Goal: Task Accomplishment & Management: Manage account settings

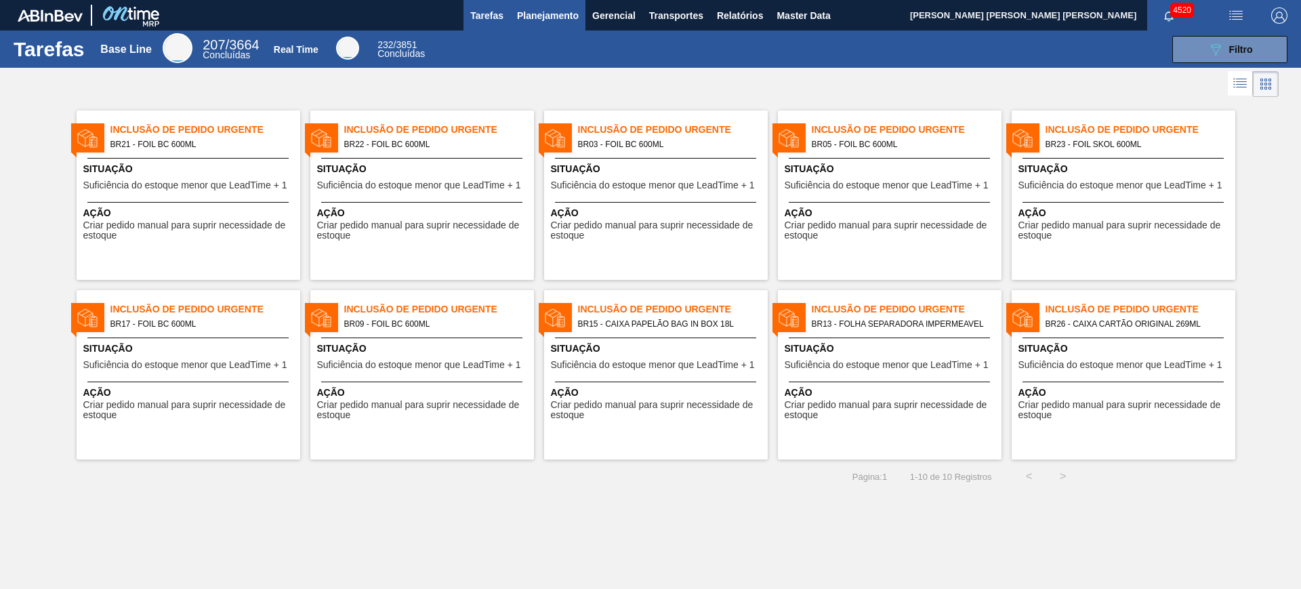
click at [547, 26] on button "Planejamento" at bounding box center [547, 15] width 75 height 30
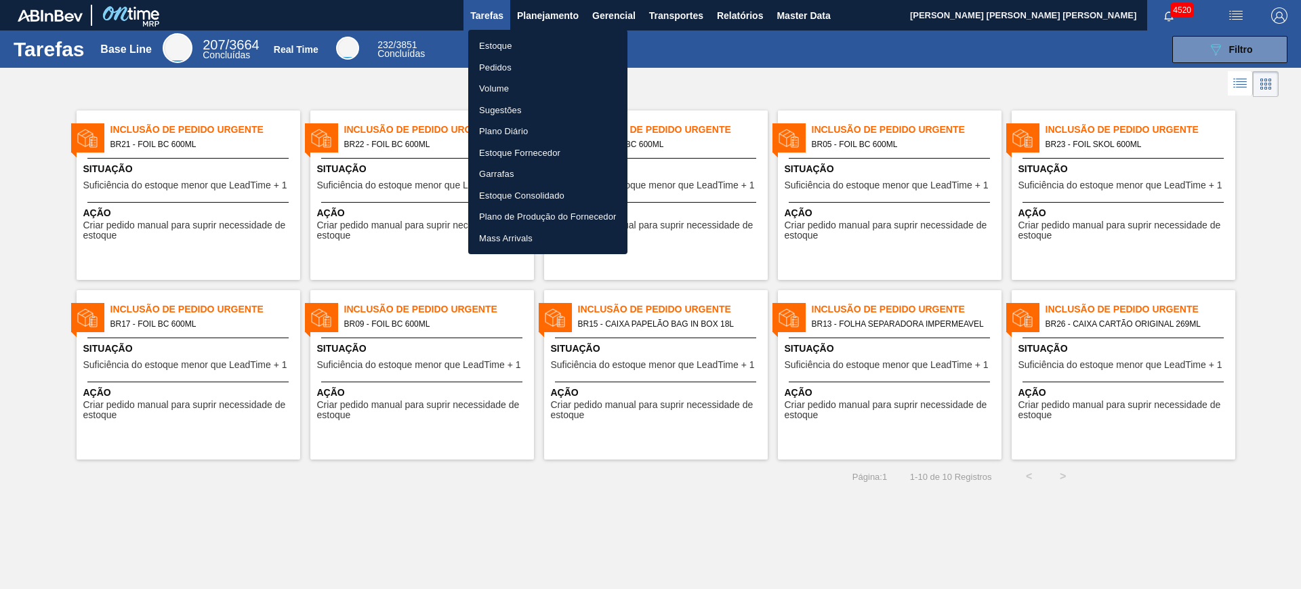
click at [497, 41] on li "Estoque" at bounding box center [547, 46] width 159 height 22
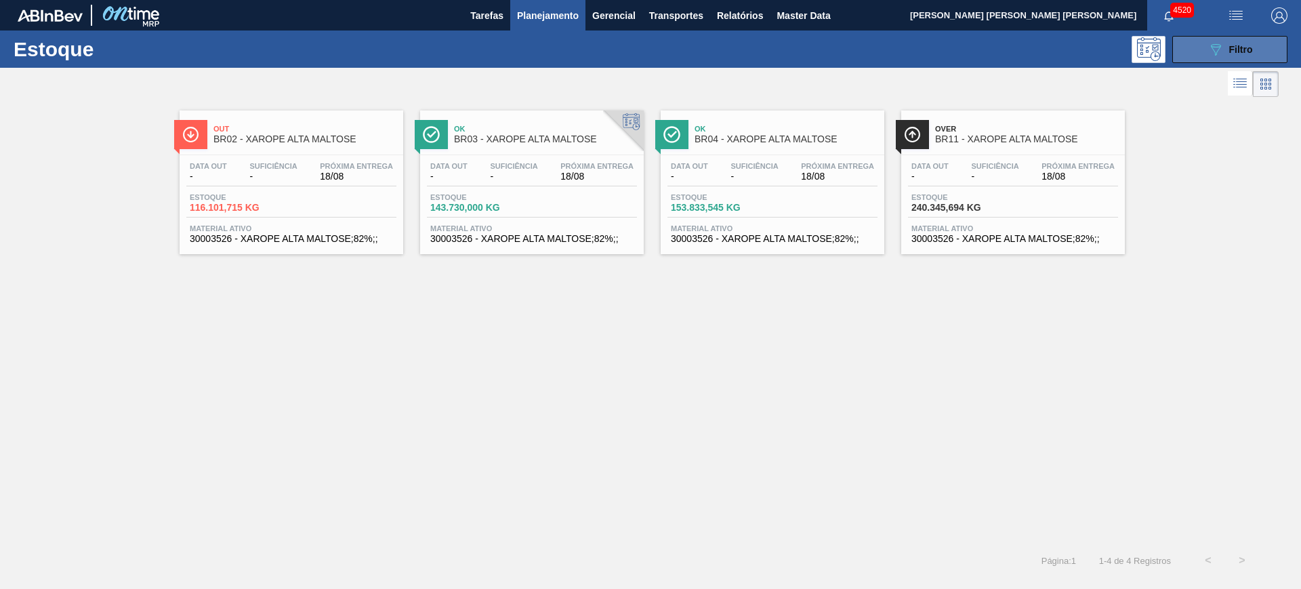
click at [1203, 46] on button "089F7B8B-B2A5-4AFE-B5C0-19BA573D28AC Filtro" at bounding box center [1229, 49] width 115 height 27
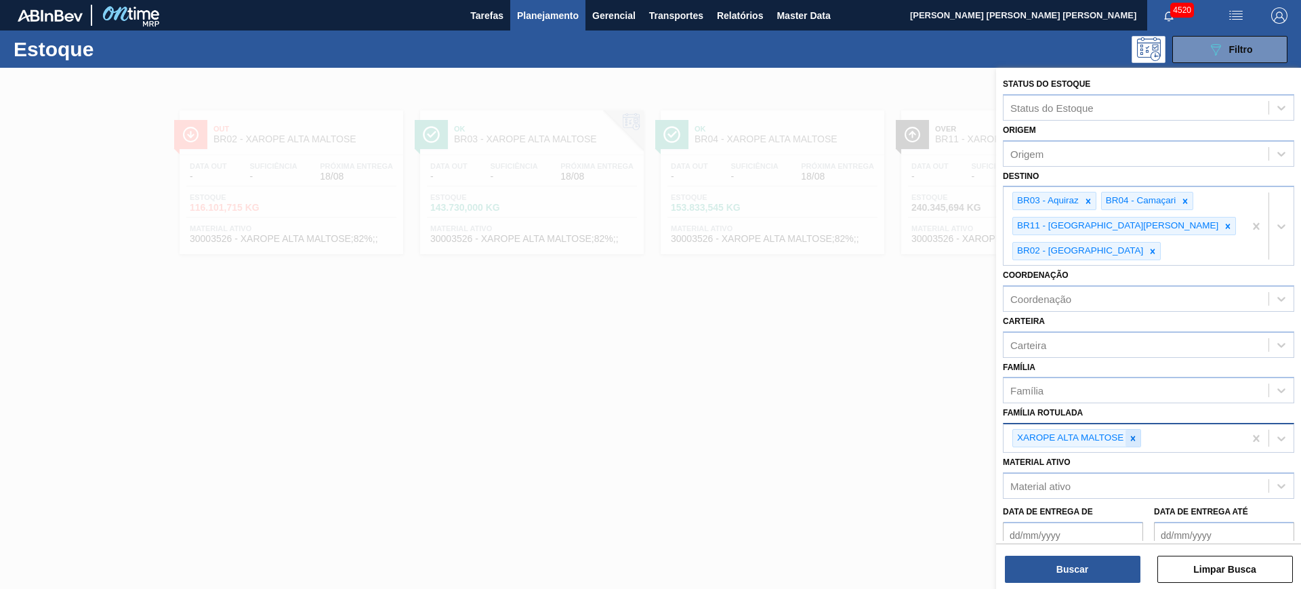
click at [1131, 434] on icon at bounding box center [1132, 438] width 9 height 9
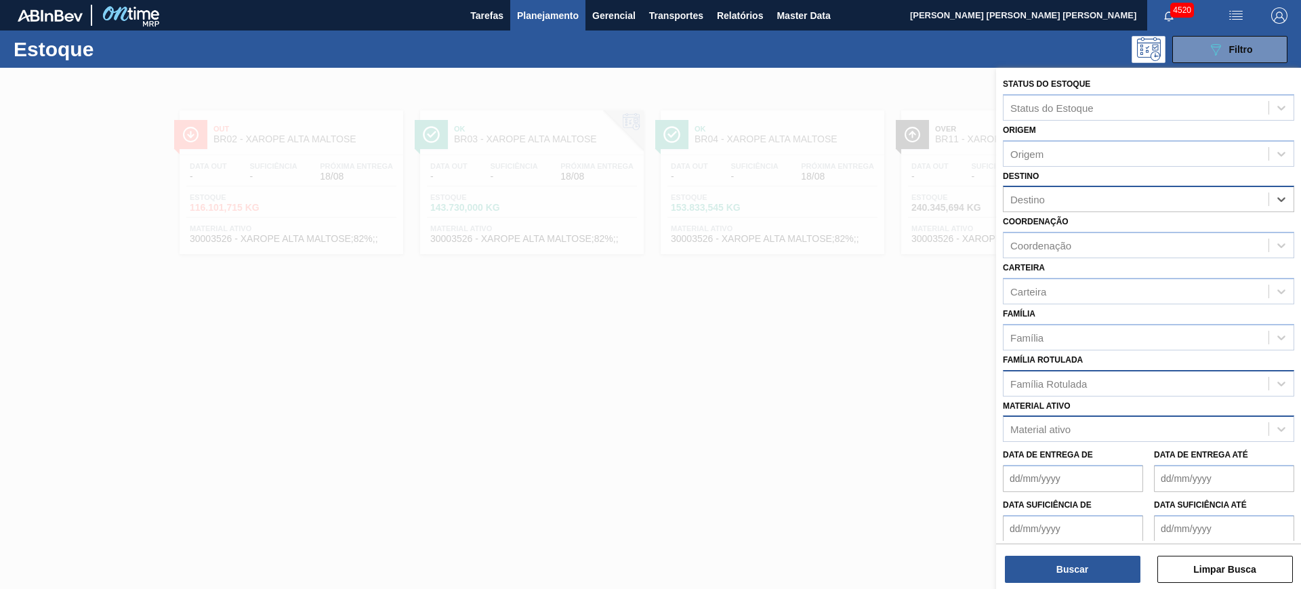
click at [1060, 431] on div "Material ativo" at bounding box center [1040, 429] width 60 height 12
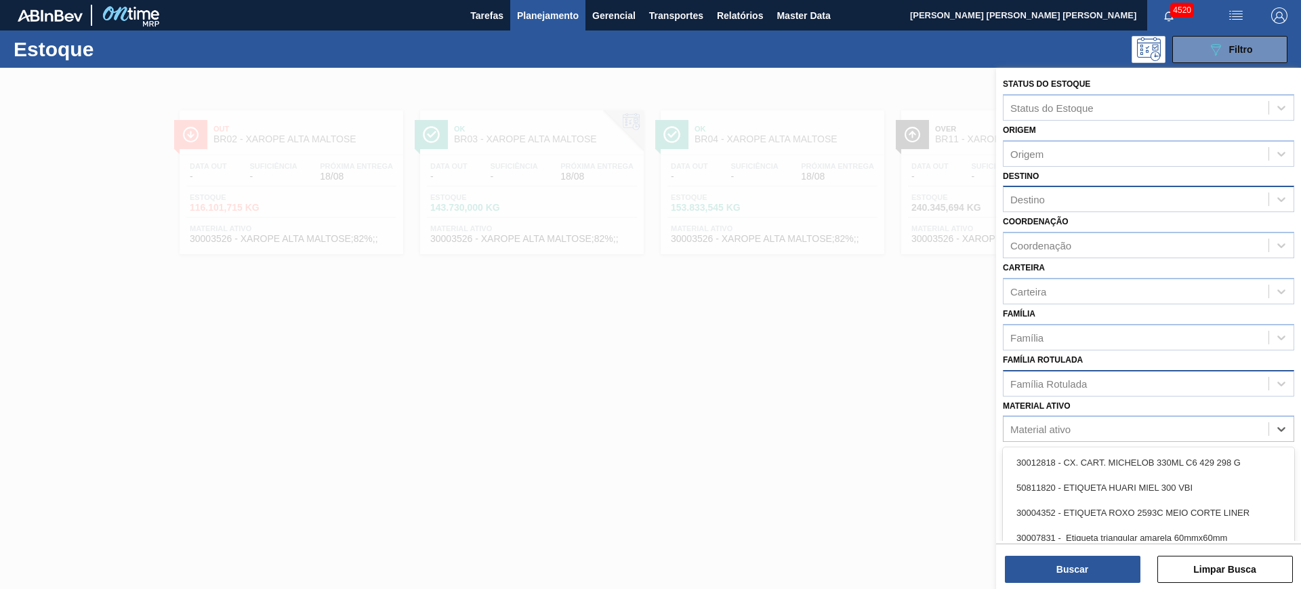
click at [1072, 403] on div "Material ativo option 30012818 - CX. CART. MICHELOB 330ML C6 429 298 G focused,…" at bounding box center [1148, 419] width 291 height 46
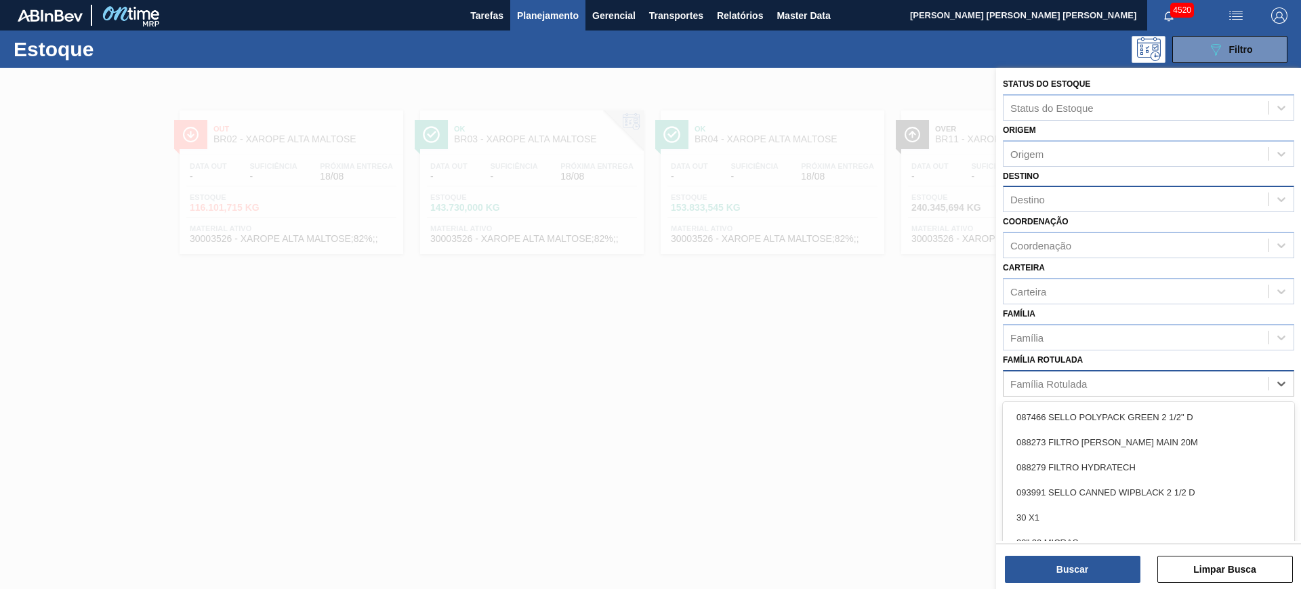
click at [1059, 377] on div "Família Rotulada" at bounding box center [1048, 383] width 77 height 12
type Rotulada "foil bc"
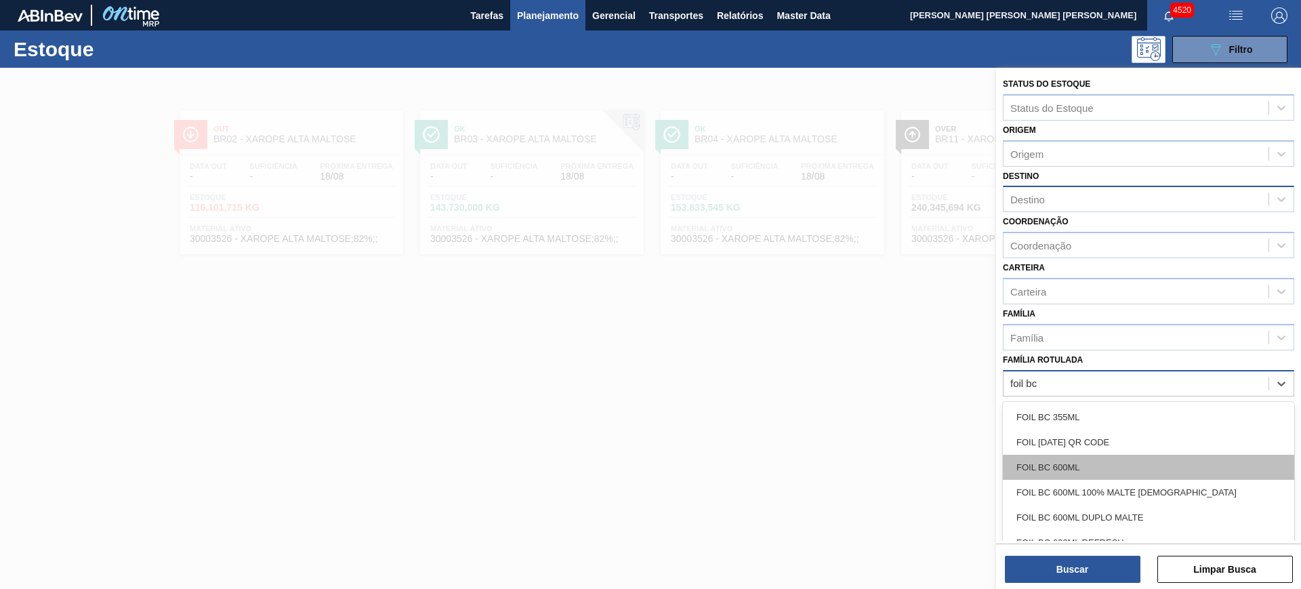
click at [1068, 476] on div "FOIL BC 600ML" at bounding box center [1148, 467] width 291 height 25
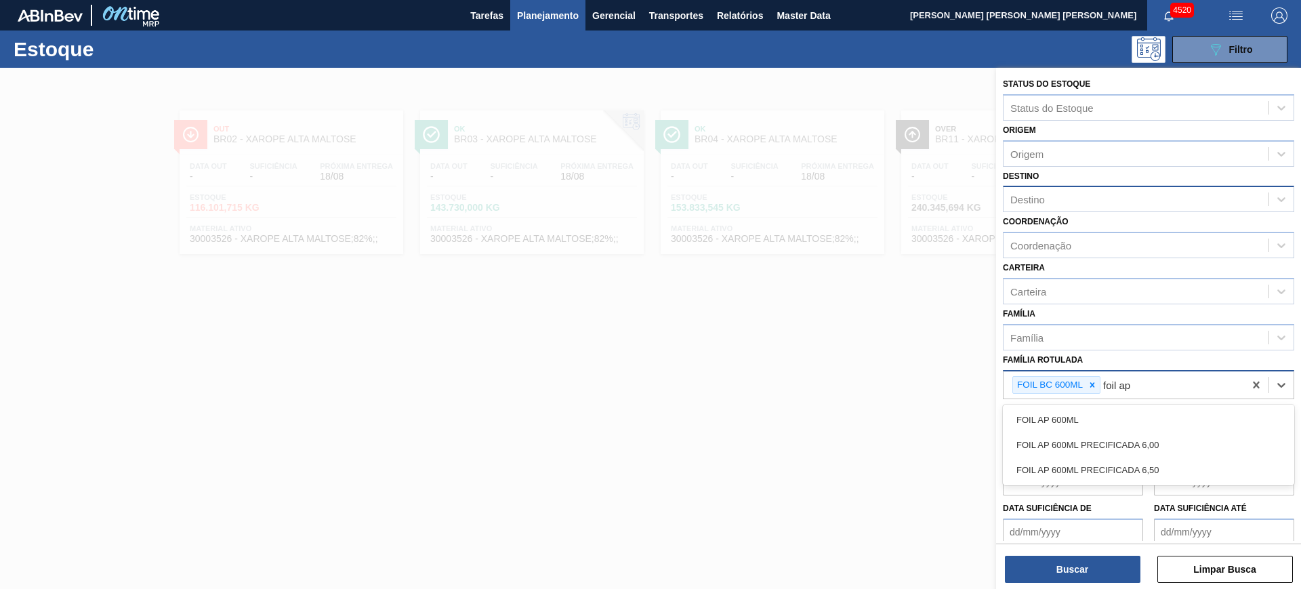
type Rotulada "foil ap 6"
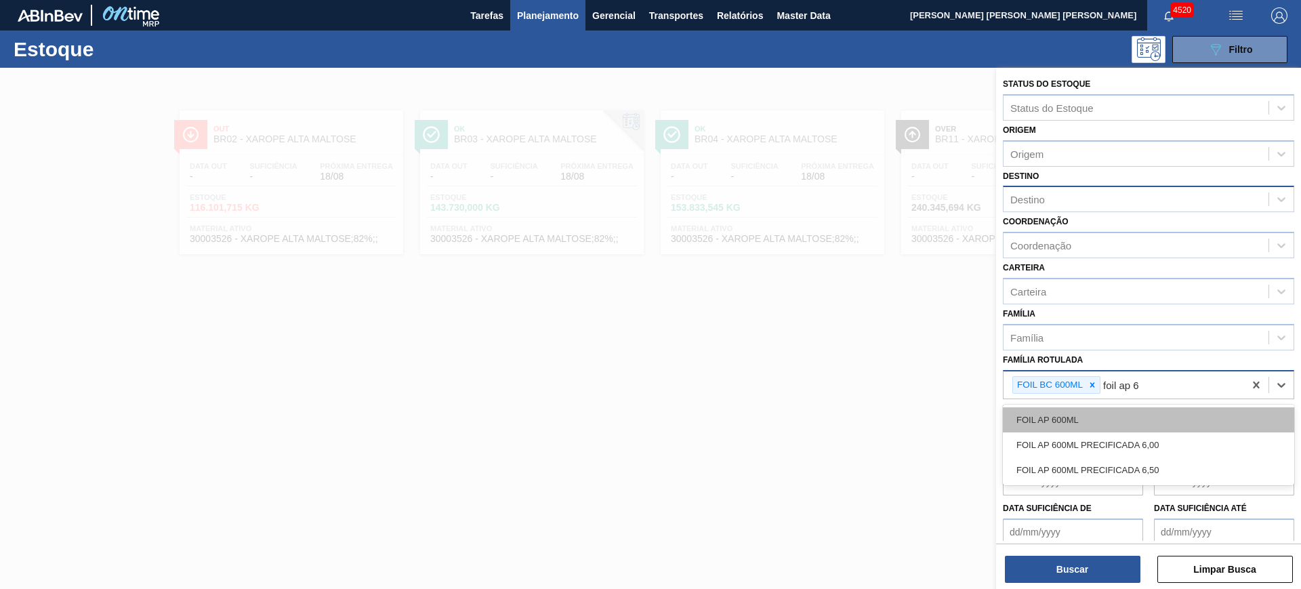
click at [1130, 420] on div "FOIL AP 600ML" at bounding box center [1148, 419] width 291 height 25
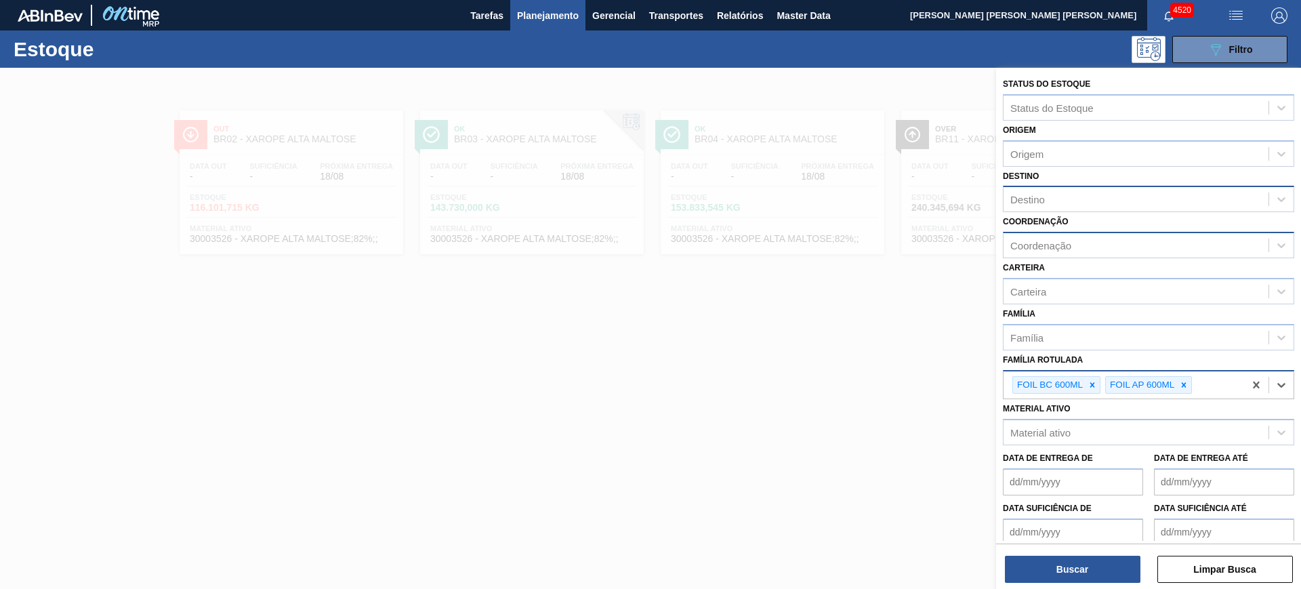
click at [1067, 251] on div "Coordenação" at bounding box center [1135, 246] width 265 height 20
type input "packag"
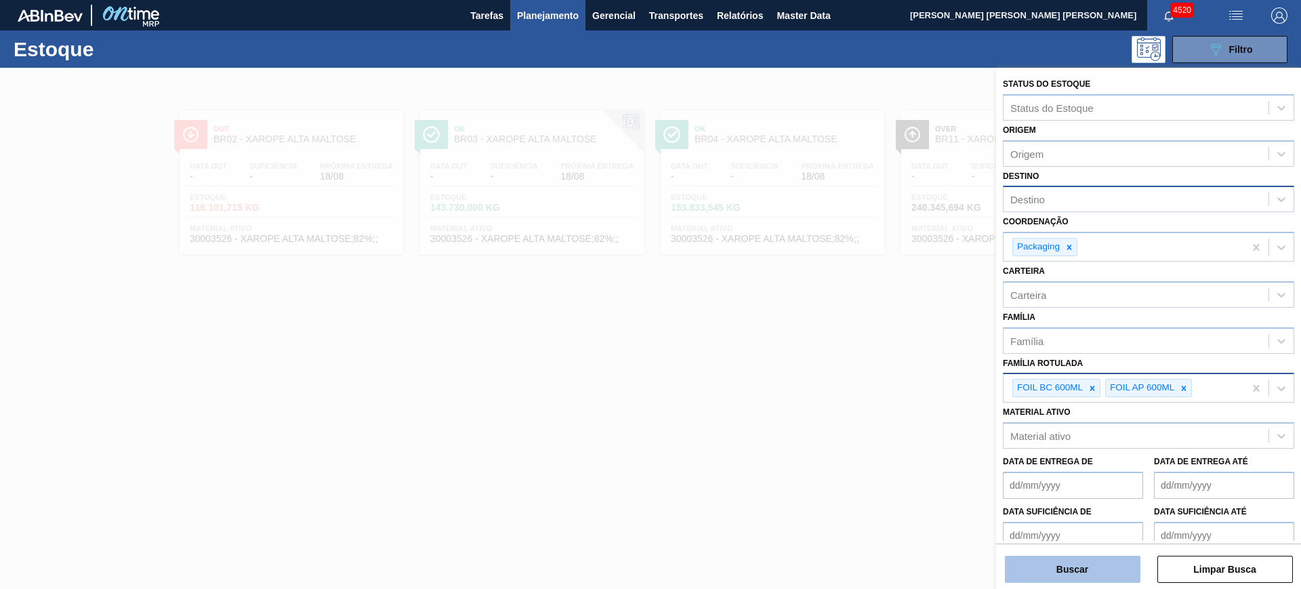
click at [1088, 579] on button "Buscar" at bounding box center [1072, 569] width 135 height 27
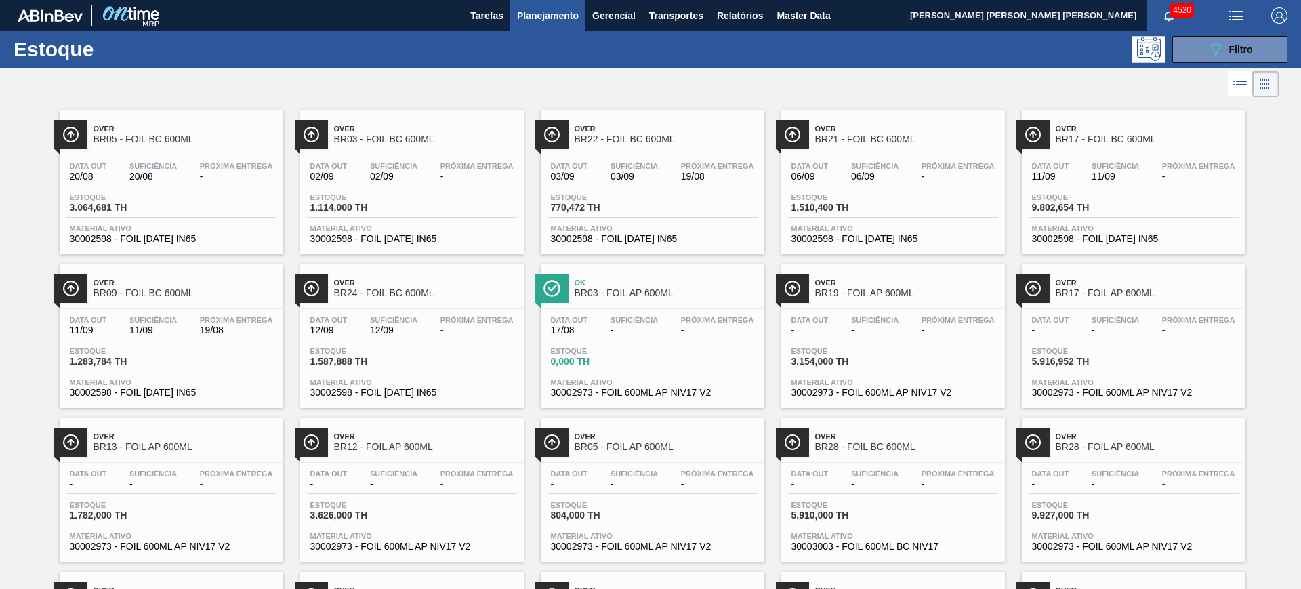
drag, startPoint x: 1198, startPoint y: 43, endPoint x: 1175, endPoint y: 68, distance: 34.0
click at [1198, 44] on button "089F7B8B-B2A5-4AFE-B5C0-19BA573D28AC Filtro" at bounding box center [1229, 49] width 115 height 27
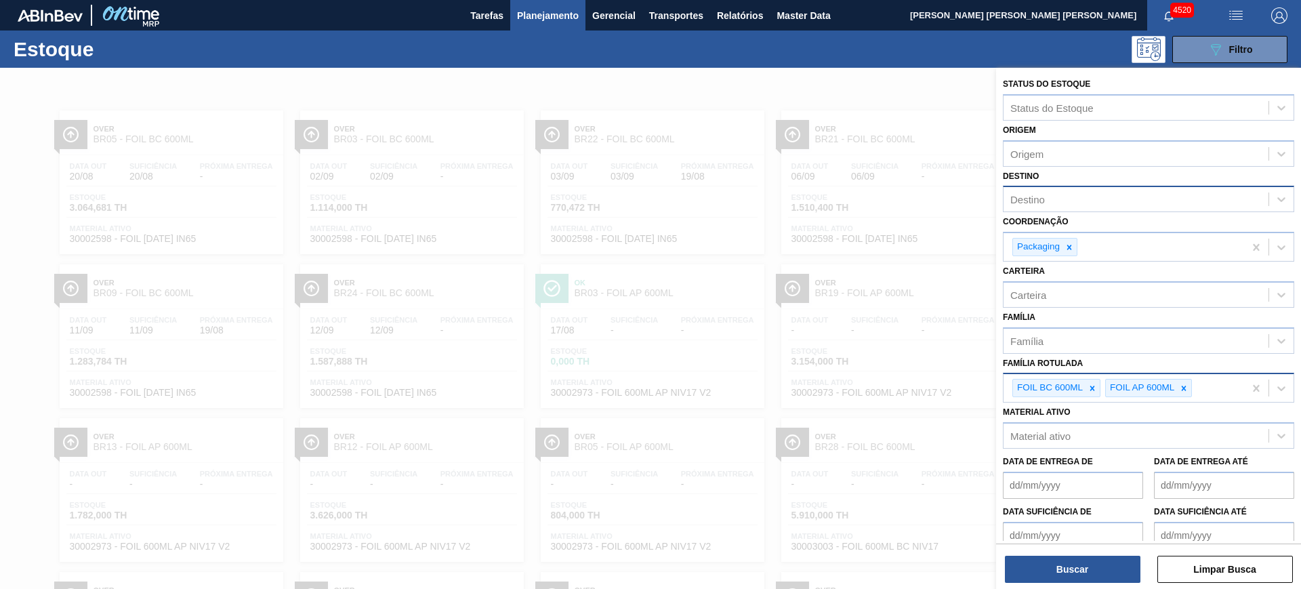
click at [1081, 206] on div "Destino" at bounding box center [1135, 200] width 265 height 20
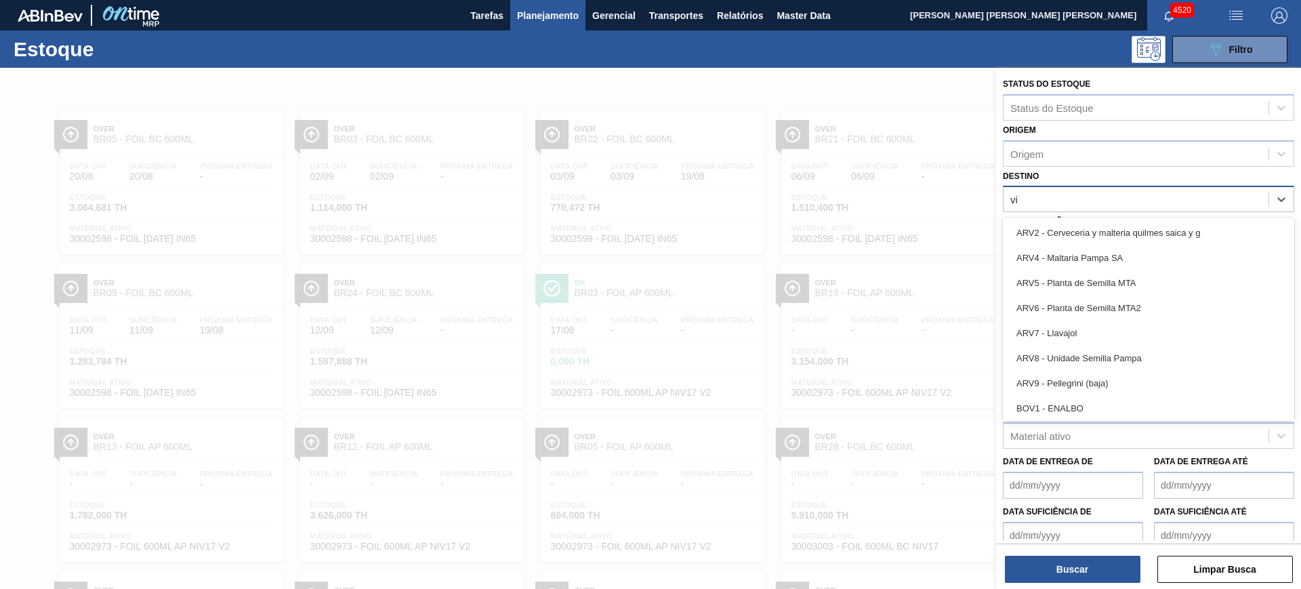
type input "viam"
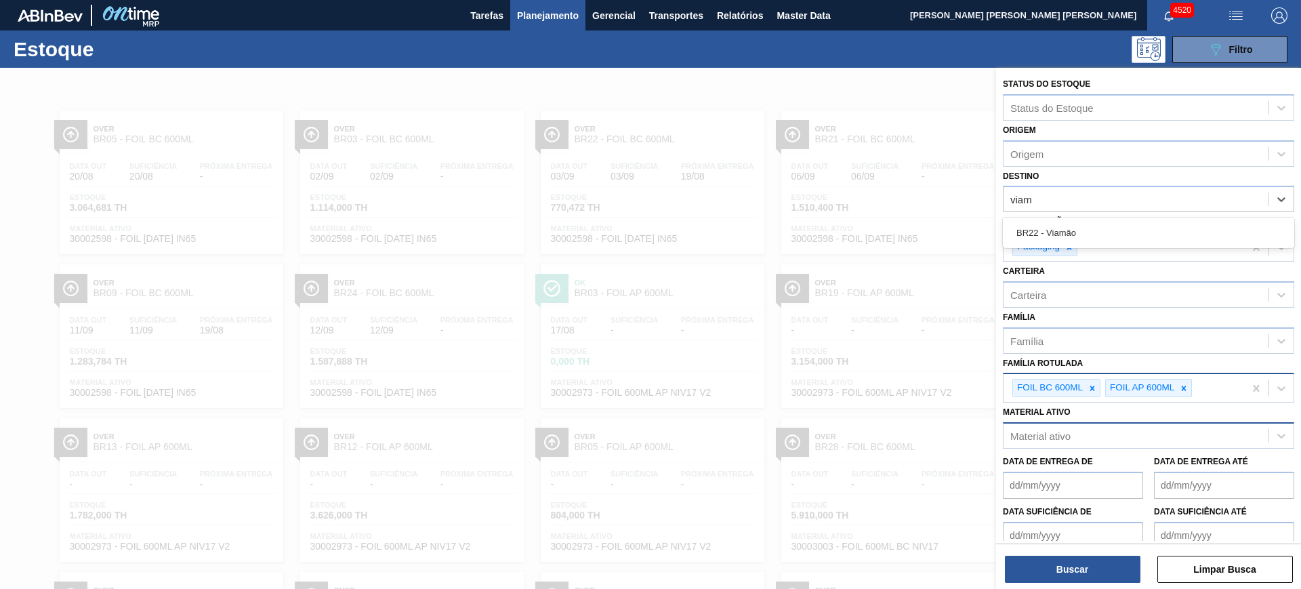
drag, startPoint x: 1084, startPoint y: 232, endPoint x: 1121, endPoint y: 451, distance: 222.6
click at [1084, 233] on div "BR22 - Viamão" at bounding box center [1148, 232] width 291 height 25
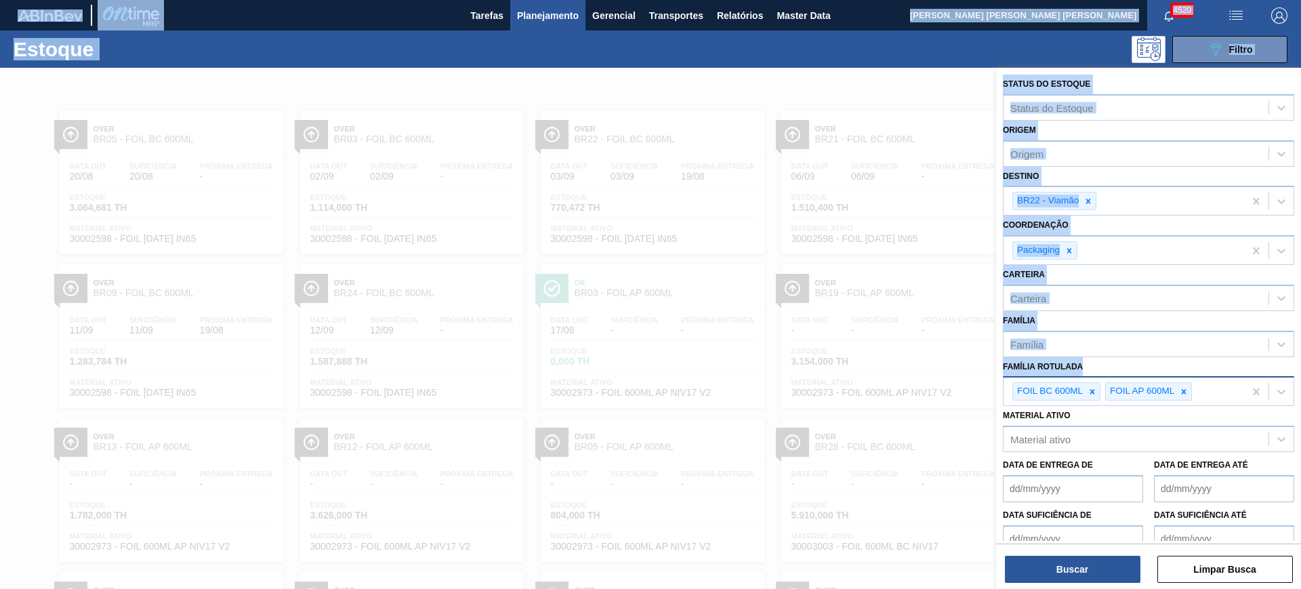
drag, startPoint x: 1121, startPoint y: 451, endPoint x: 1136, endPoint y: 628, distance: 177.4
click at [1136, 0] on html "Tarefas Planejamento Gerencial Transportes Relatórios Master Data CEZAR LEAO PE…" at bounding box center [650, 0] width 1301 height 0
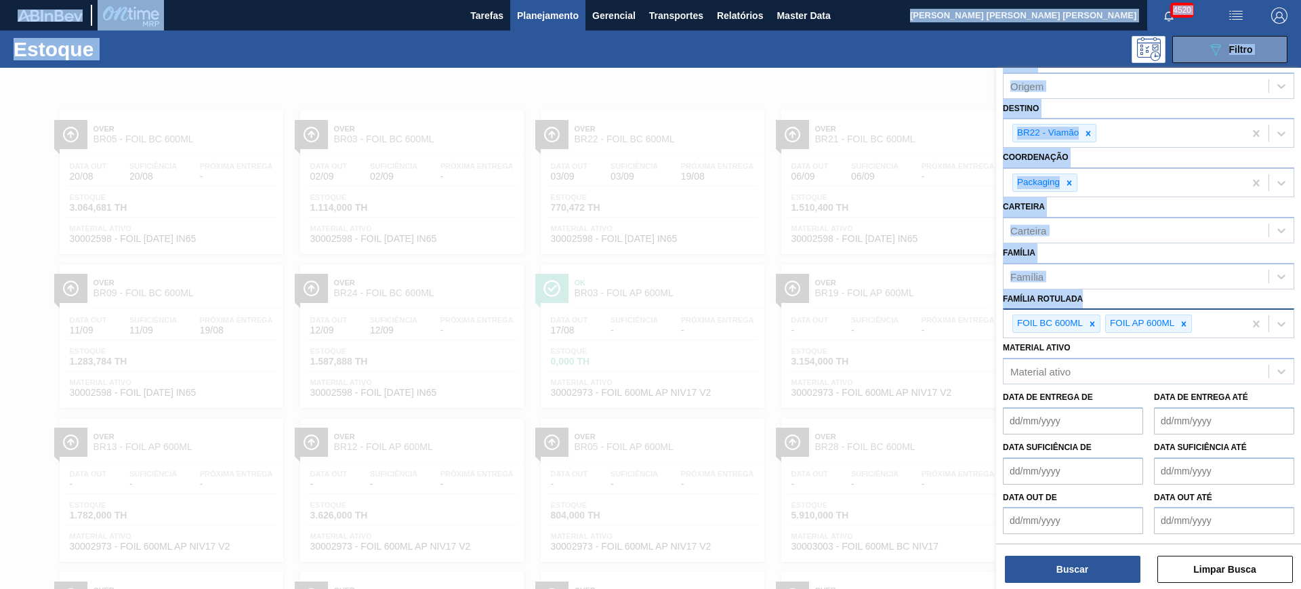
click at [1161, 247] on div "Família Família" at bounding box center [1148, 266] width 291 height 46
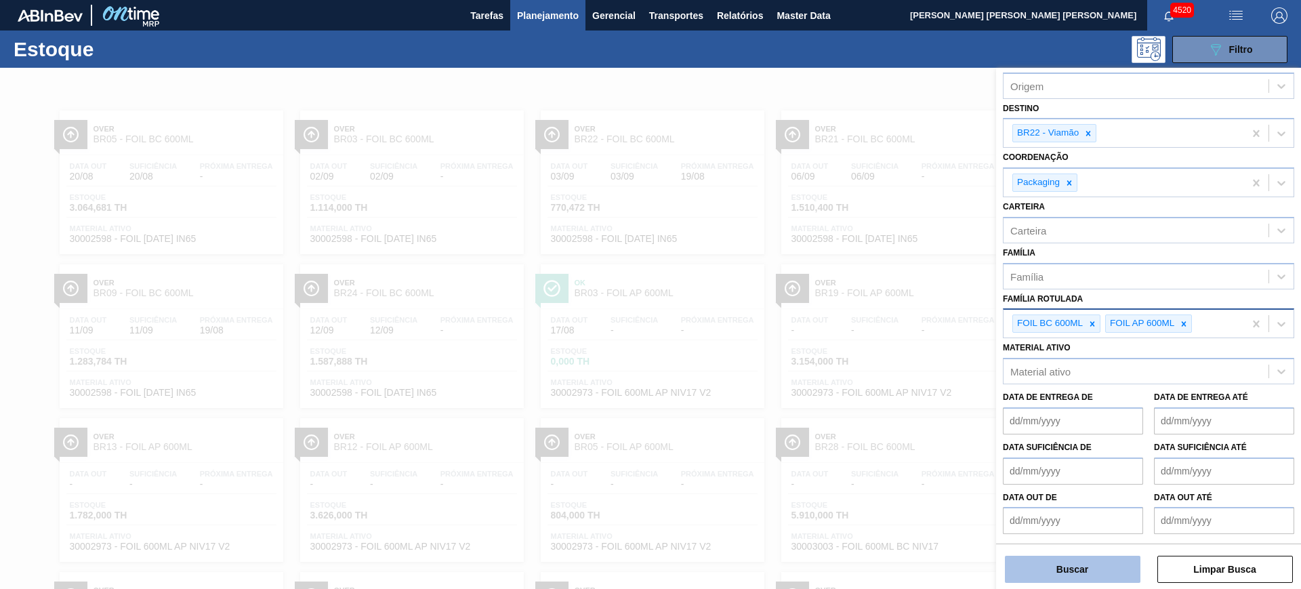
click at [1085, 568] on button "Buscar" at bounding box center [1072, 569] width 135 height 27
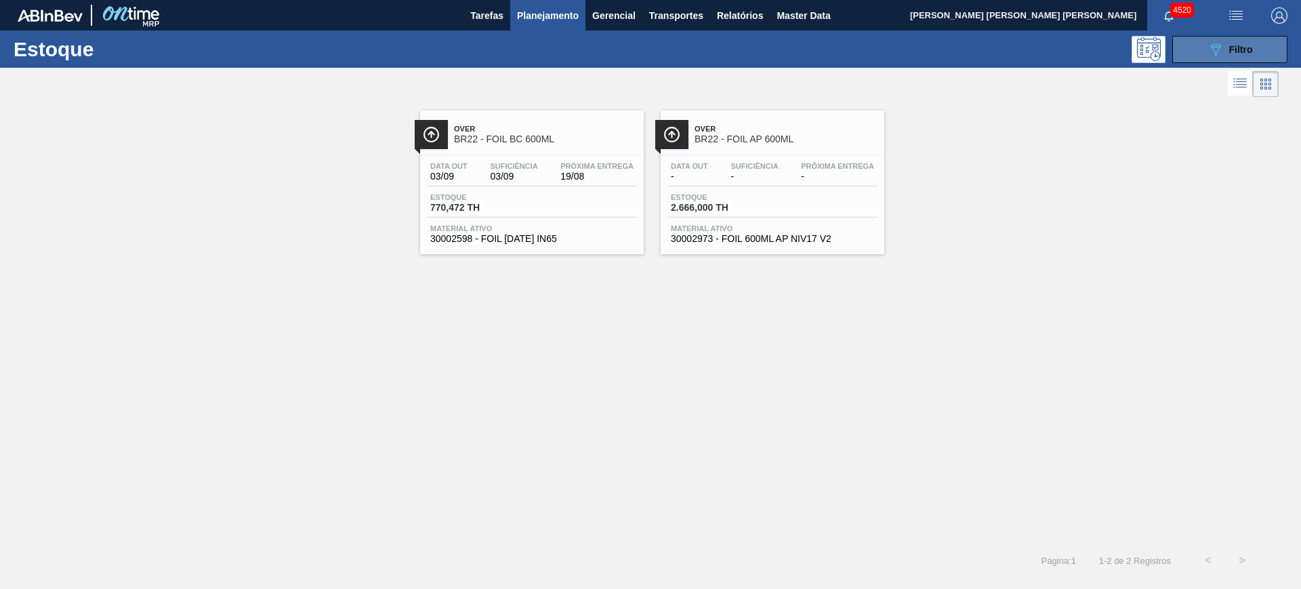
click at [1207, 55] on icon "089F7B8B-B2A5-4AFE-B5C0-19BA573D28AC" at bounding box center [1215, 49] width 16 height 16
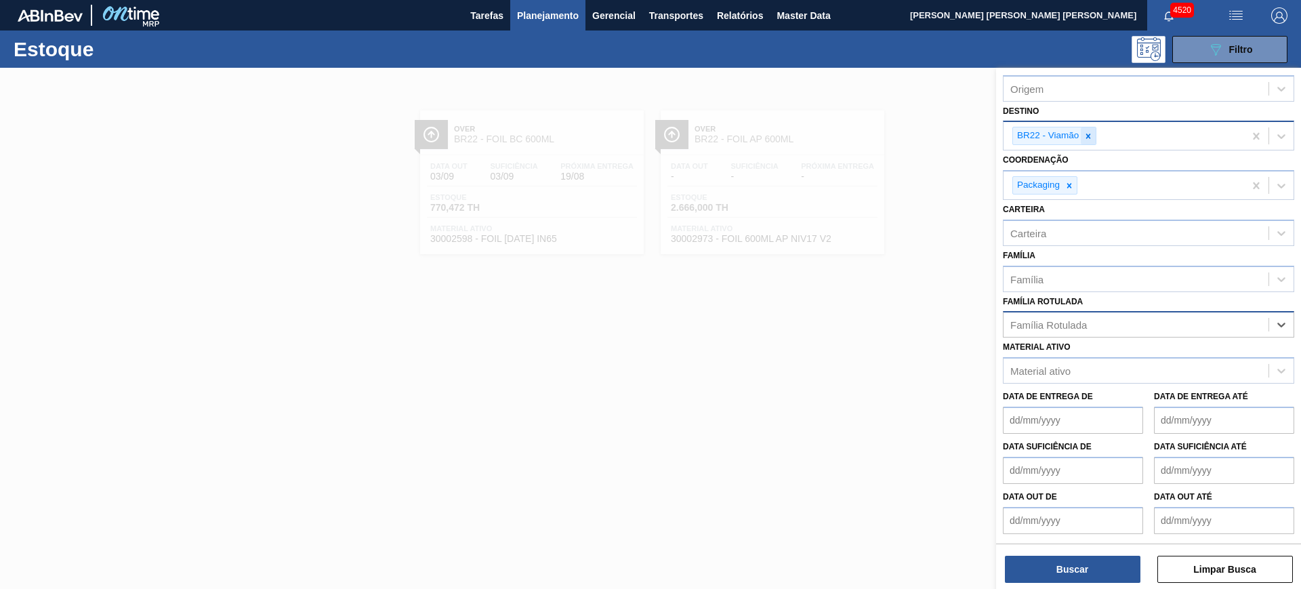
click at [1087, 133] on icon at bounding box center [1087, 135] width 9 height 9
click at [1065, 234] on div "Carteira" at bounding box center [1135, 233] width 265 height 20
type input "bag in"
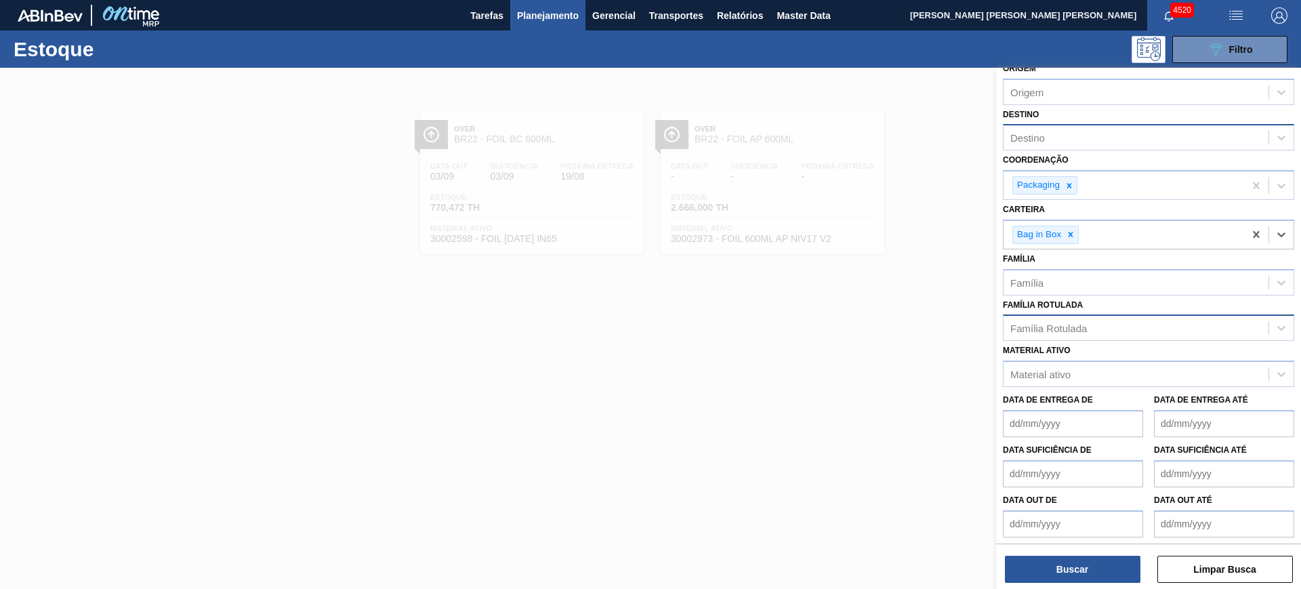
click at [1069, 142] on div "Destino" at bounding box center [1135, 138] width 265 height 20
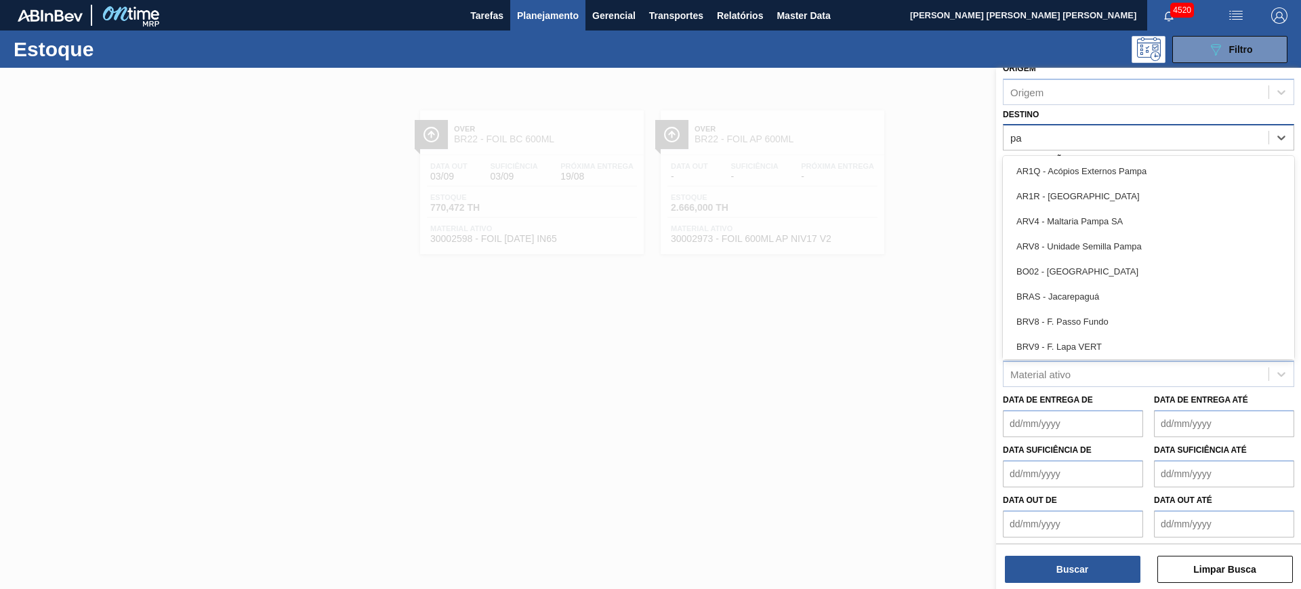
type input "p"
type input "sapu"
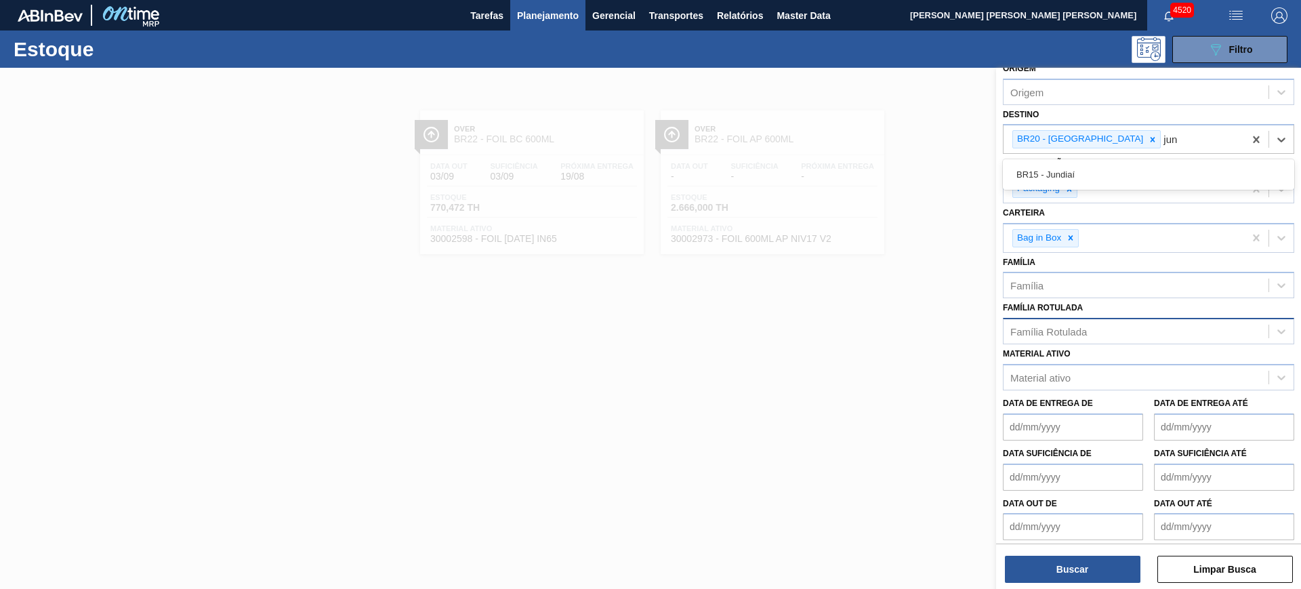
type input "jund"
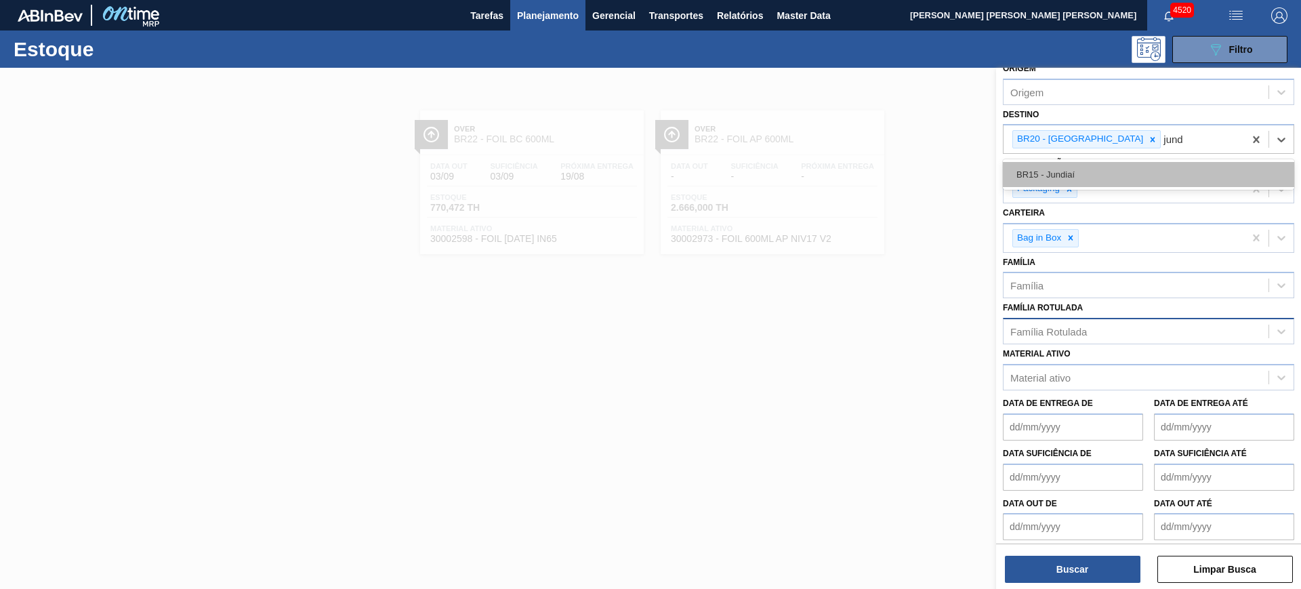
click at [1099, 170] on div "BR15 - Jundiaí" at bounding box center [1148, 174] width 291 height 25
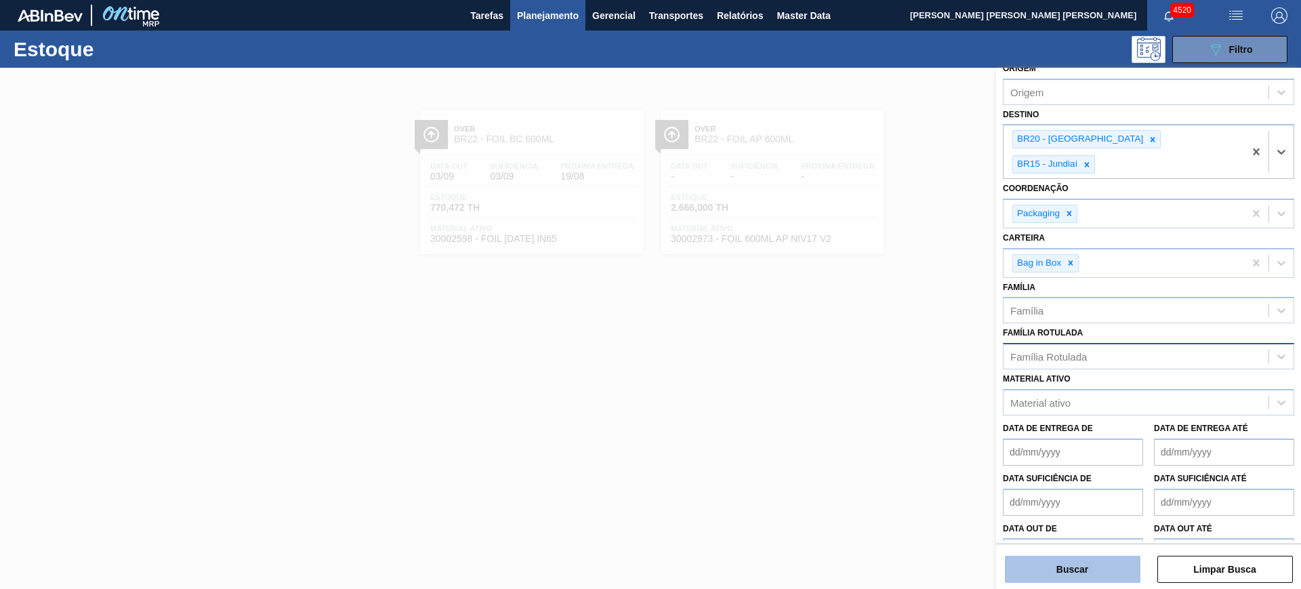
click at [1074, 566] on button "Buscar" at bounding box center [1072, 569] width 135 height 27
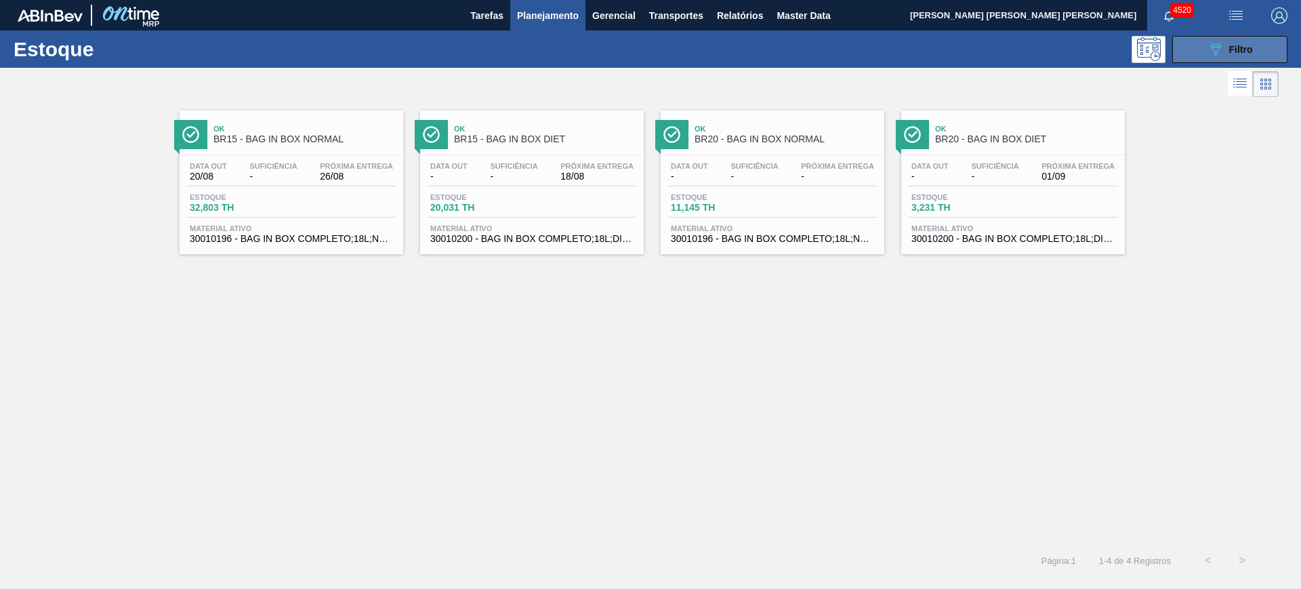
click at [1224, 60] on button "089F7B8B-B2A5-4AFE-B5C0-19BA573D28AC Filtro" at bounding box center [1229, 49] width 115 height 27
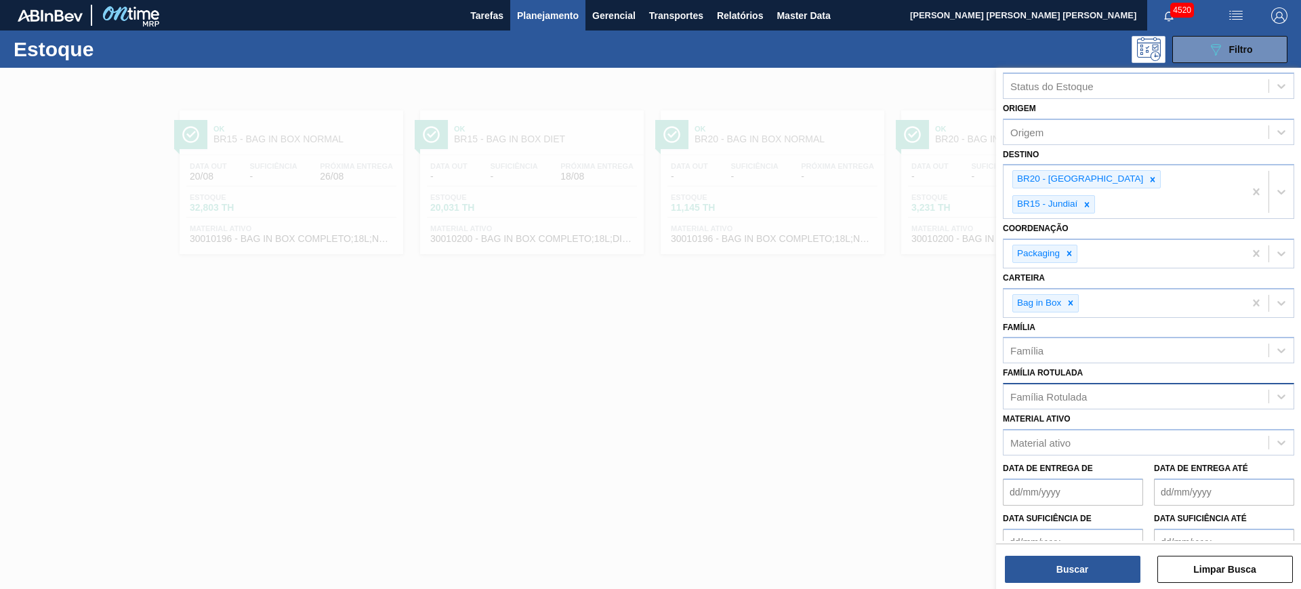
scroll to position [0, 0]
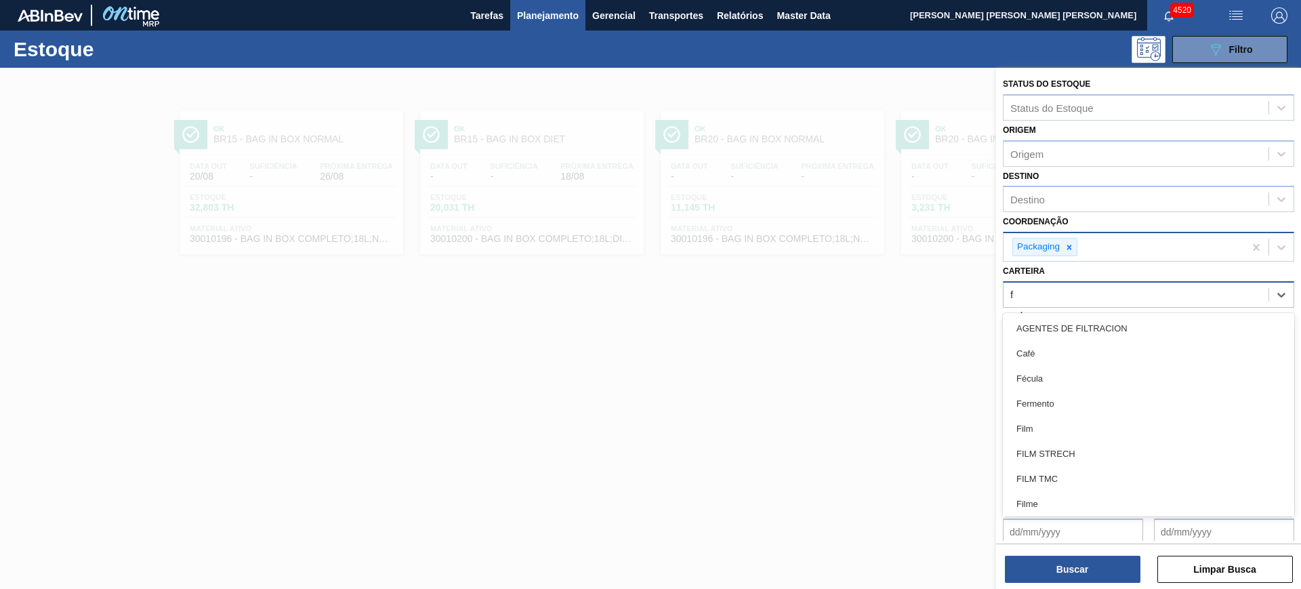
type input "f"
click at [1143, 261] on div "Packaging" at bounding box center [1148, 247] width 291 height 30
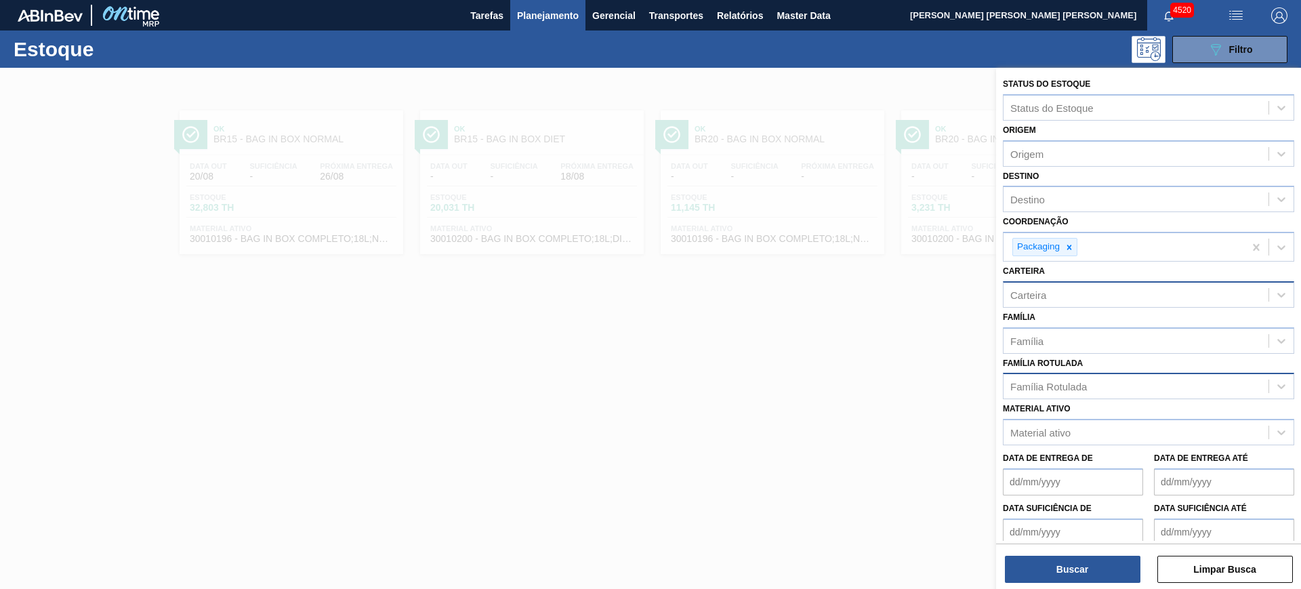
click at [1118, 219] on div "Coordenação Packaging" at bounding box center [1148, 236] width 291 height 49
click at [1116, 340] on div "Família" at bounding box center [1135, 341] width 265 height 20
type input "folha sepa"
click at [1109, 318] on div "Família option Folha Separadora focused, 1 of 1. 1 result available for search …" at bounding box center [1148, 331] width 291 height 46
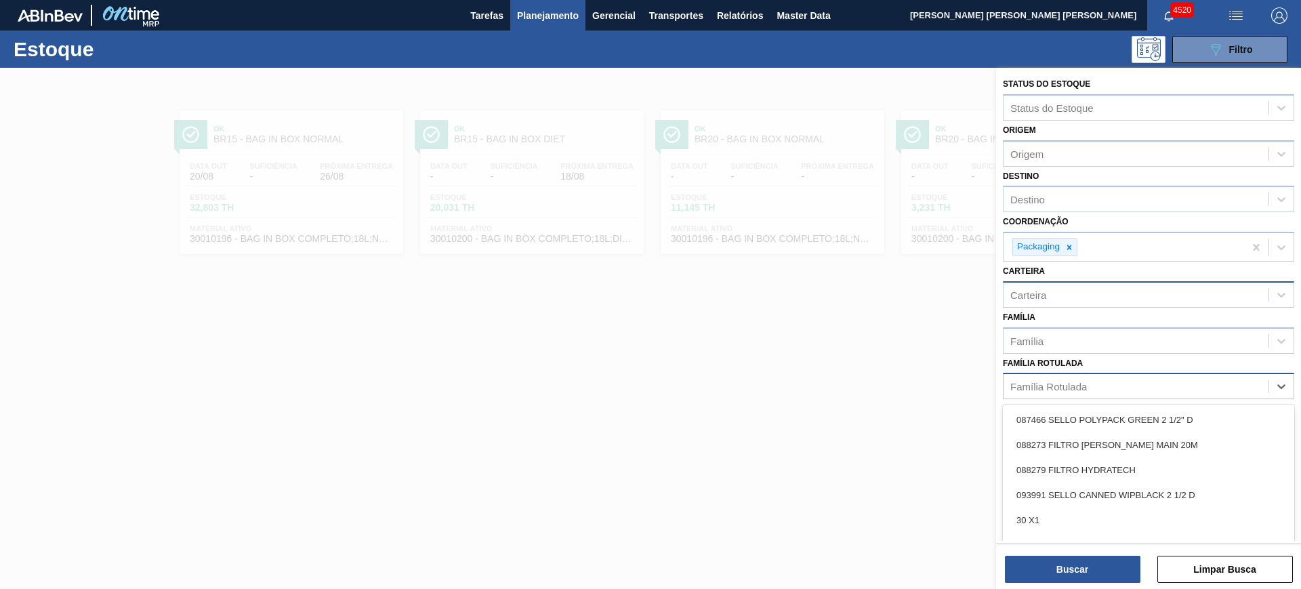
click at [1108, 378] on div "Família Rotulada" at bounding box center [1135, 387] width 265 height 20
type Rotulada "folha separadora im"
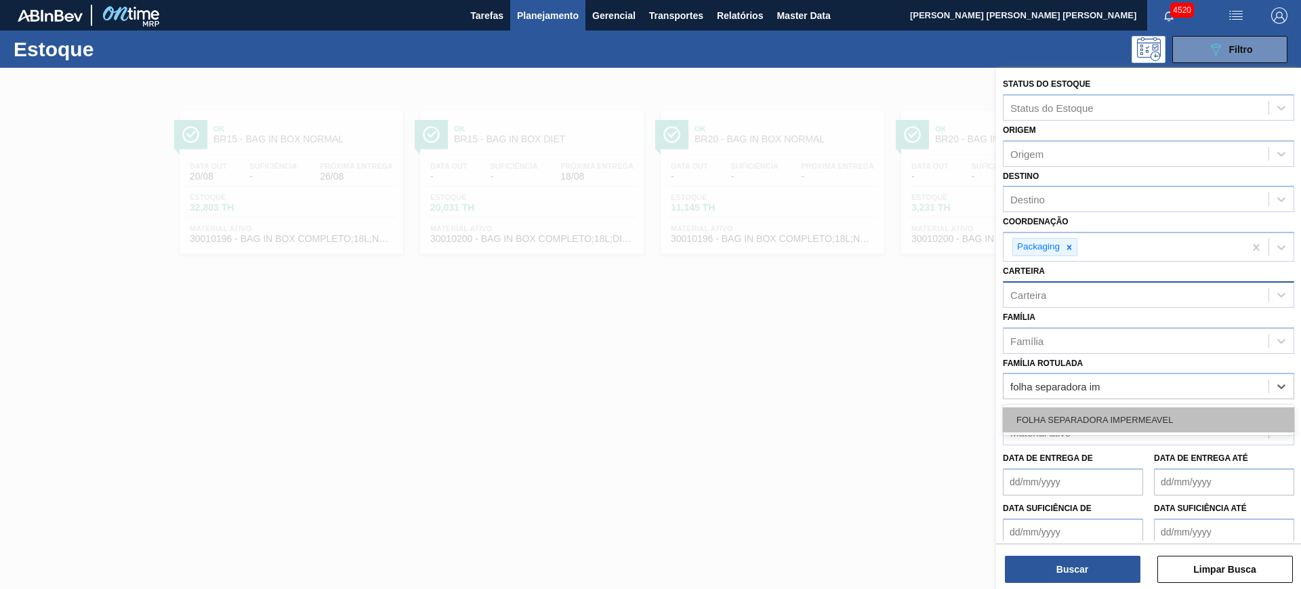
click at [1128, 407] on div "FOLHA SEPARADORA IMPERMEAVEL" at bounding box center [1148, 419] width 291 height 25
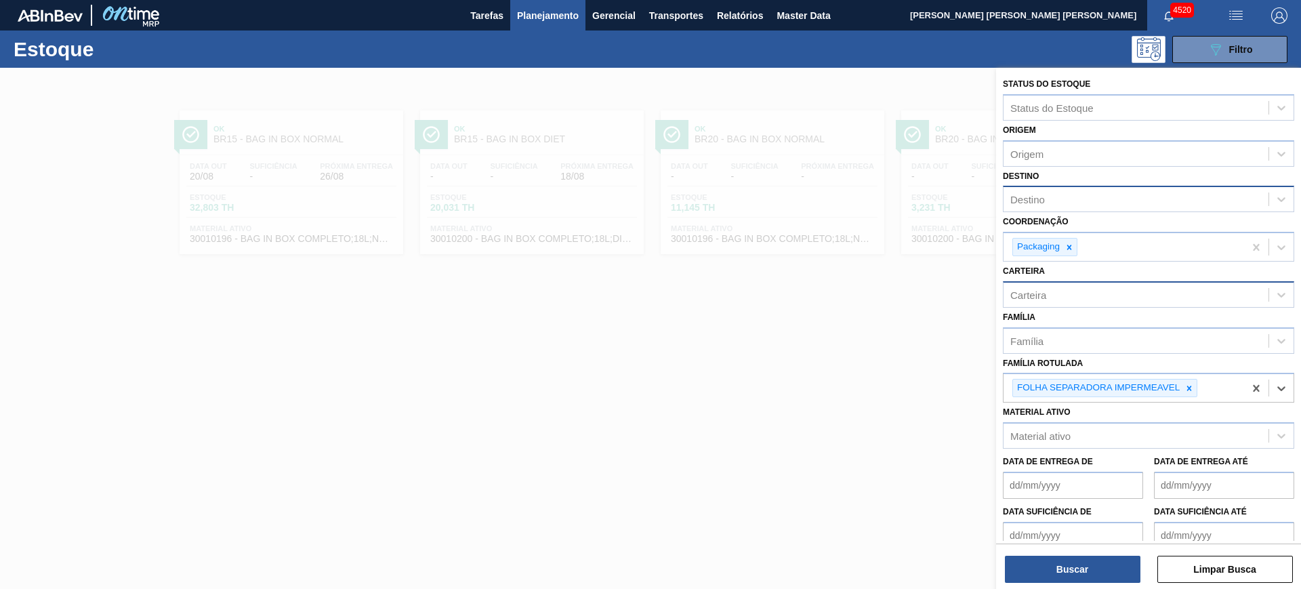
click at [1083, 207] on div "Destino" at bounding box center [1135, 200] width 265 height 20
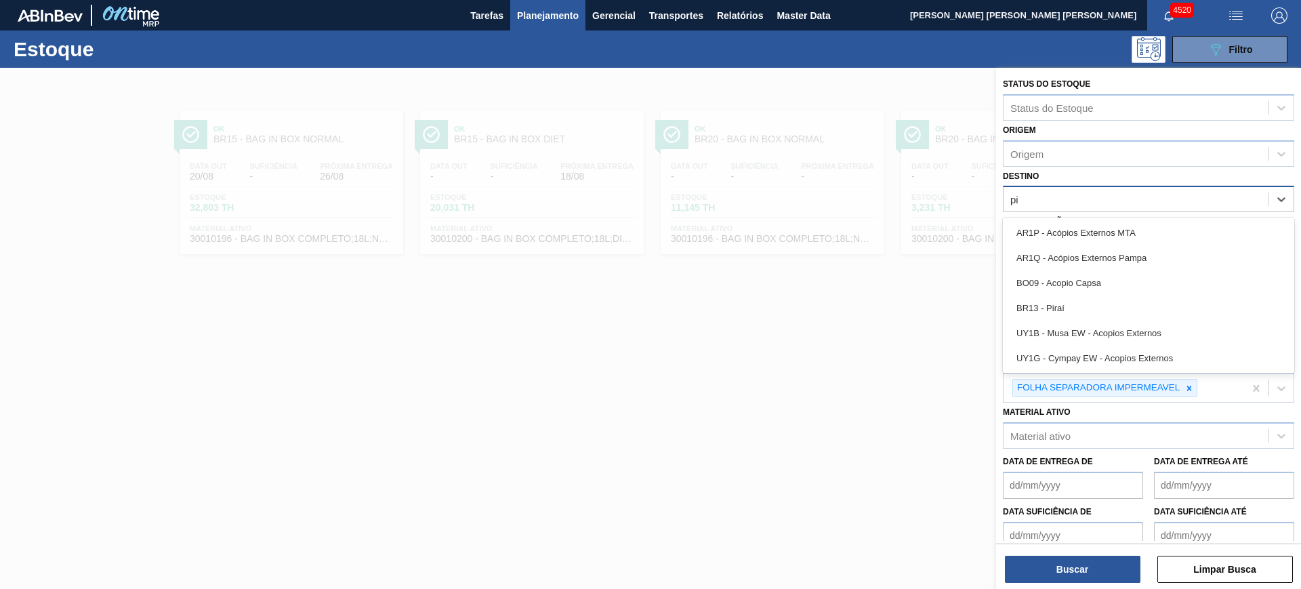
type input "pir"
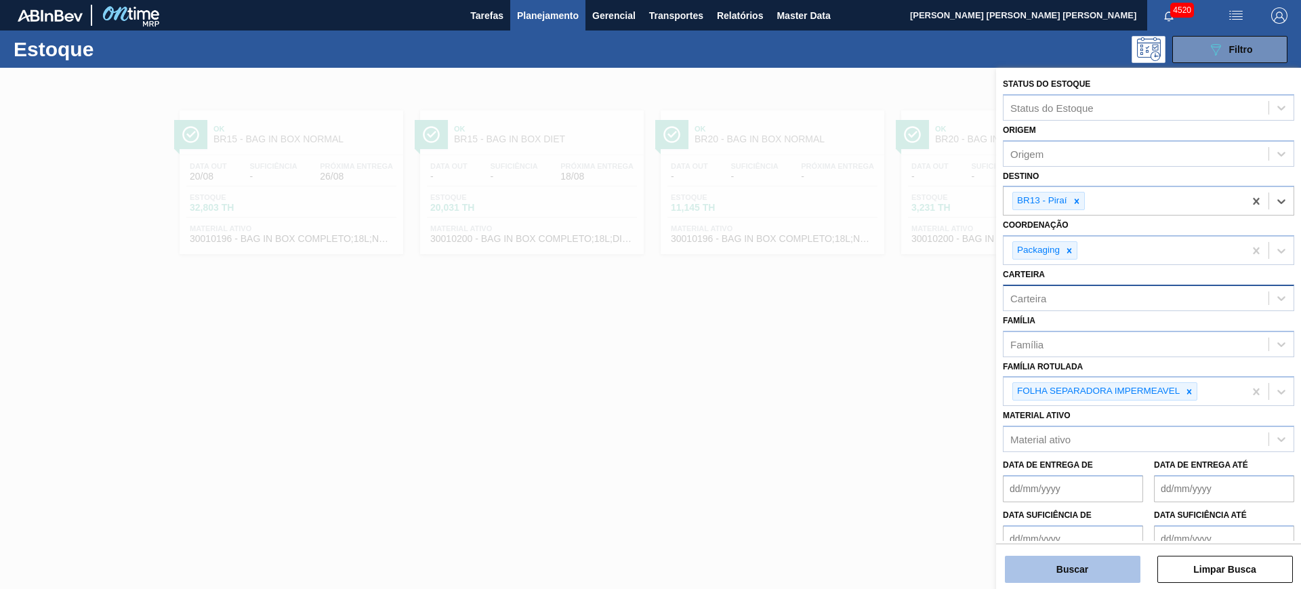
click at [1102, 564] on button "Buscar" at bounding box center [1072, 569] width 135 height 27
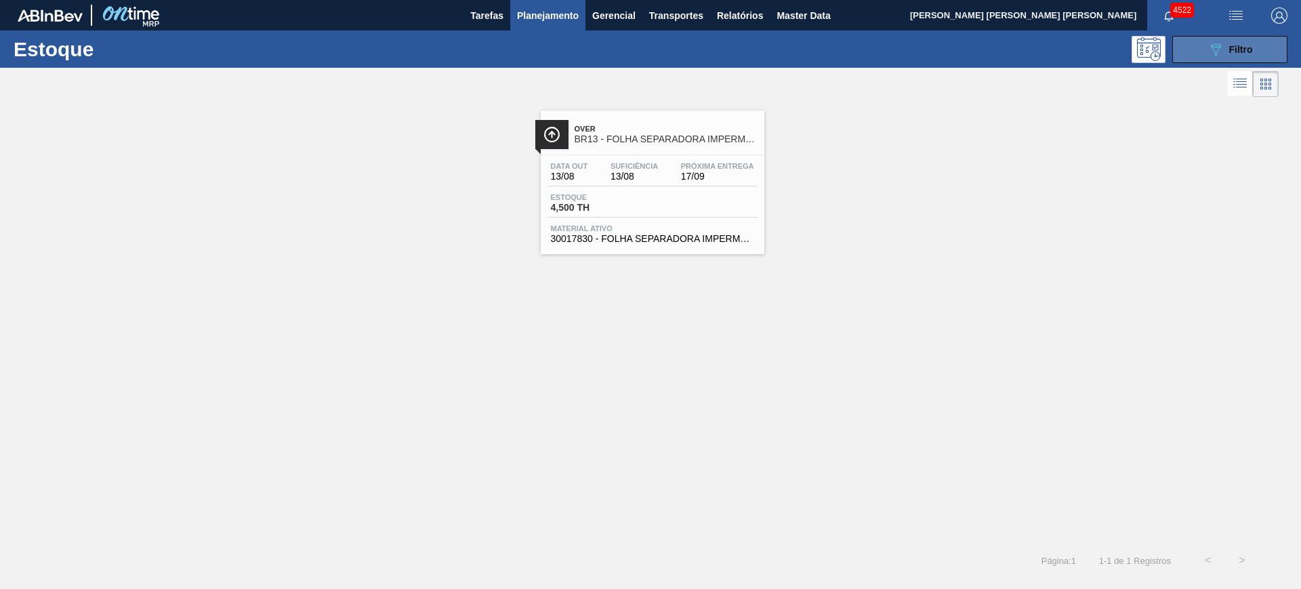
click at [1217, 52] on icon "089F7B8B-B2A5-4AFE-B5C0-19BA573D28AC" at bounding box center [1215, 49] width 16 height 16
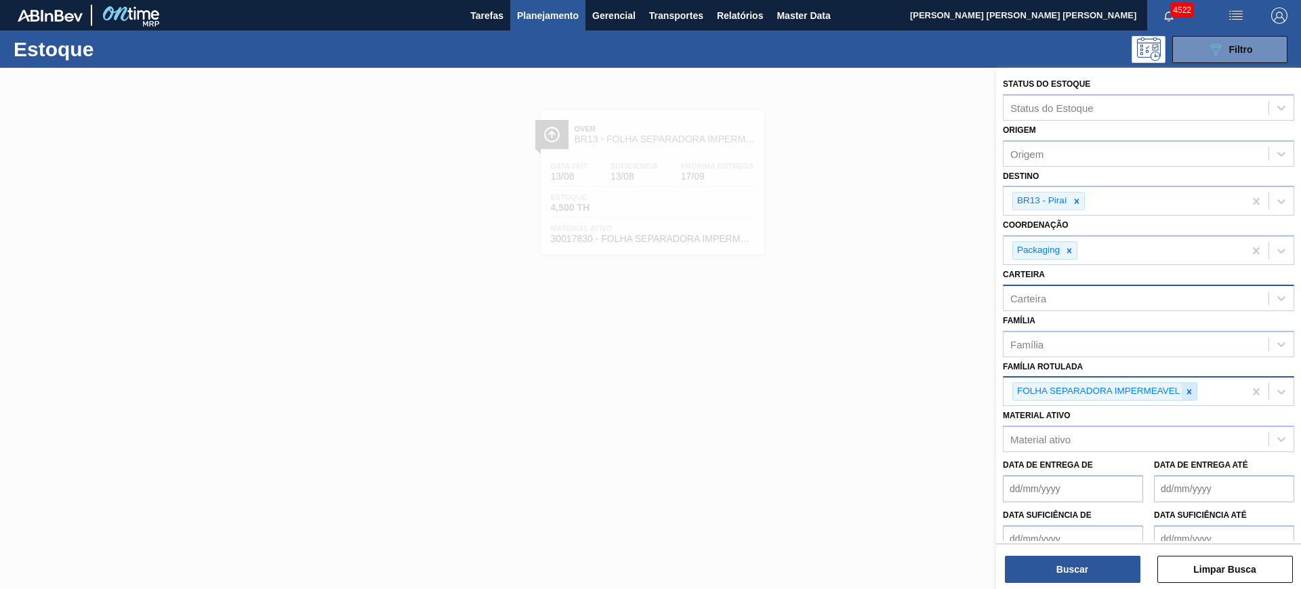
click at [1193, 387] on icon at bounding box center [1188, 391] width 9 height 9
click at [724, 285] on div at bounding box center [650, 362] width 1301 height 589
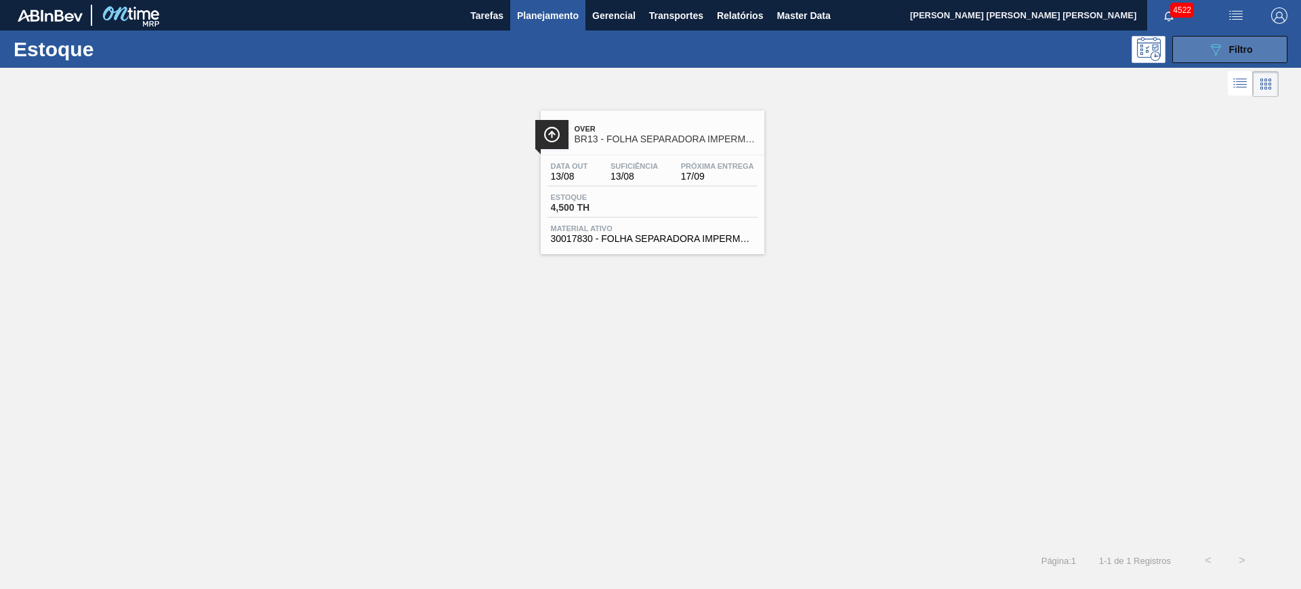
click at [1259, 45] on button "089F7B8B-B2A5-4AFE-B5C0-19BA573D28AC Filtro" at bounding box center [1229, 49] width 115 height 27
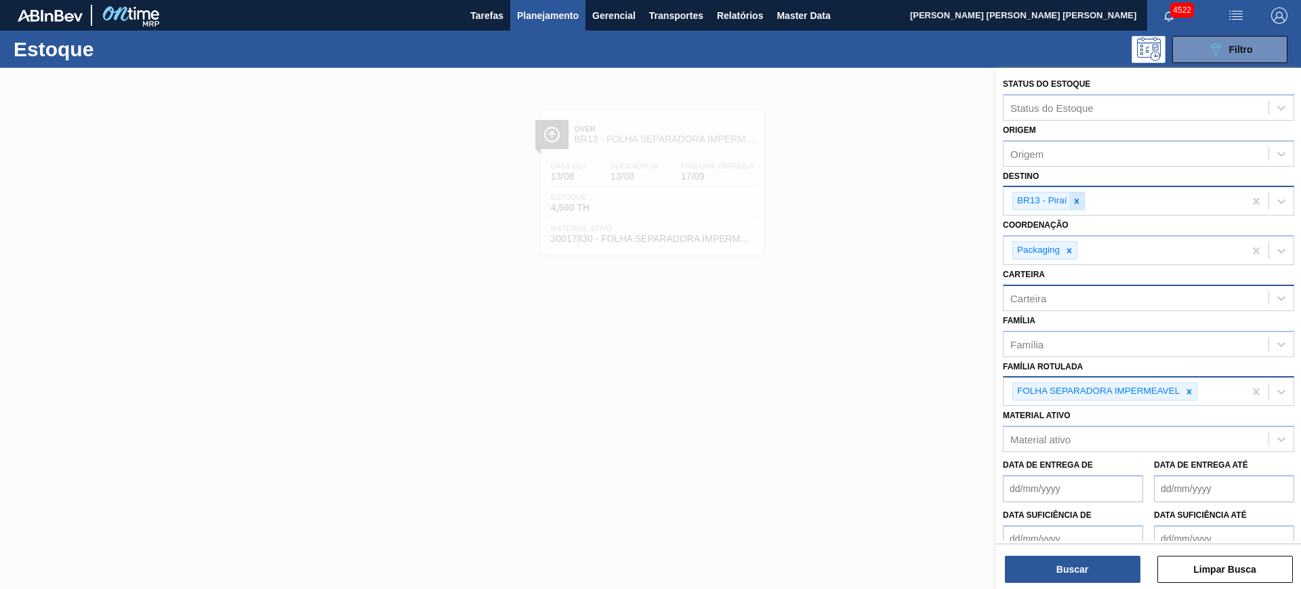
click at [1079, 201] on icon at bounding box center [1076, 200] width 9 height 9
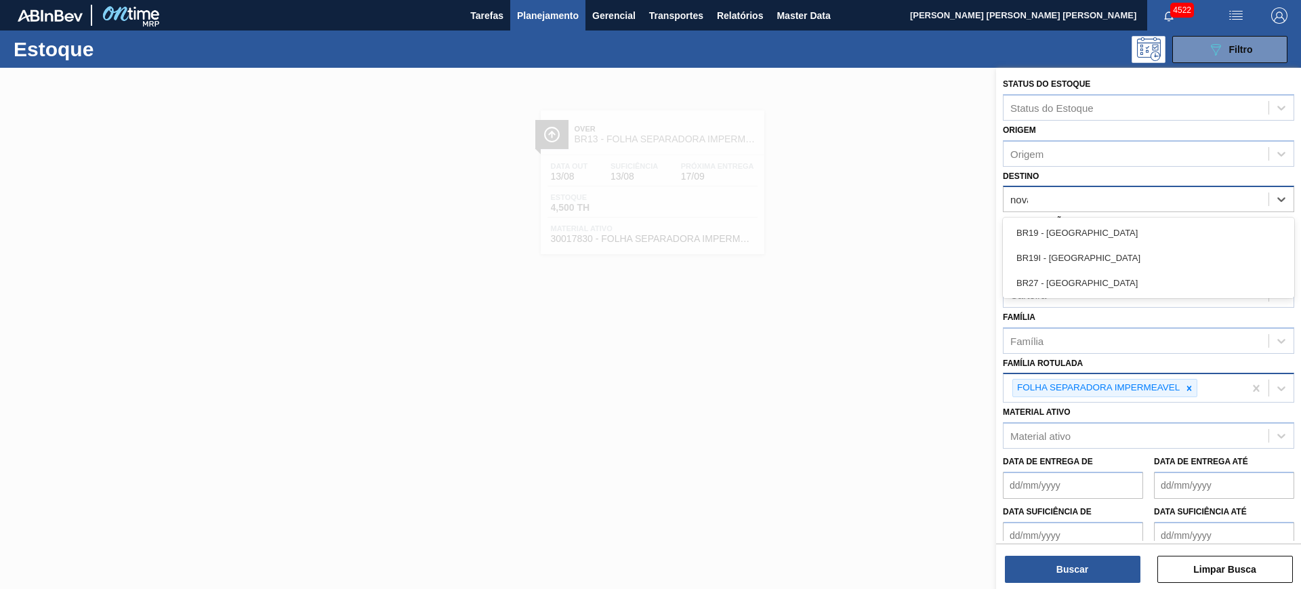
type input "nova m"
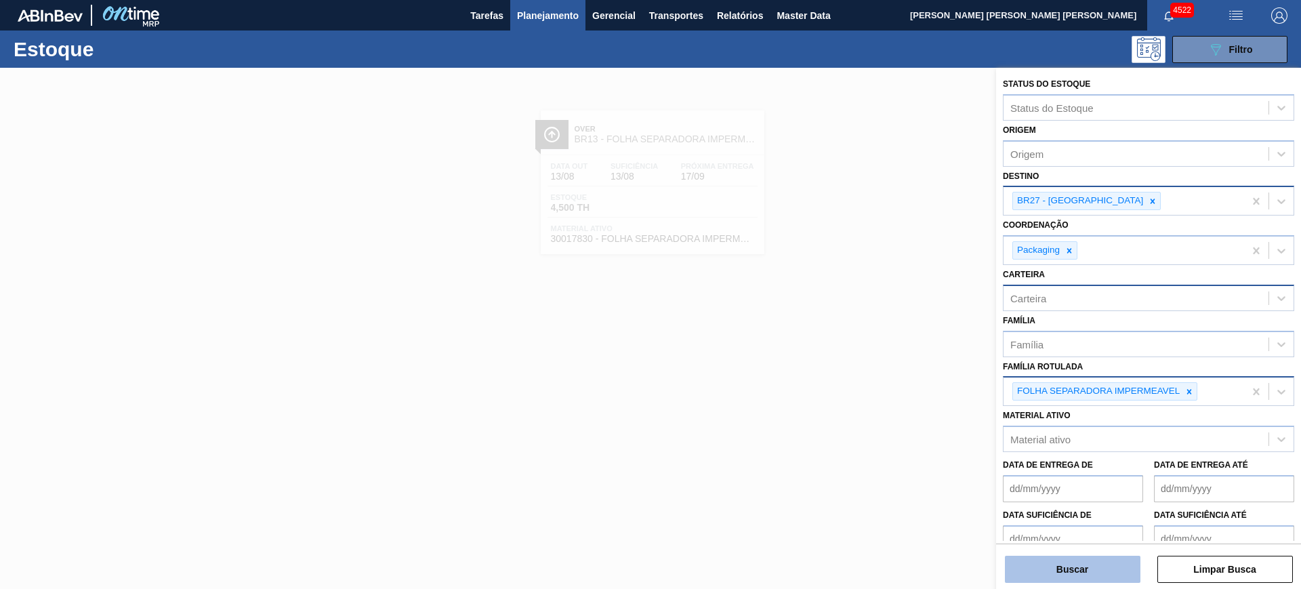
click at [1068, 573] on button "Buscar" at bounding box center [1072, 569] width 135 height 27
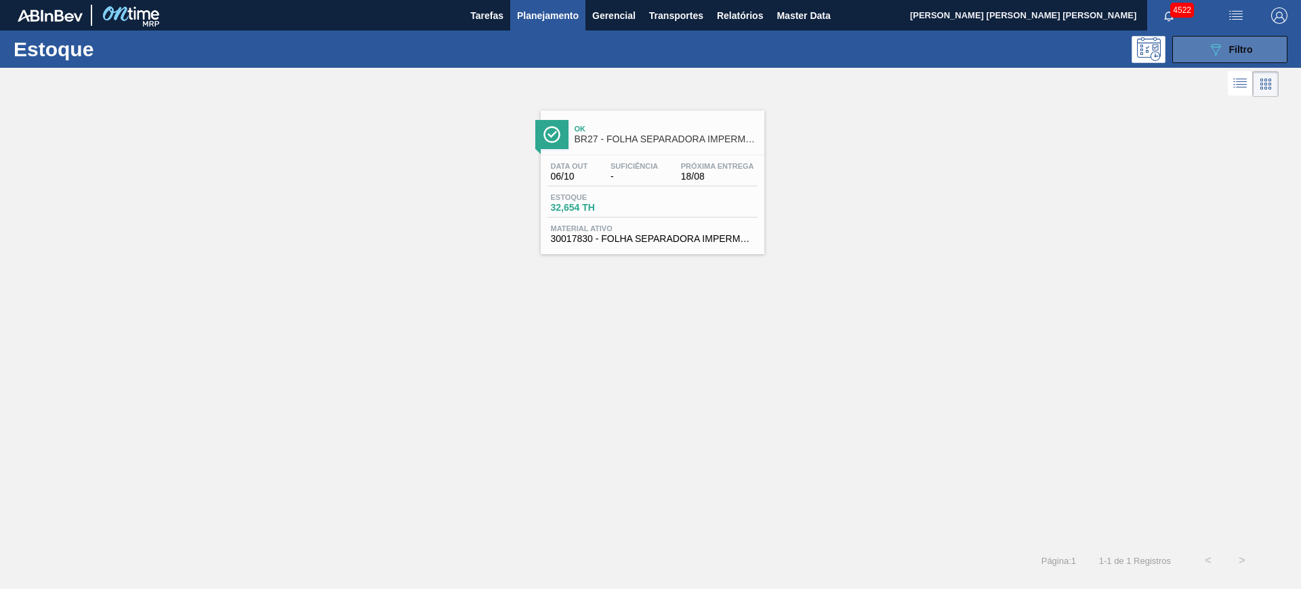
click at [1196, 52] on button "089F7B8B-B2A5-4AFE-B5C0-19BA573D28AC Filtro" at bounding box center [1229, 49] width 115 height 27
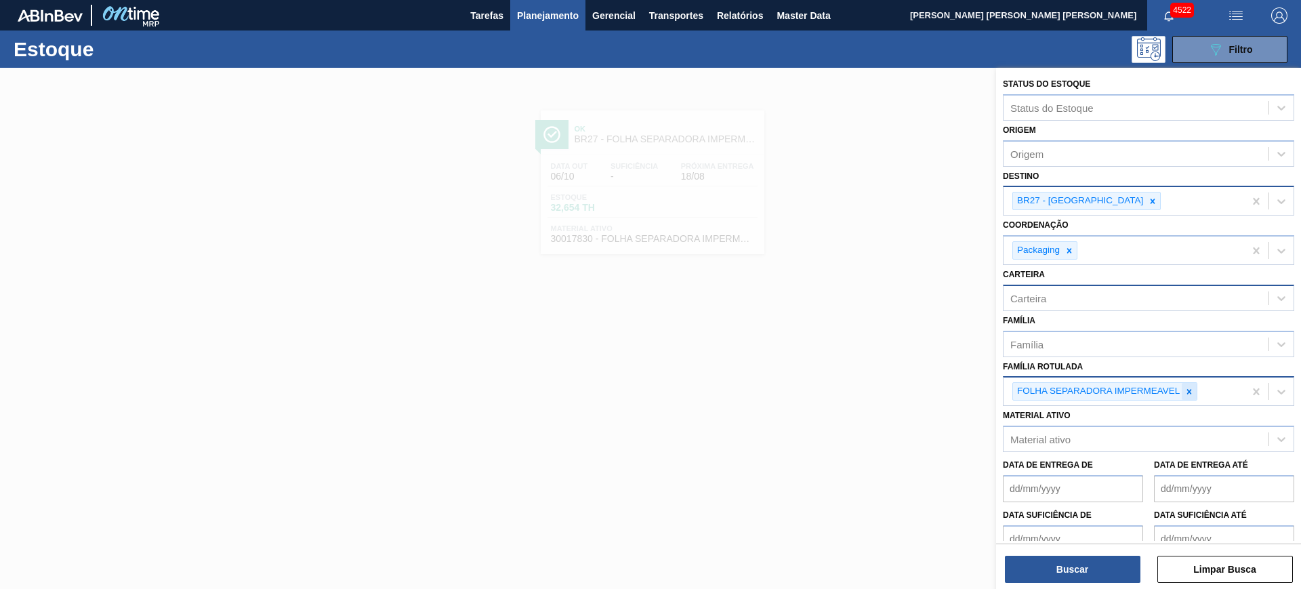
click at [1192, 388] on icon at bounding box center [1188, 391] width 9 height 9
click at [1148, 200] on icon at bounding box center [1152, 200] width 9 height 9
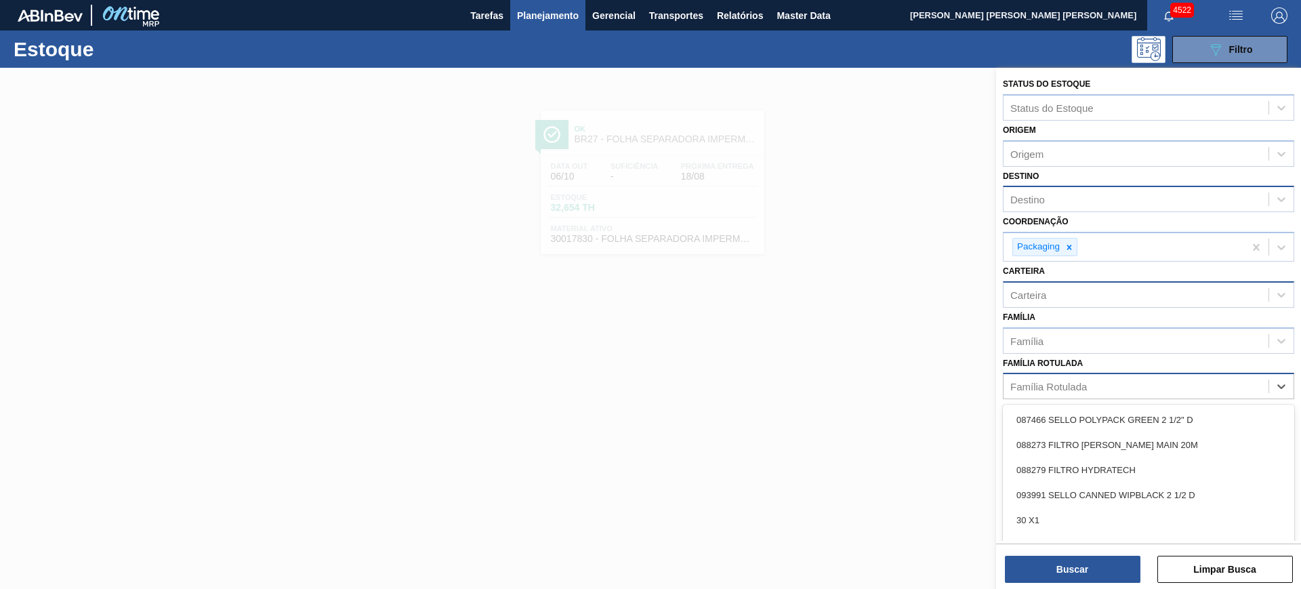
click at [1093, 388] on div "Família Rotulada" at bounding box center [1135, 387] width 265 height 20
type Rotulada "foil bc m"
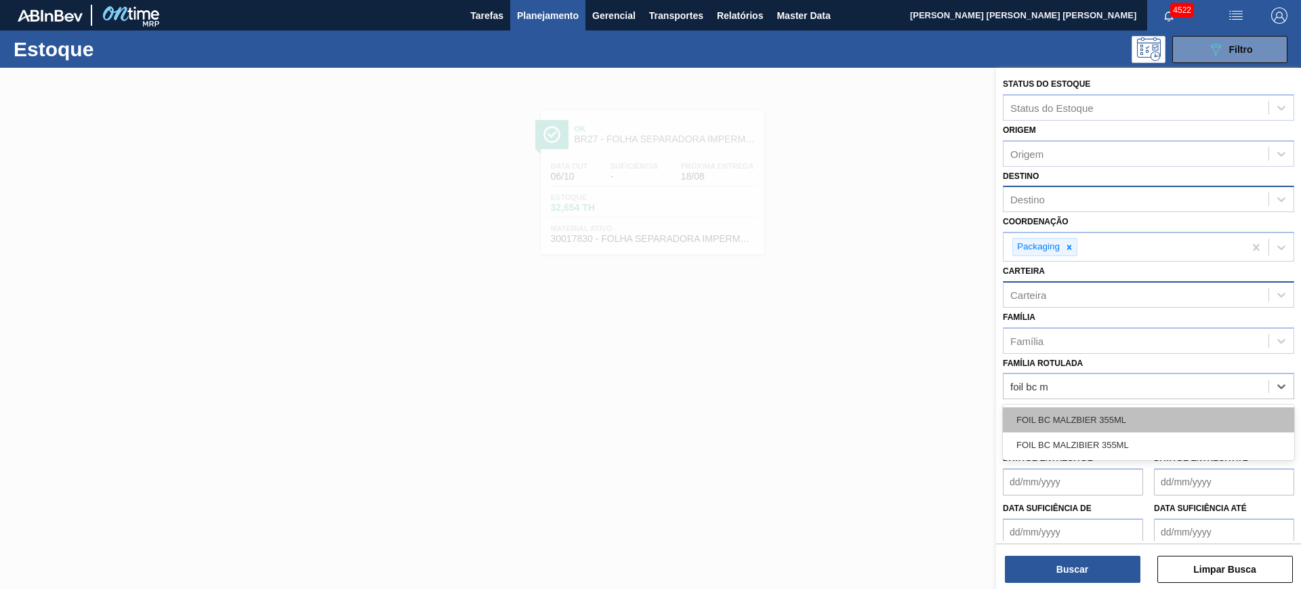
click at [1101, 422] on div "FOIL BC MALZBIER 355ML" at bounding box center [1148, 419] width 291 height 25
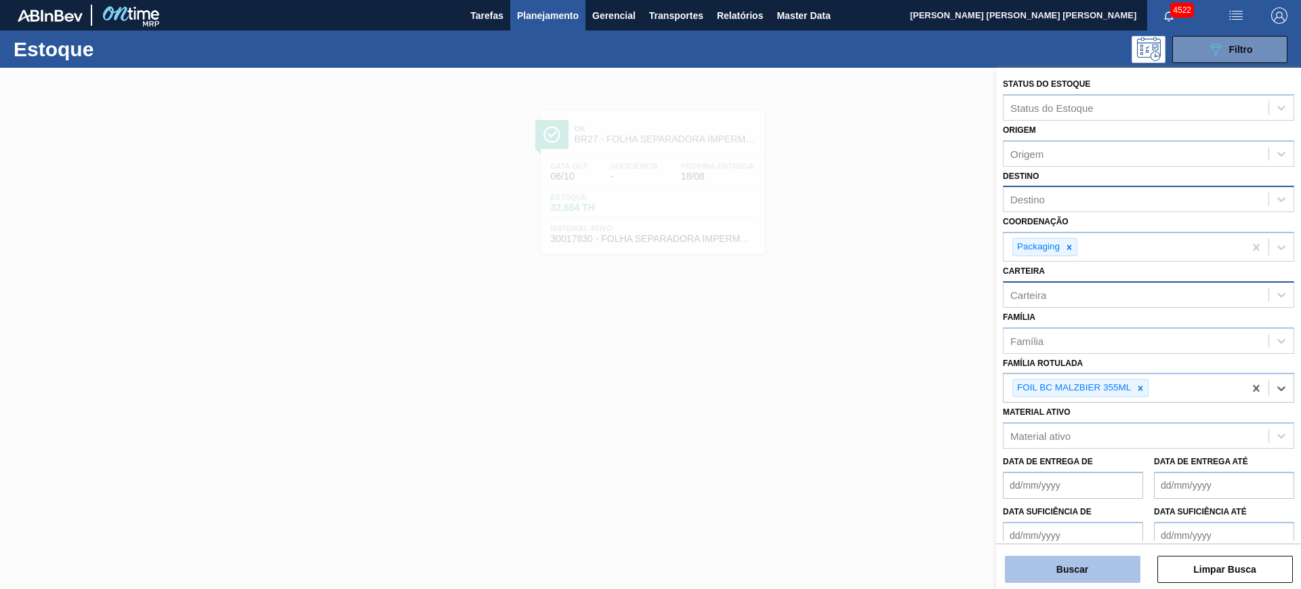
click at [1119, 568] on button "Buscar" at bounding box center [1072, 569] width 135 height 27
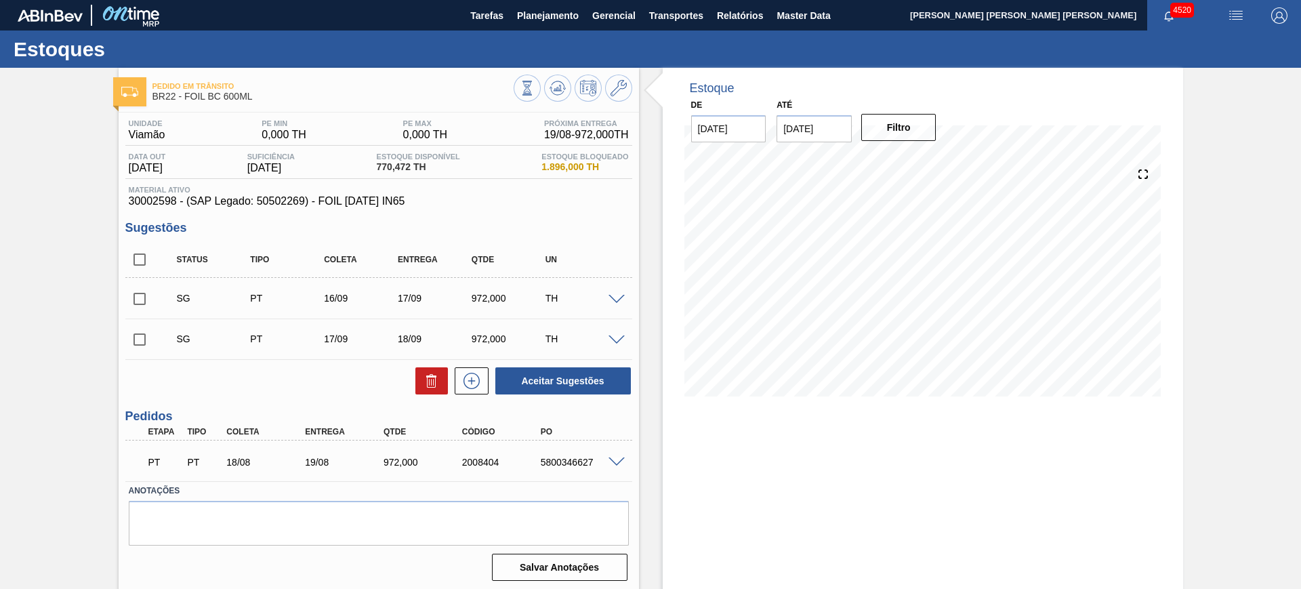
click at [816, 129] on input "01/09/2025" at bounding box center [813, 128] width 75 height 27
click at [927, 157] on button "Next Month" at bounding box center [927, 160] width 9 height 9
click at [926, 309] on div "6" at bounding box center [924, 315] width 18 height 18
type input "06/12/2025"
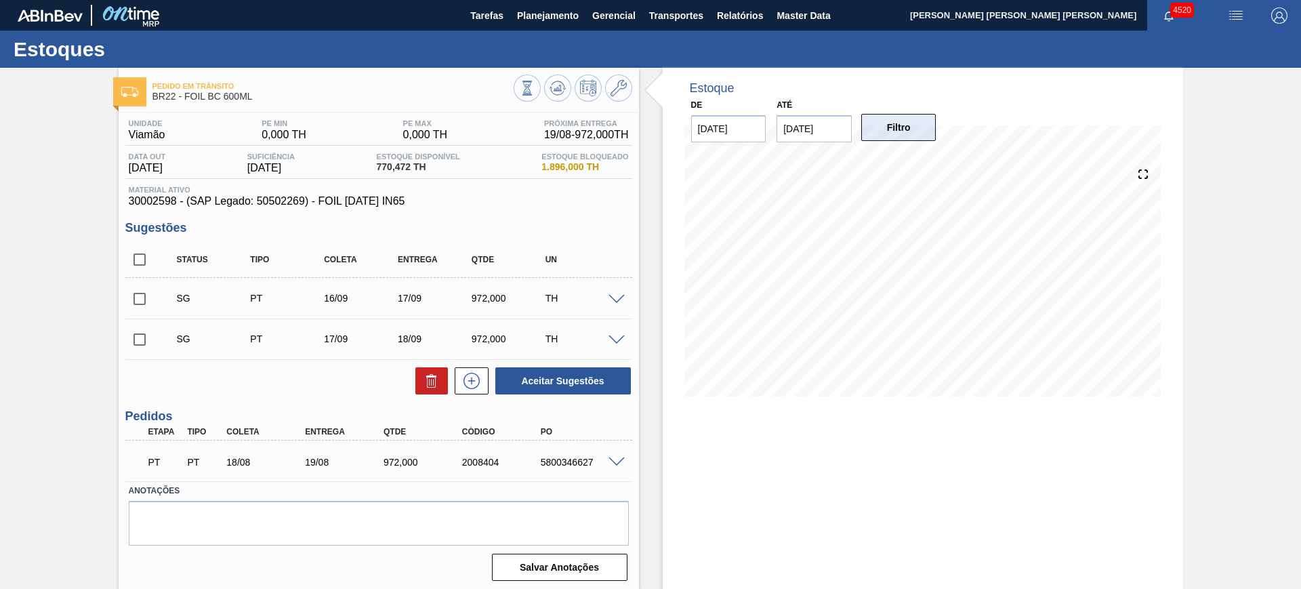
click at [917, 132] on button "Filtro" at bounding box center [898, 127] width 75 height 27
click at [617, 465] on span at bounding box center [616, 462] width 16 height 10
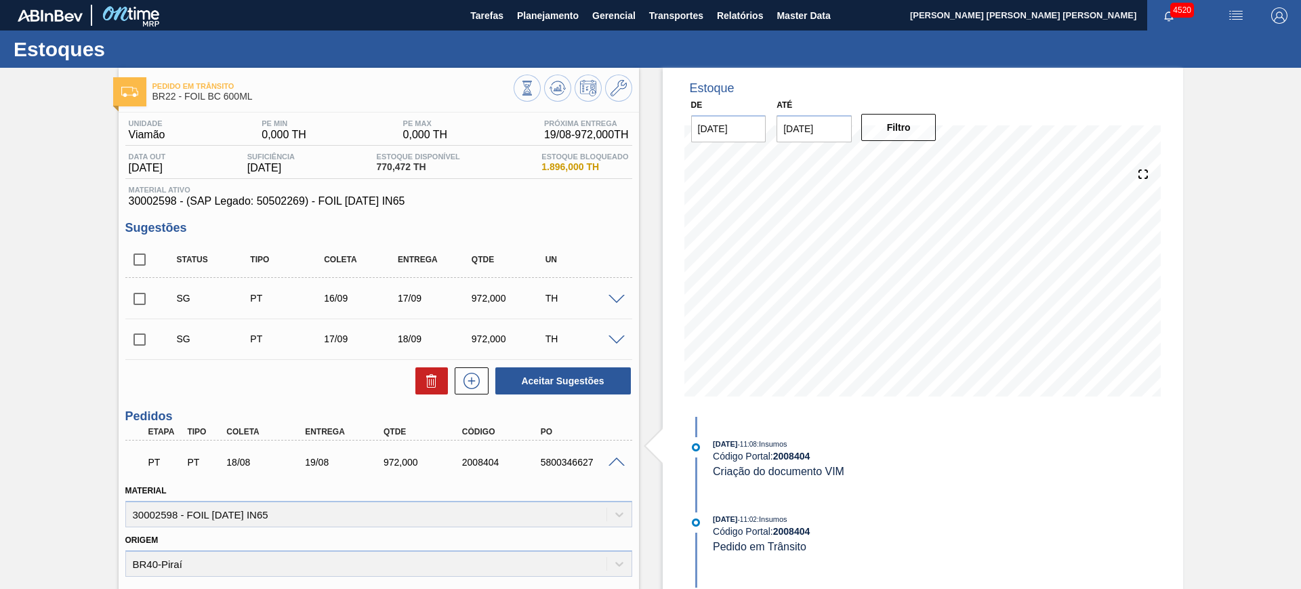
click at [616, 461] on span at bounding box center [616, 462] width 16 height 10
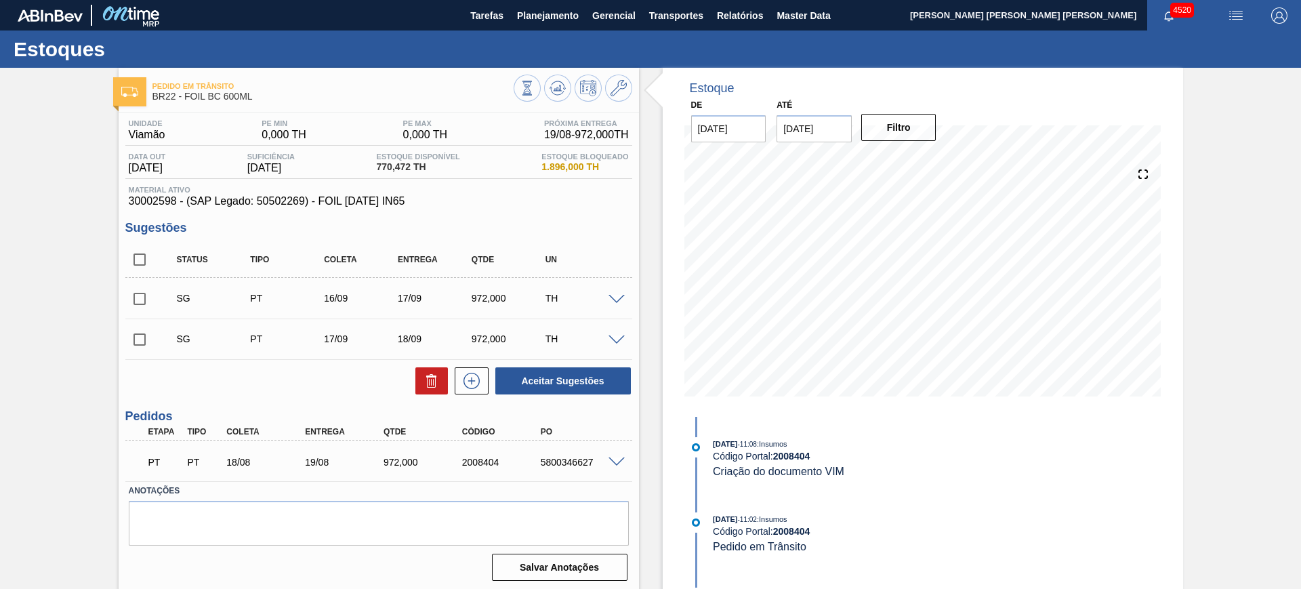
click at [140, 252] on input "checkbox" at bounding box center [139, 259] width 28 height 28
checkbox input "true"
click at [419, 378] on button at bounding box center [431, 380] width 33 height 27
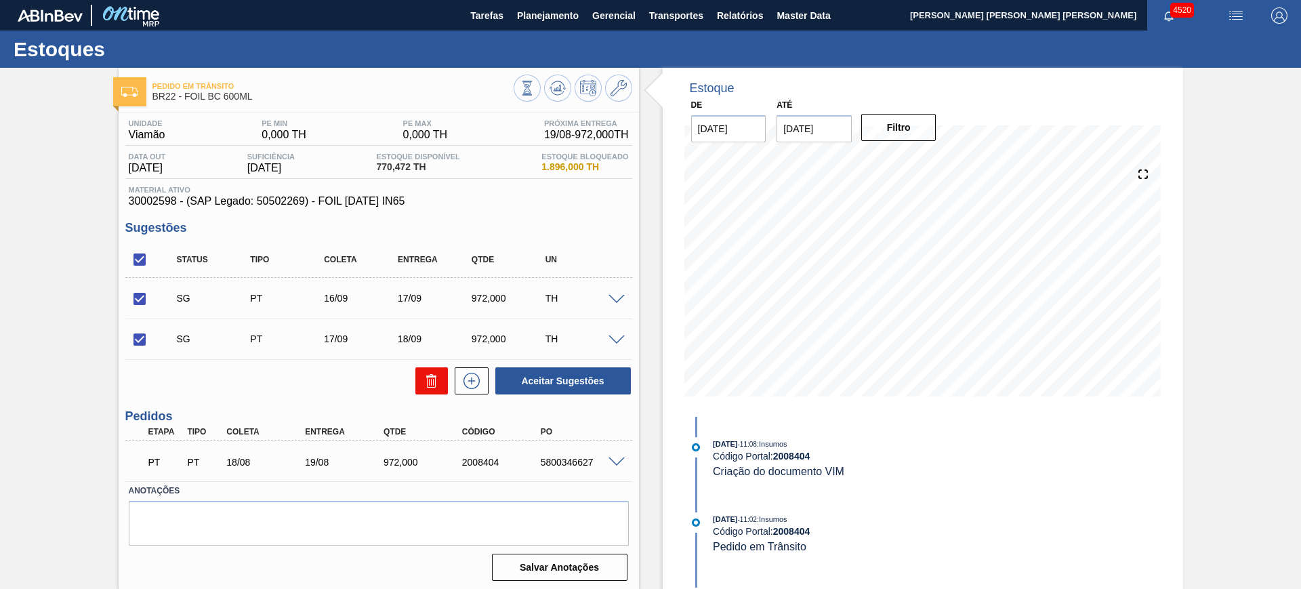
checkbox input "false"
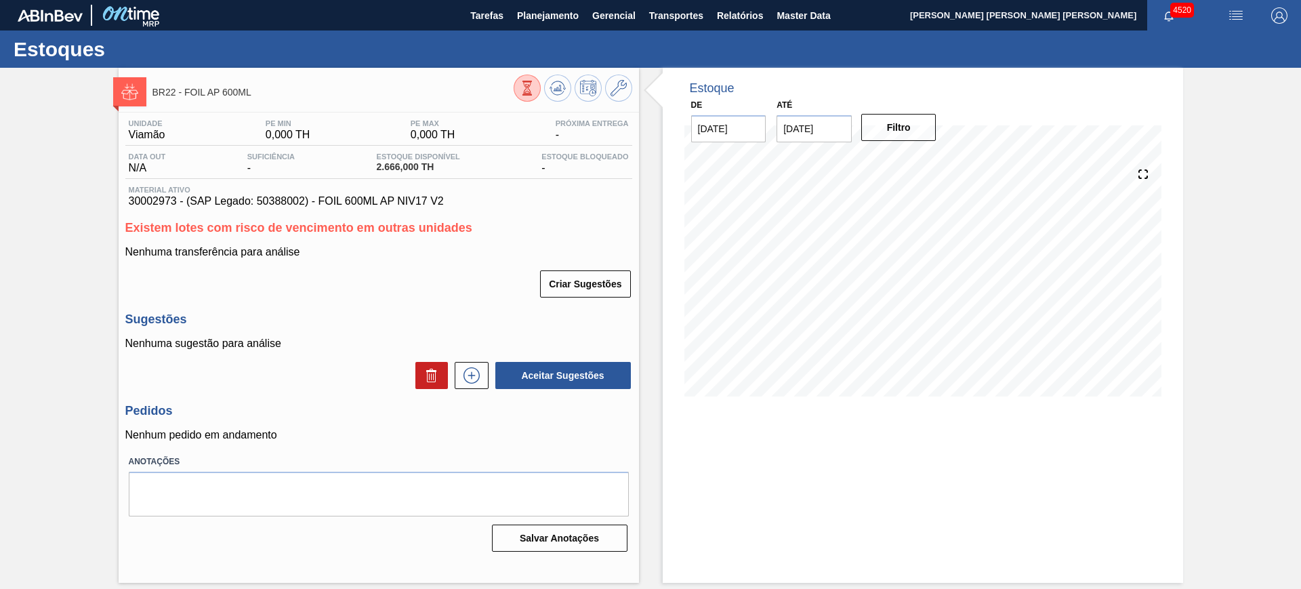
click at [826, 140] on input "01/09/2025" at bounding box center [813, 128] width 75 height 27
click at [927, 165] on button "Next Month" at bounding box center [927, 160] width 9 height 9
click at [922, 310] on div "6" at bounding box center [924, 315] width 18 height 18
type input "06/12/2025"
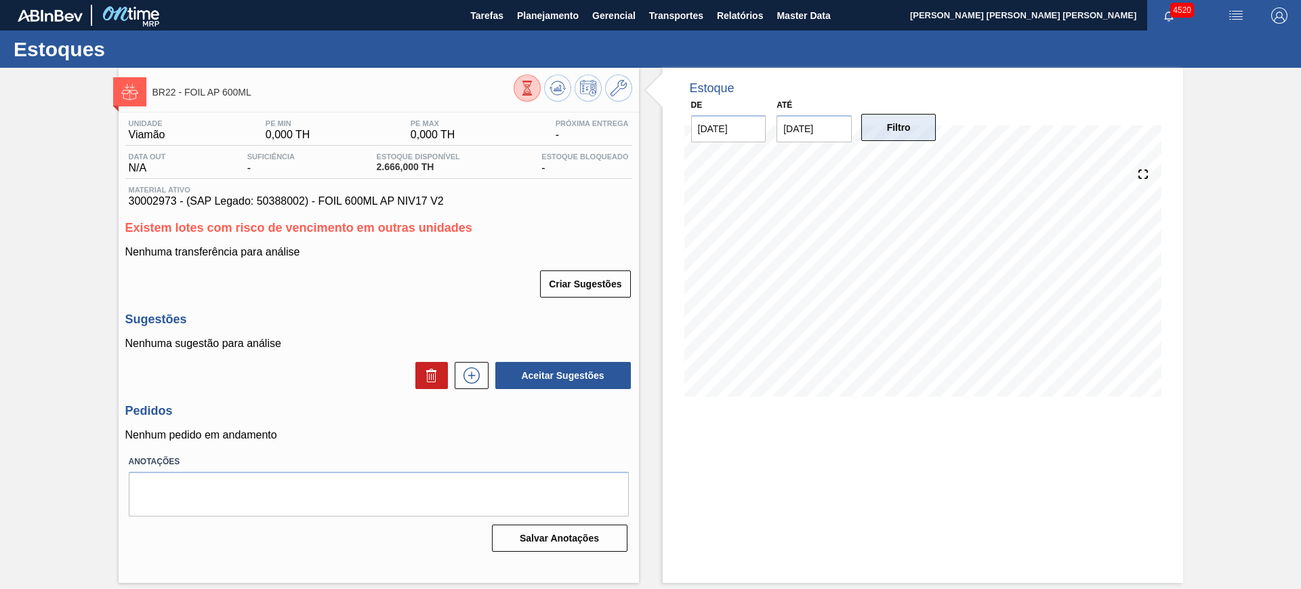
click at [912, 114] on button "Filtro" at bounding box center [898, 127] width 75 height 27
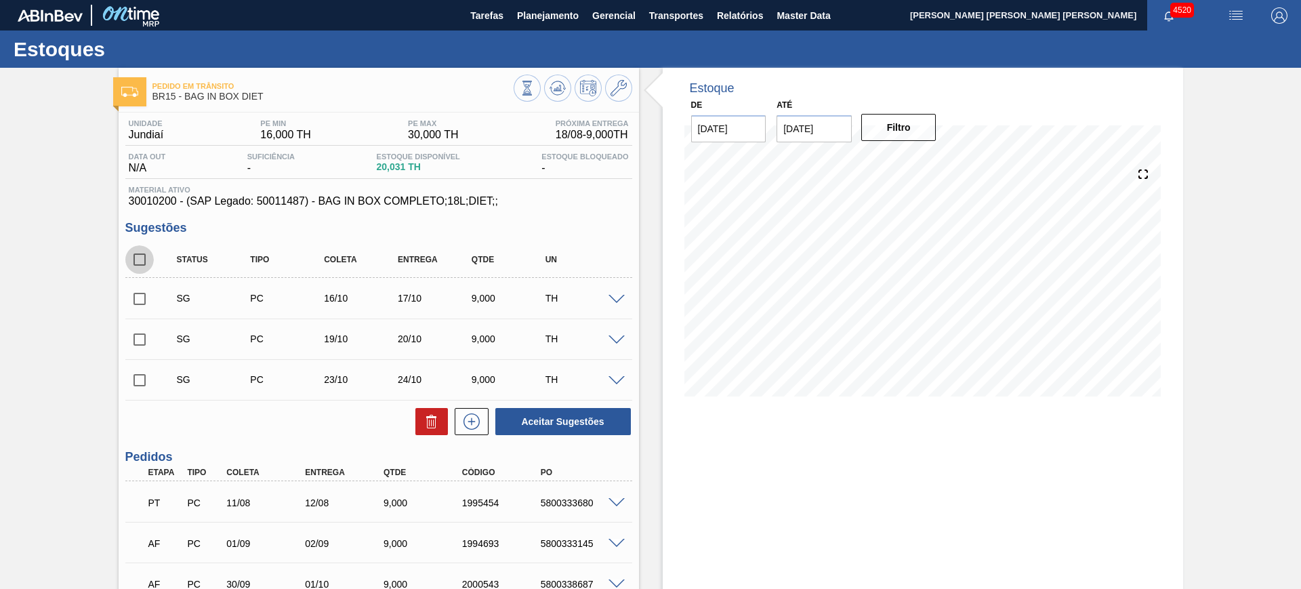
click at [140, 253] on input "checkbox" at bounding box center [139, 259] width 28 height 28
checkbox input "true"
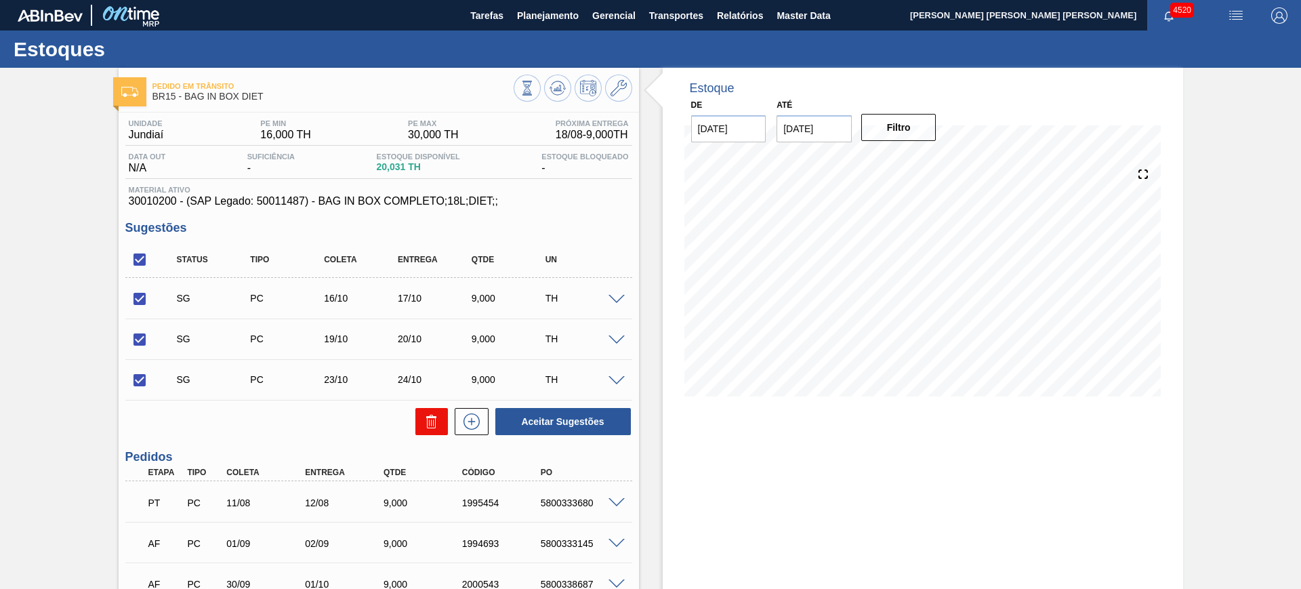
click at [419, 424] on button at bounding box center [431, 421] width 33 height 27
checkbox input "false"
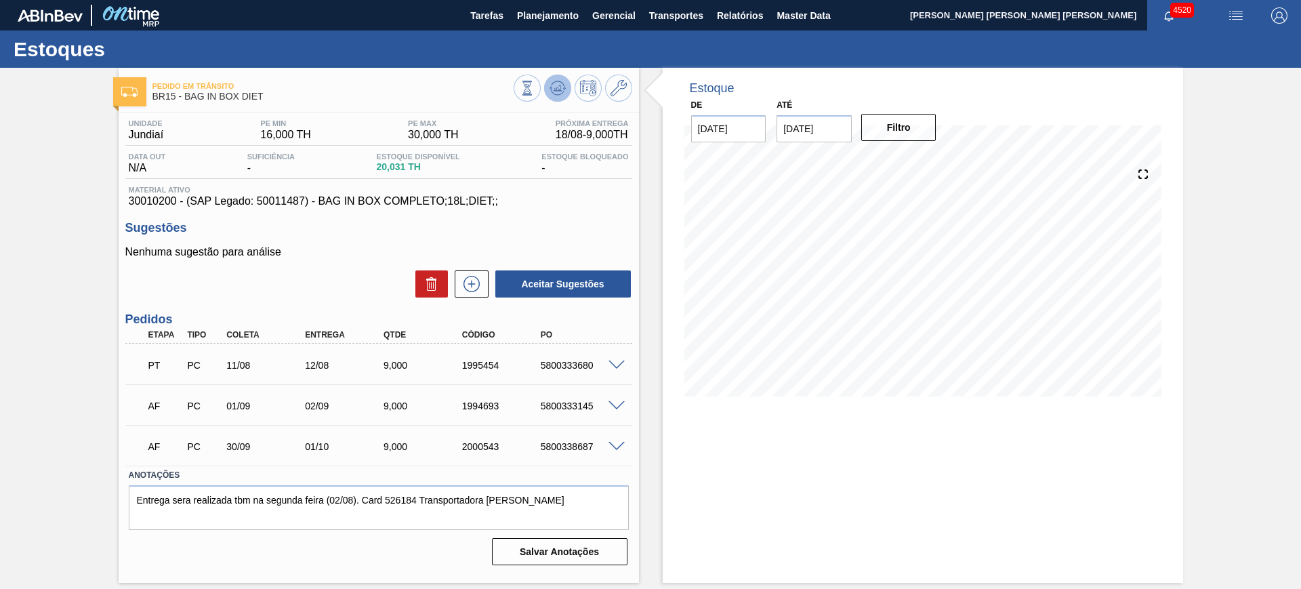
click at [559, 89] on icon at bounding box center [557, 88] width 9 height 6
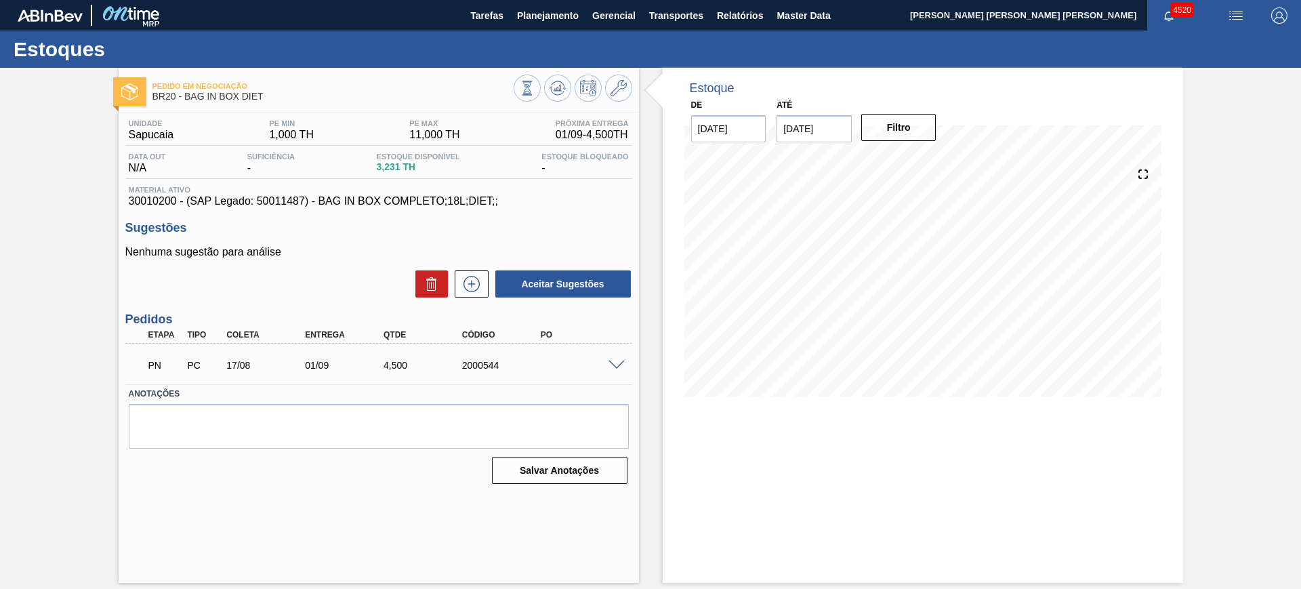
click at [613, 368] on span at bounding box center [616, 365] width 16 height 10
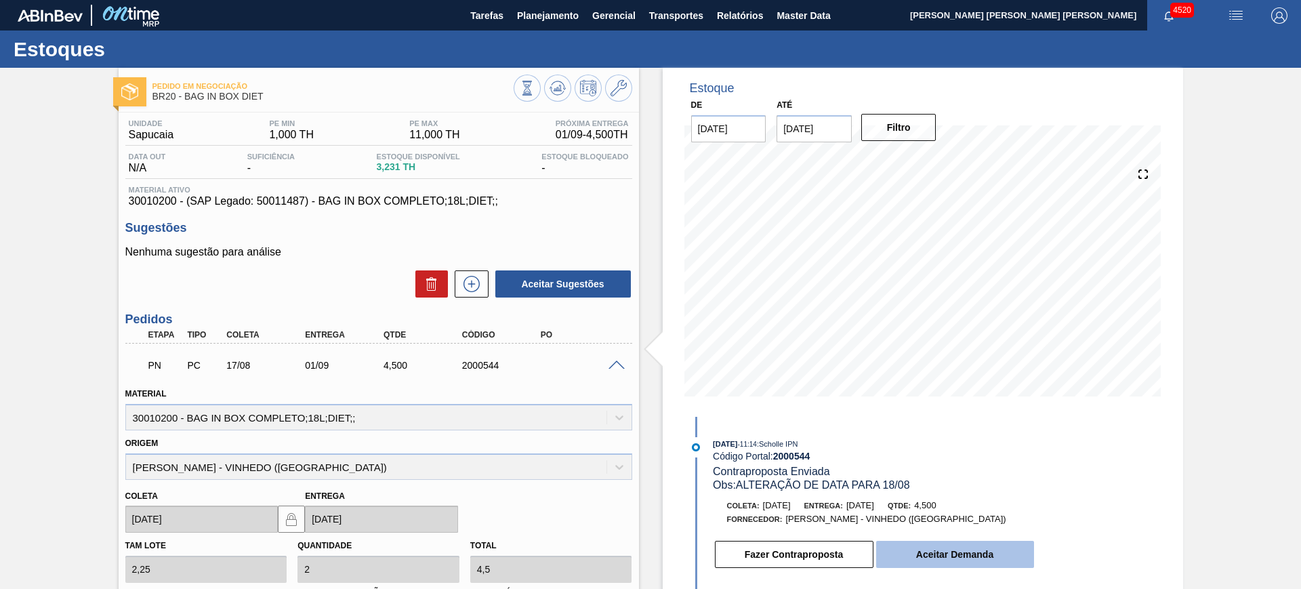
click at [1001, 549] on button "Aceitar Demanda" at bounding box center [955, 554] width 158 height 27
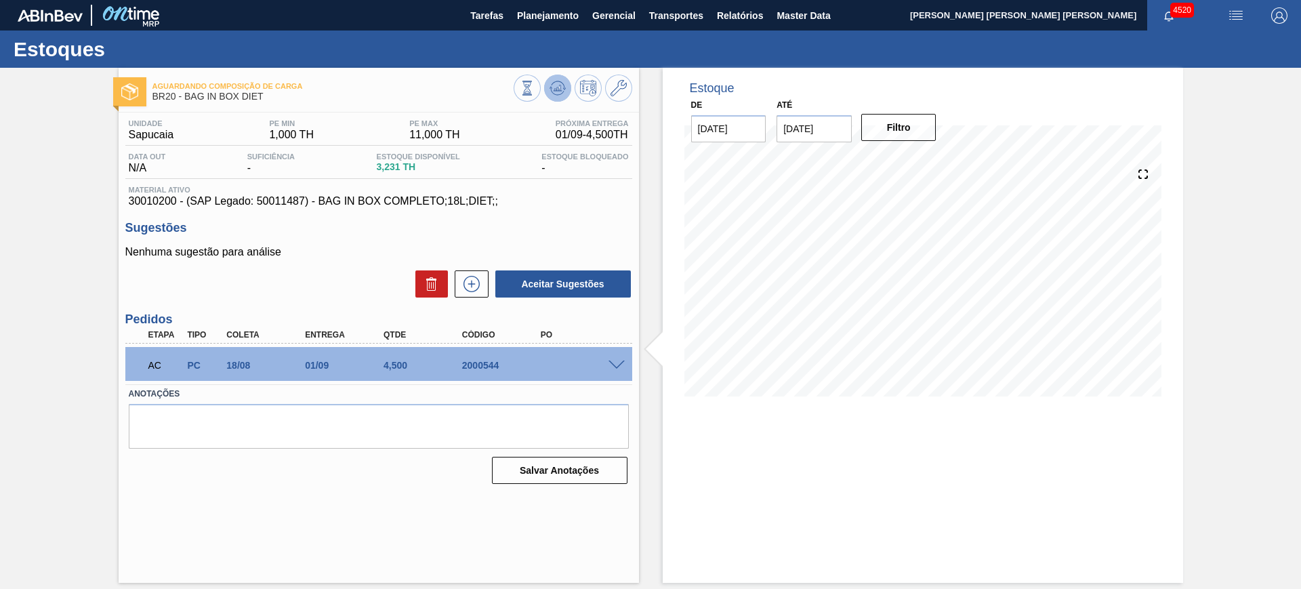
click at [535, 96] on icon at bounding box center [527, 88] width 15 height 15
click at [617, 369] on div "AC PC 18/08 01/09 4,[PHONE_NUMBER]" at bounding box center [378, 364] width 507 height 34
click at [617, 362] on span at bounding box center [616, 365] width 16 height 10
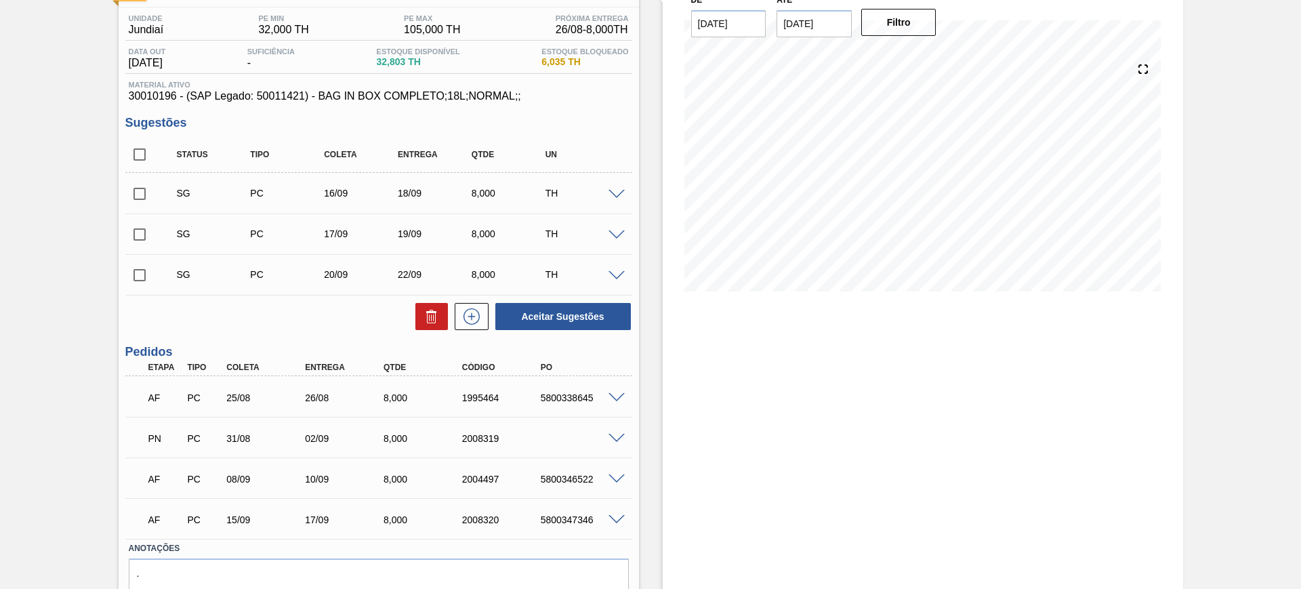
scroll to position [166, 0]
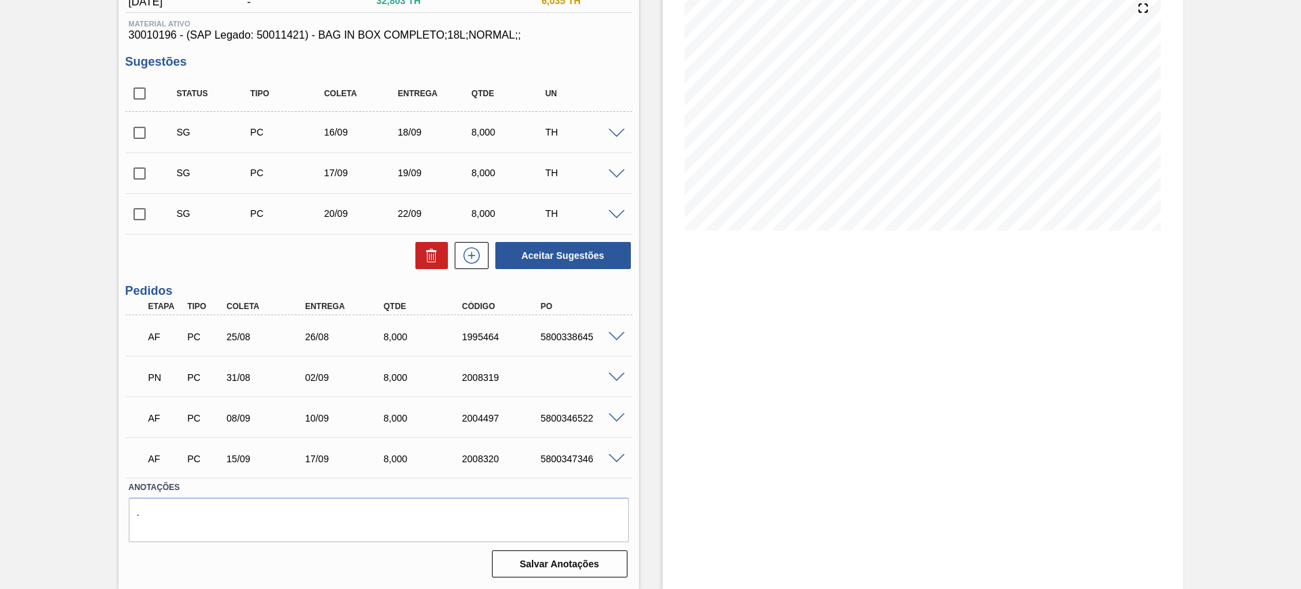
click at [621, 373] on span at bounding box center [616, 378] width 16 height 10
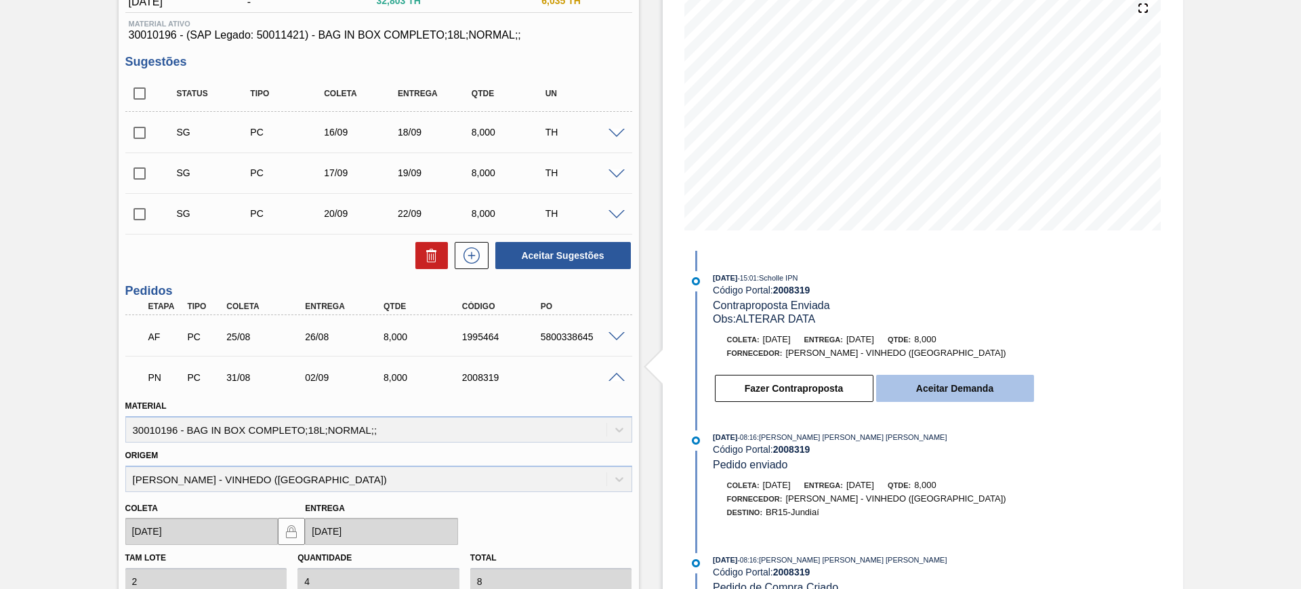
click at [944, 390] on button "Aceitar Demanda" at bounding box center [955, 388] width 158 height 27
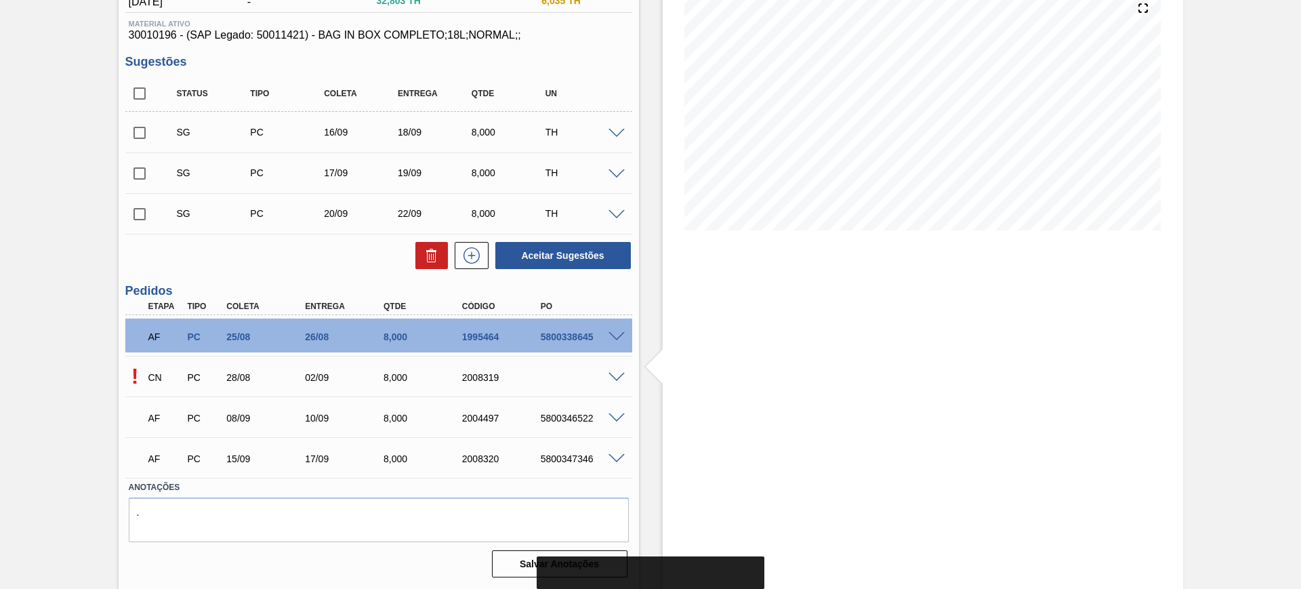
scroll to position [0, 0]
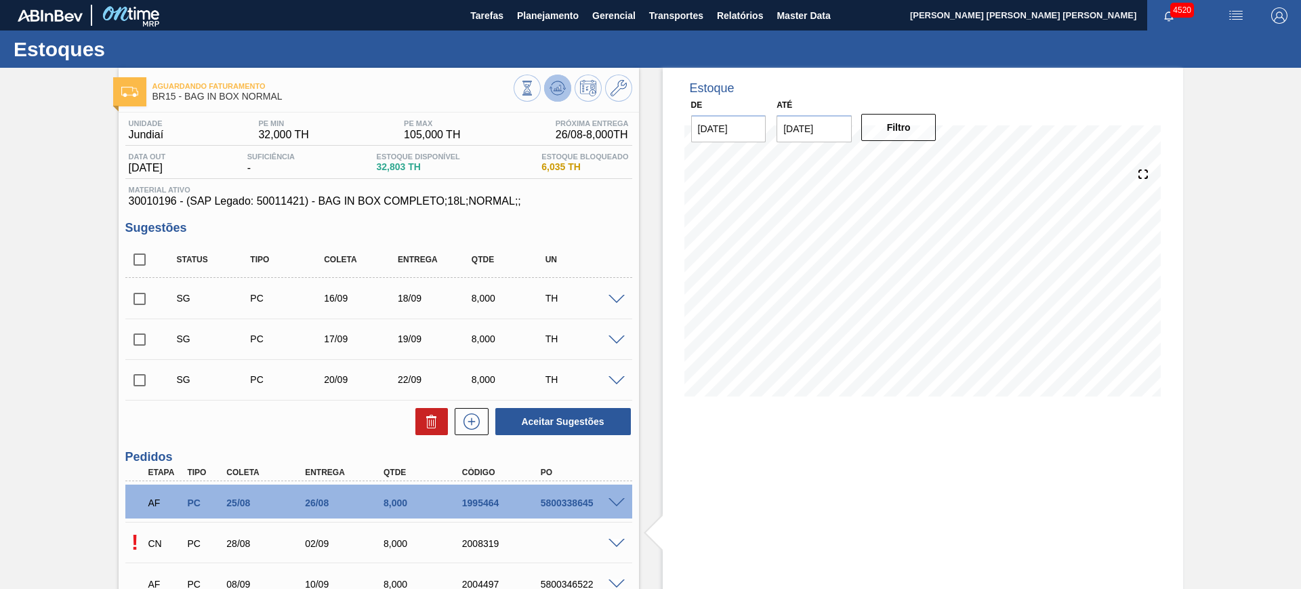
click at [535, 96] on icon at bounding box center [527, 88] width 15 height 15
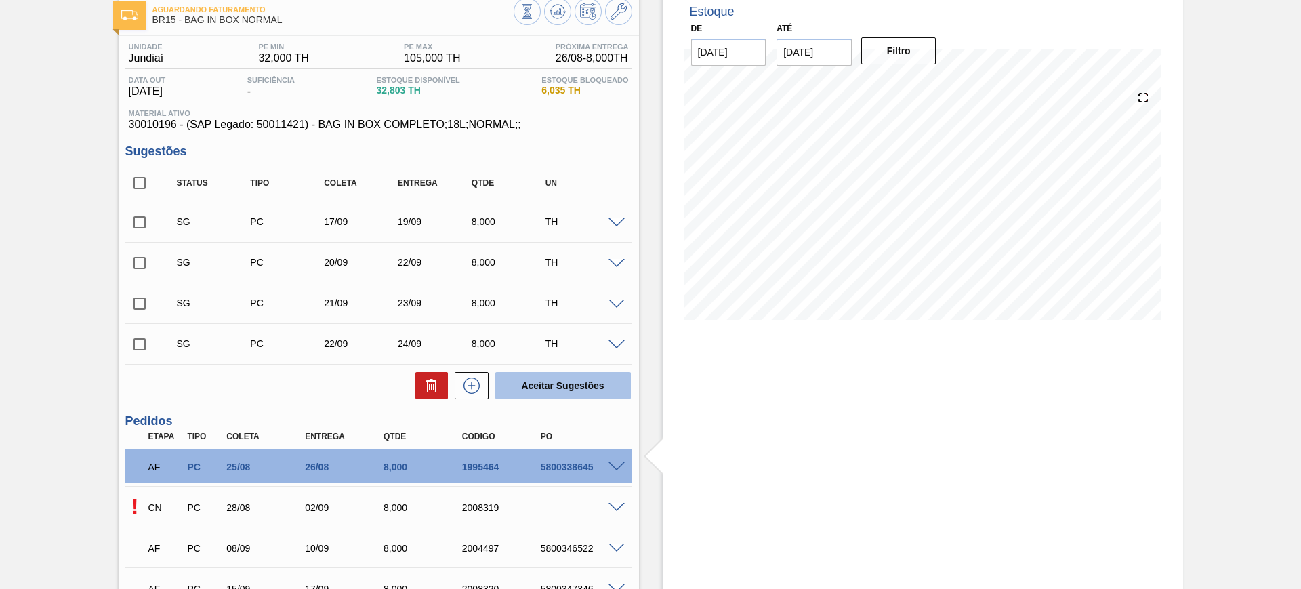
scroll to position [207, 0]
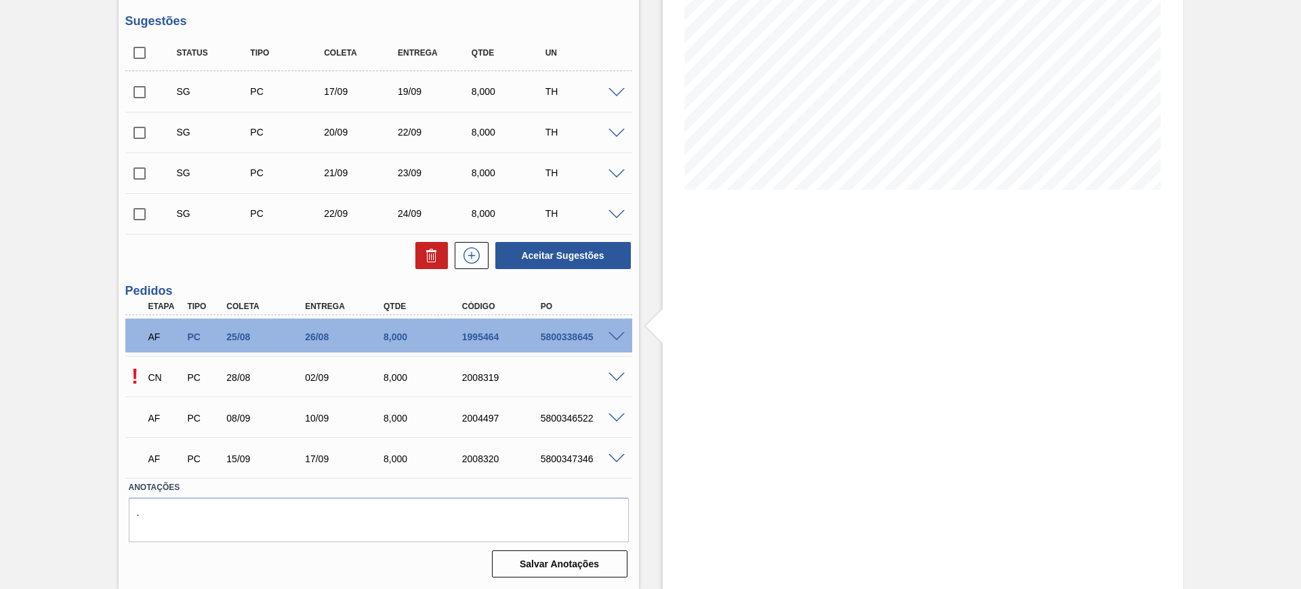
click at [617, 377] on span at bounding box center [616, 378] width 16 height 10
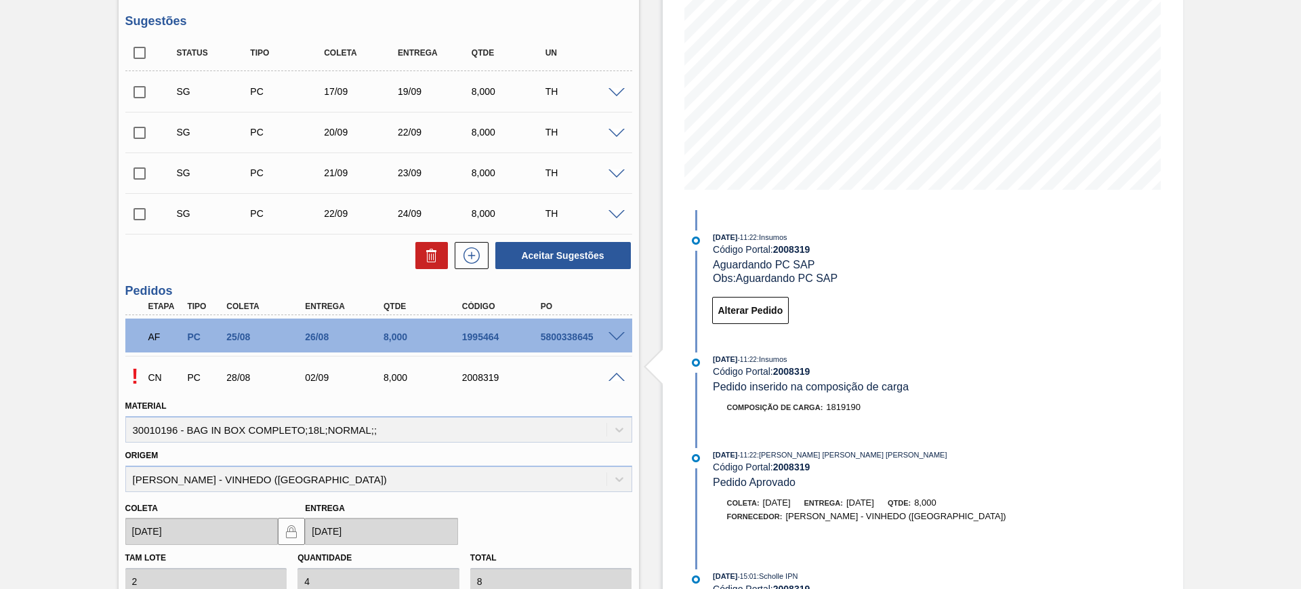
scroll to position [0, 0]
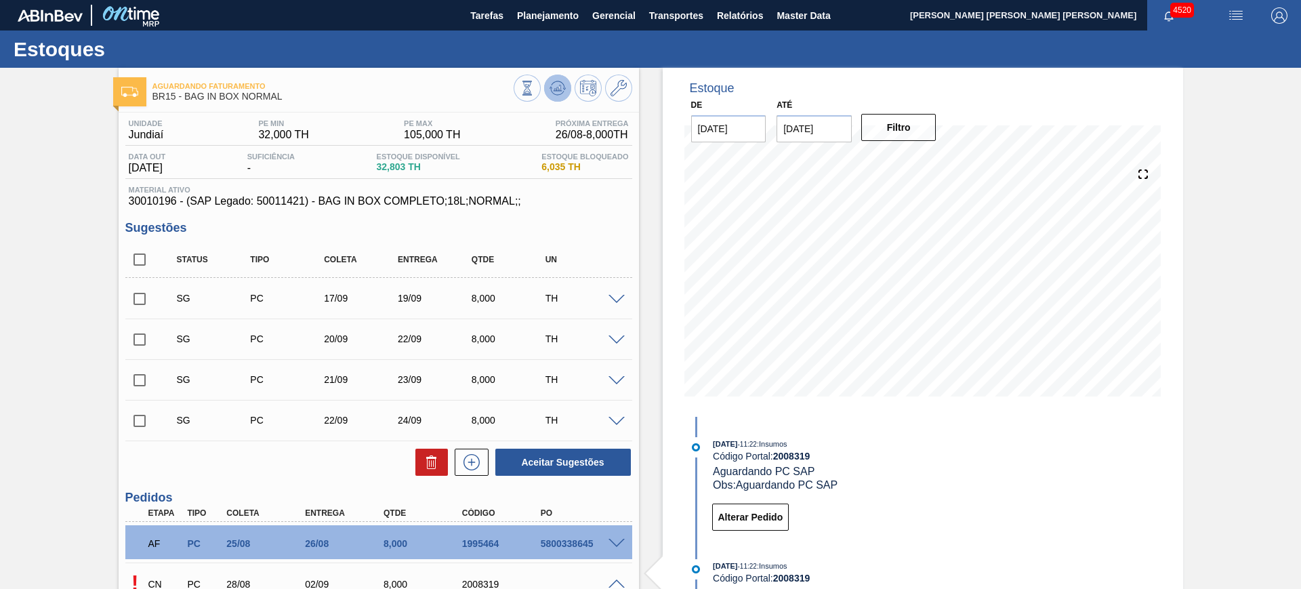
click at [535, 85] on icon at bounding box center [527, 88] width 15 height 15
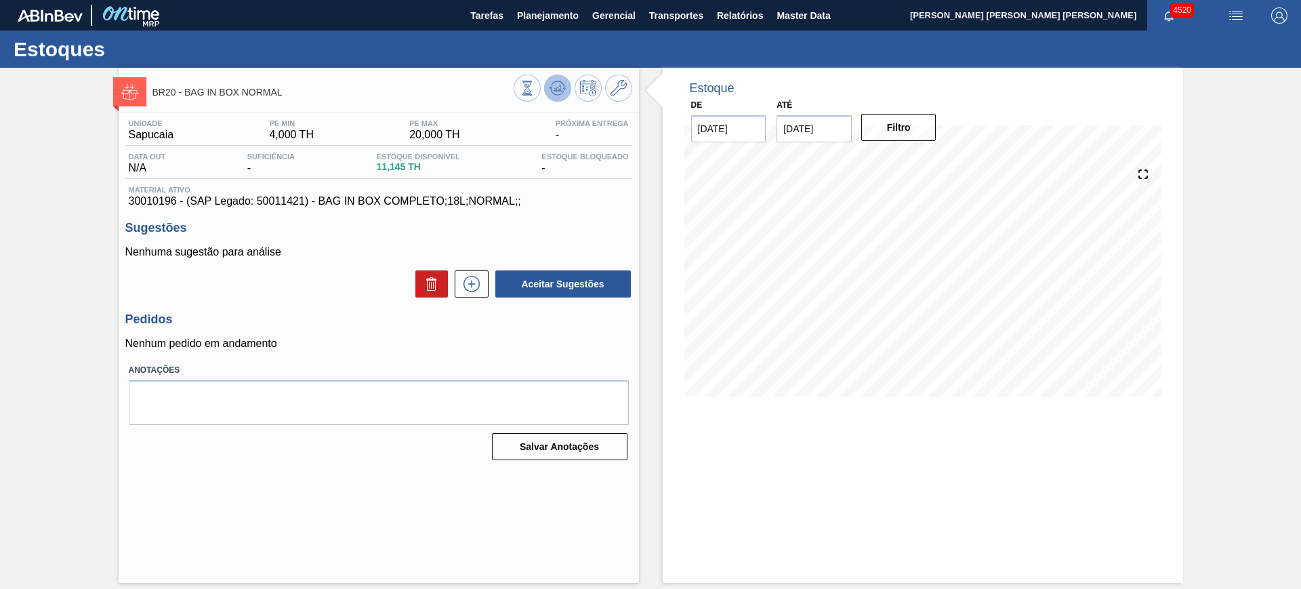
click at [535, 93] on icon at bounding box center [527, 88] width 15 height 15
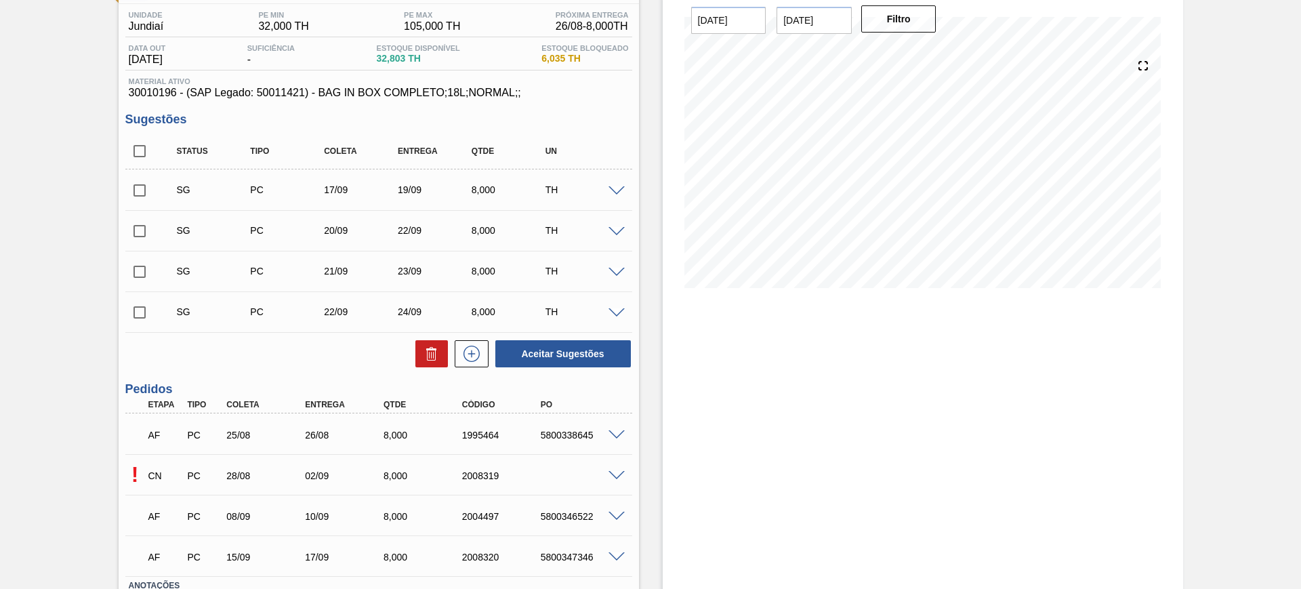
scroll to position [169, 0]
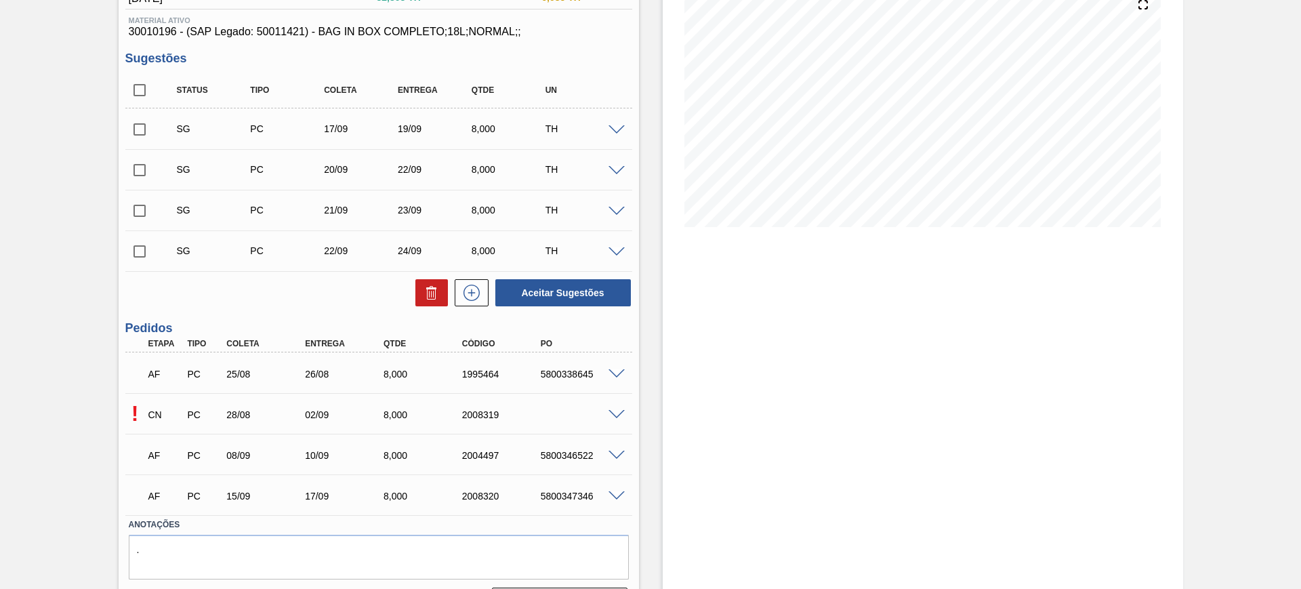
click at [611, 415] on span at bounding box center [616, 415] width 16 height 10
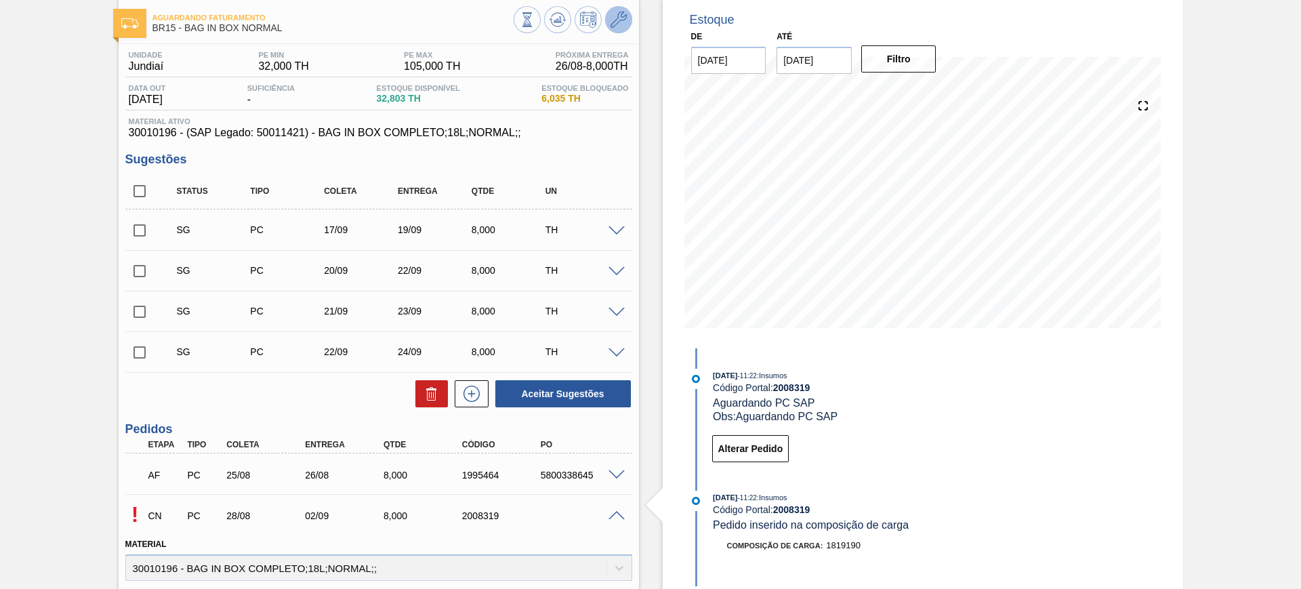
scroll to position [0, 0]
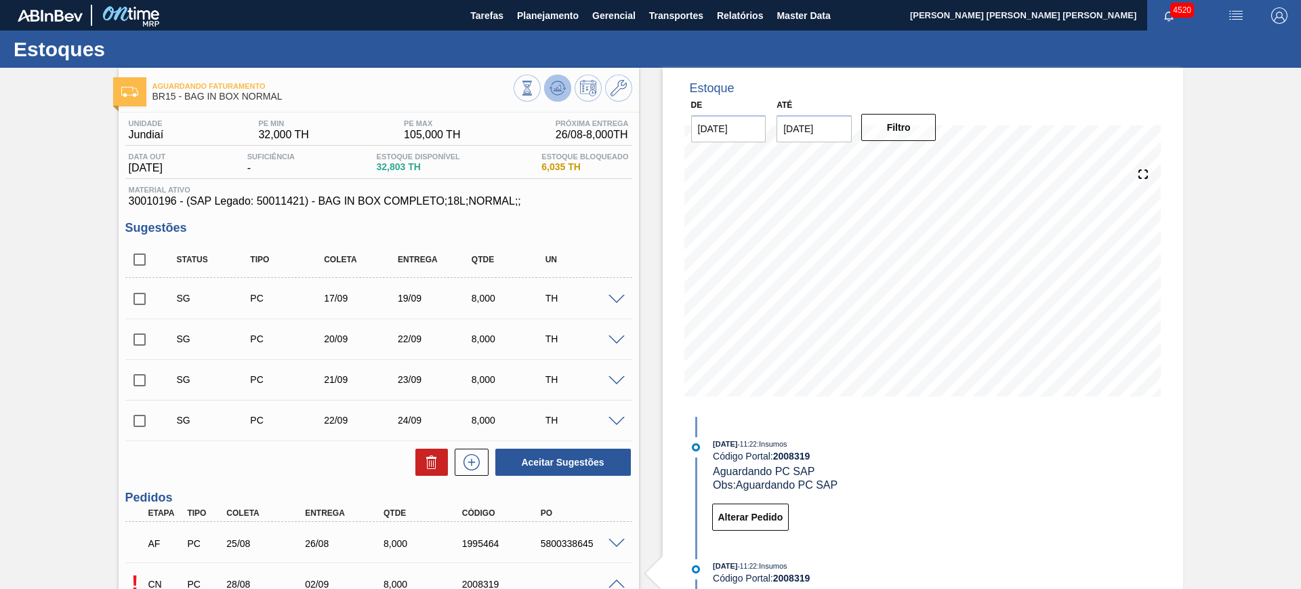
click at [558, 89] on icon at bounding box center [557, 88] width 9 height 6
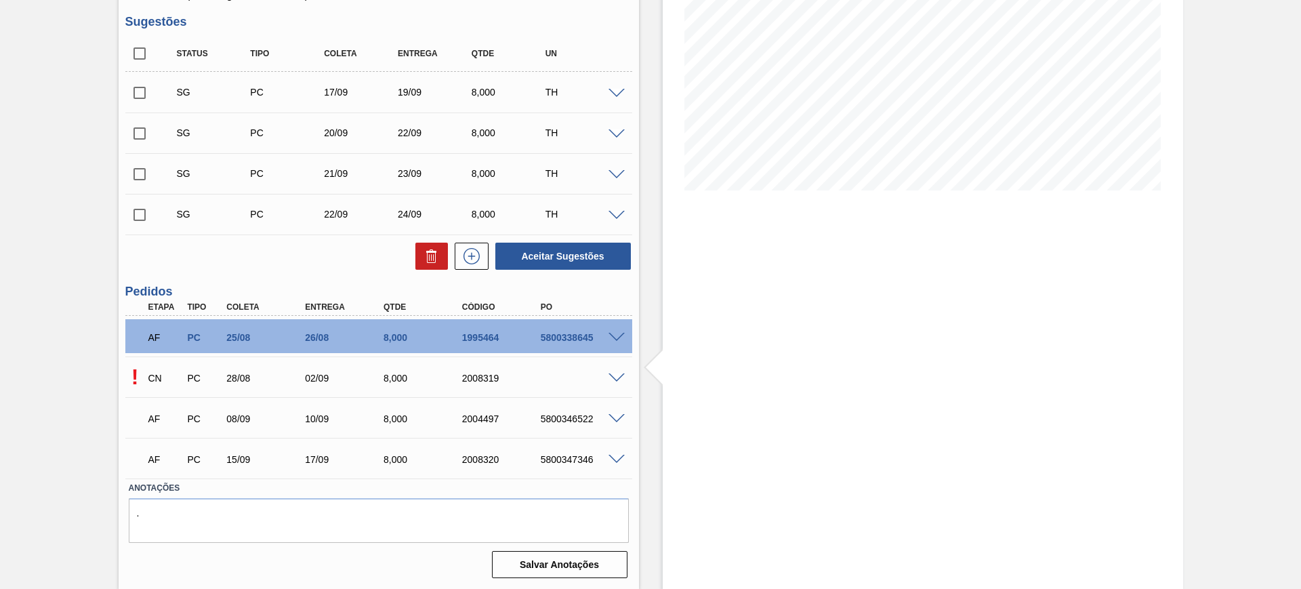
scroll to position [207, 0]
click at [618, 374] on span at bounding box center [616, 378] width 16 height 10
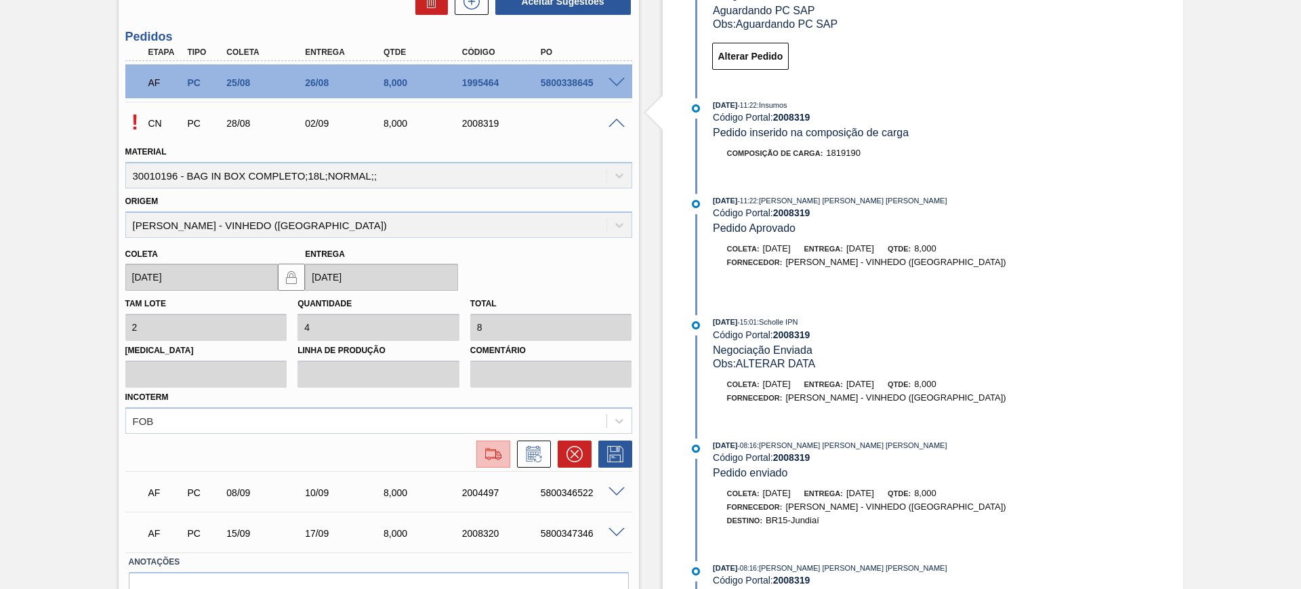
click at [477, 459] on button at bounding box center [493, 453] width 34 height 27
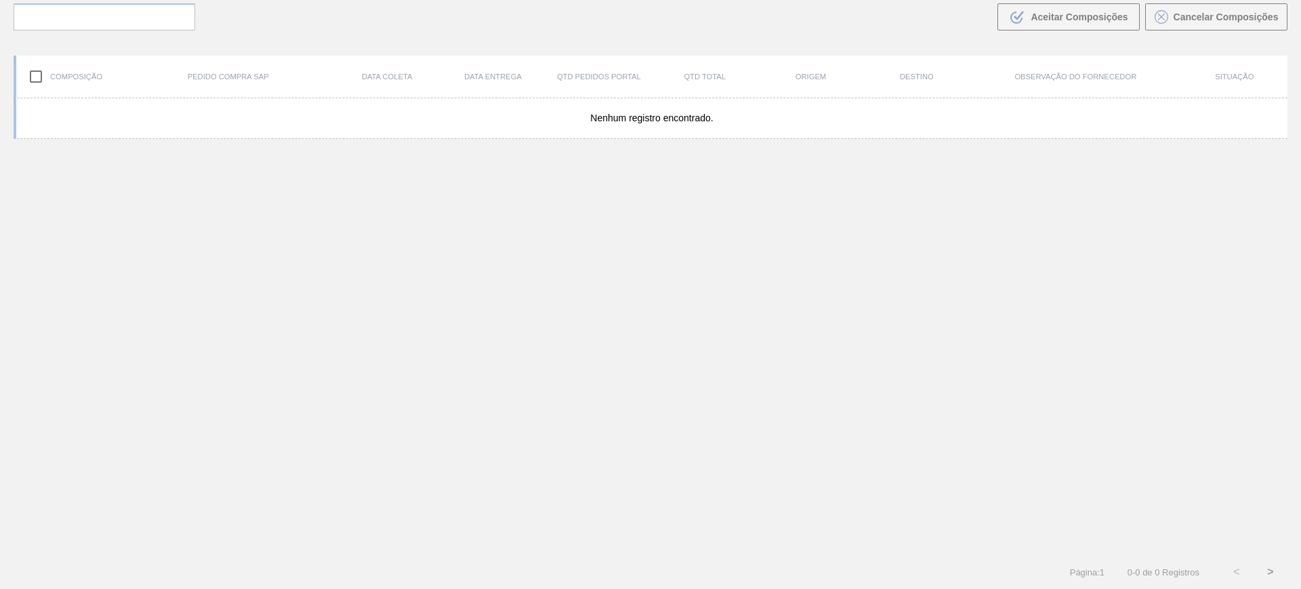
scroll to position [98, 0]
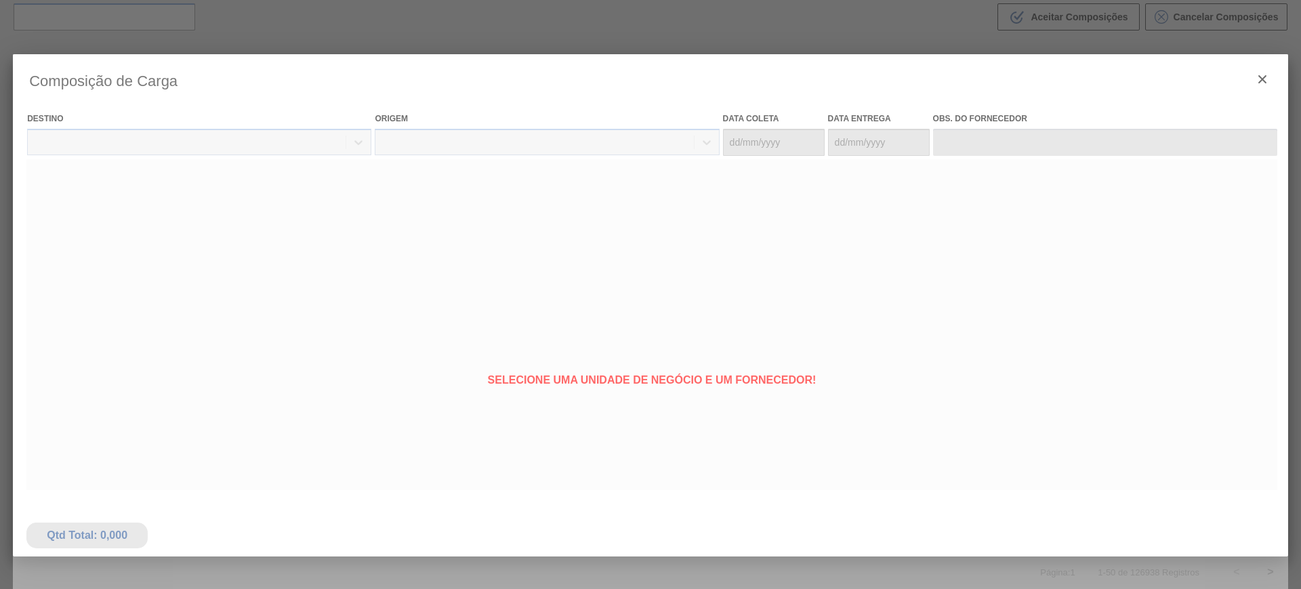
type coleta "[DATE]"
type entrega "[DATE]"
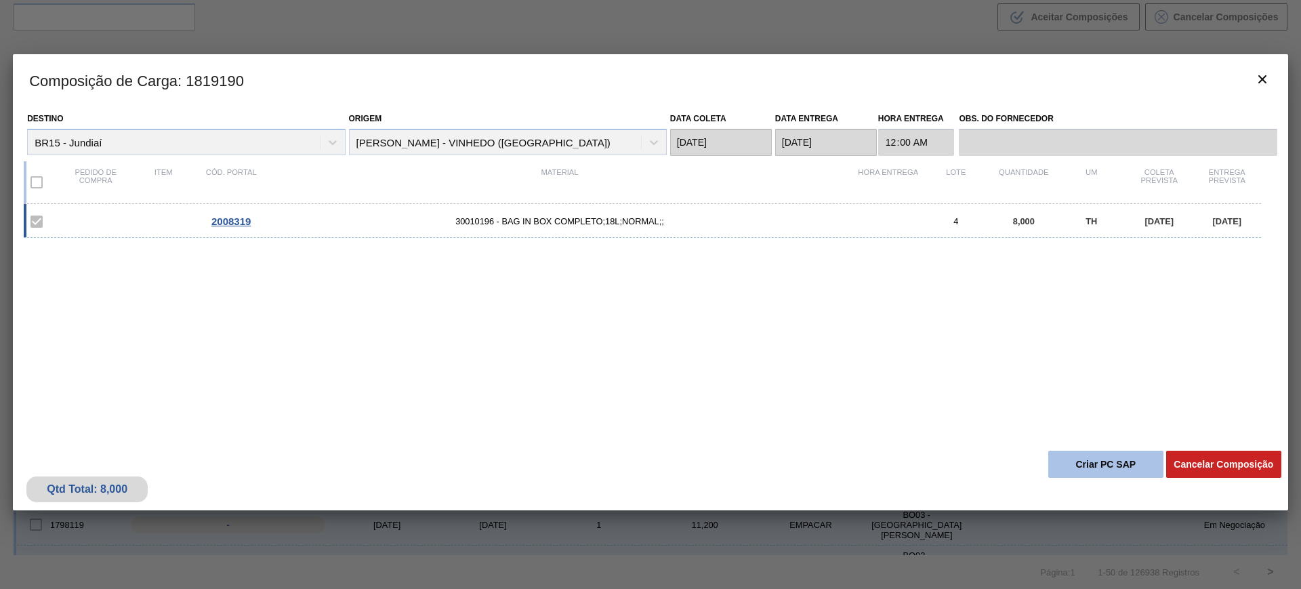
click at [1127, 461] on button "Criar PC SAP" at bounding box center [1105, 464] width 115 height 27
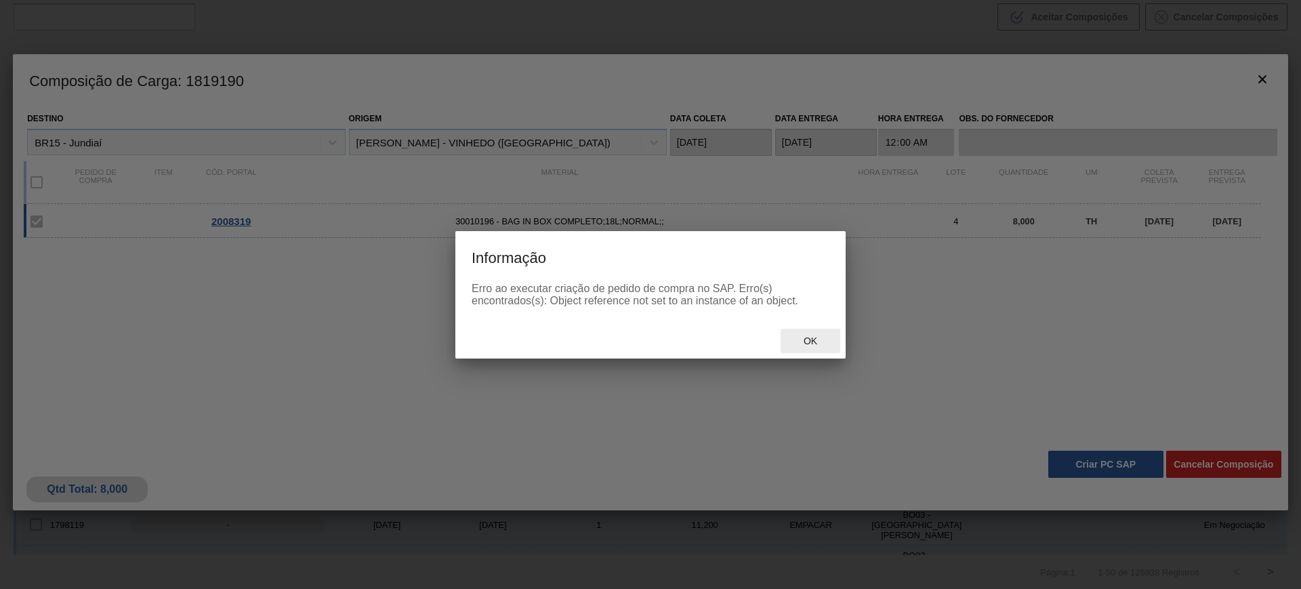
click at [810, 341] on span "Ok" at bounding box center [810, 340] width 35 height 11
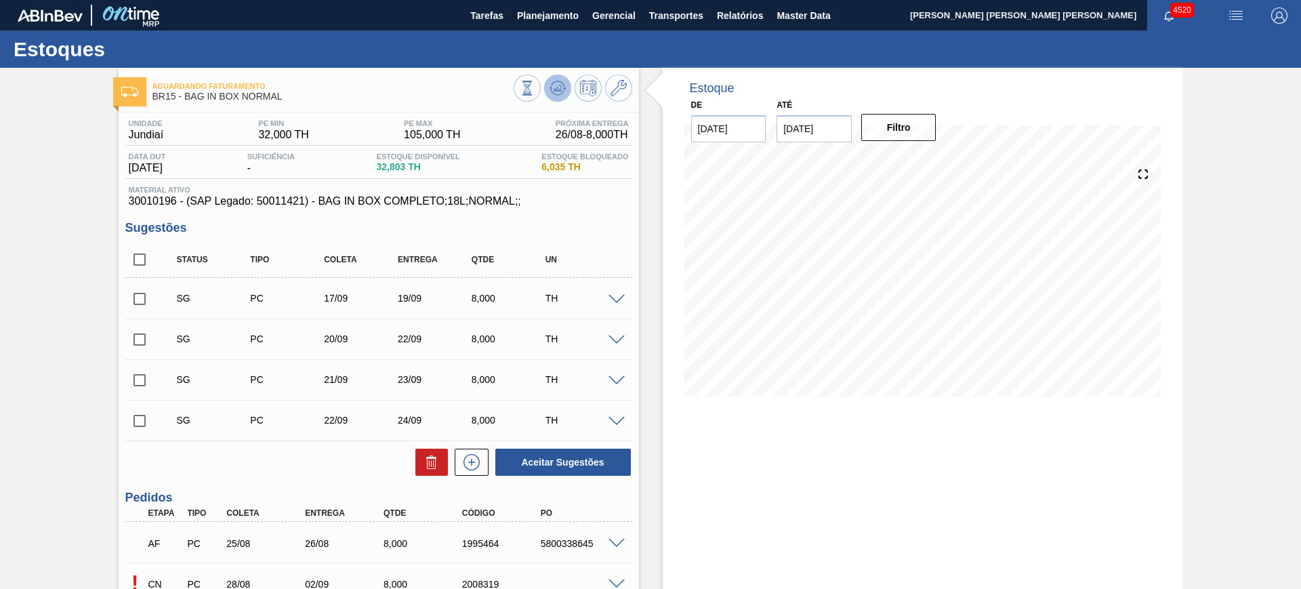
click at [535, 86] on icon at bounding box center [527, 88] width 15 height 15
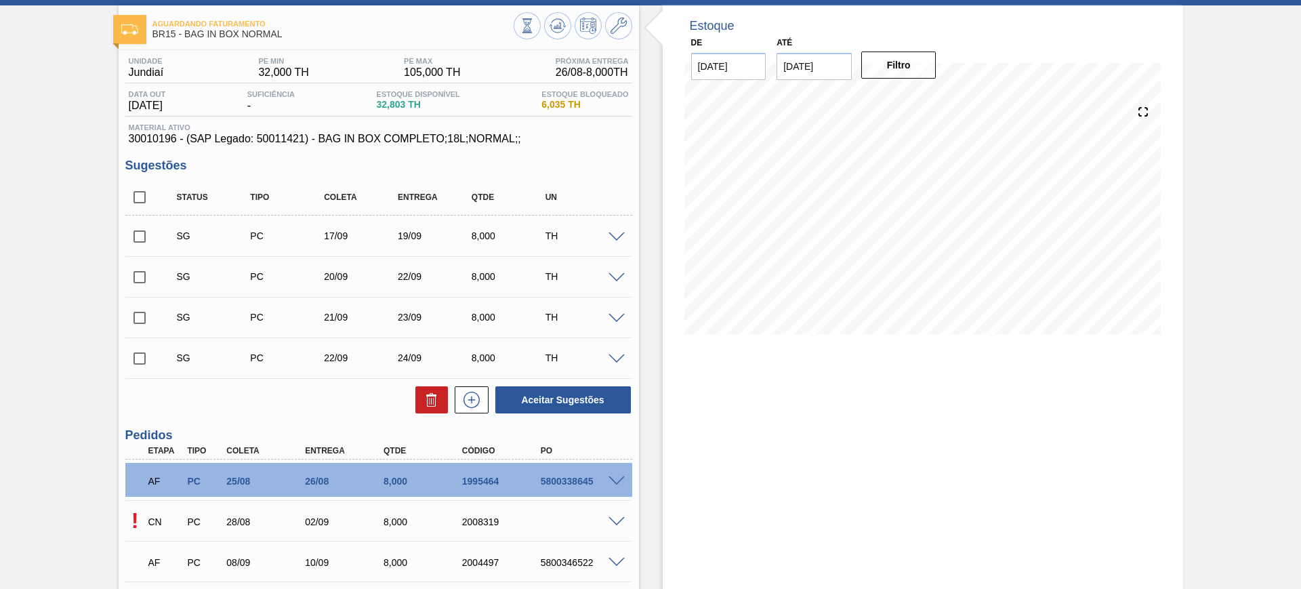
scroll to position [207, 0]
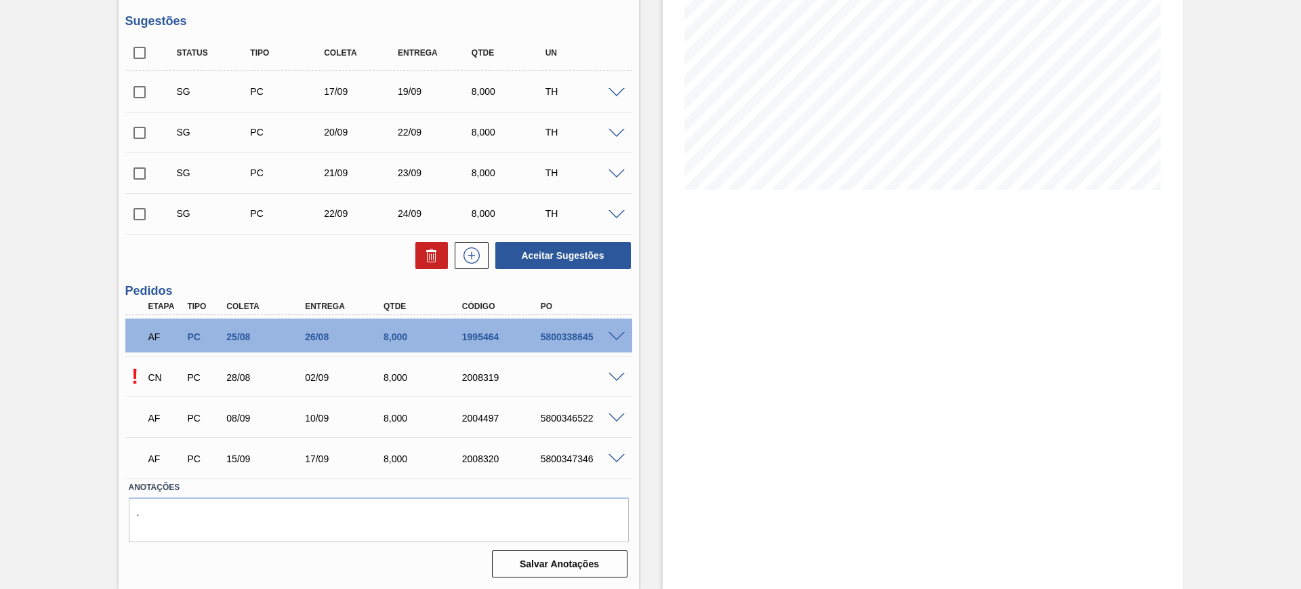
click at [618, 373] on span at bounding box center [616, 378] width 16 height 10
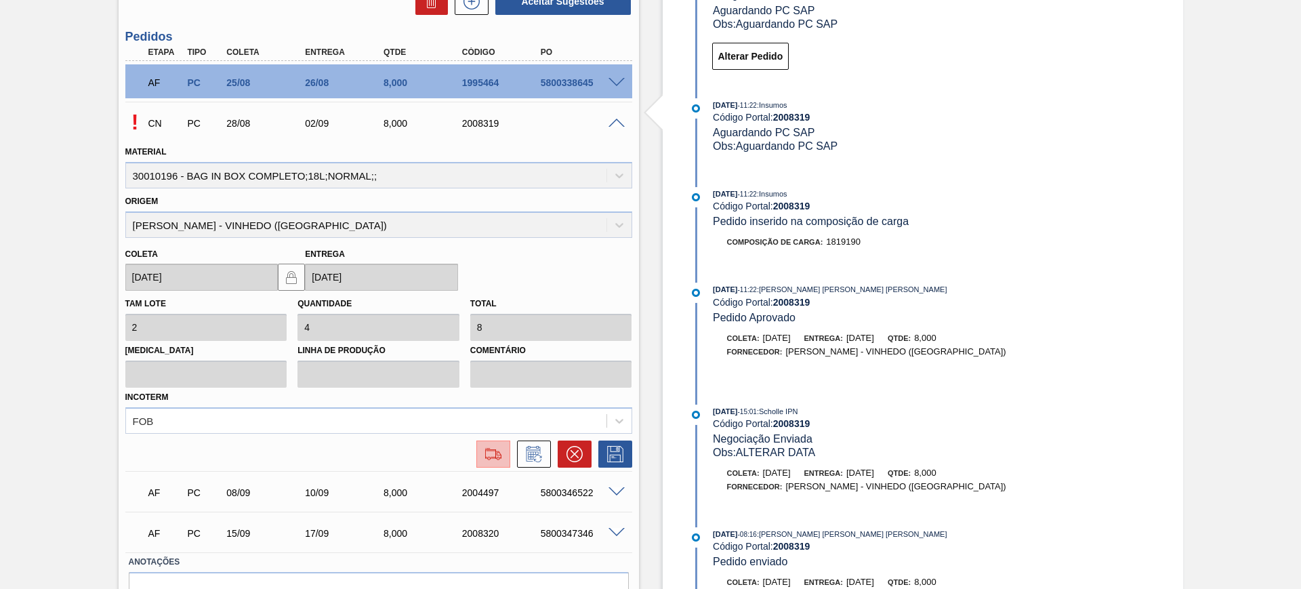
click at [477, 459] on button at bounding box center [493, 453] width 34 height 27
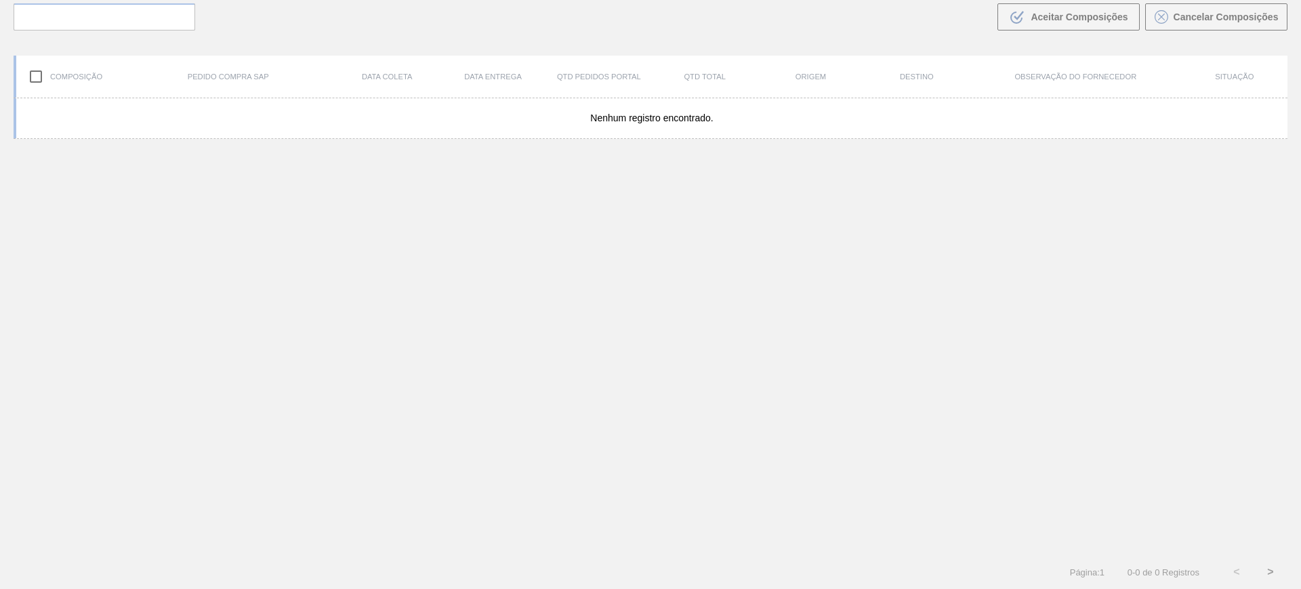
scroll to position [98, 0]
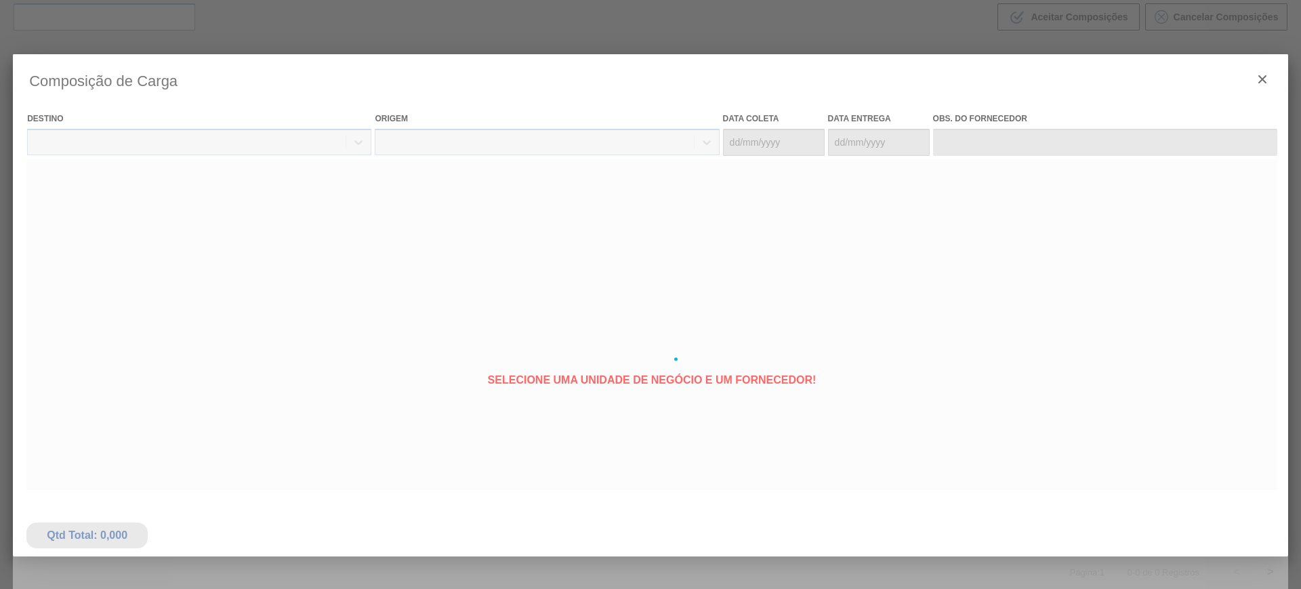
type coleta "[DATE]"
type entrega "[DATE]"
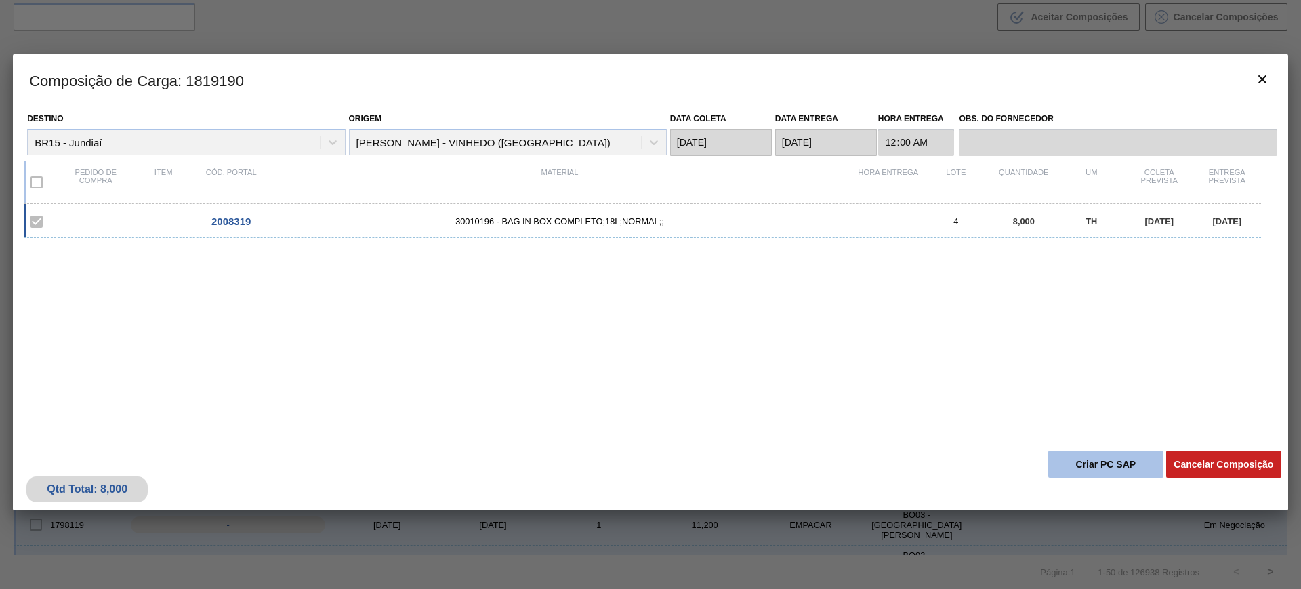
click at [1092, 467] on button "Criar PC SAP" at bounding box center [1105, 464] width 115 height 27
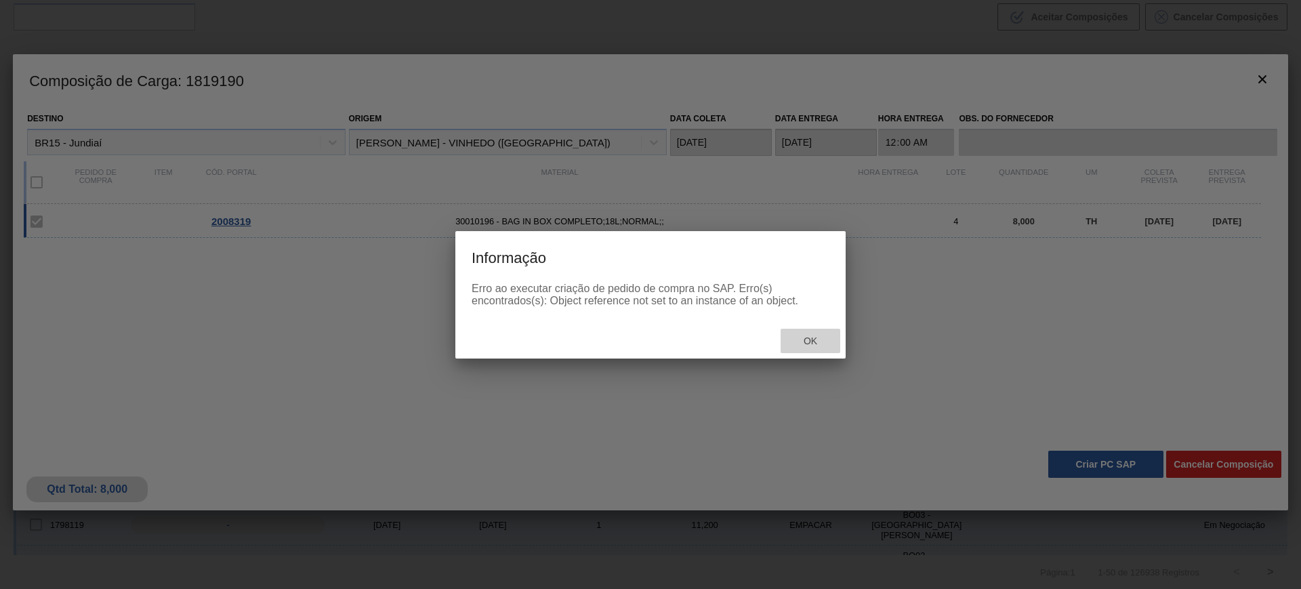
click at [820, 338] on span "Ok" at bounding box center [810, 340] width 35 height 11
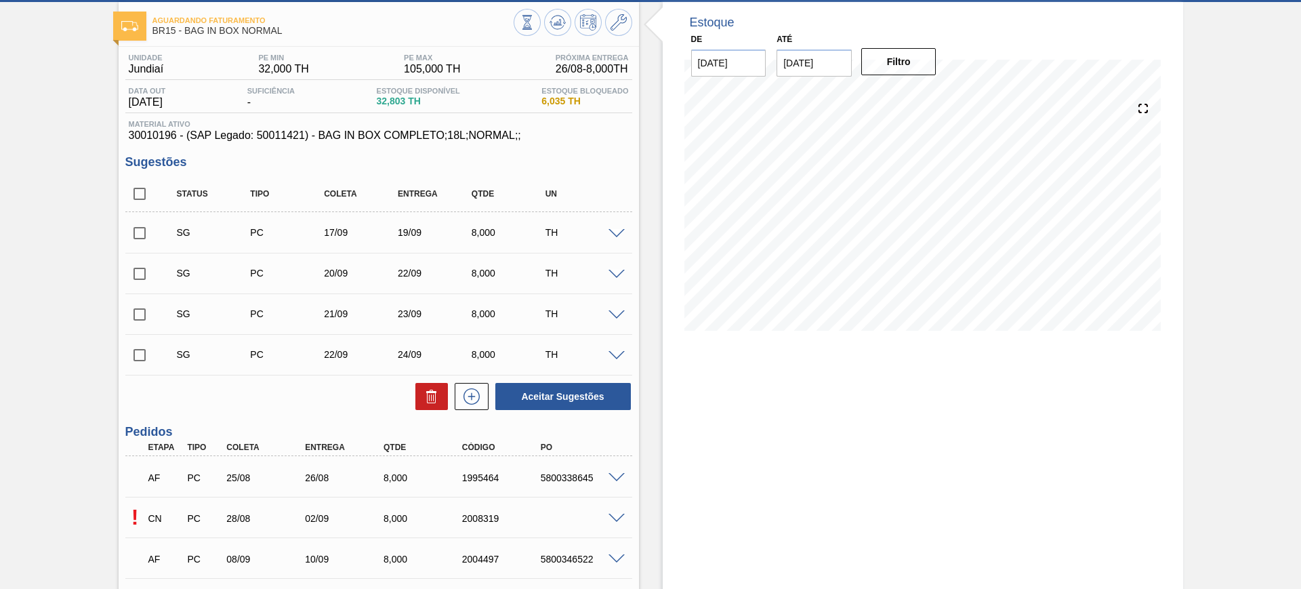
scroll to position [169, 0]
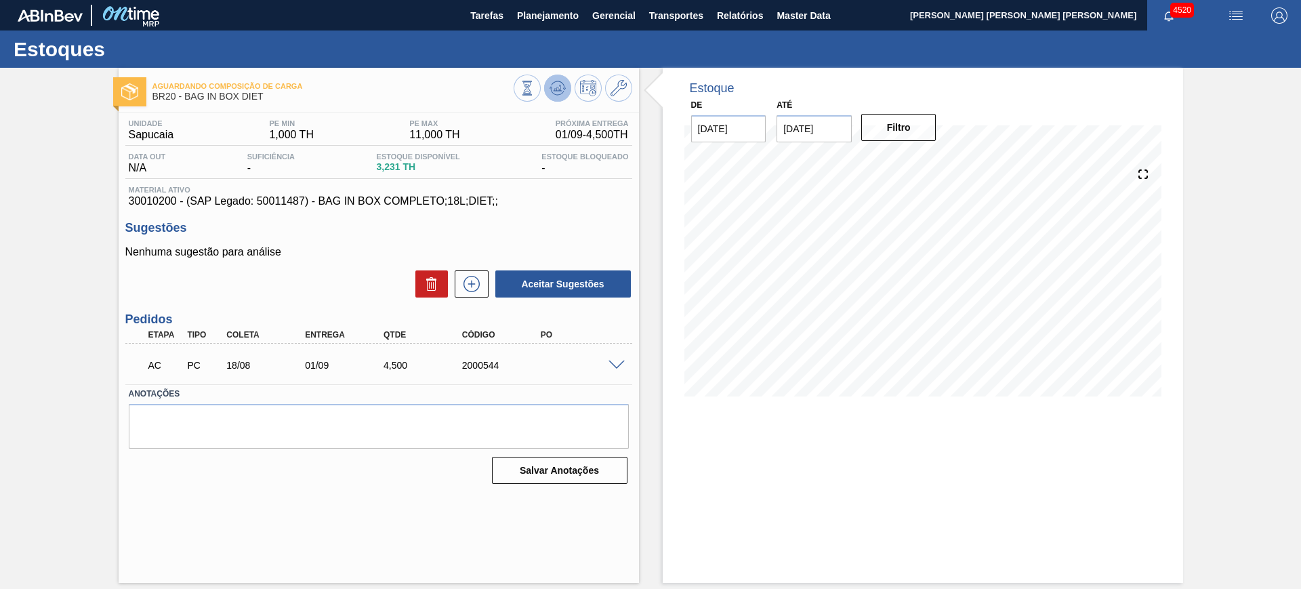
click at [535, 89] on icon at bounding box center [527, 88] width 15 height 15
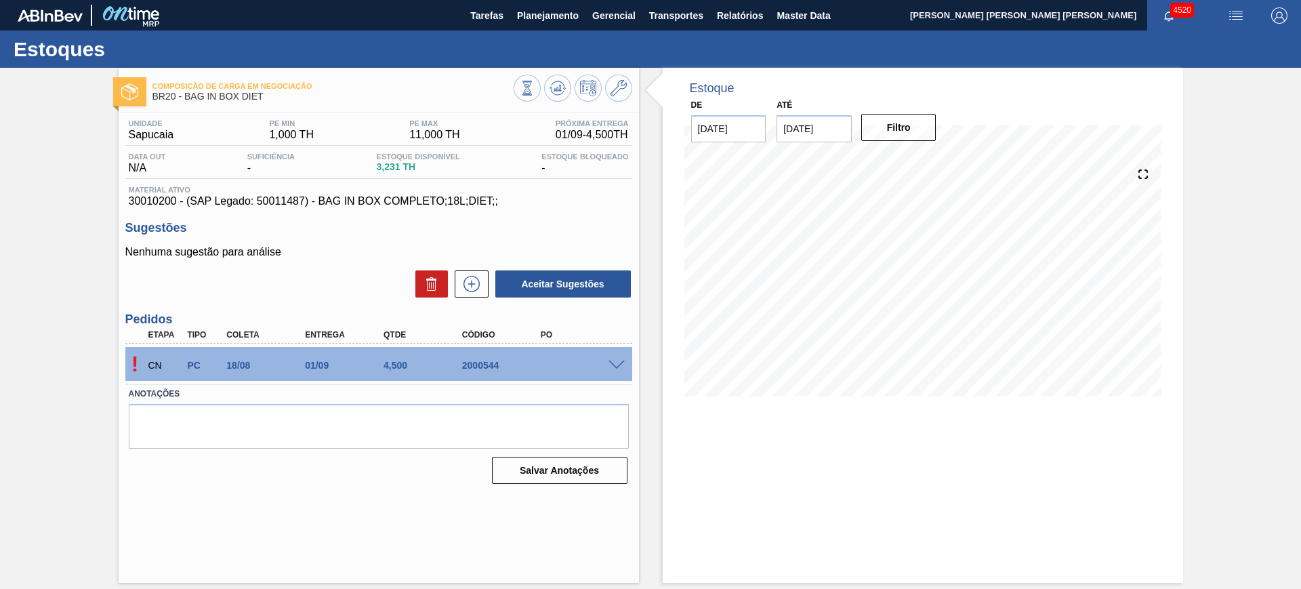
click at [615, 360] on span at bounding box center [616, 365] width 16 height 10
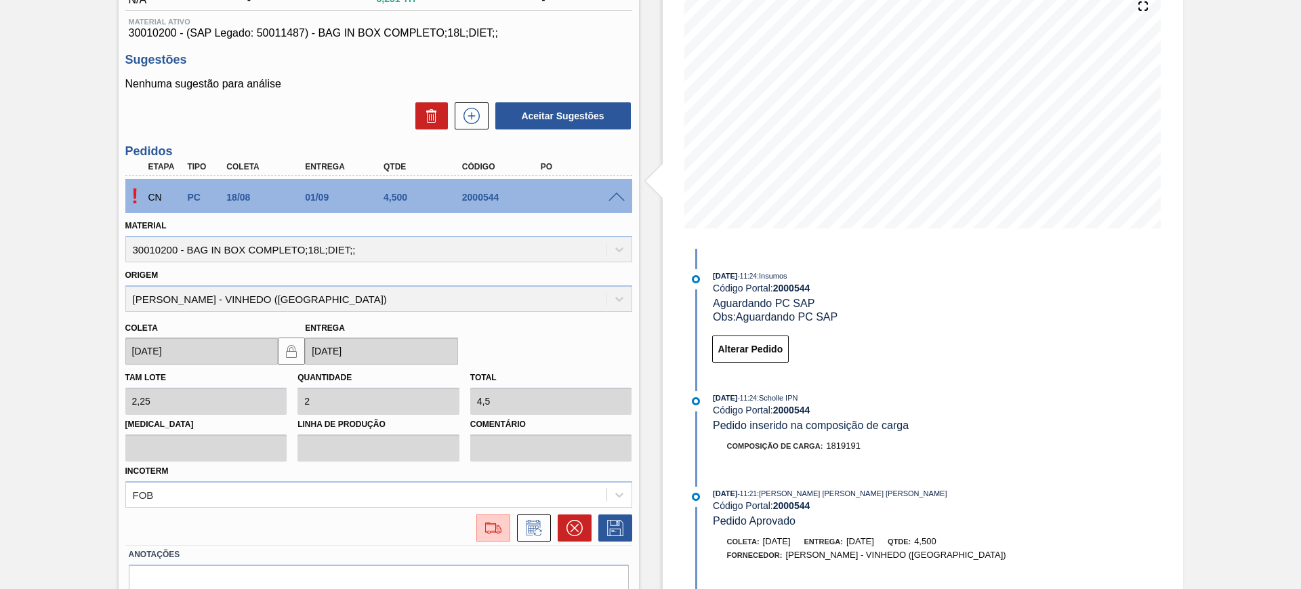
scroll to position [169, 0]
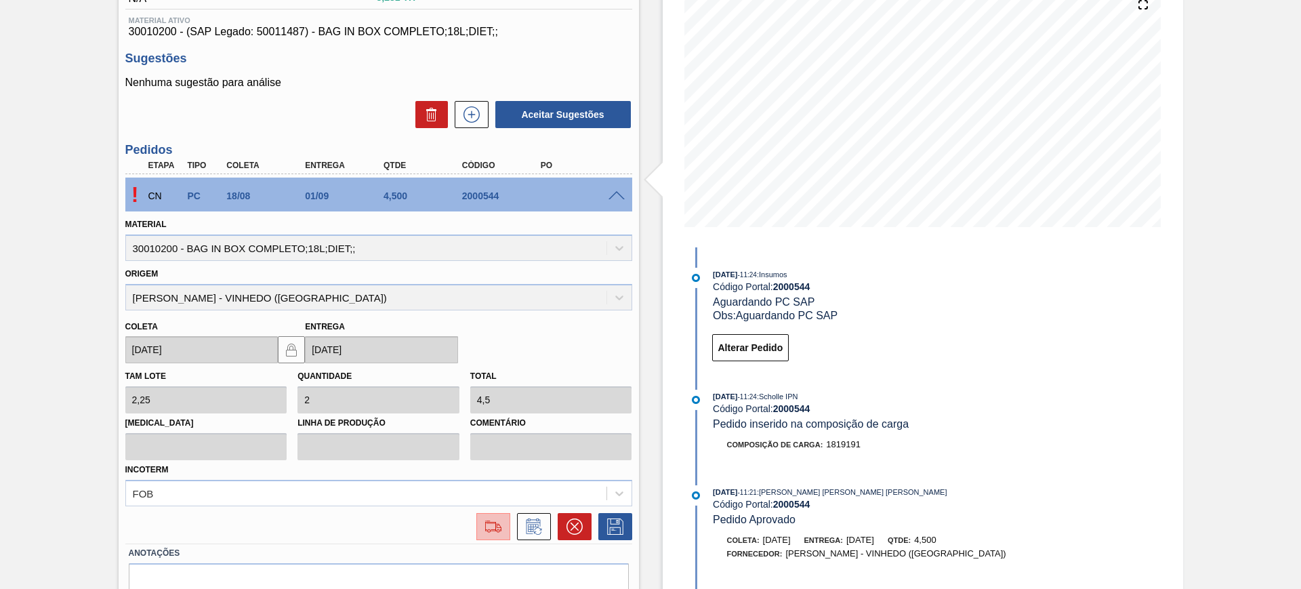
click at [498, 524] on img at bounding box center [493, 526] width 22 height 16
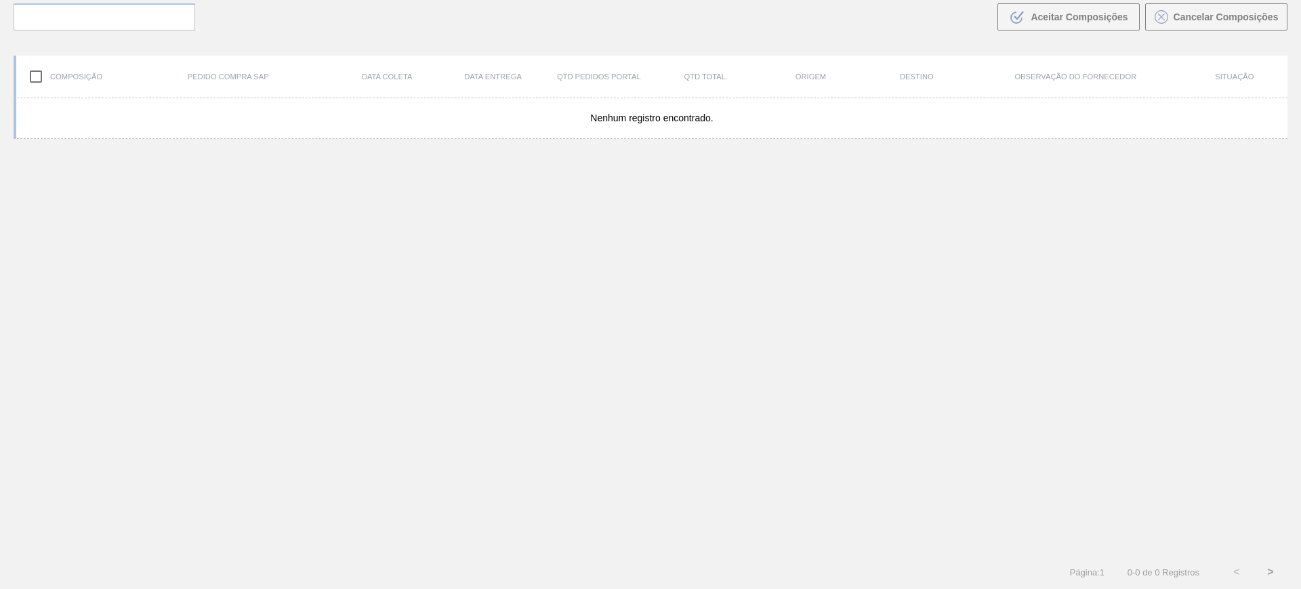
scroll to position [98, 0]
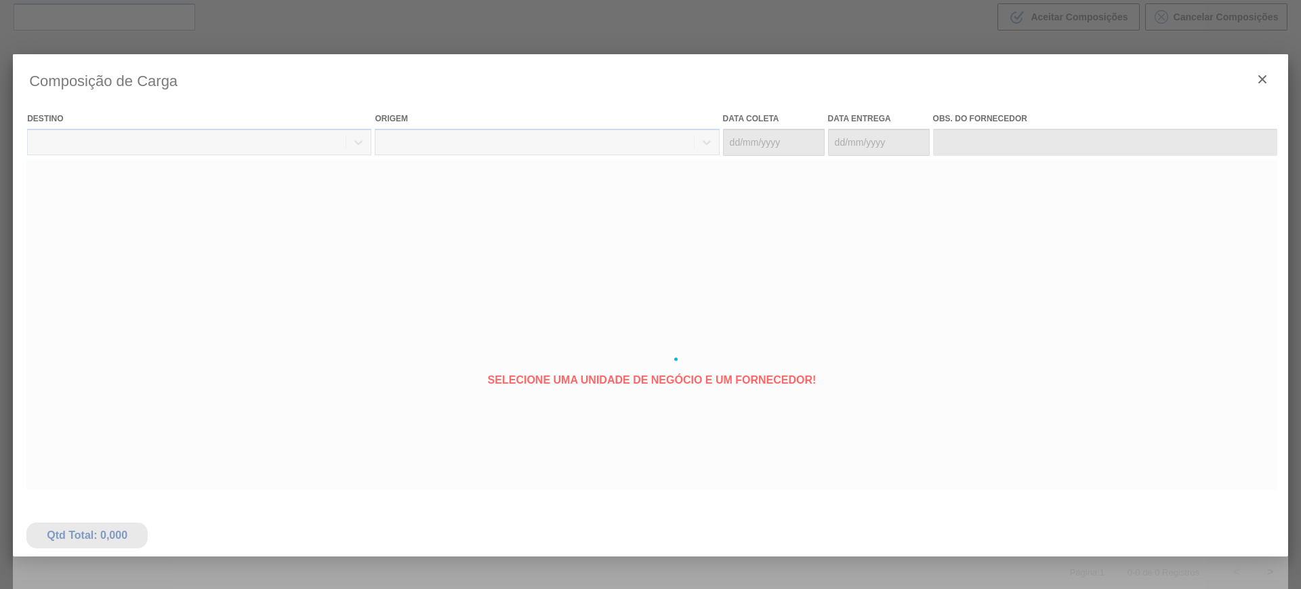
type coleta "[DATE]"
type entrega "[DATE]"
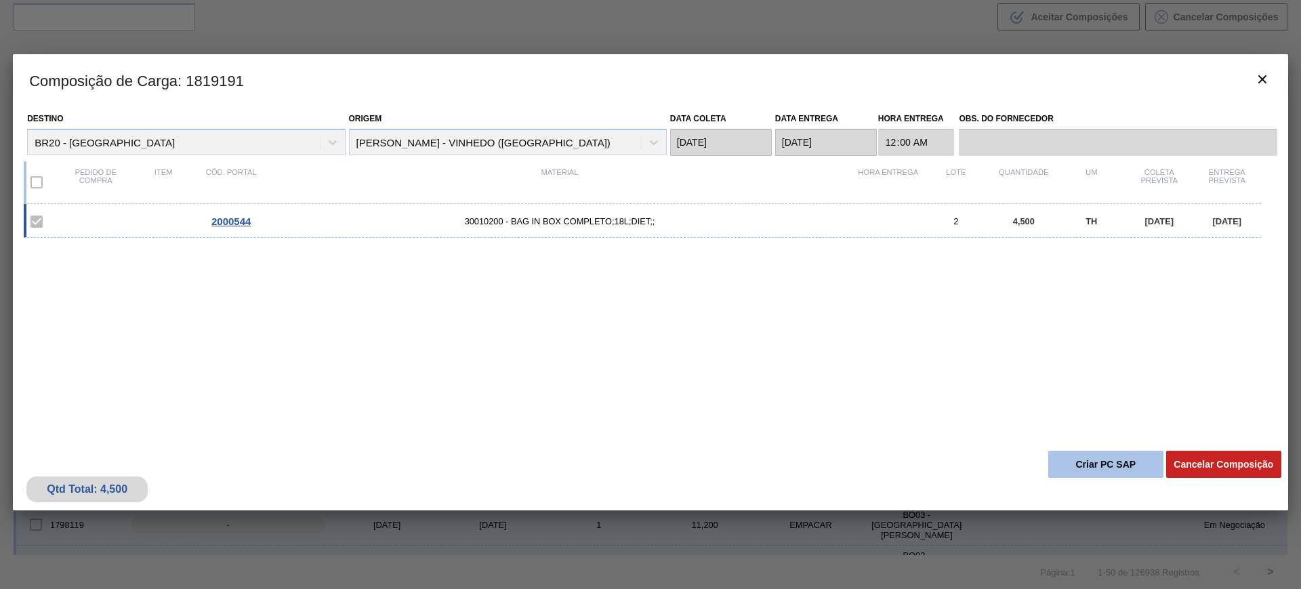
click at [1110, 461] on button "Criar PC SAP" at bounding box center [1105, 464] width 115 height 27
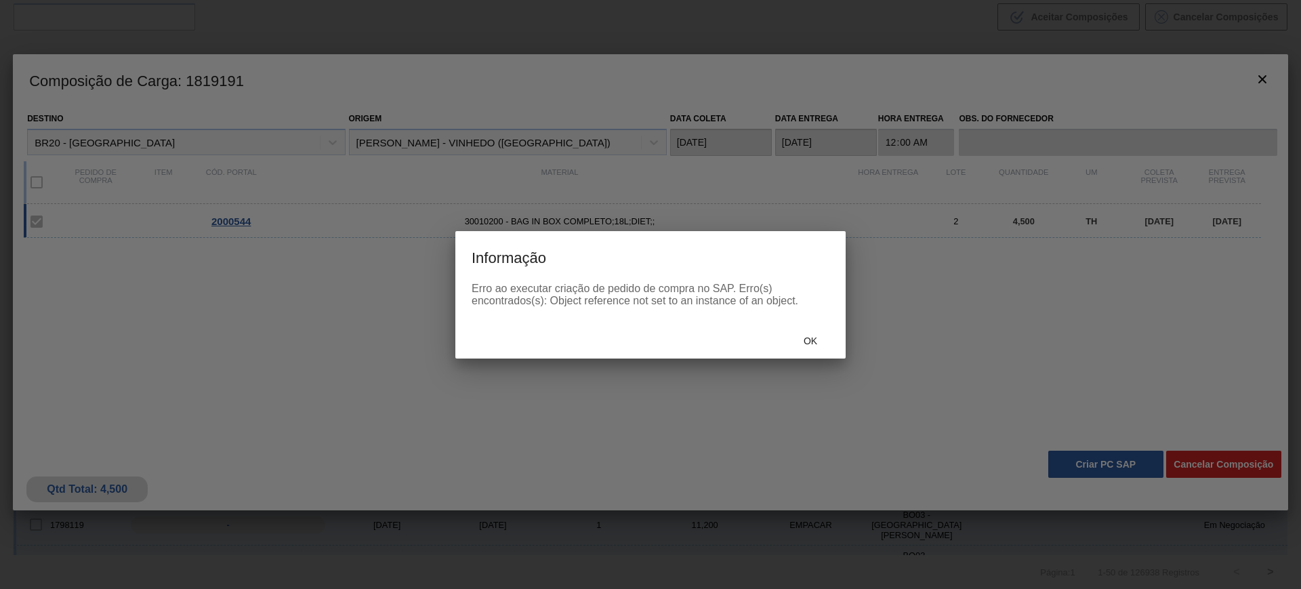
click at [799, 348] on div "Ok" at bounding box center [810, 341] width 60 height 25
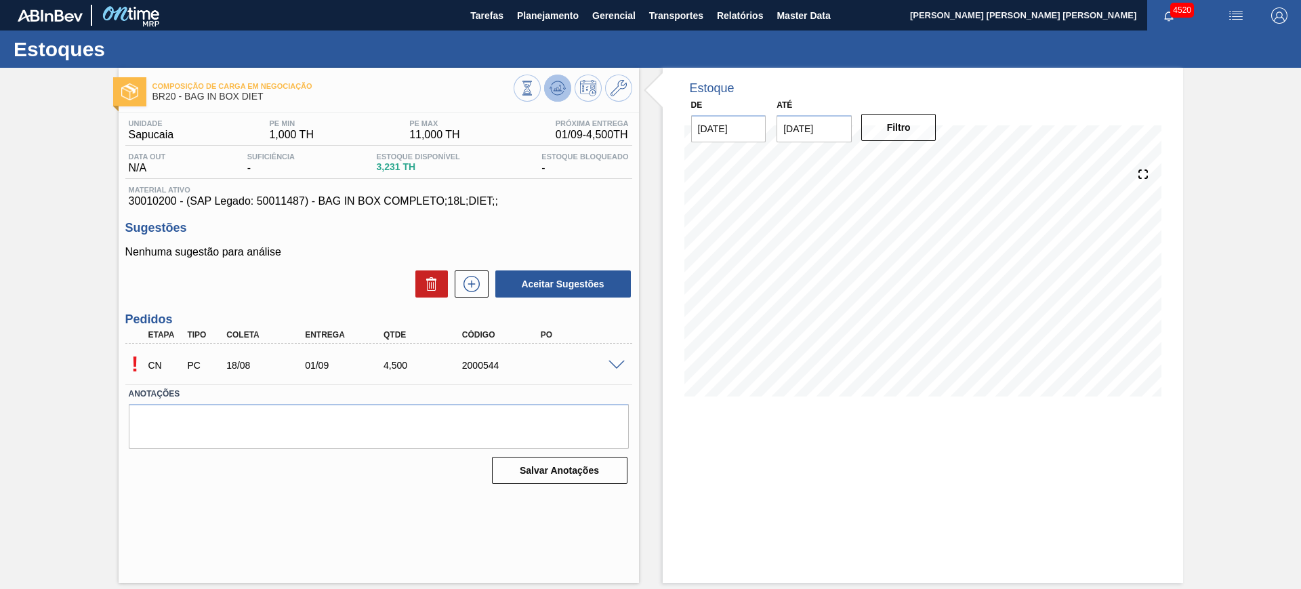
click at [535, 87] on icon at bounding box center [527, 88] width 15 height 15
click at [616, 362] on span at bounding box center [616, 365] width 16 height 10
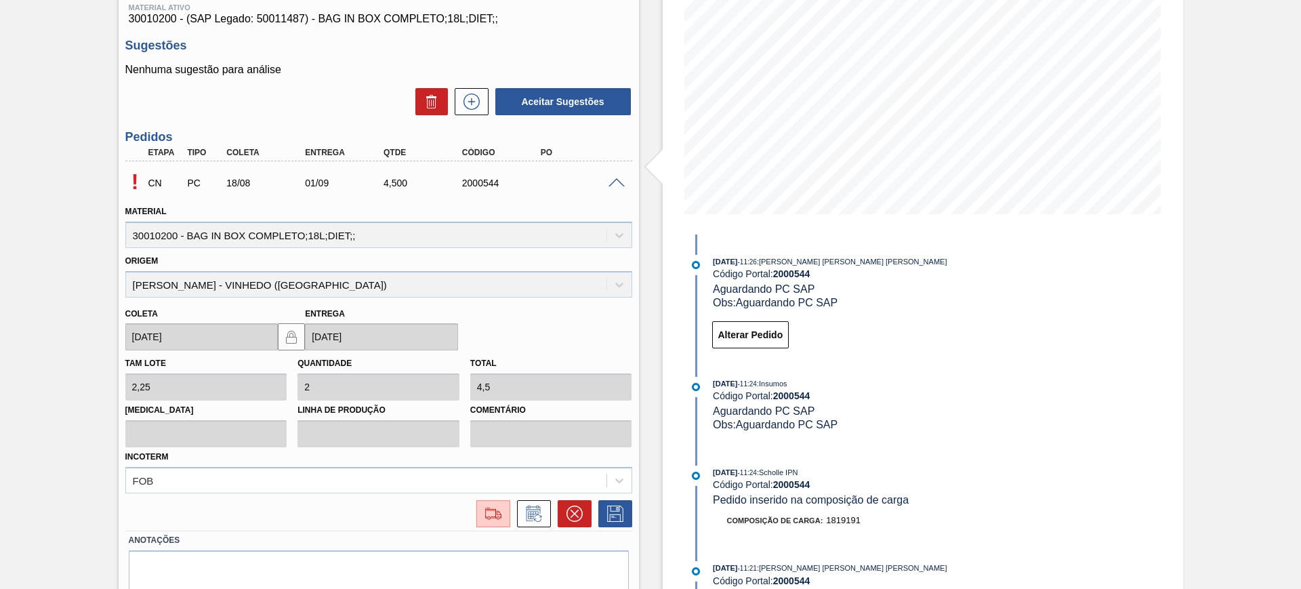
scroll to position [235, 0]
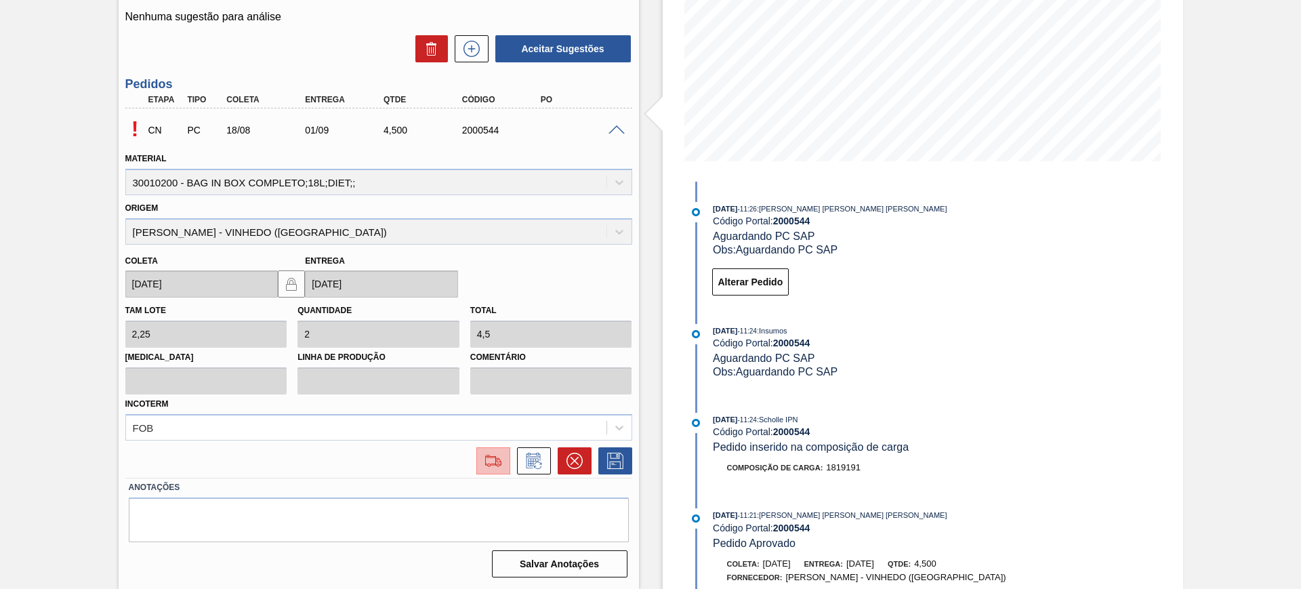
click at [491, 460] on img at bounding box center [493, 461] width 22 height 16
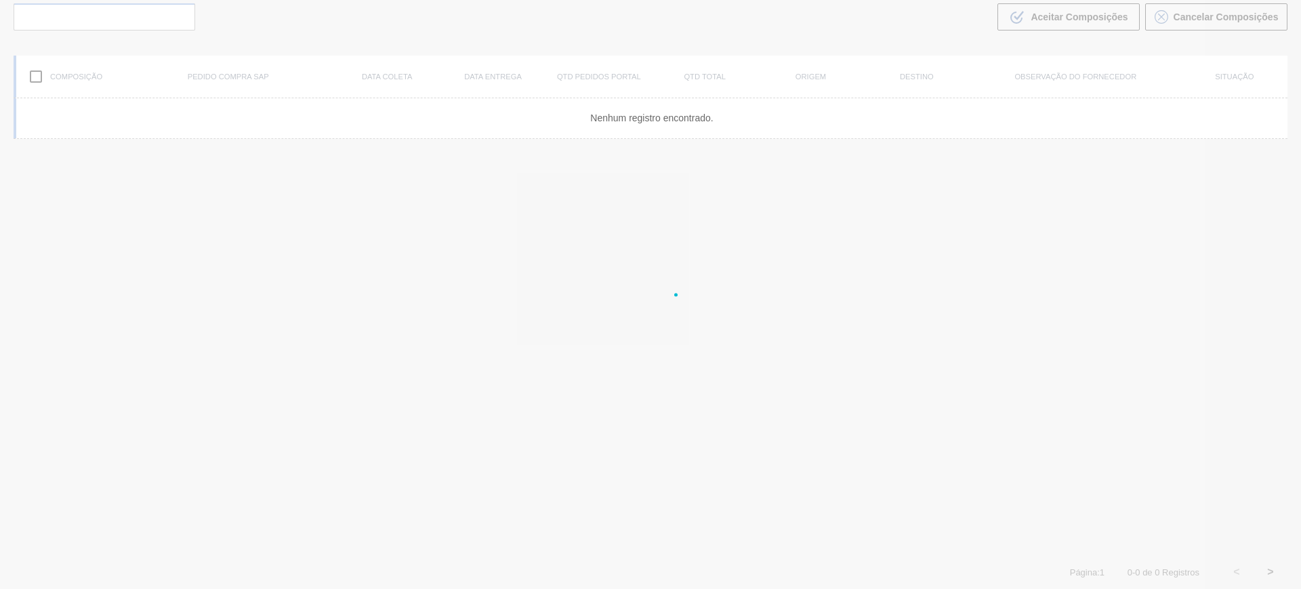
scroll to position [98, 0]
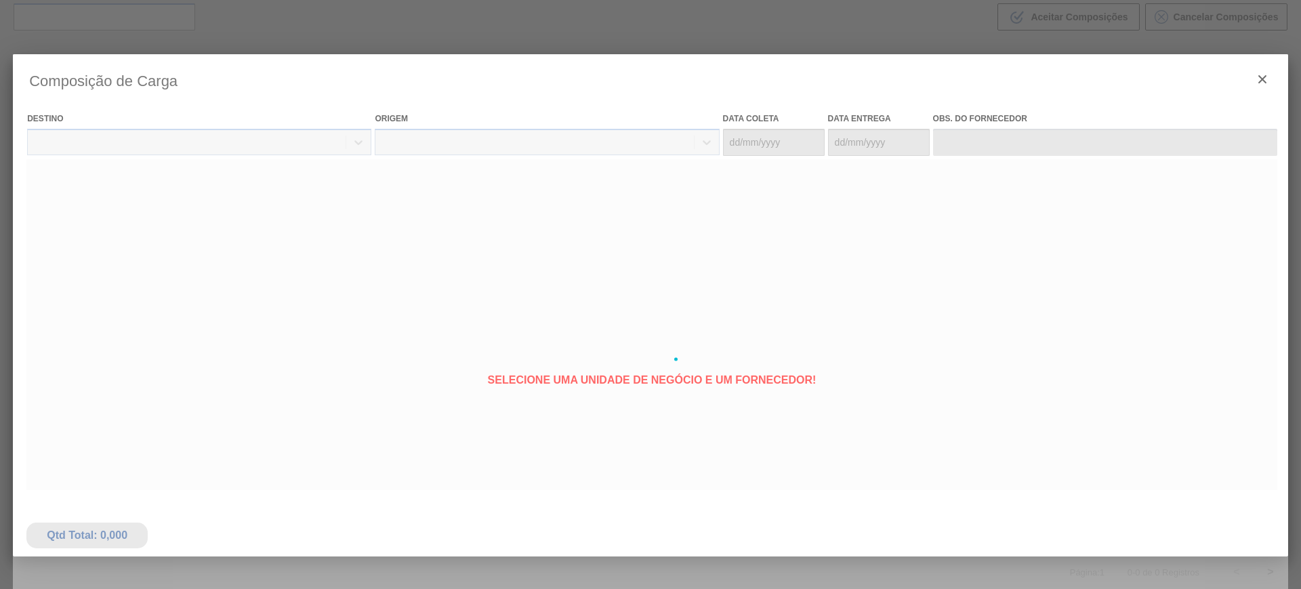
type coleta "[DATE]"
type entrega "[DATE]"
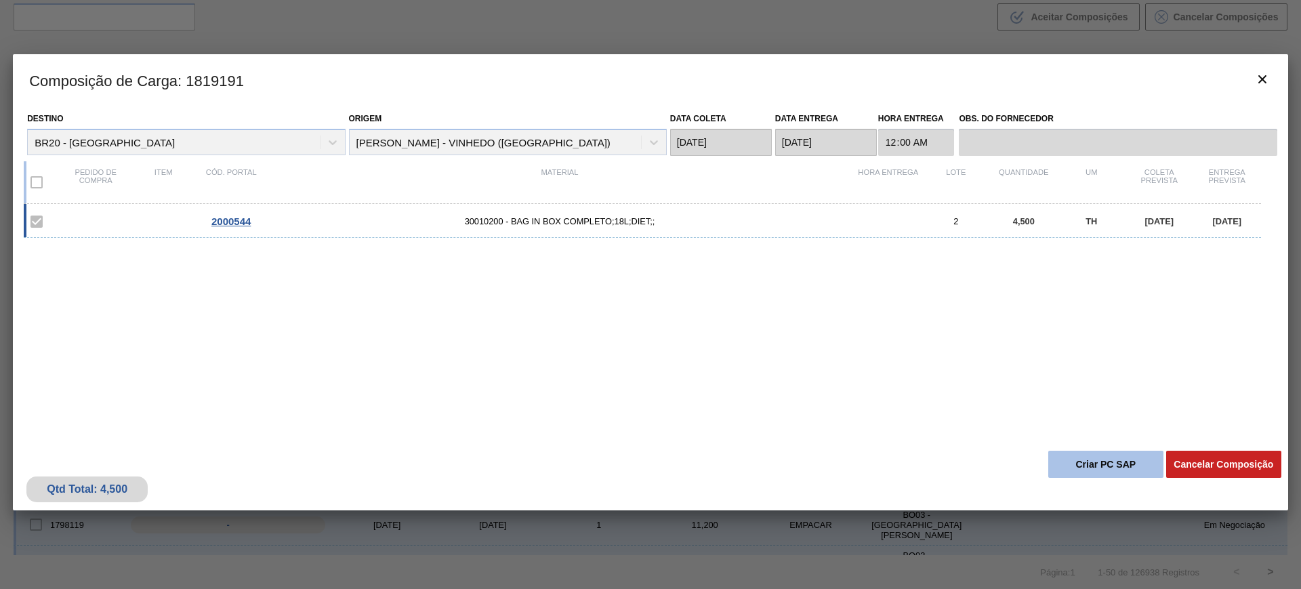
click at [1096, 459] on button "Criar PC SAP" at bounding box center [1105, 464] width 115 height 27
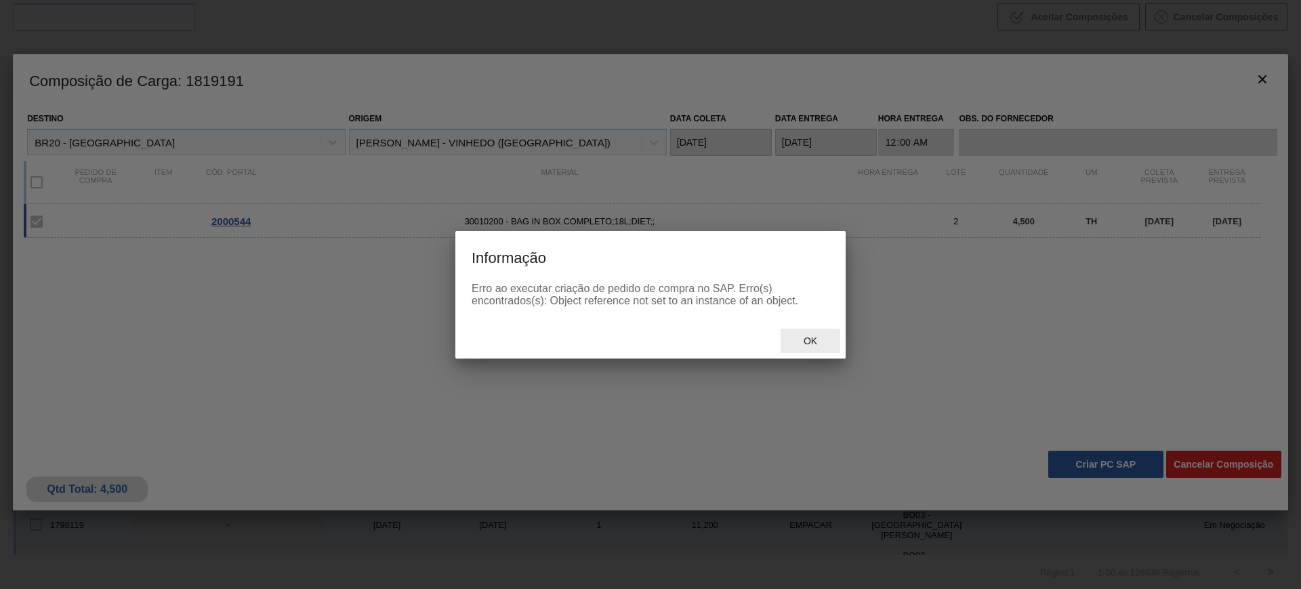
click at [808, 337] on span "Ok" at bounding box center [810, 340] width 35 height 11
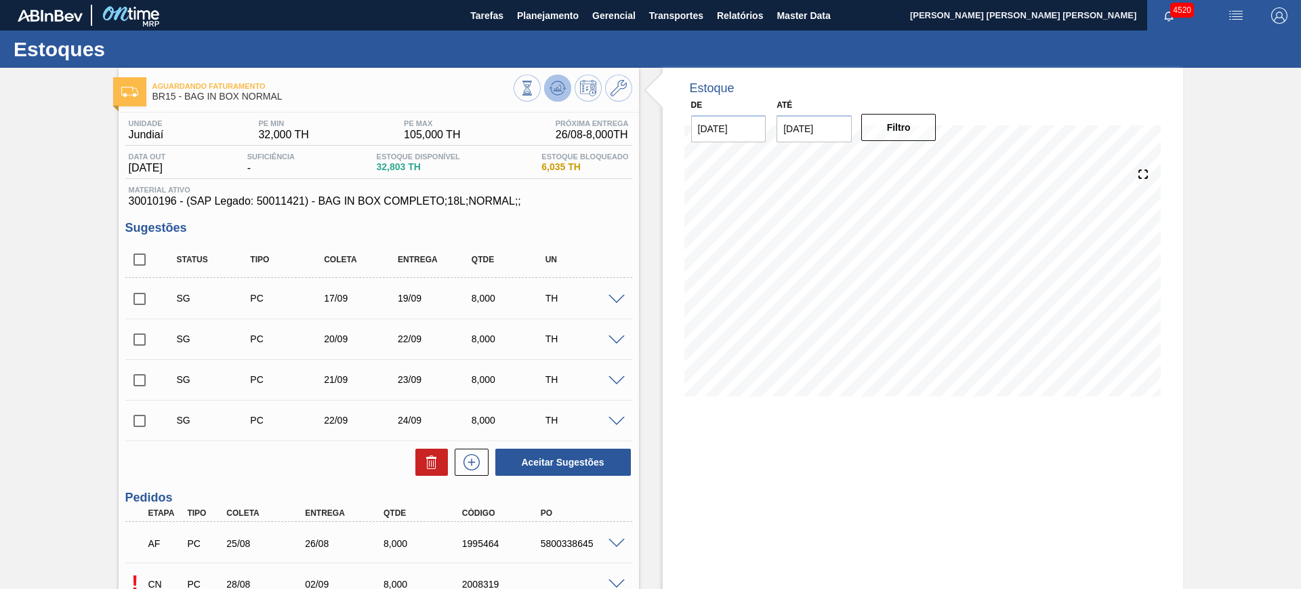
click at [535, 91] on icon at bounding box center [527, 88] width 15 height 15
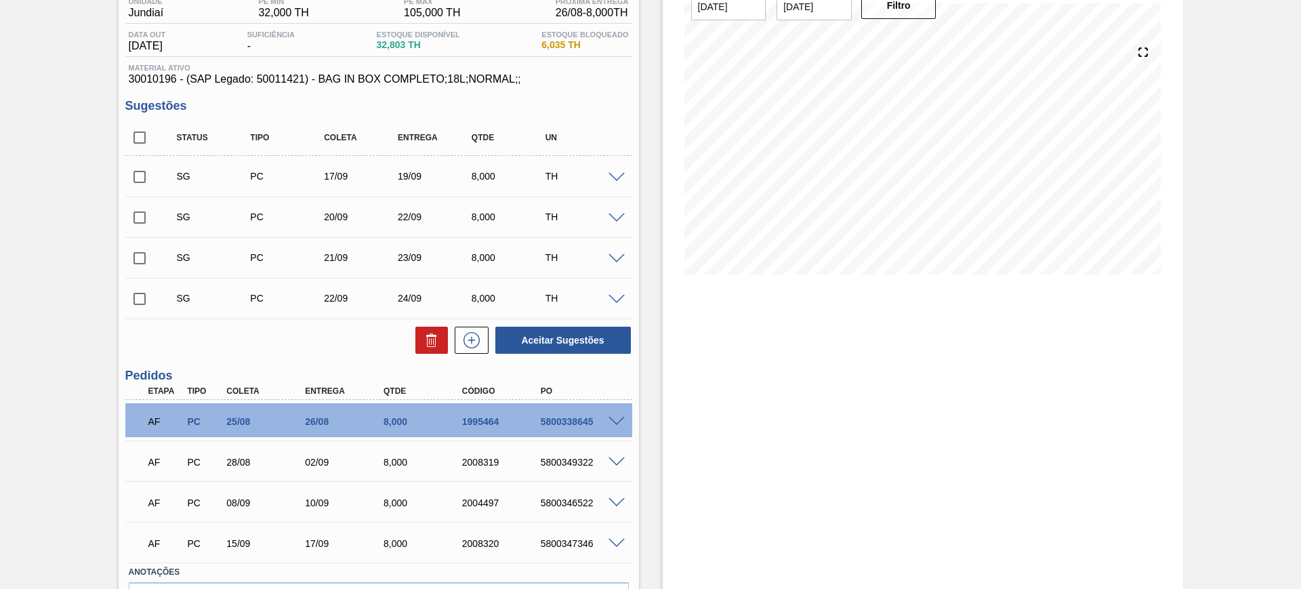
scroll to position [207, 0]
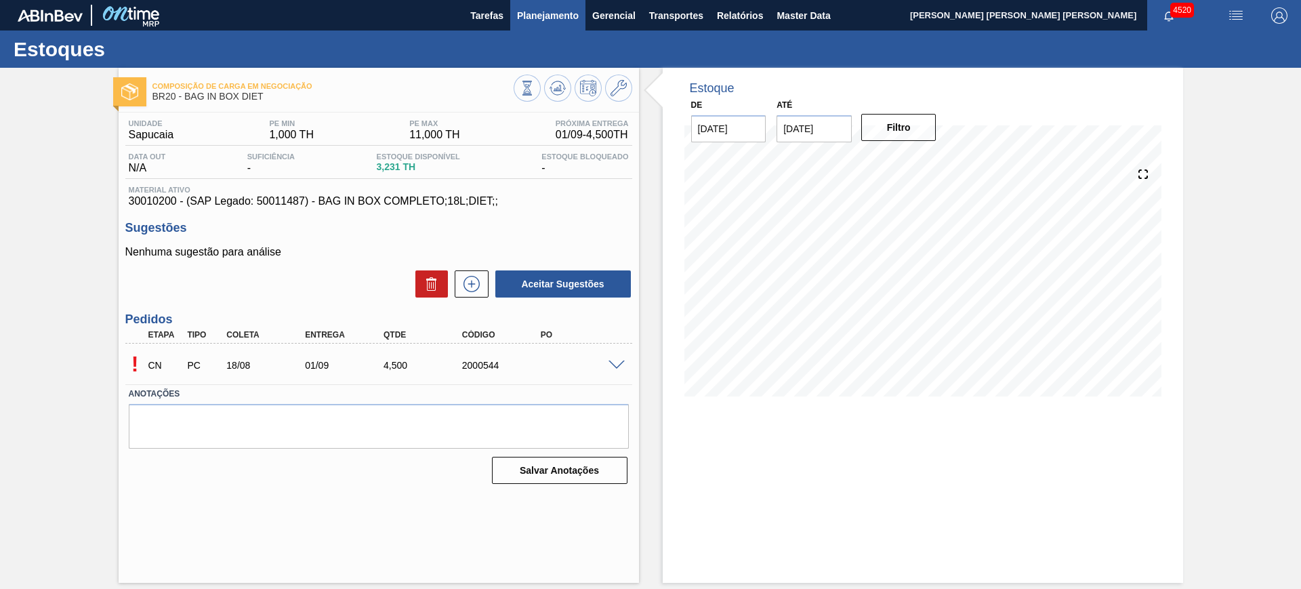
drag, startPoint x: 557, startPoint y: 89, endPoint x: 516, endPoint y: 9, distance: 89.7
click at [532, 82] on g at bounding box center [526, 81] width 9 height 1
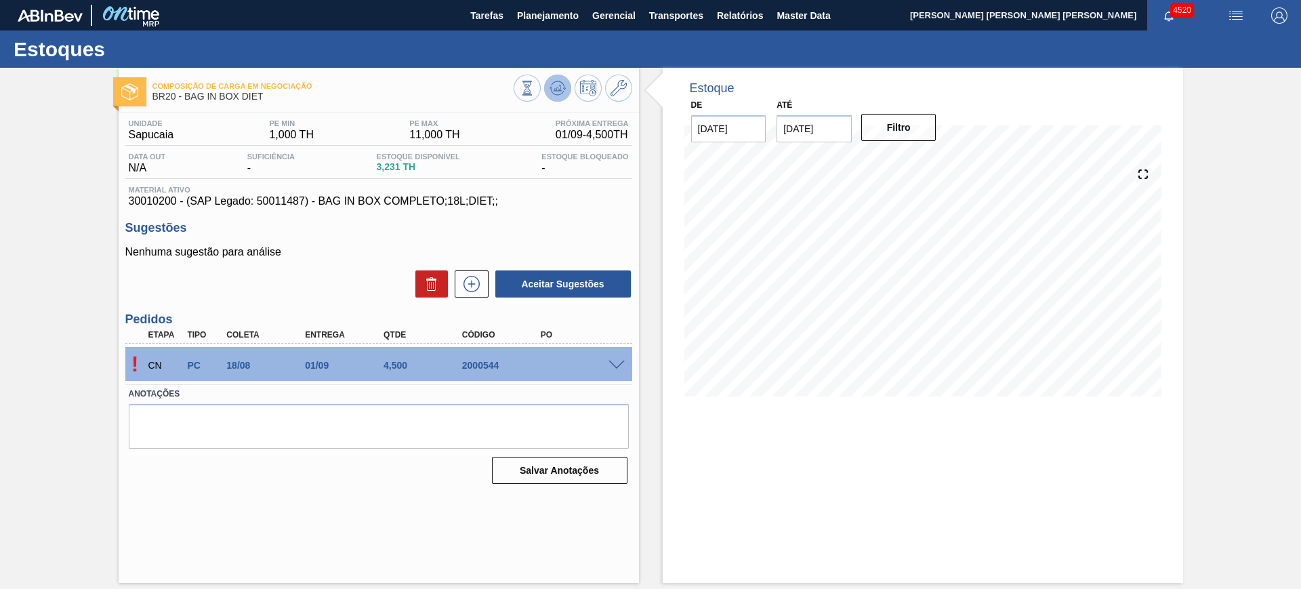
click at [549, 86] on button at bounding box center [557, 88] width 27 height 27
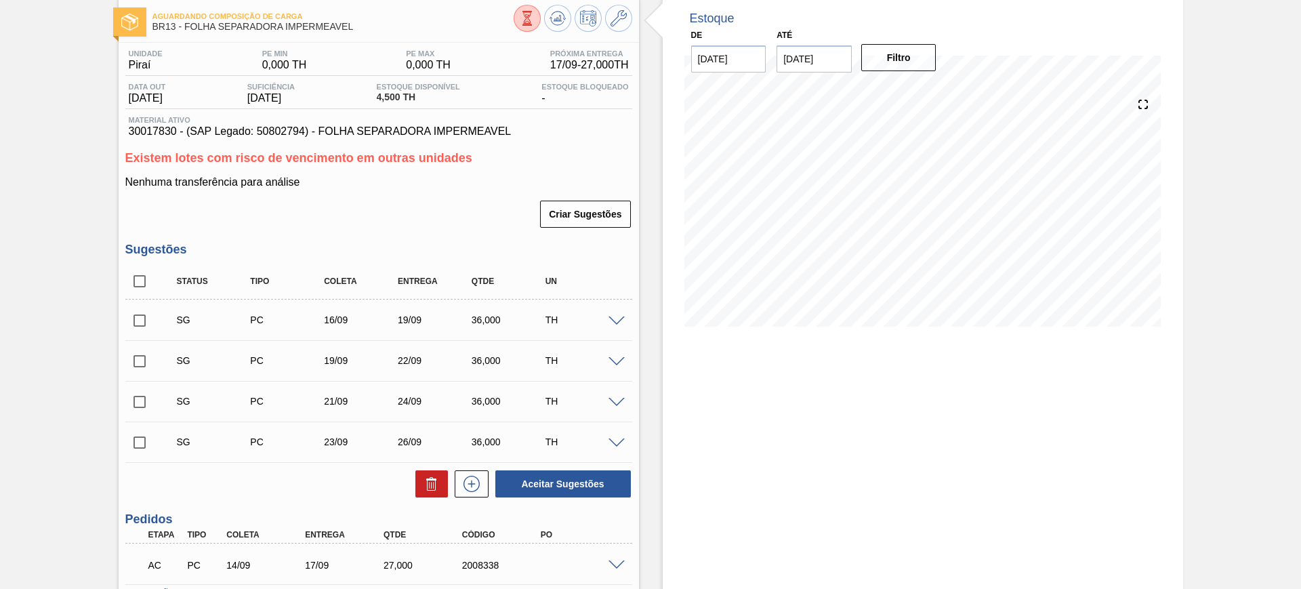
scroll to position [169, 0]
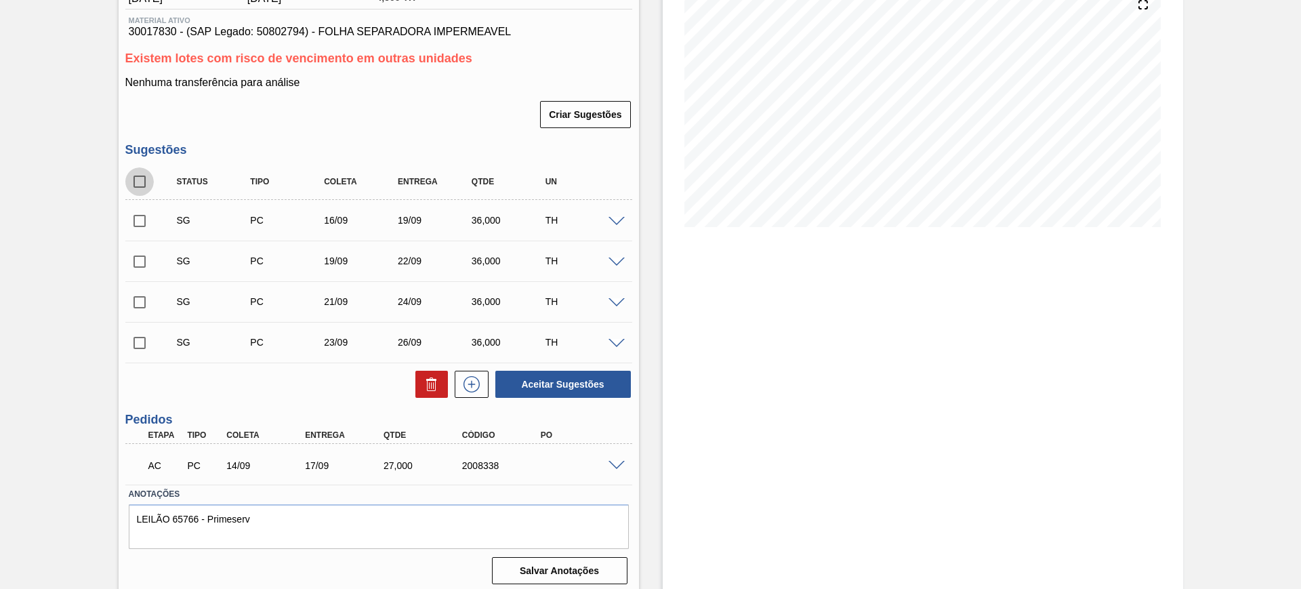
click at [139, 190] on input "checkbox" at bounding box center [139, 181] width 28 height 28
checkbox input "true"
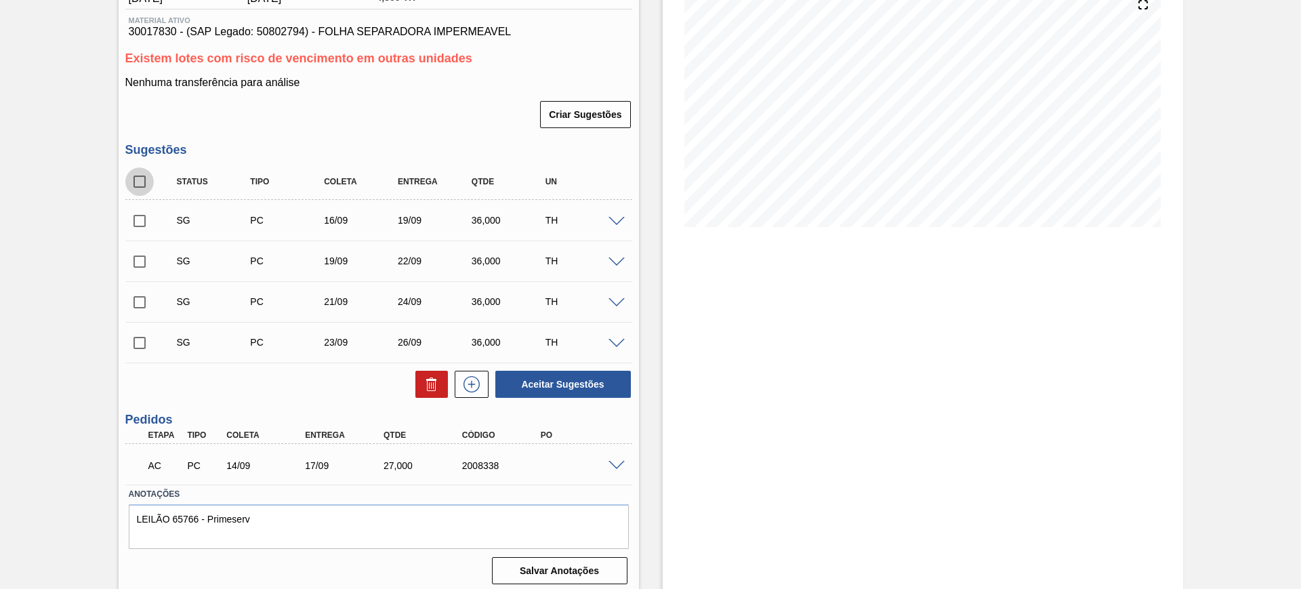
checkbox input "true"
click at [423, 381] on icon at bounding box center [431, 384] width 16 height 16
checkbox input "false"
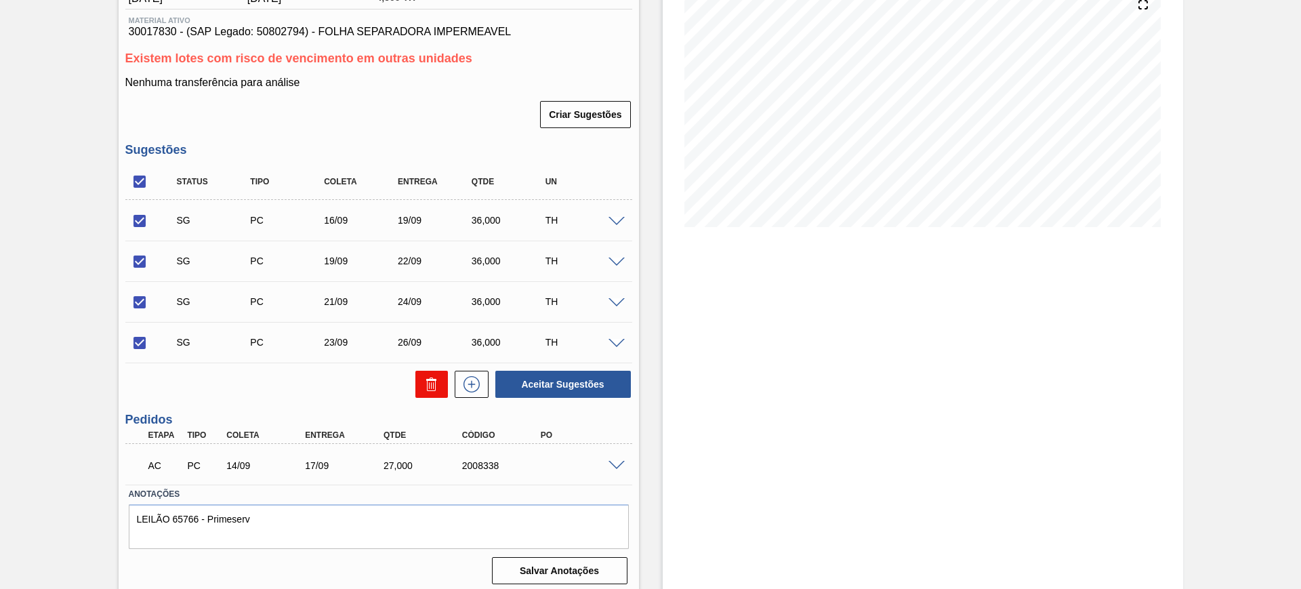
checkbox input "false"
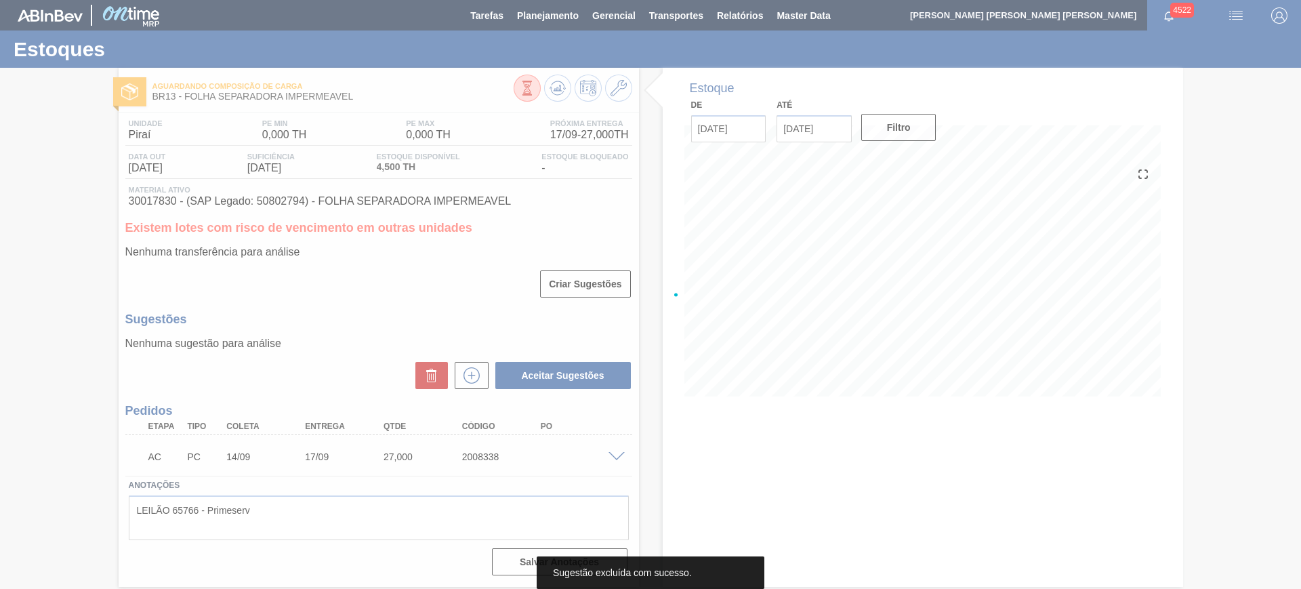
scroll to position [0, 0]
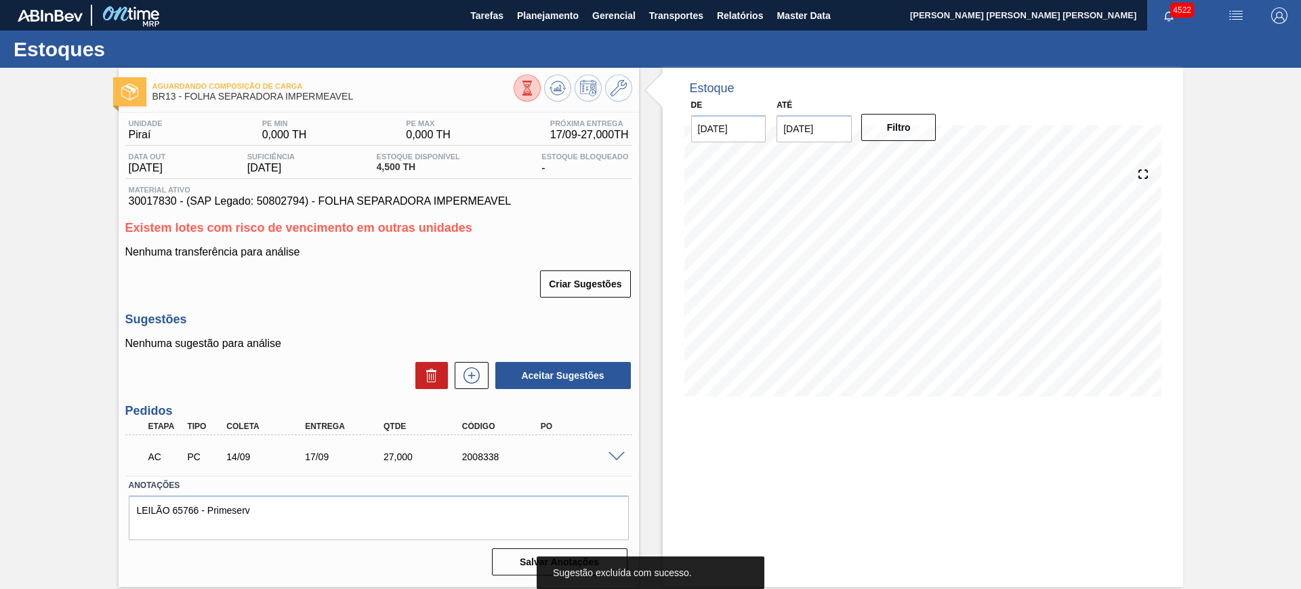
click at [614, 454] on span at bounding box center [616, 457] width 16 height 10
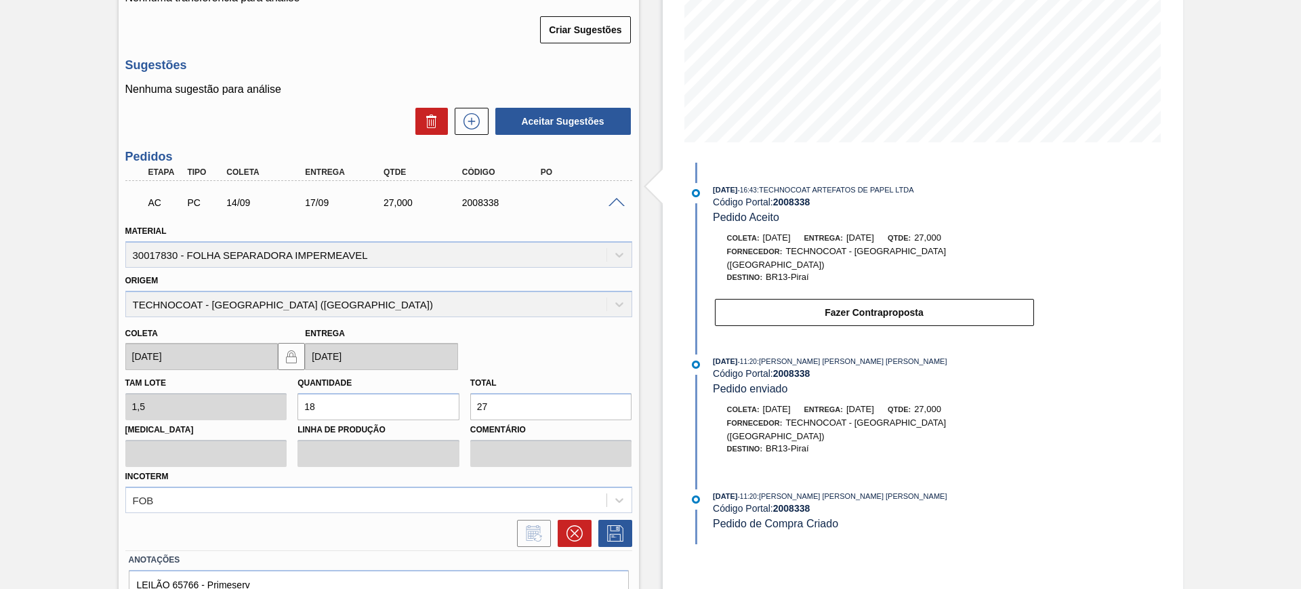
scroll to position [85, 0]
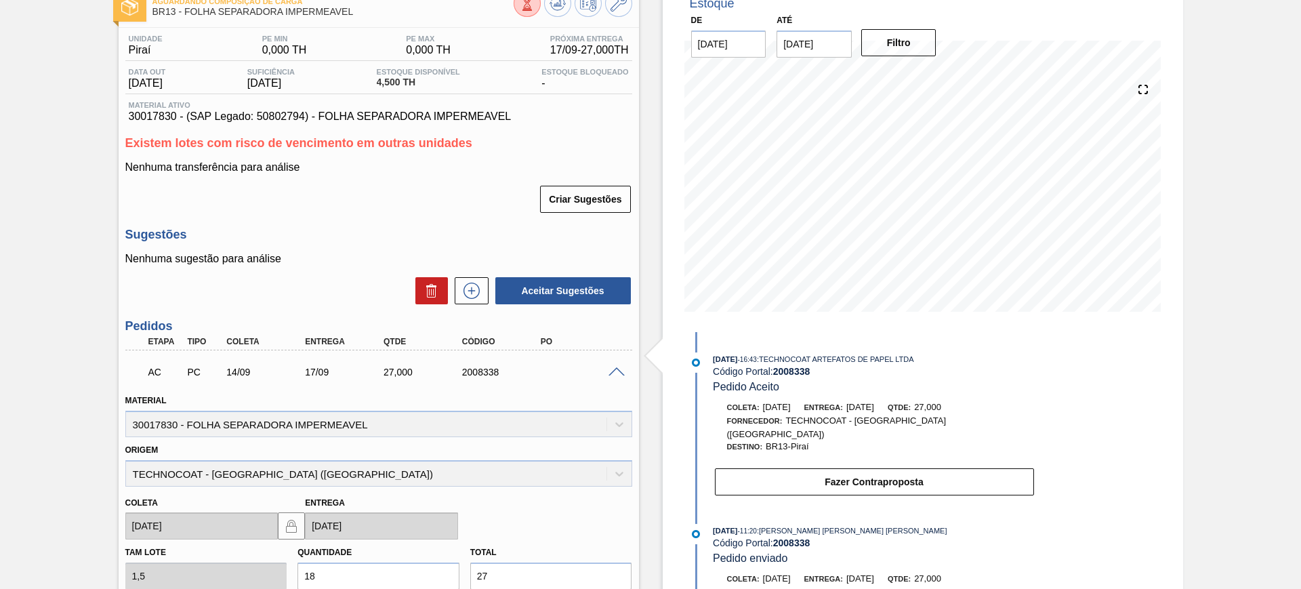
click at [610, 373] on span at bounding box center [616, 372] width 16 height 10
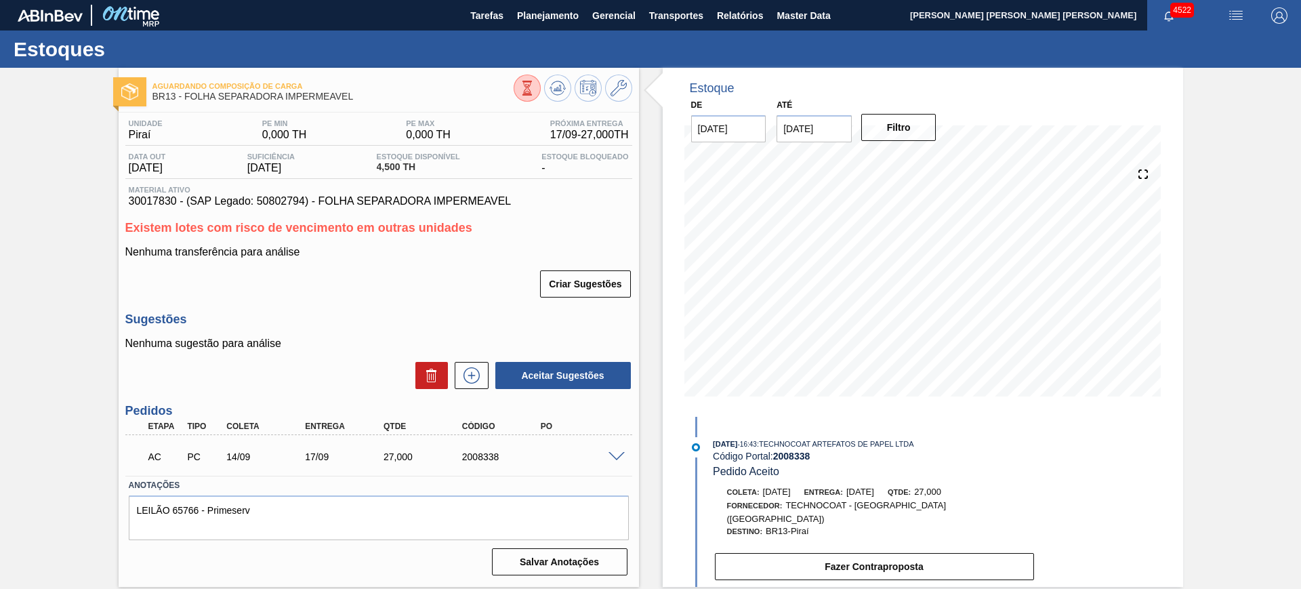
scroll to position [0, 0]
click at [621, 454] on span at bounding box center [616, 457] width 16 height 10
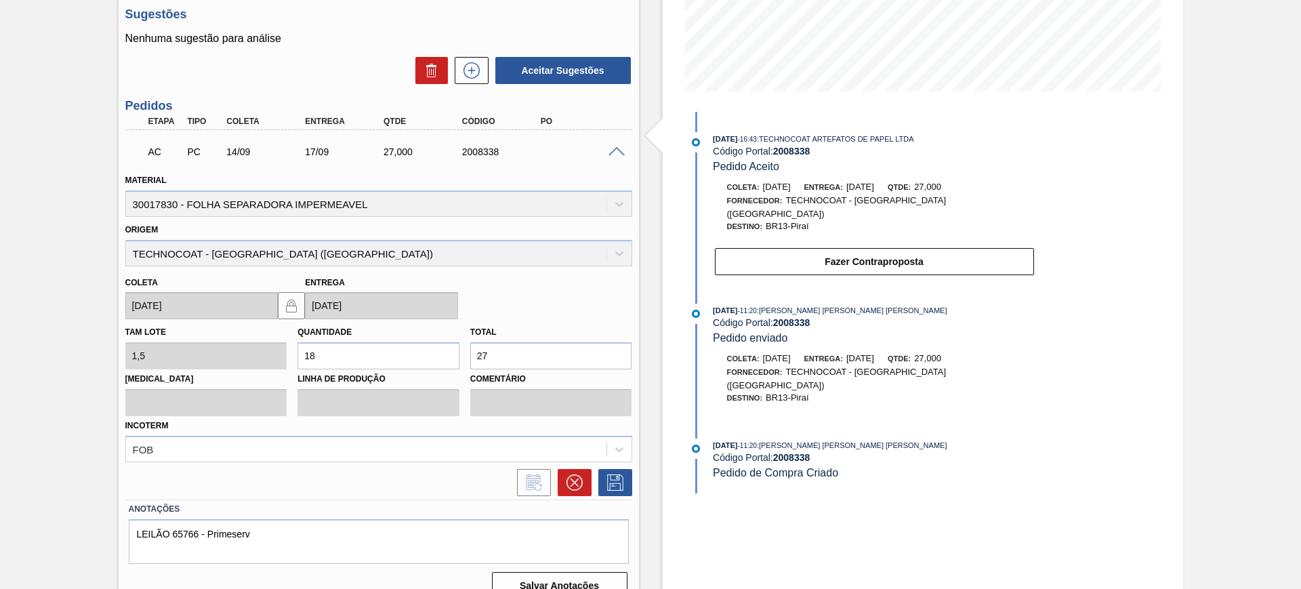
scroll to position [327, 0]
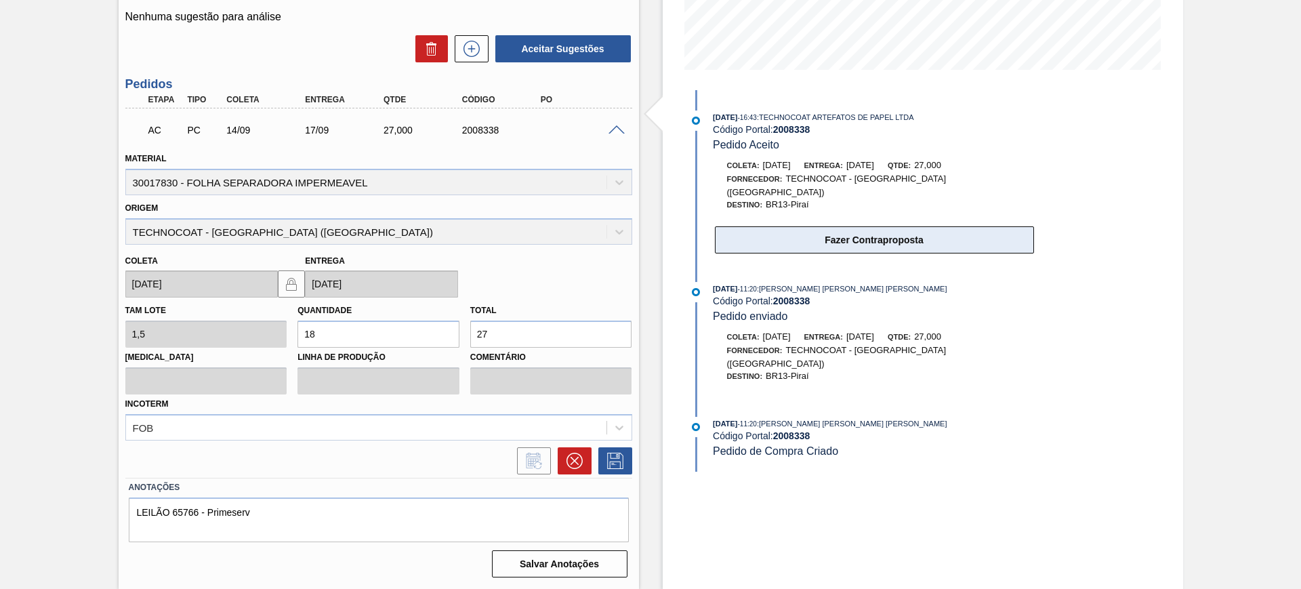
click at [799, 230] on button "Fazer Contraproposta" at bounding box center [874, 239] width 319 height 27
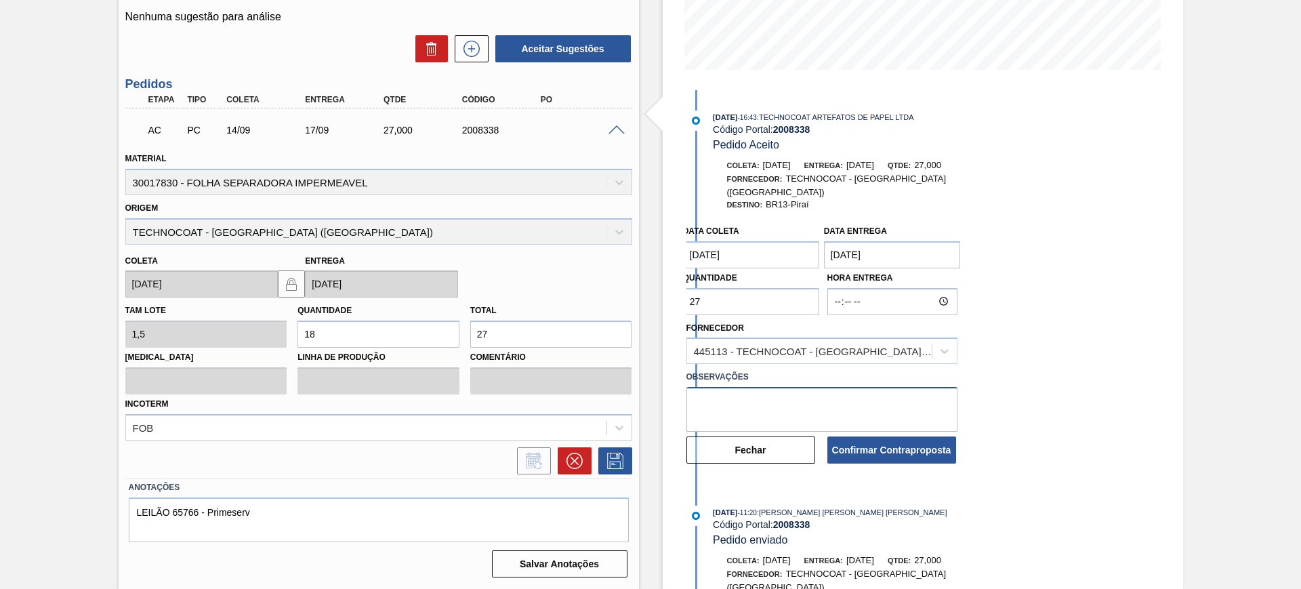
click at [789, 398] on textarea at bounding box center [821, 409] width 271 height 45
type textarea "ok"
click at [860, 436] on button "Confirmar Contraproposta" at bounding box center [891, 449] width 129 height 27
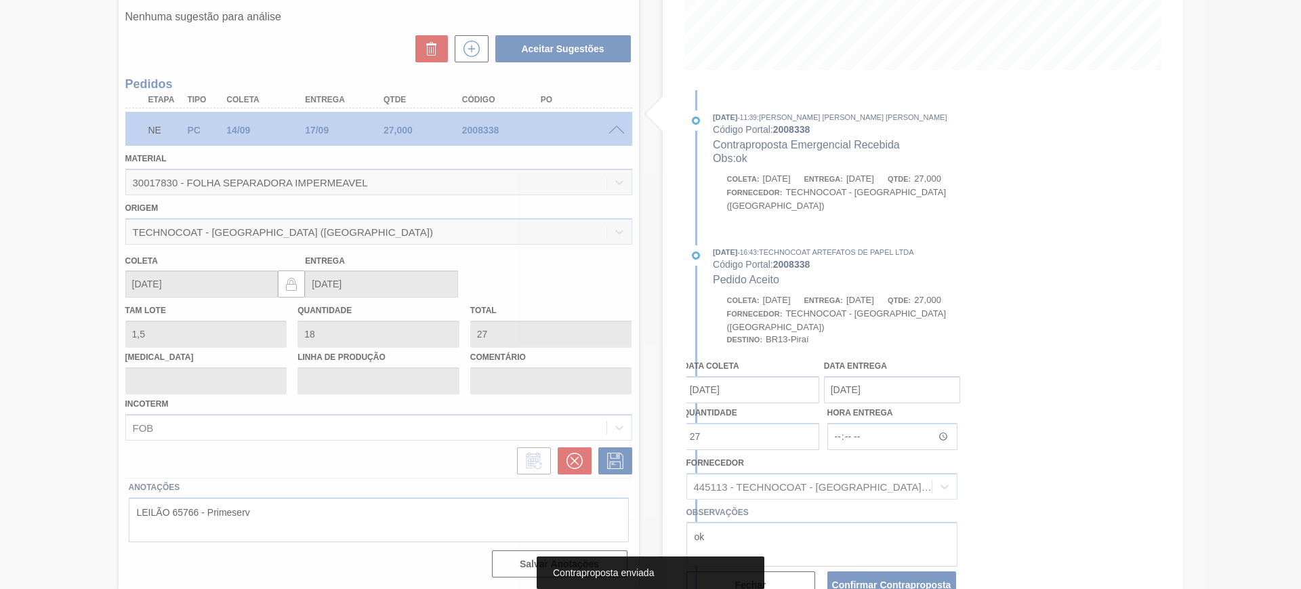
scroll to position [0, 0]
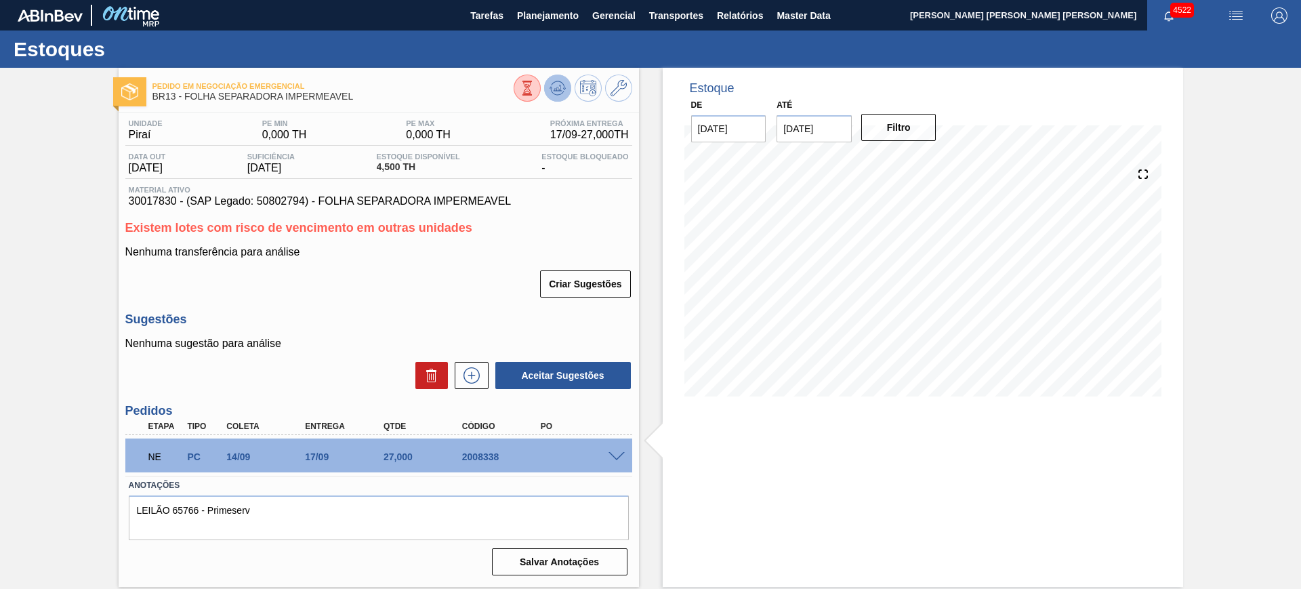
click at [535, 84] on icon at bounding box center [527, 88] width 15 height 15
click at [618, 452] on span at bounding box center [616, 457] width 16 height 10
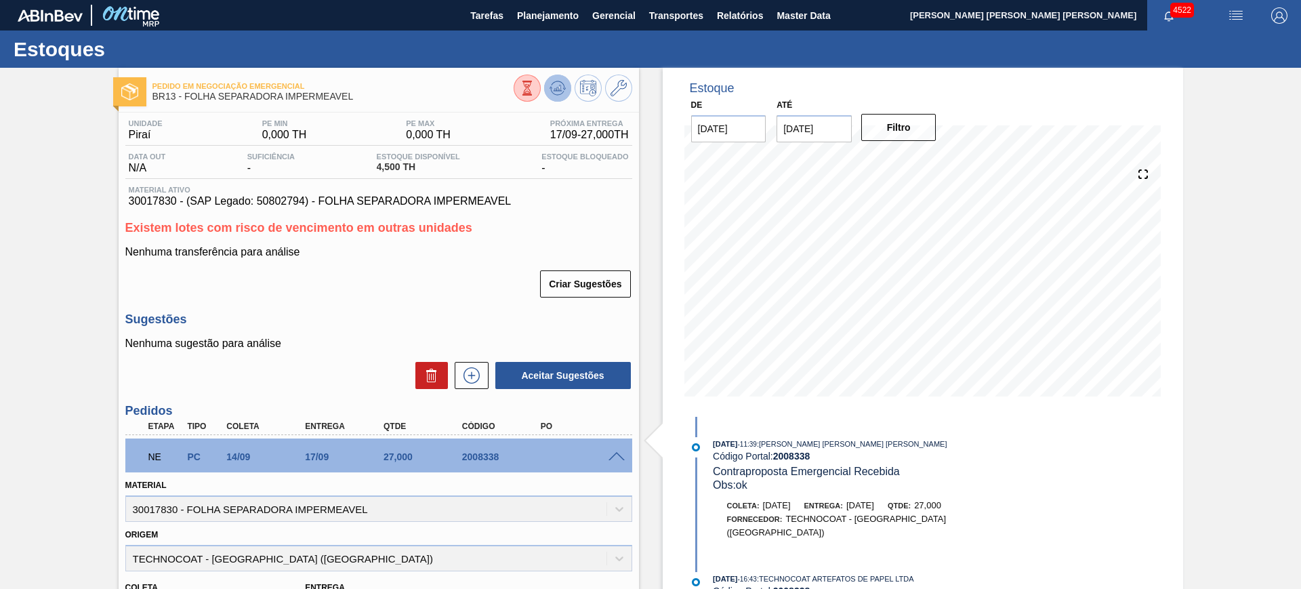
click at [566, 87] on button at bounding box center [557, 88] width 27 height 27
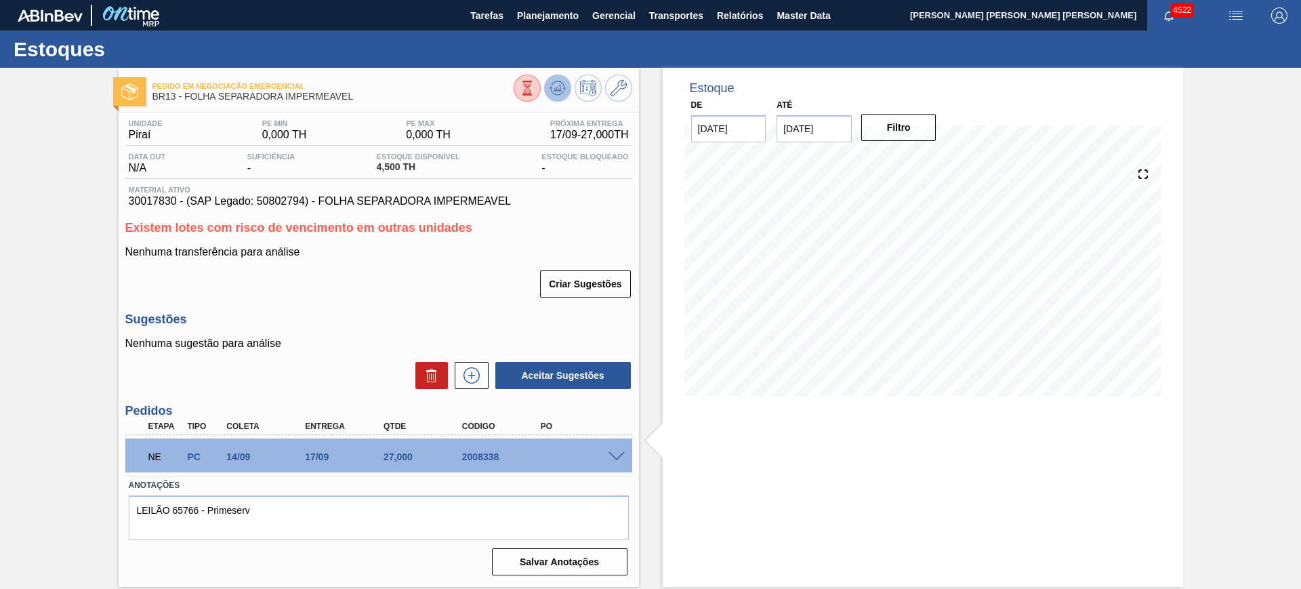
click at [535, 85] on icon at bounding box center [527, 88] width 15 height 15
click at [620, 455] on span at bounding box center [616, 457] width 16 height 10
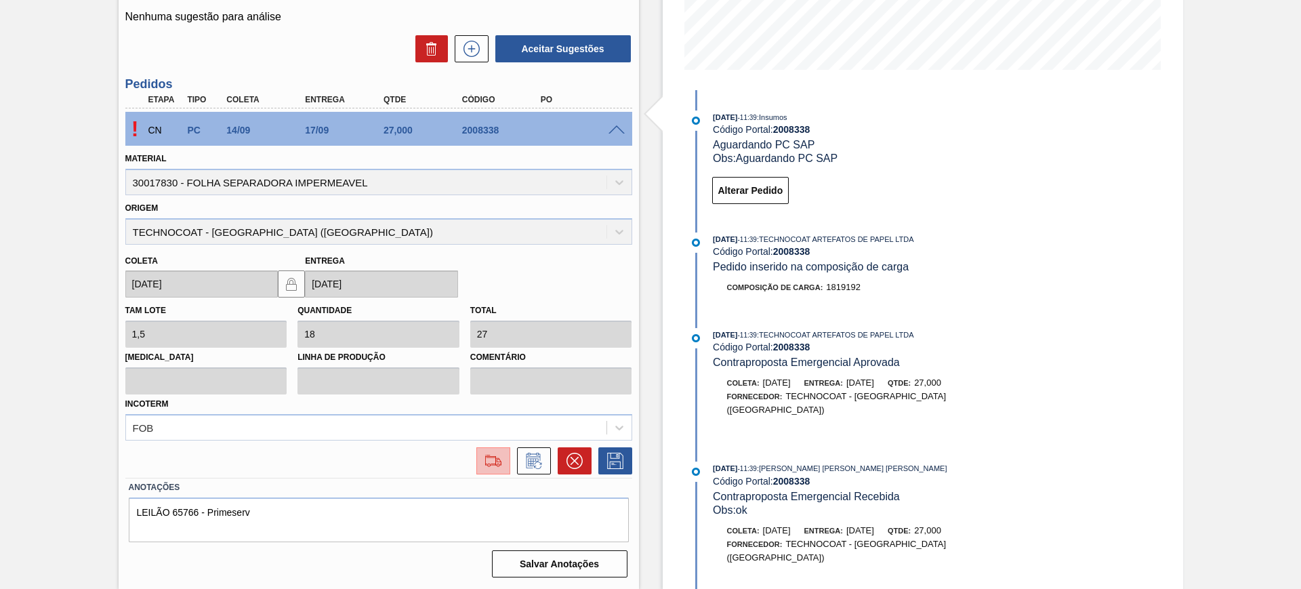
click at [497, 460] on img at bounding box center [493, 461] width 22 height 16
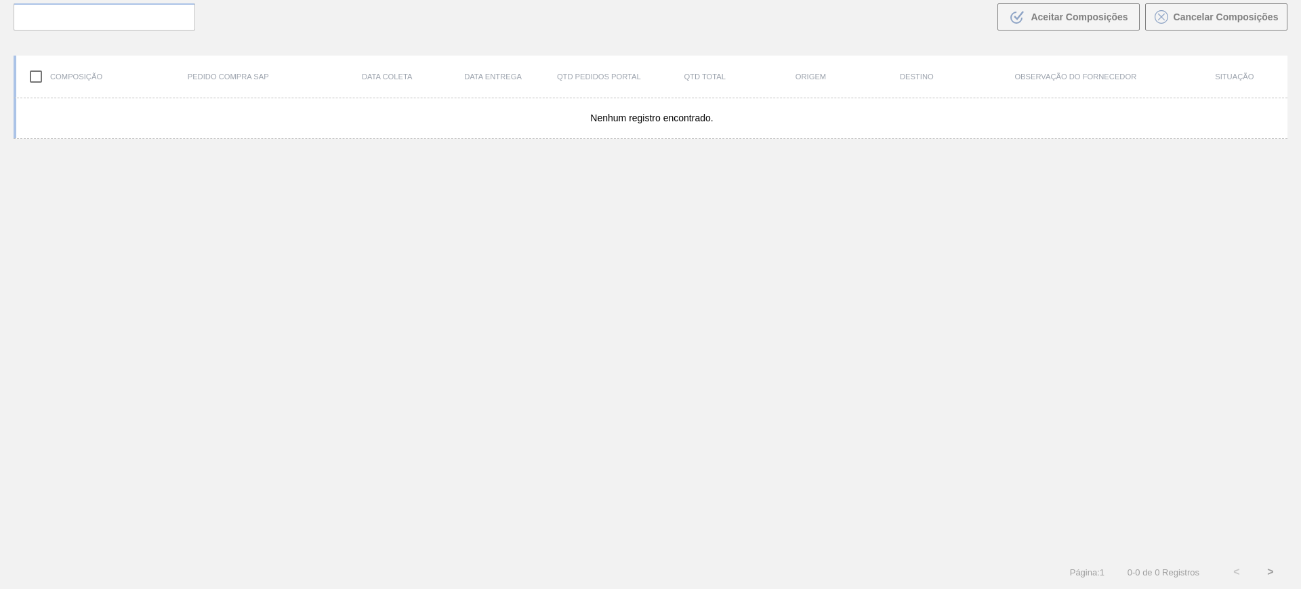
scroll to position [98, 0]
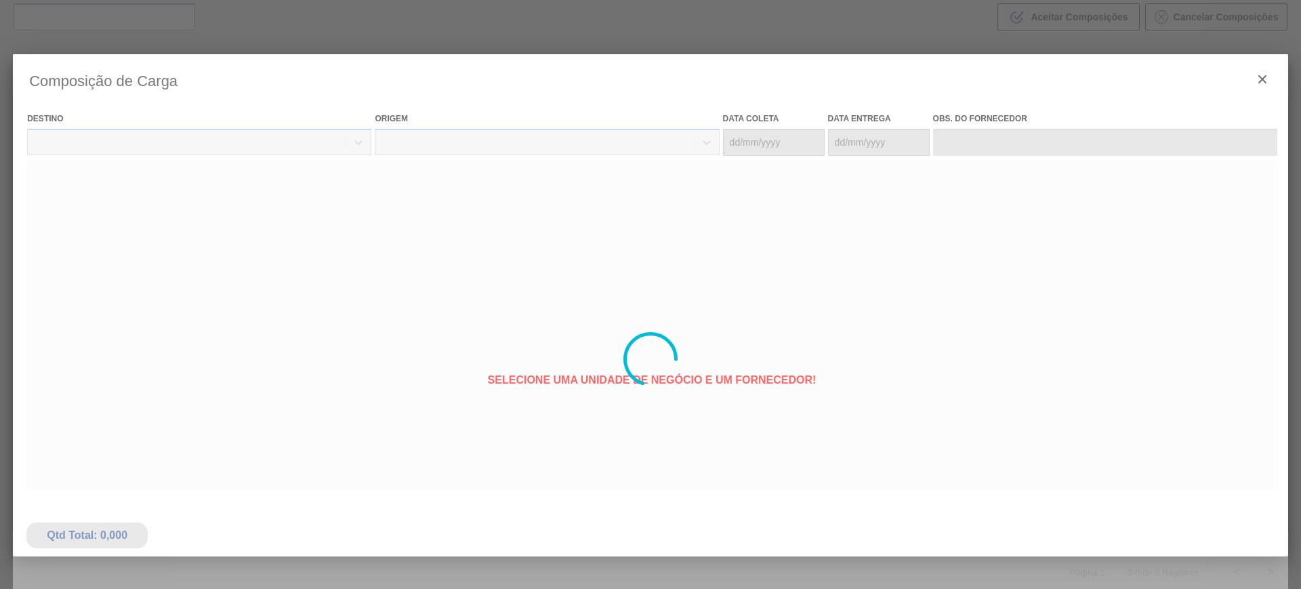
type coleta "[DATE]"
type entrega "[DATE]"
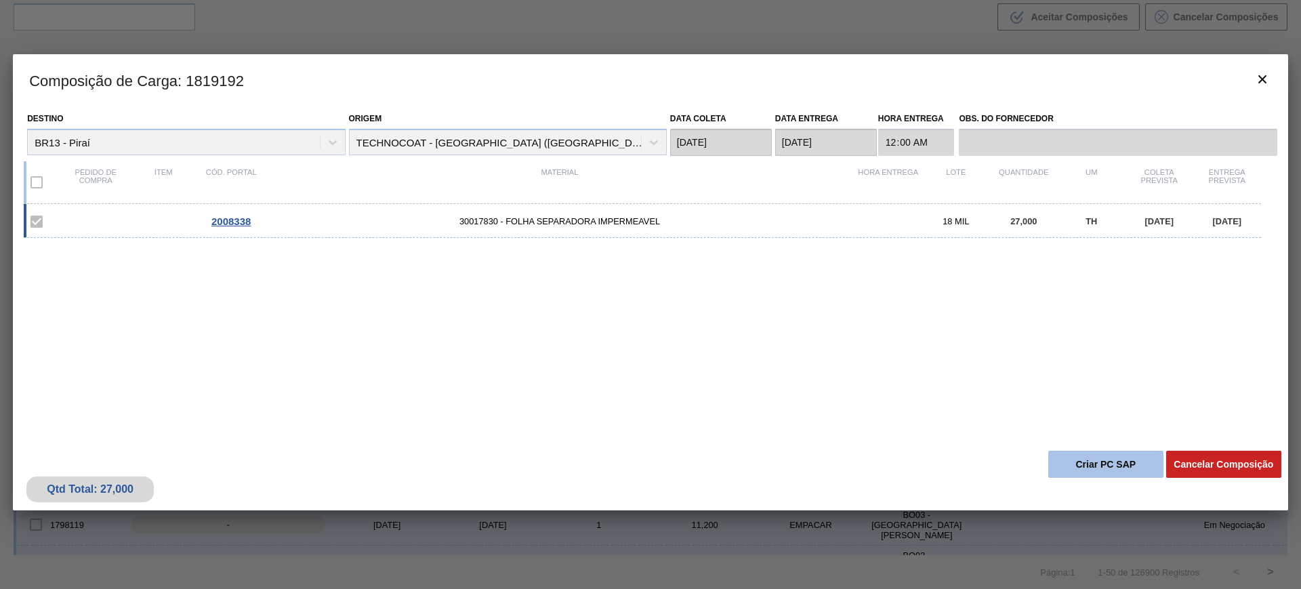
click at [1107, 460] on button "Criar PC SAP" at bounding box center [1105, 464] width 115 height 27
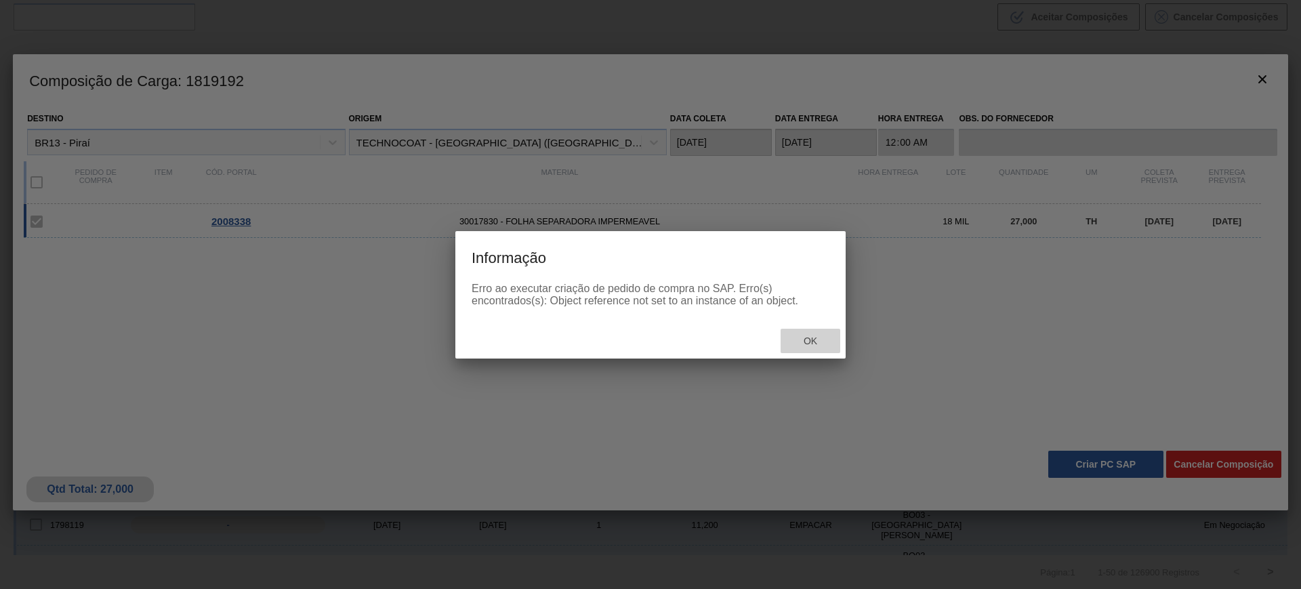
click at [798, 337] on span "Ok" at bounding box center [810, 340] width 35 height 11
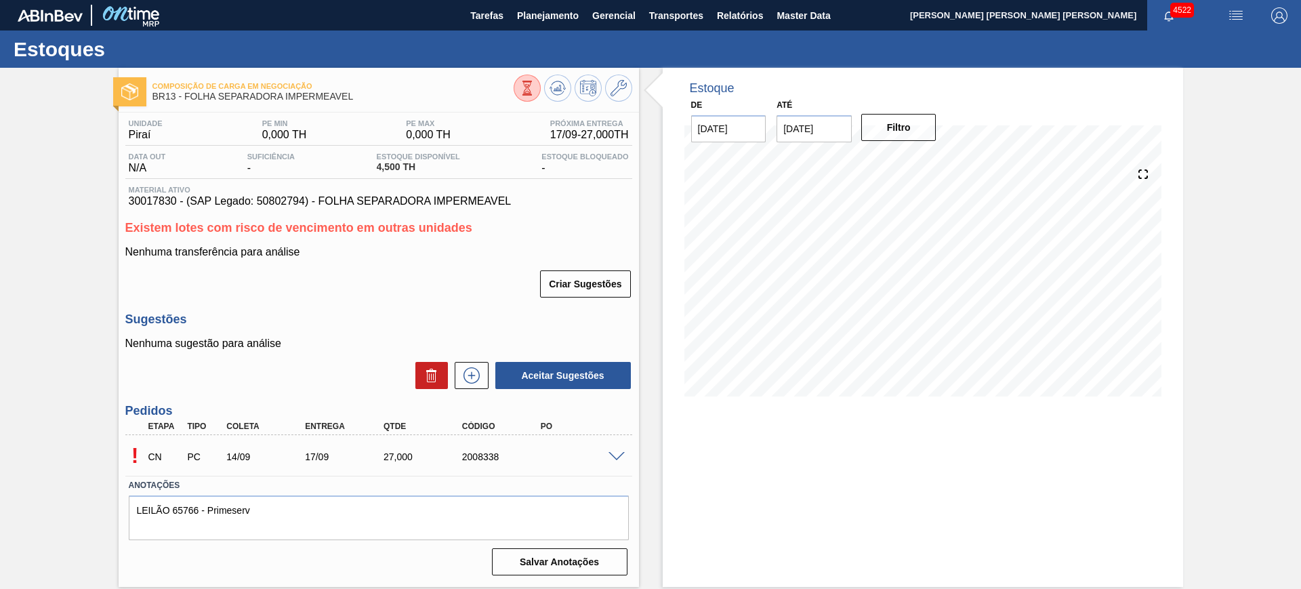
click at [618, 452] on span at bounding box center [616, 457] width 16 height 10
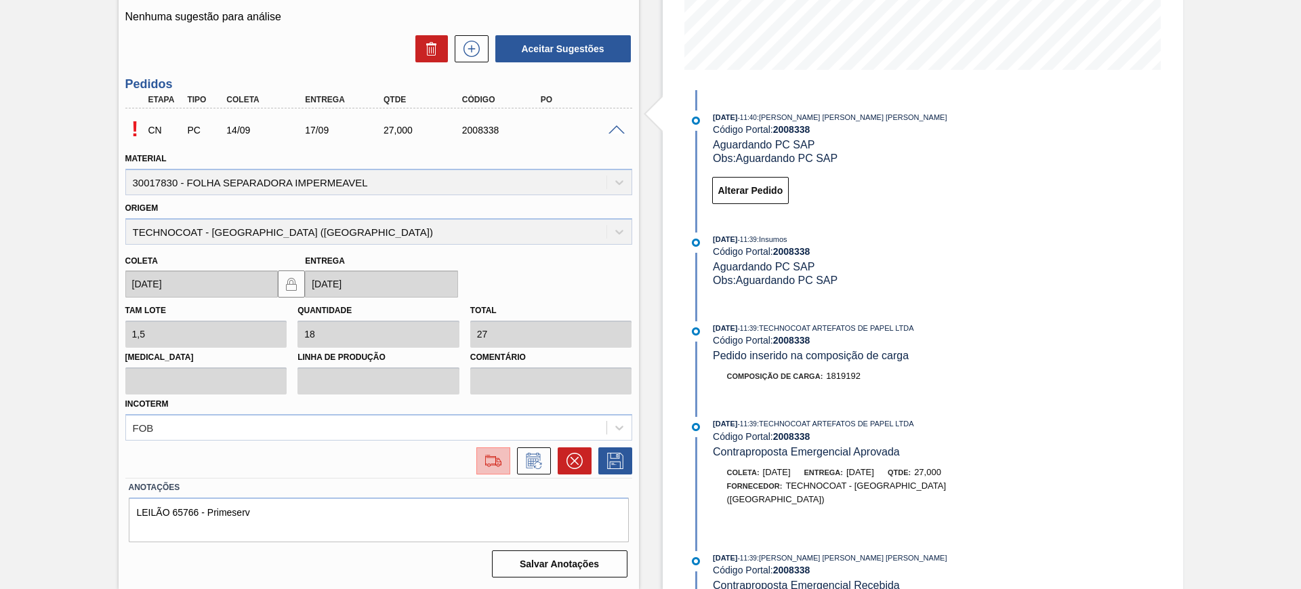
click at [489, 459] on img at bounding box center [493, 461] width 22 height 16
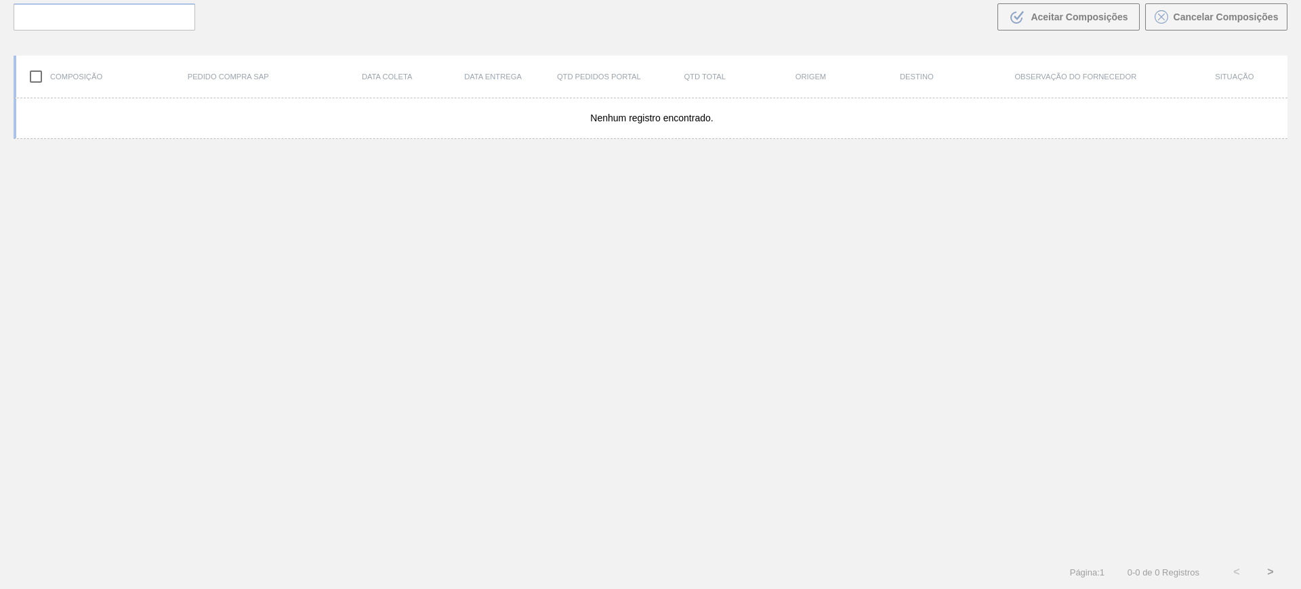
scroll to position [98, 0]
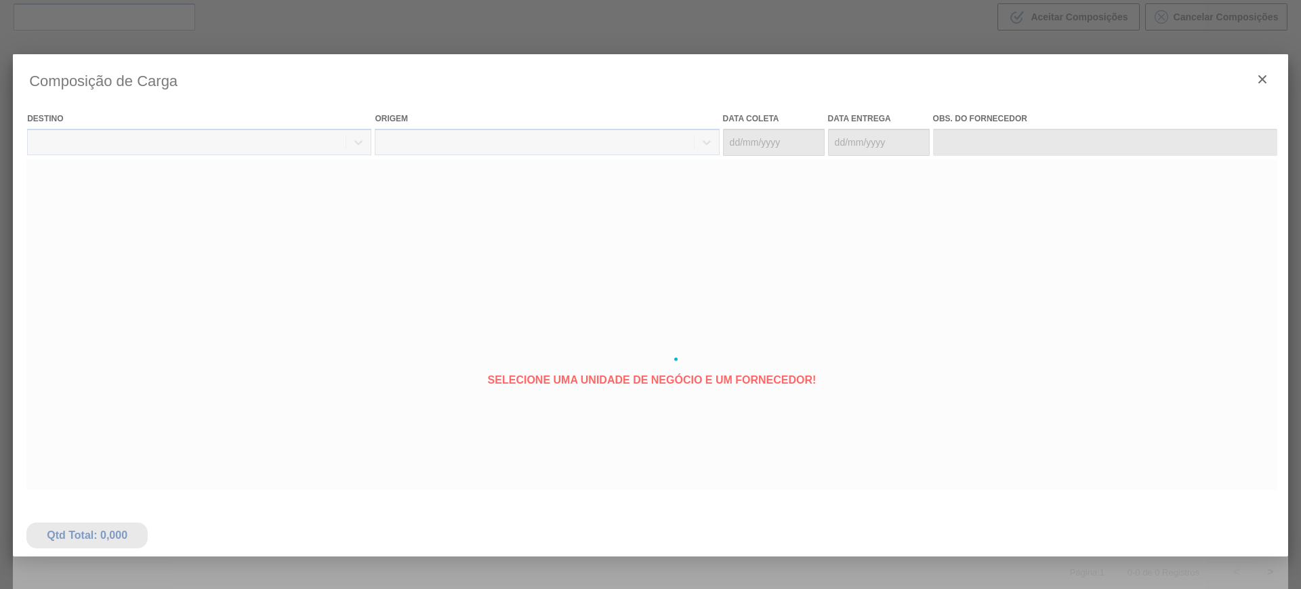
type coleta "14/09/2025"
type entrega "17/09/2025"
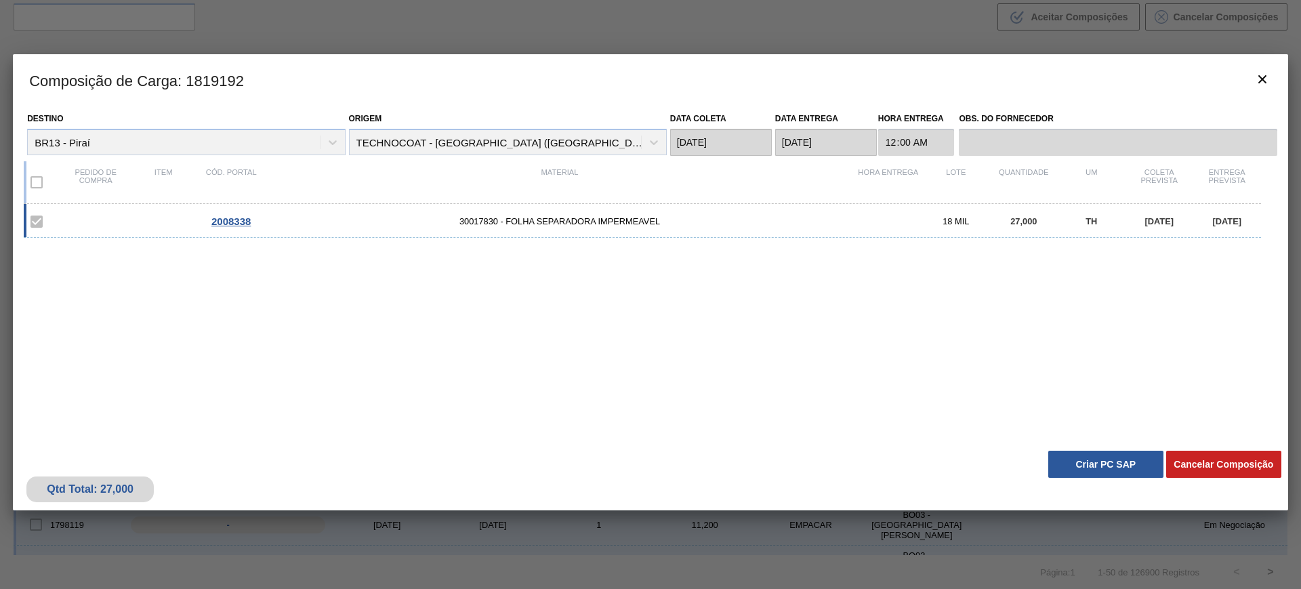
click at [1104, 461] on button "Criar PC SAP" at bounding box center [1105, 464] width 115 height 27
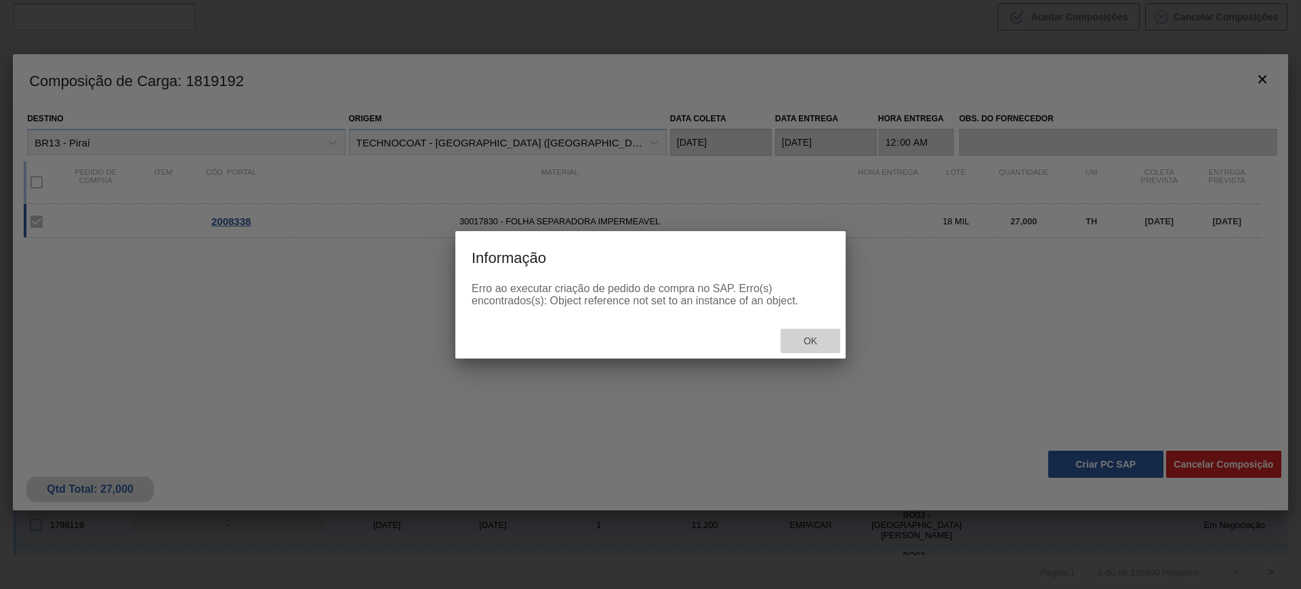
click at [805, 342] on span "Ok" at bounding box center [810, 340] width 35 height 11
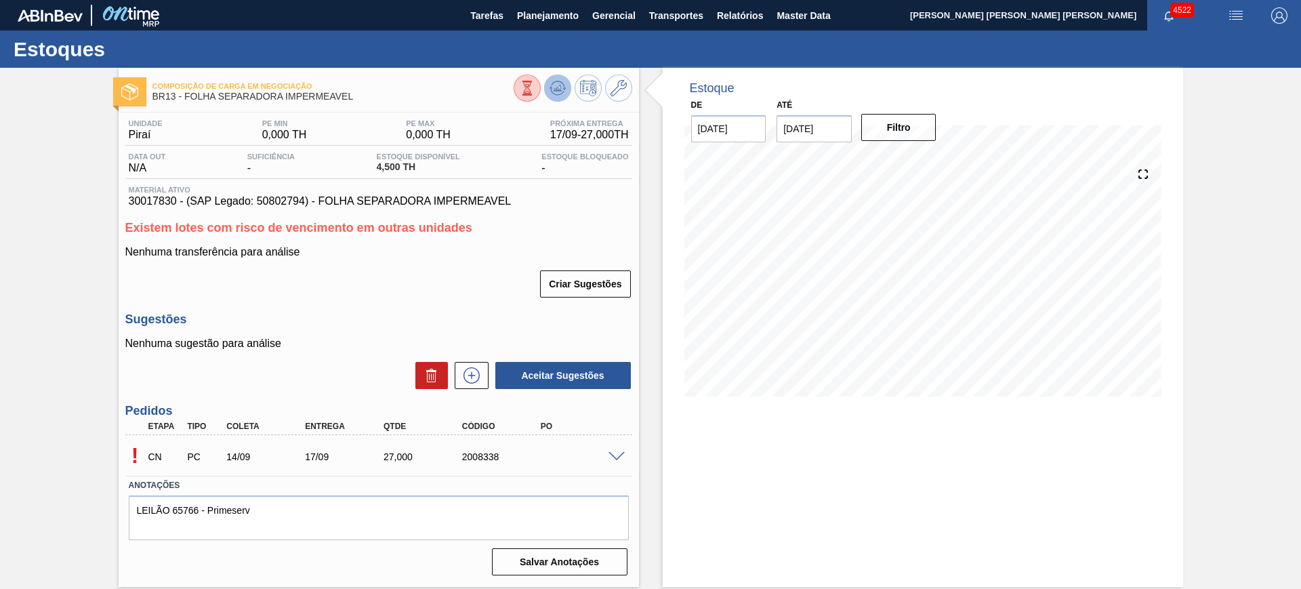
click at [558, 98] on button at bounding box center [557, 88] width 27 height 27
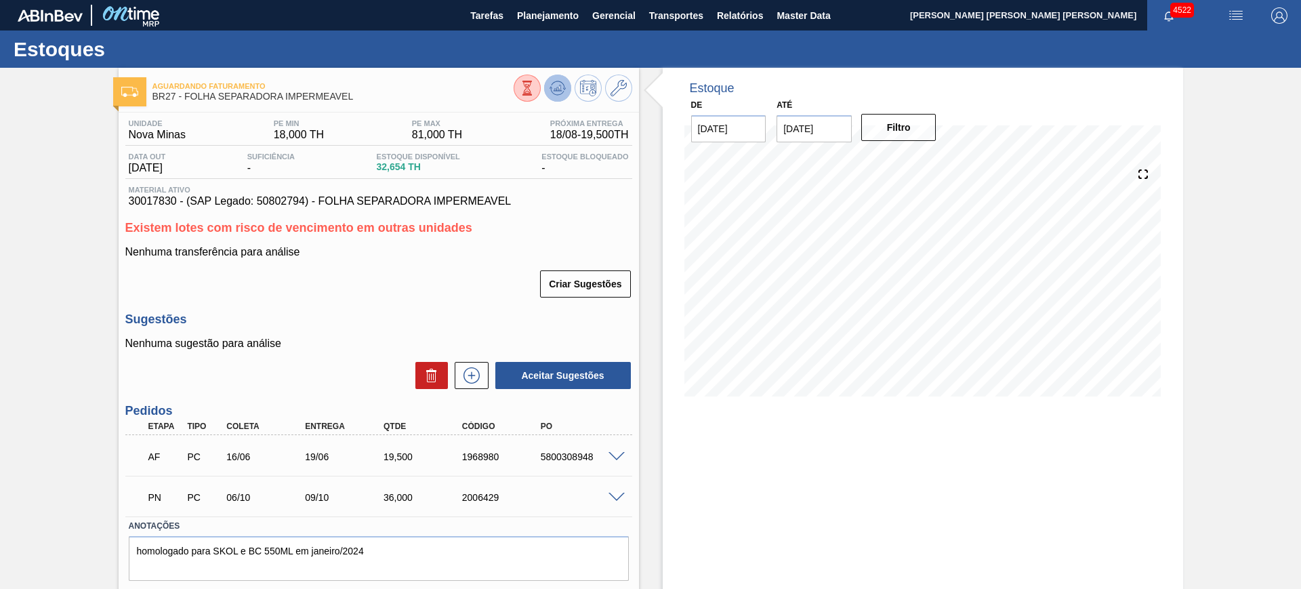
click at [561, 96] on button at bounding box center [557, 88] width 27 height 27
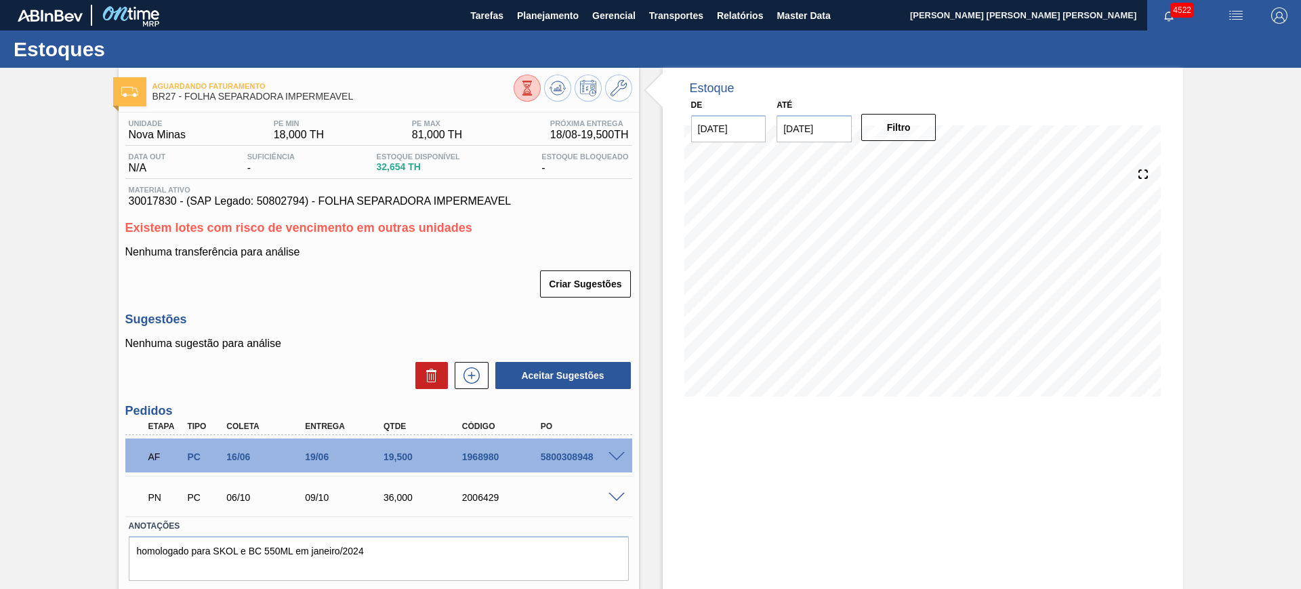
click at [622, 498] on span at bounding box center [616, 498] width 16 height 10
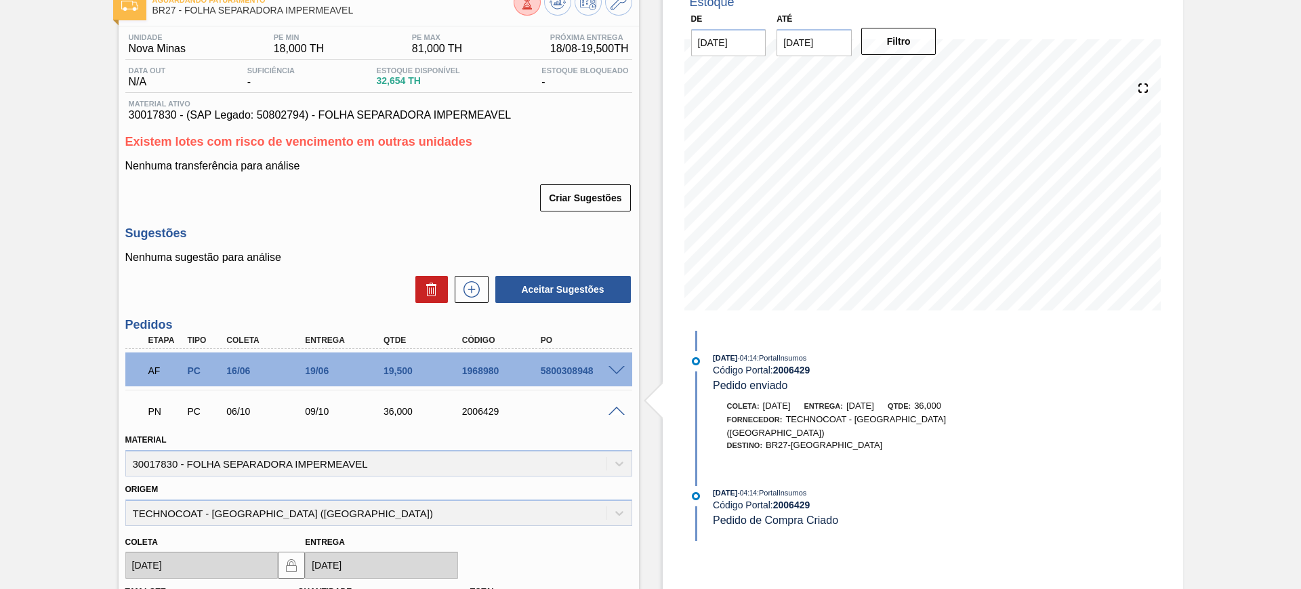
scroll to position [85, 0]
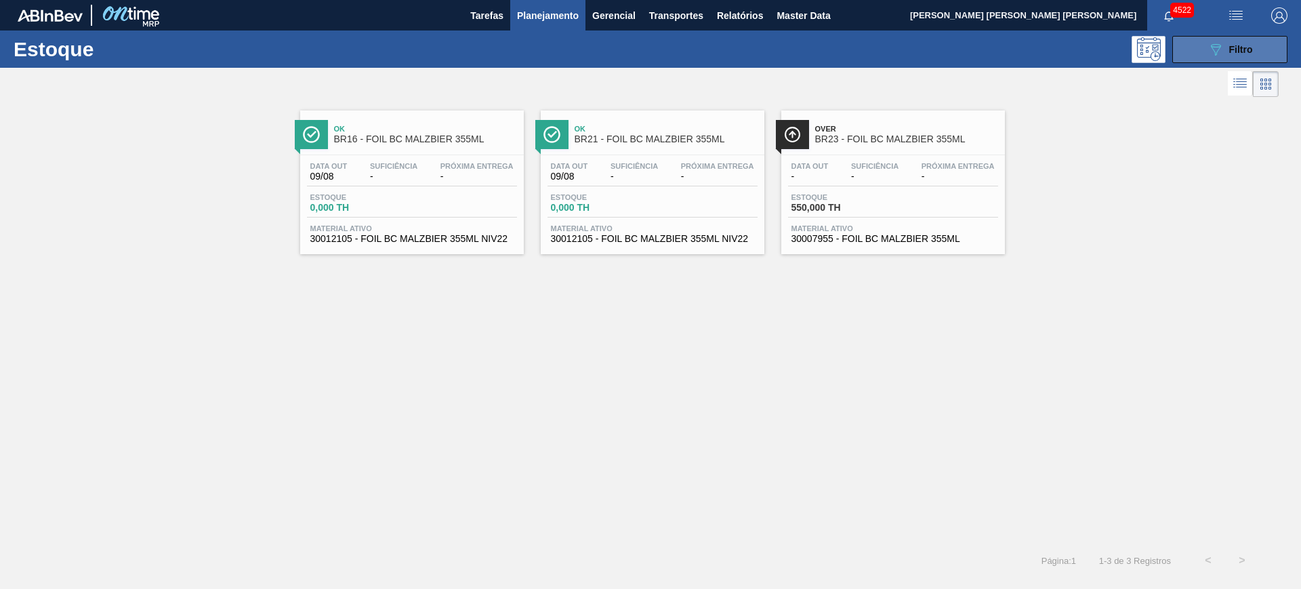
click at [1229, 44] on span "Filtro" at bounding box center [1241, 49] width 24 height 11
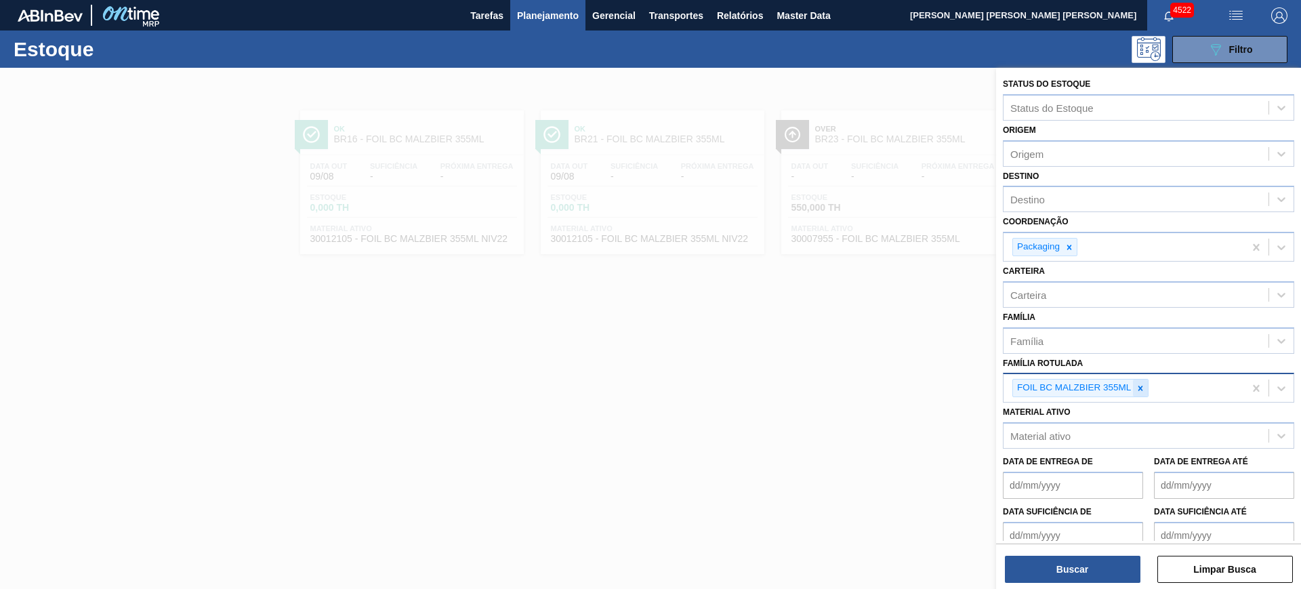
click at [1142, 386] on icon at bounding box center [1140, 387] width 5 height 5
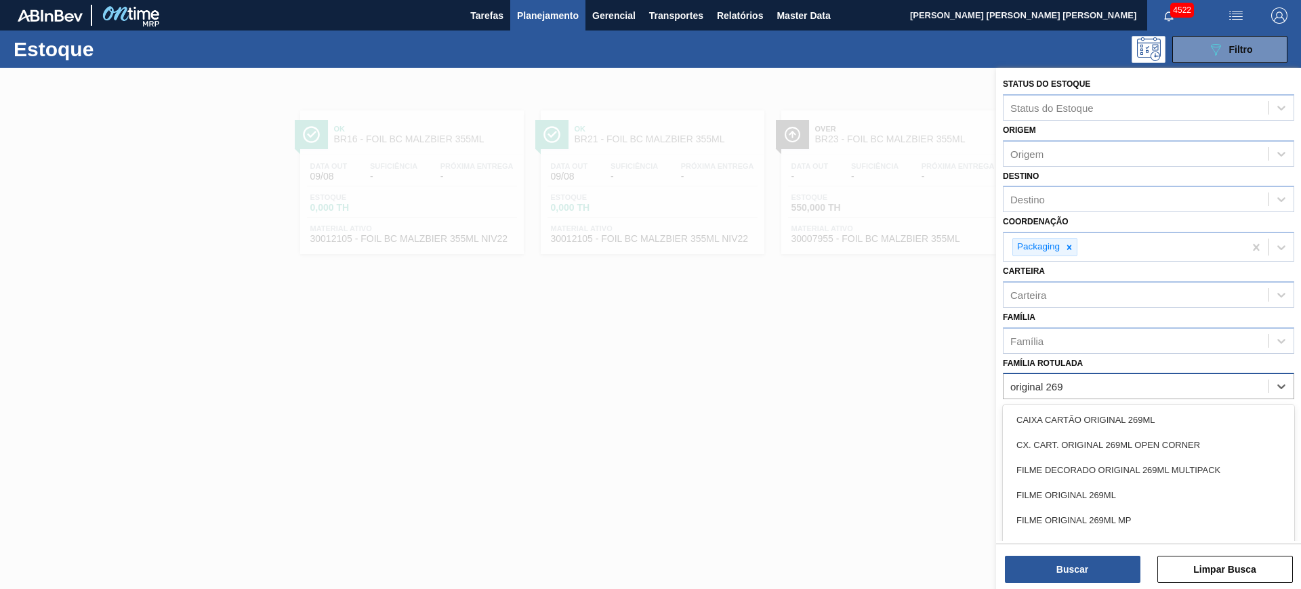
type Rotulada "original 269"
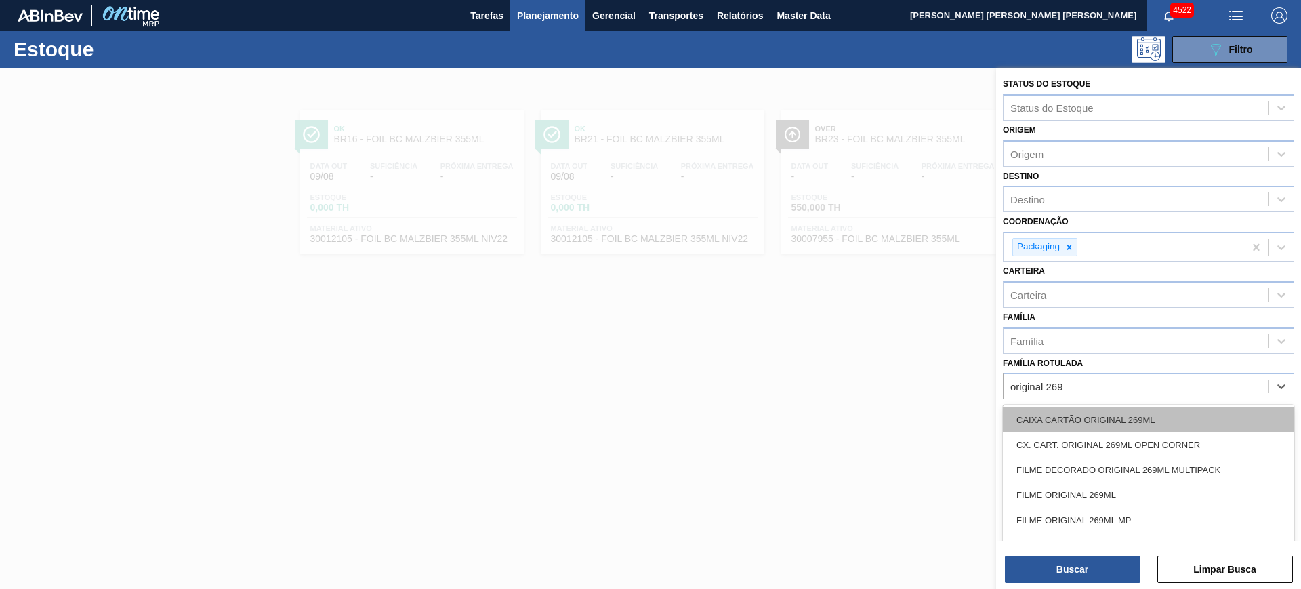
click at [1118, 419] on div "CAIXA CARTÃO ORIGINAL 269ML" at bounding box center [1148, 419] width 291 height 25
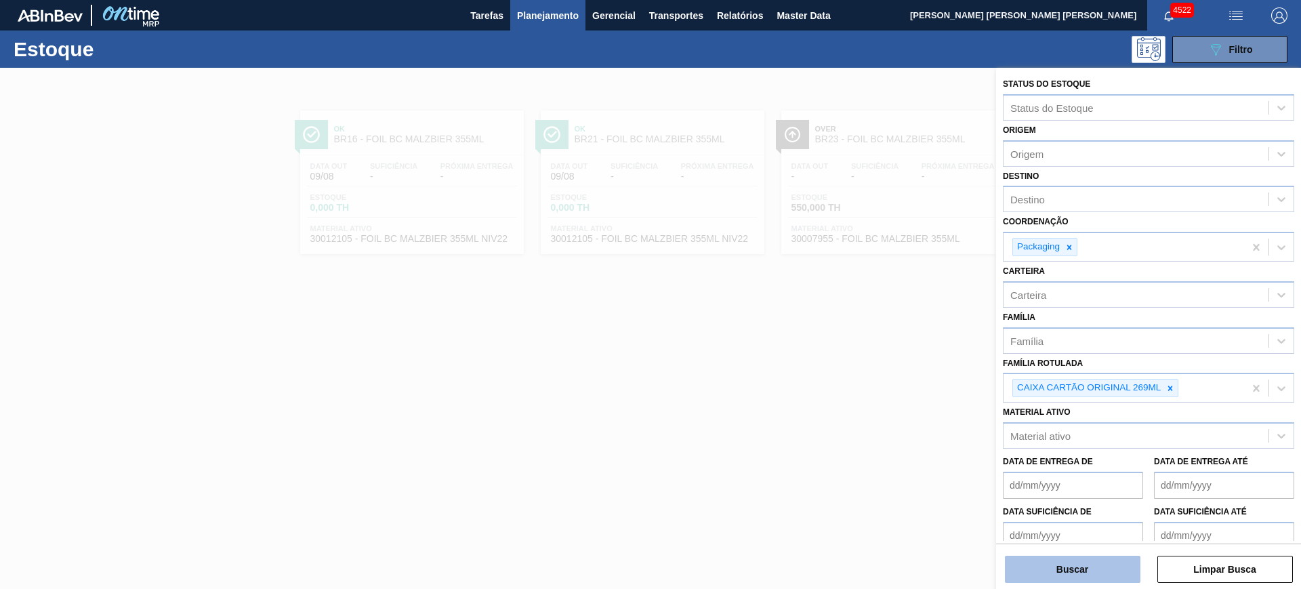
click at [1090, 568] on button "Buscar" at bounding box center [1072, 569] width 135 height 27
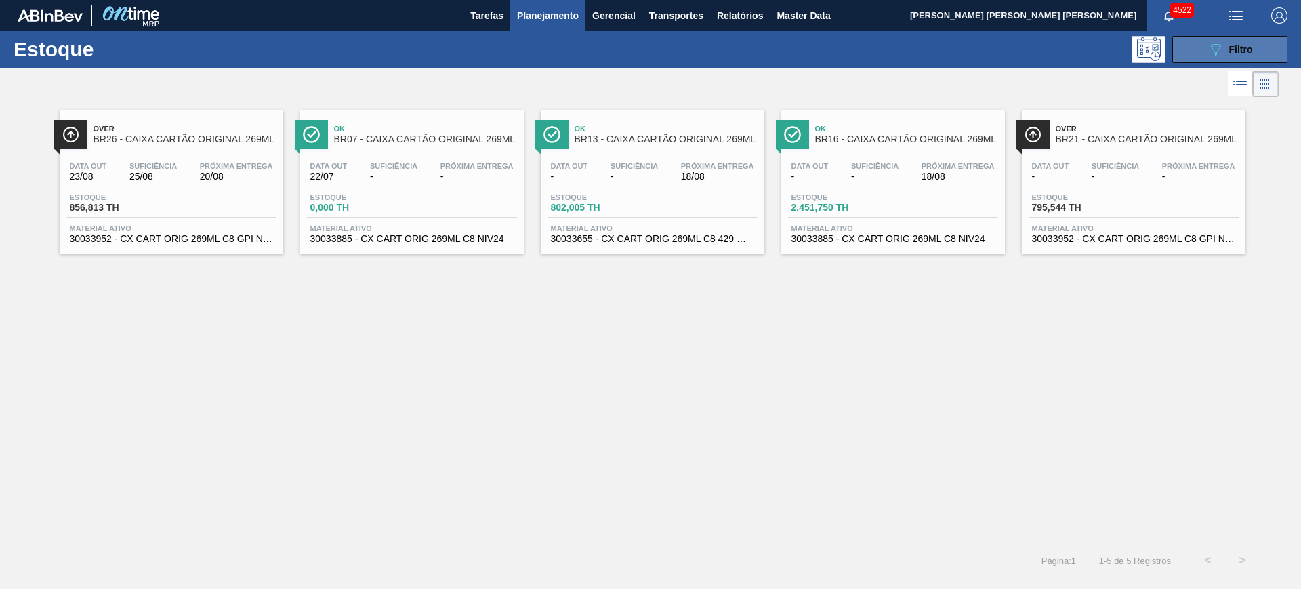
click at [1212, 48] on icon at bounding box center [1216, 50] width 10 height 12
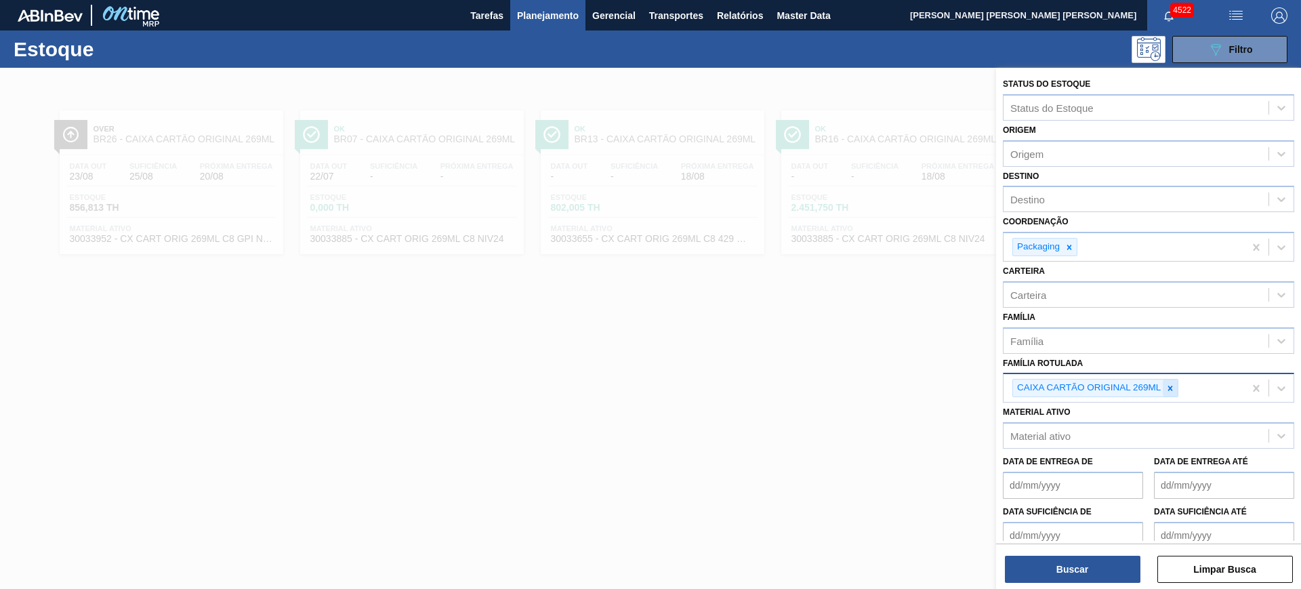
click at [1177, 393] on div at bounding box center [1170, 387] width 15 height 17
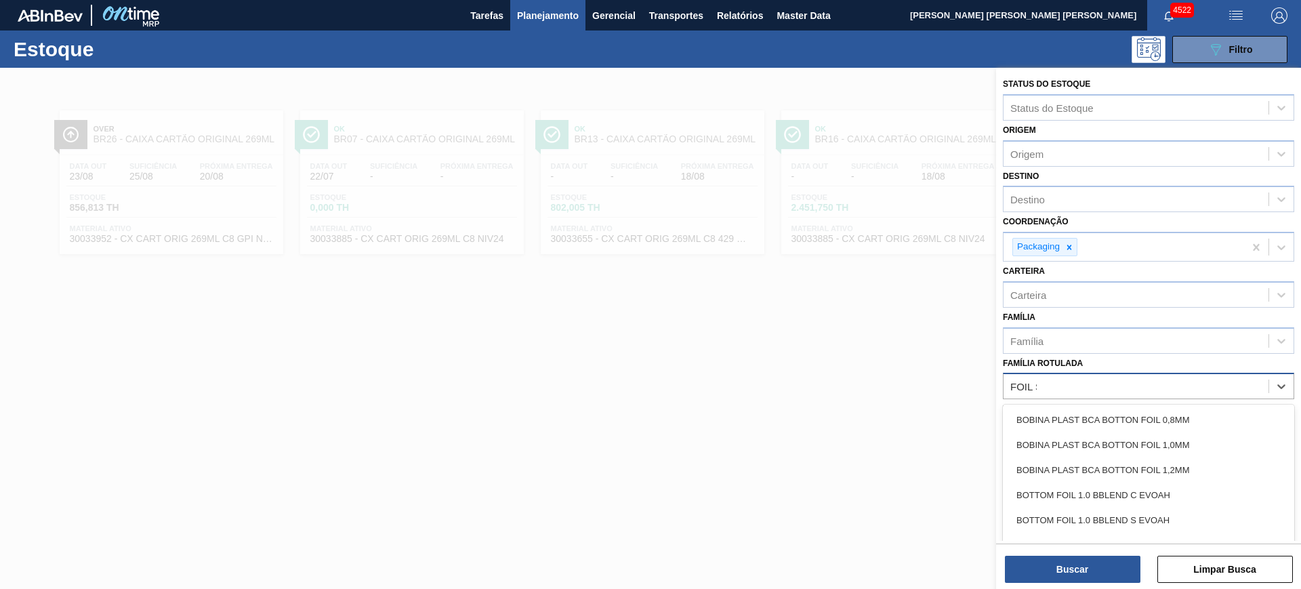
type Rotulada "FOIL SK"
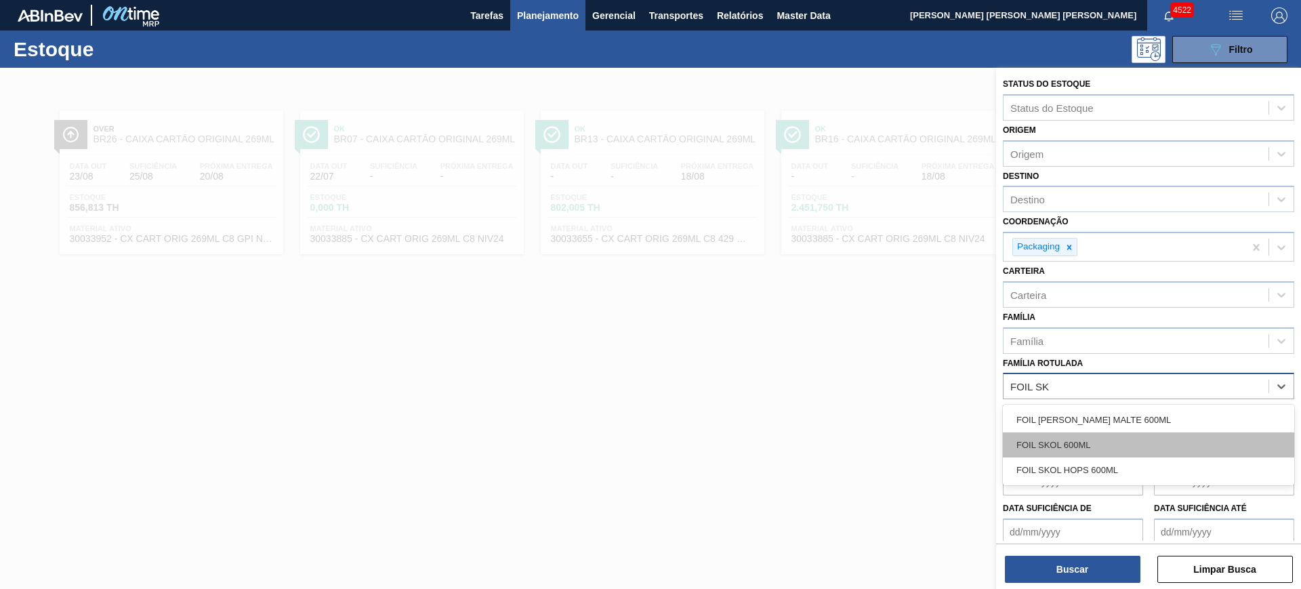
click at [1177, 435] on div "FOIL SKOL 600ML" at bounding box center [1148, 444] width 291 height 25
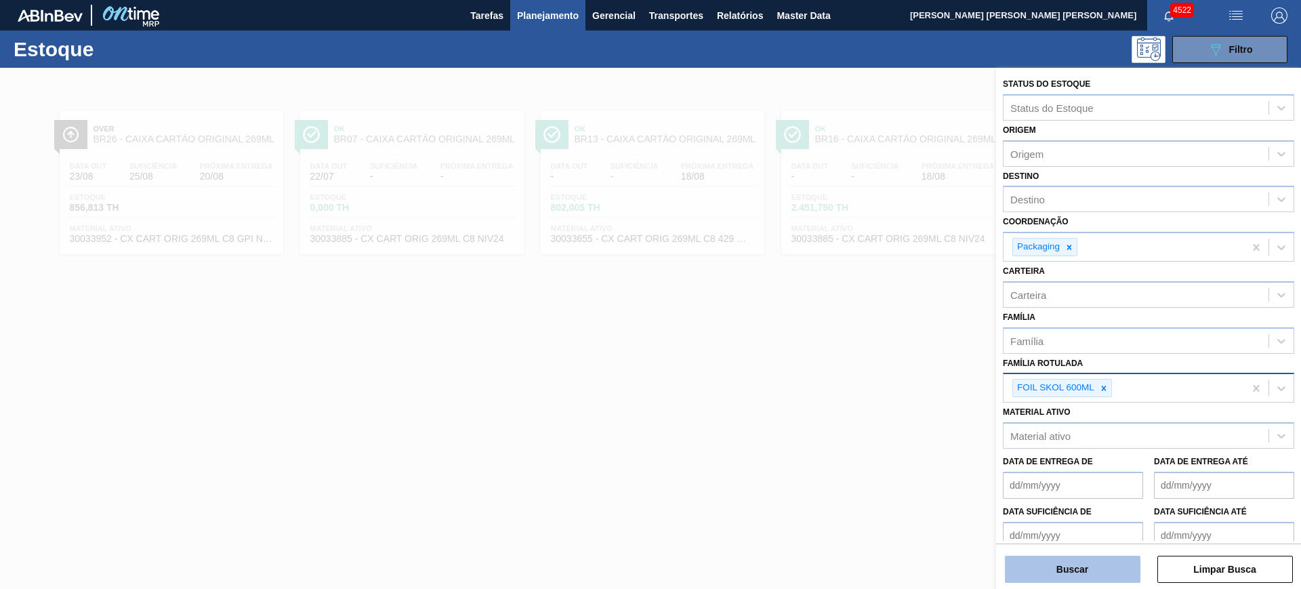
click at [1102, 576] on button "Buscar" at bounding box center [1072, 569] width 135 height 27
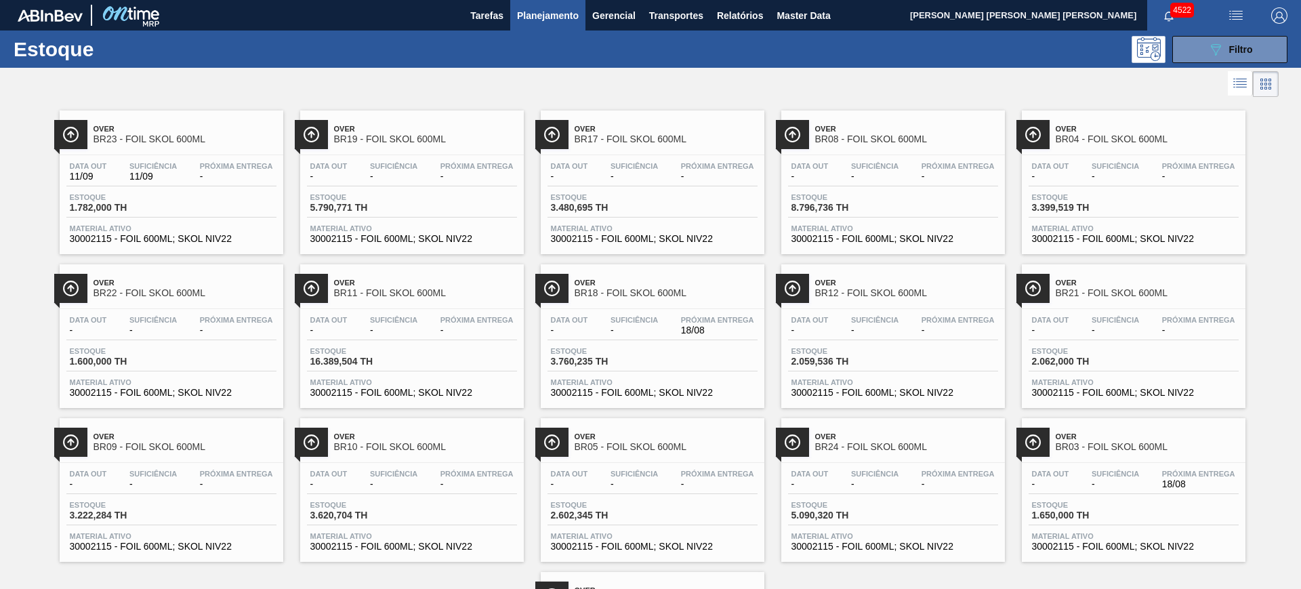
click at [560, 17] on span "Planejamento" at bounding box center [548, 15] width 62 height 16
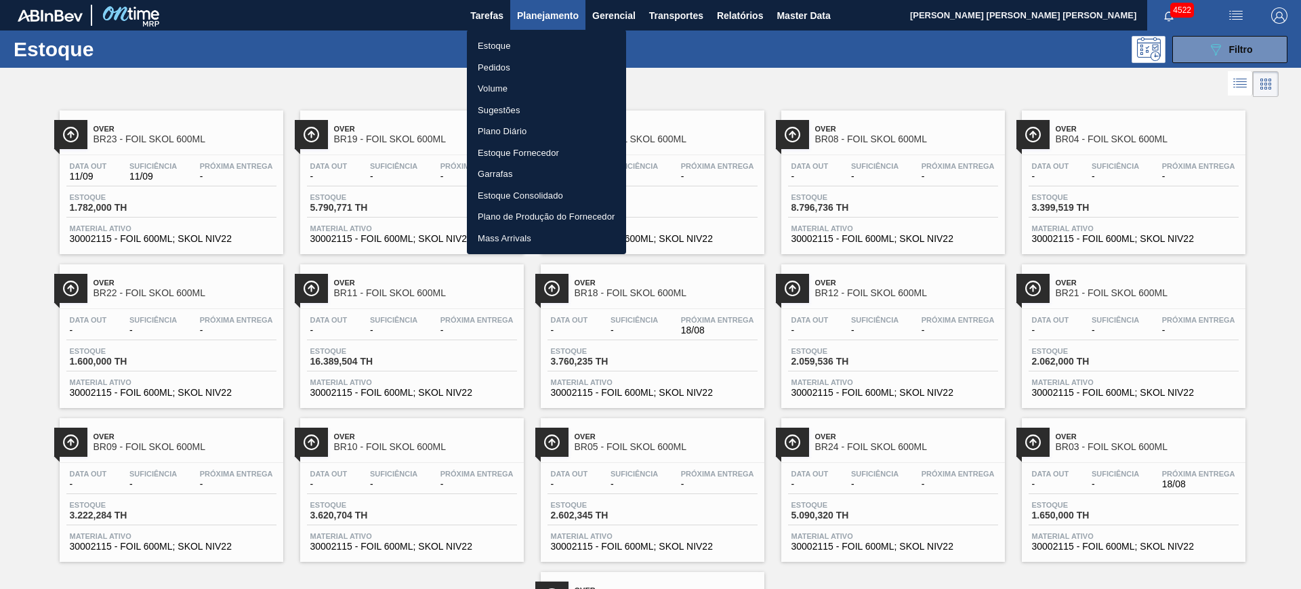
click at [528, 62] on li "Pedidos" at bounding box center [546, 68] width 159 height 22
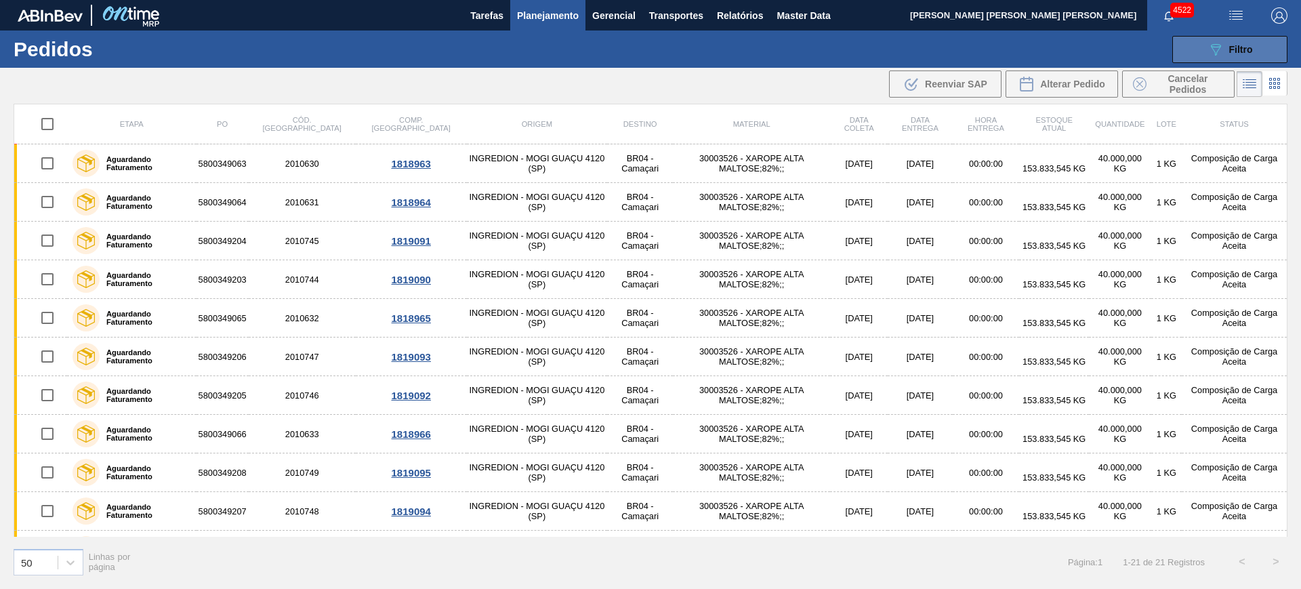
click at [1219, 52] on icon "089F7B8B-B2A5-4AFE-B5C0-19BA573D28AC" at bounding box center [1215, 49] width 16 height 16
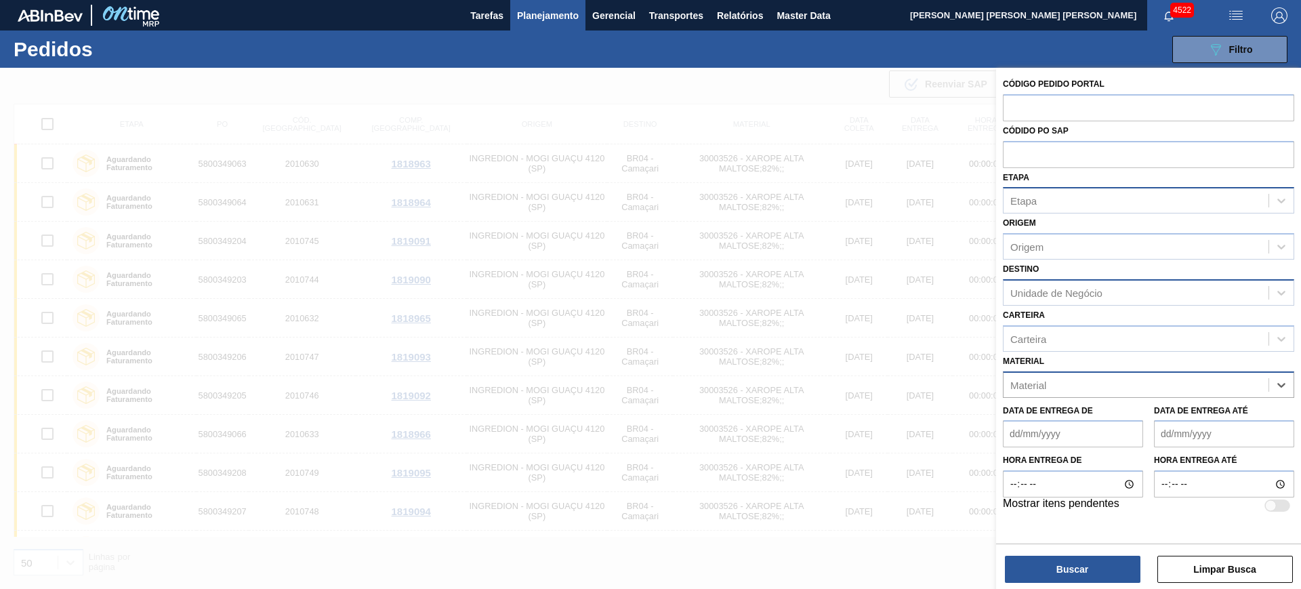
paste input "5800320832"
type input "5800320832"
click at [1102, 360] on div "Material Material" at bounding box center [1148, 375] width 291 height 46
click at [1055, 95] on input "text" at bounding box center [1148, 107] width 291 height 26
paste input "text"
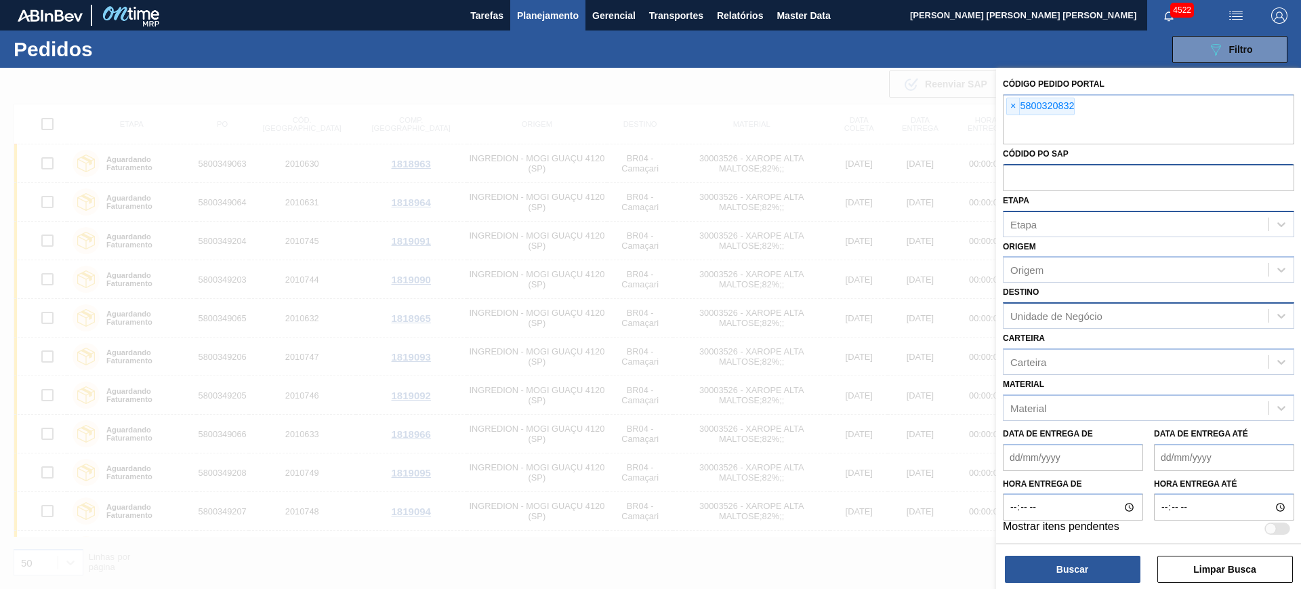
click at [1058, 173] on input "text" at bounding box center [1148, 177] width 291 height 26
paste input "text"
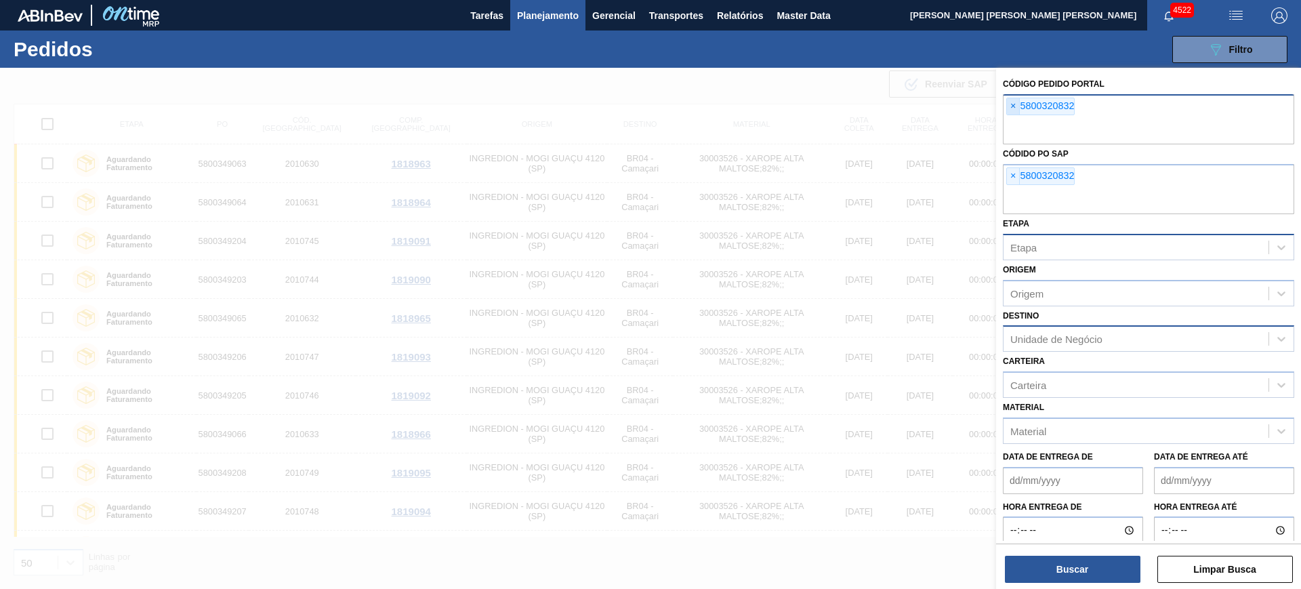
click at [1013, 109] on span "×" at bounding box center [1013, 106] width 13 height 16
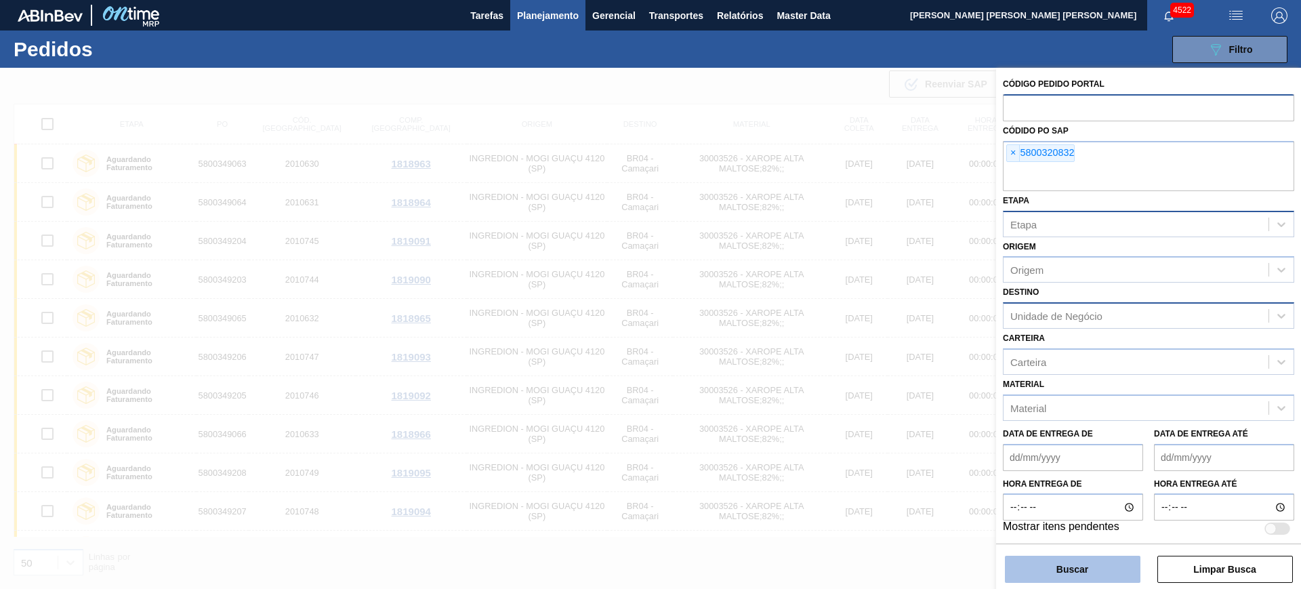
click at [1051, 568] on button "Buscar" at bounding box center [1072, 569] width 135 height 27
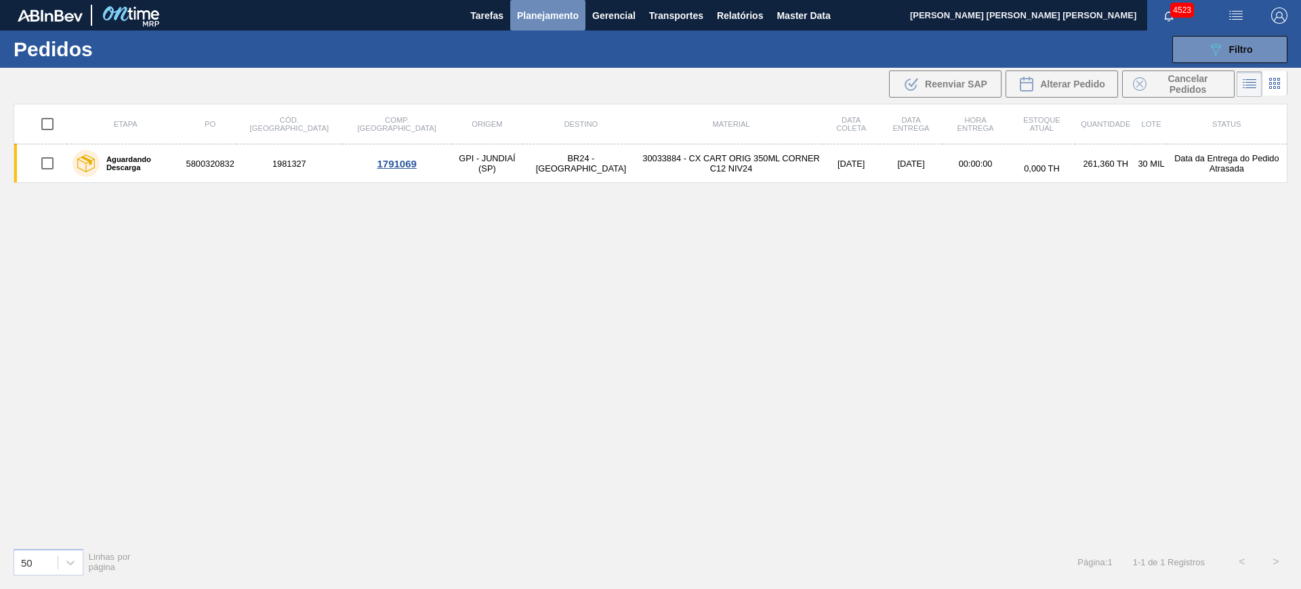
click at [579, 15] on button "Planejamento" at bounding box center [547, 15] width 75 height 30
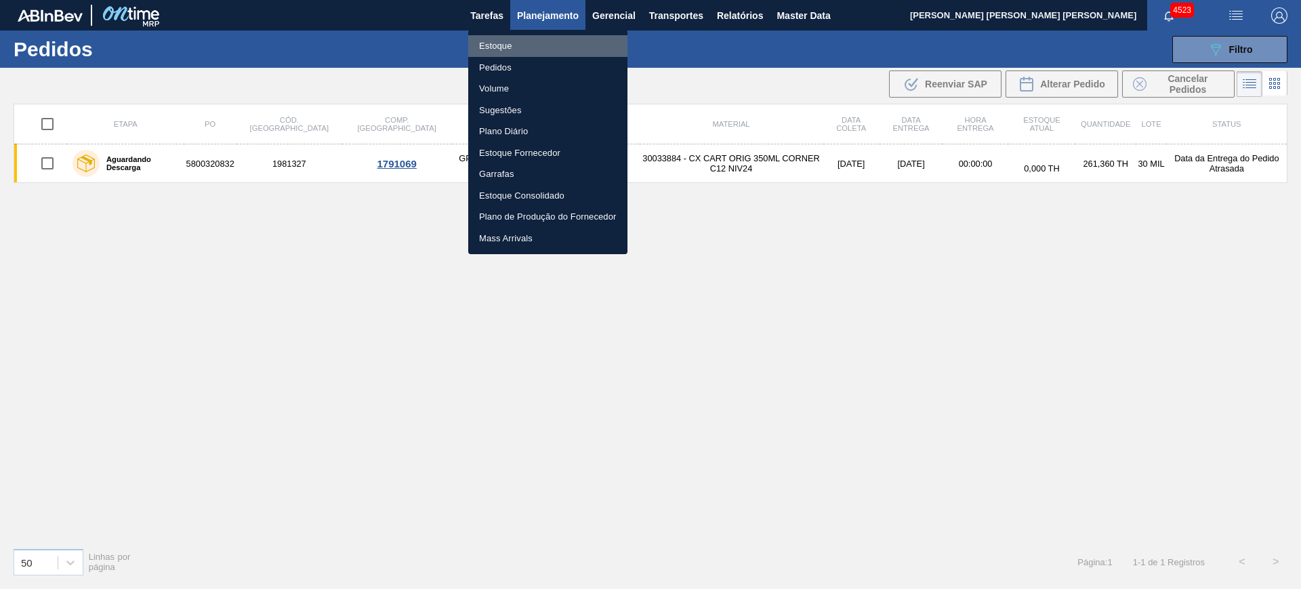
click at [548, 36] on li "Estoque" at bounding box center [547, 46] width 159 height 22
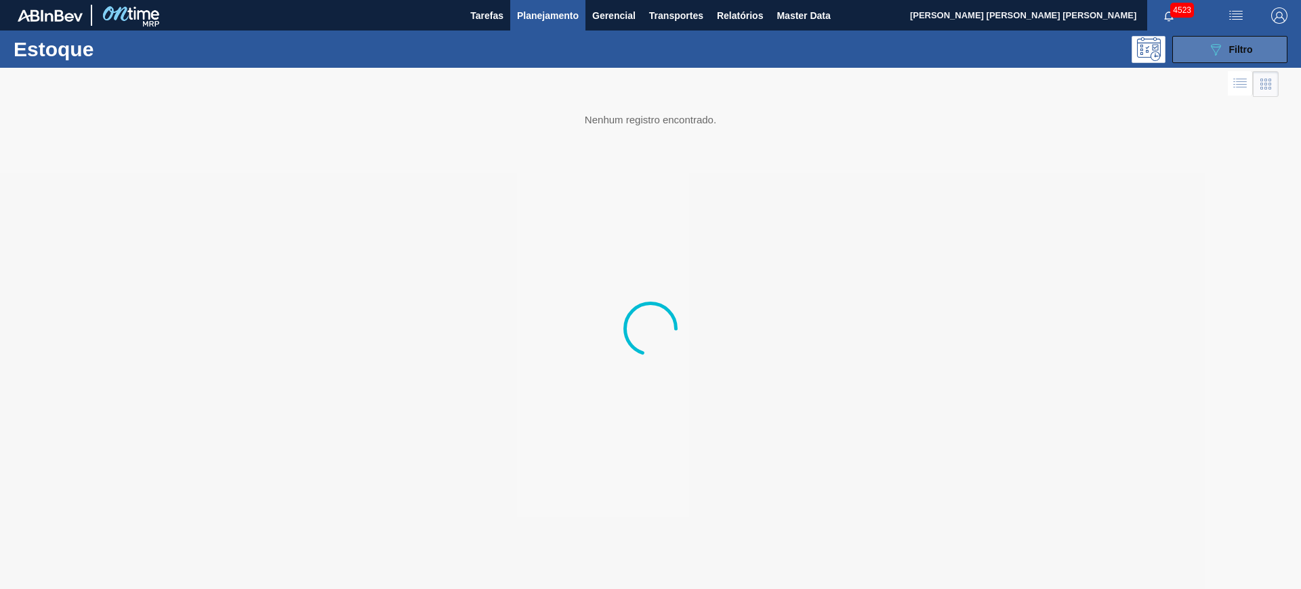
click at [1231, 50] on span "Filtro" at bounding box center [1241, 49] width 24 height 11
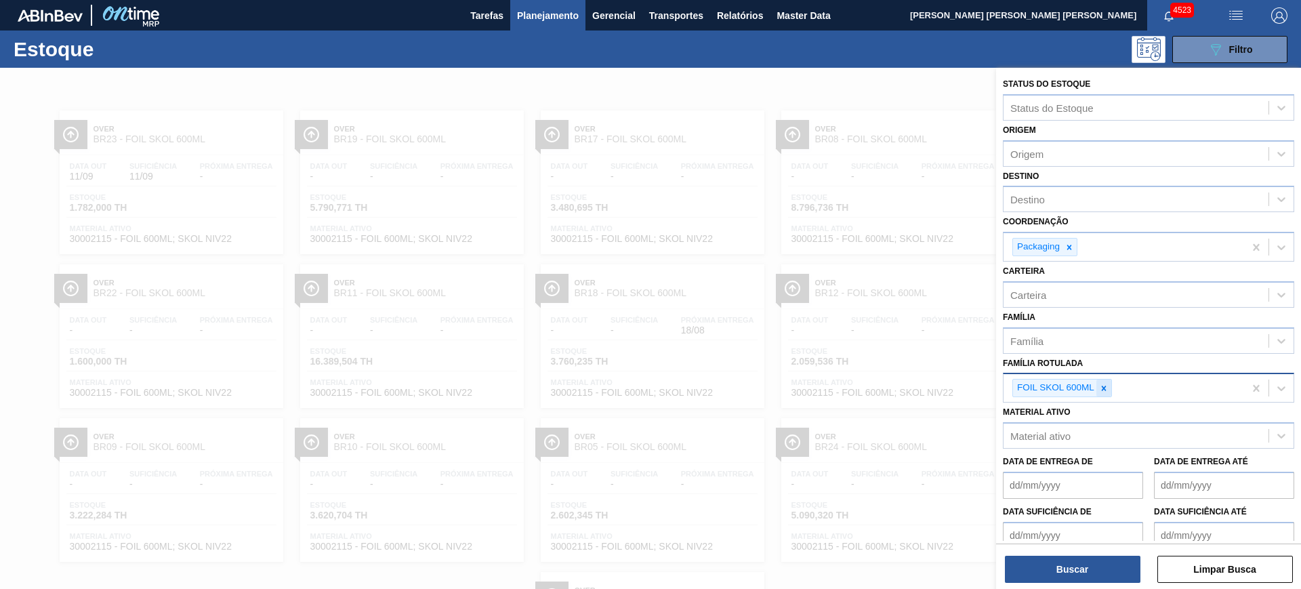
click at [1106, 389] on icon at bounding box center [1103, 387] width 9 height 9
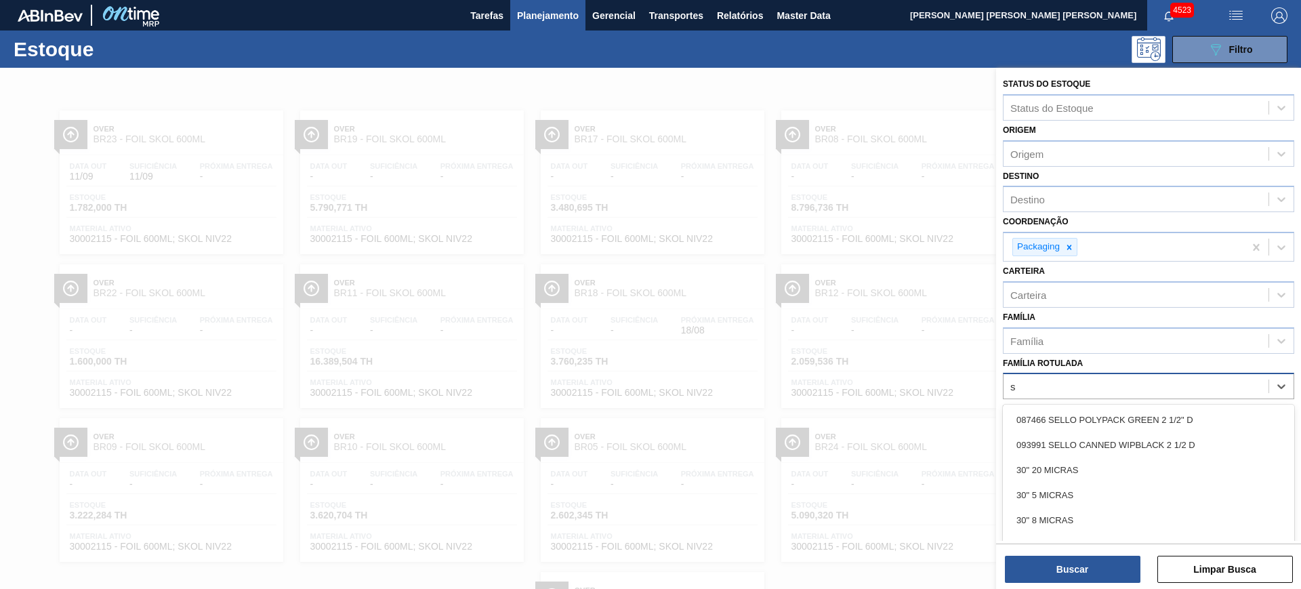
scroll to position [24, 0]
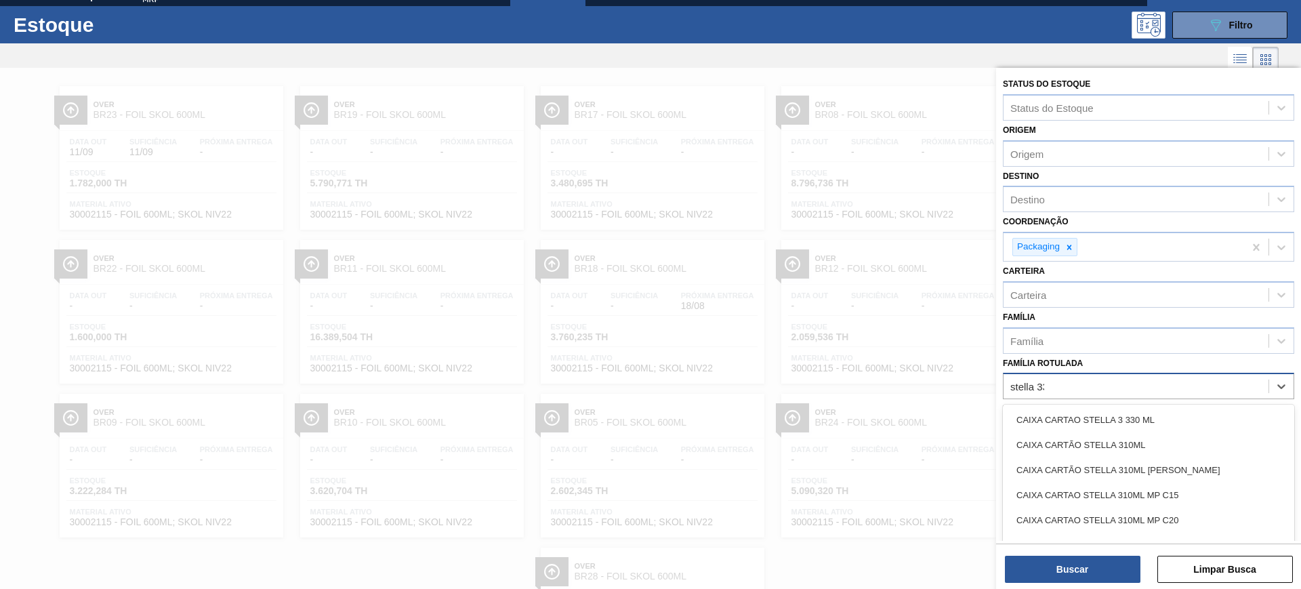
type Rotulada "stella 330"
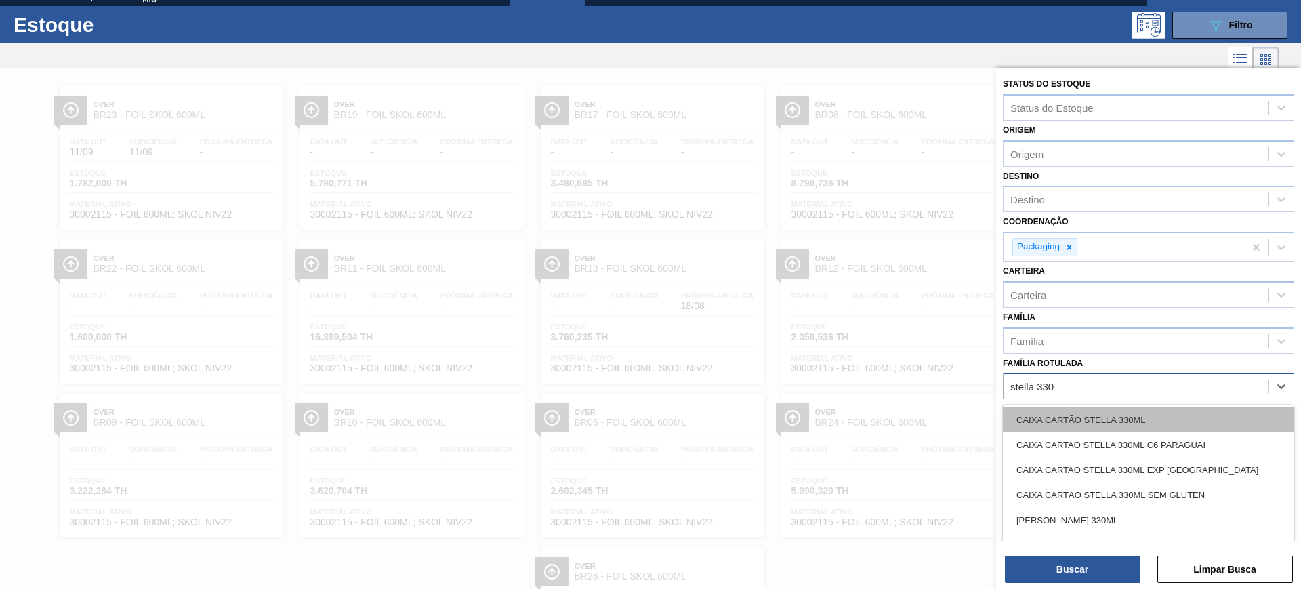
click at [1114, 417] on div "CAIXA CARTÃO STELLA 330ML" at bounding box center [1148, 419] width 291 height 25
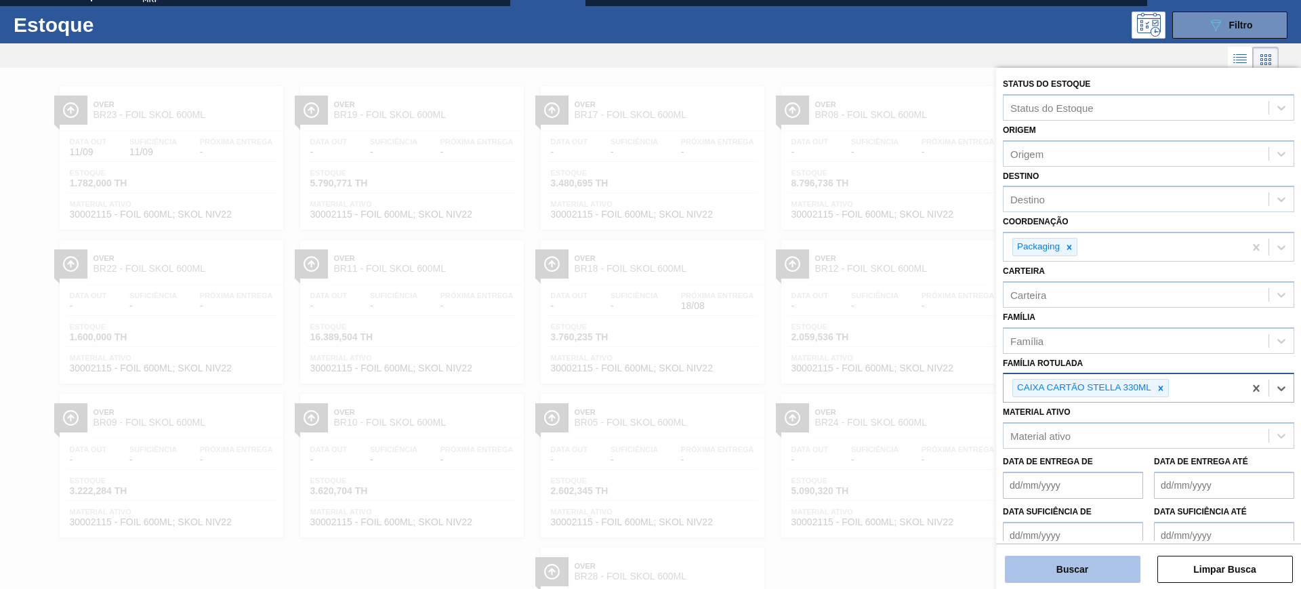
click at [1112, 565] on button "Buscar" at bounding box center [1072, 569] width 135 height 27
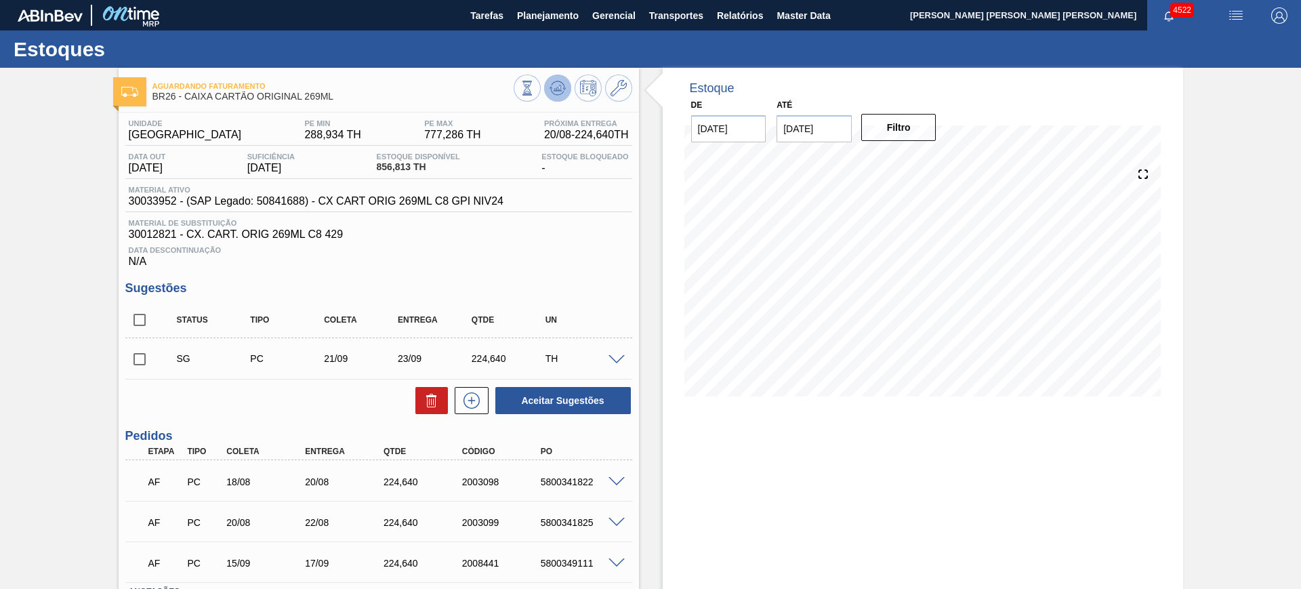
click at [558, 89] on icon at bounding box center [557, 88] width 9 height 6
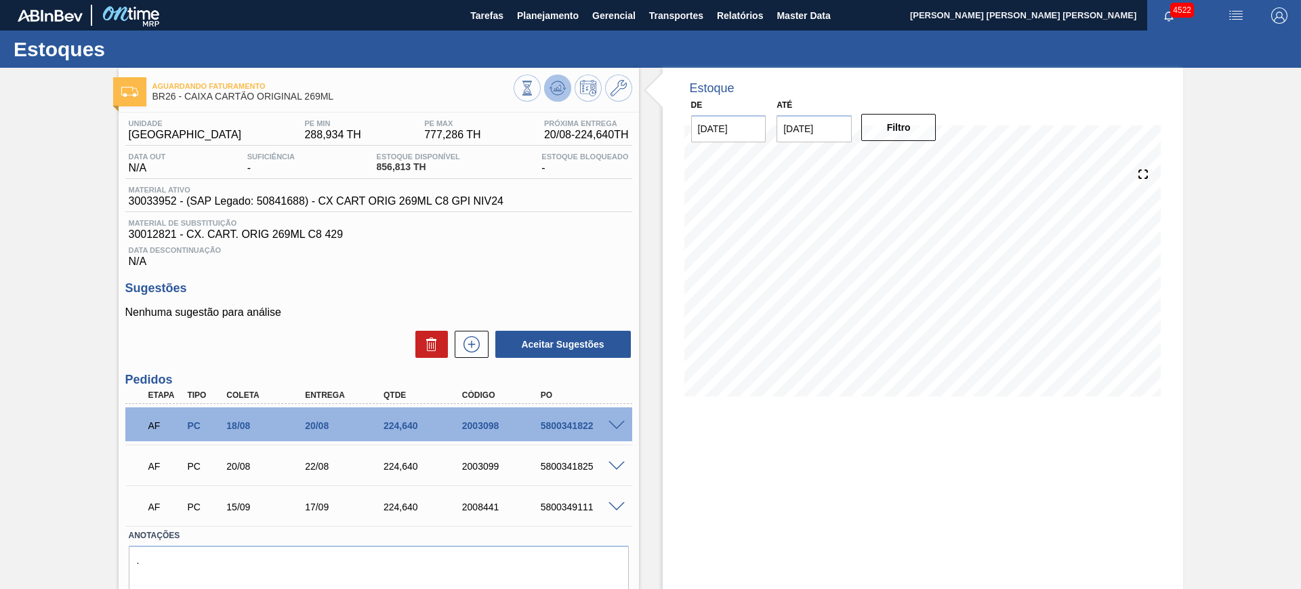
click at [535, 89] on icon at bounding box center [527, 88] width 15 height 15
click at [630, 87] on button at bounding box center [618, 88] width 27 height 27
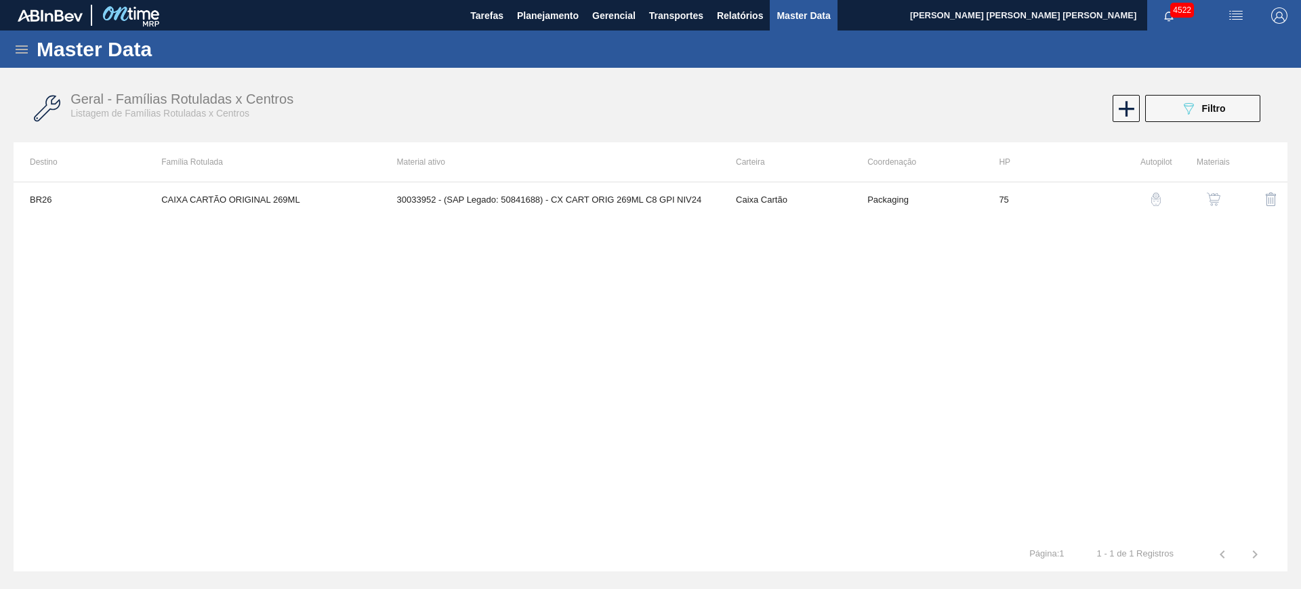
click at [1210, 201] on img "button" at bounding box center [1214, 199] width 14 height 14
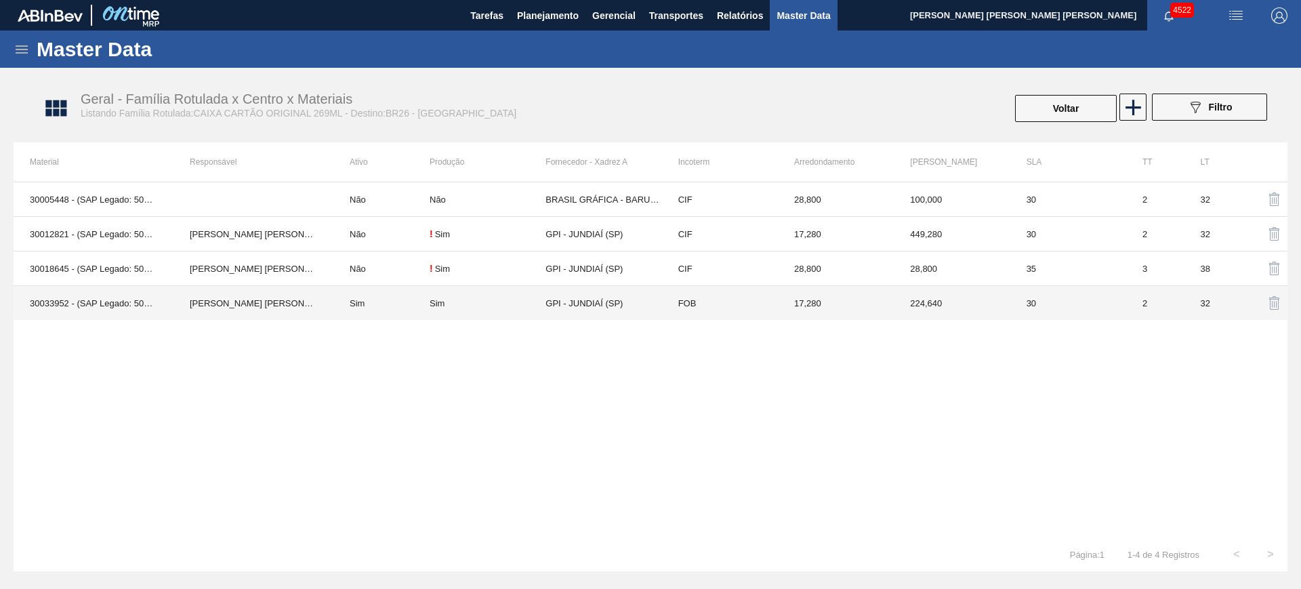
click at [375, 301] on td "Sim" at bounding box center [381, 303] width 96 height 35
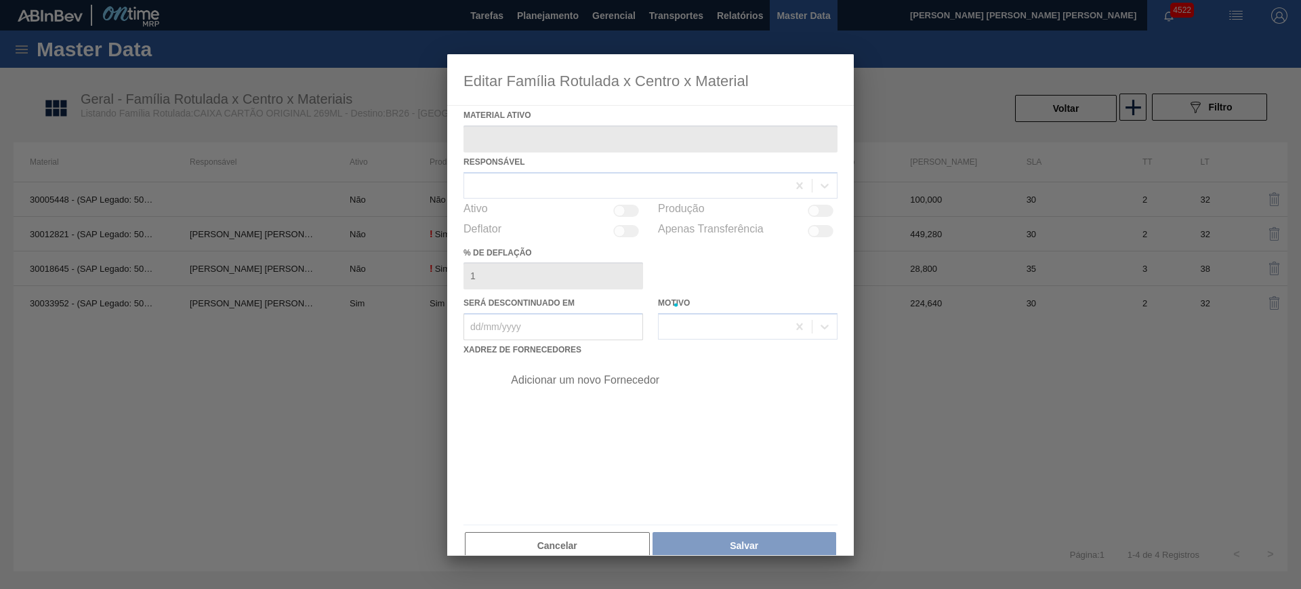
type ativo "30033952 - (SAP Legado: 50841688) - CX CART ORIG 269ML C8 GPI NIV24"
checkbox input "true"
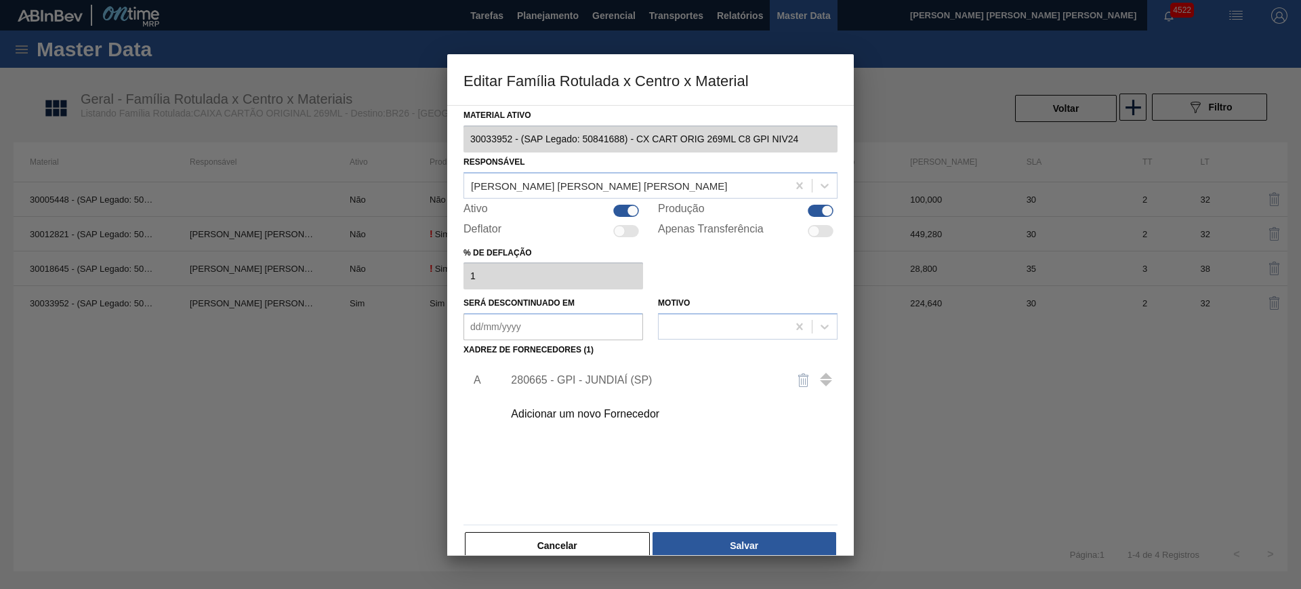
click at [587, 376] on div "280665 - GPI - JUNDIAÍ (SP)" at bounding box center [644, 380] width 266 height 12
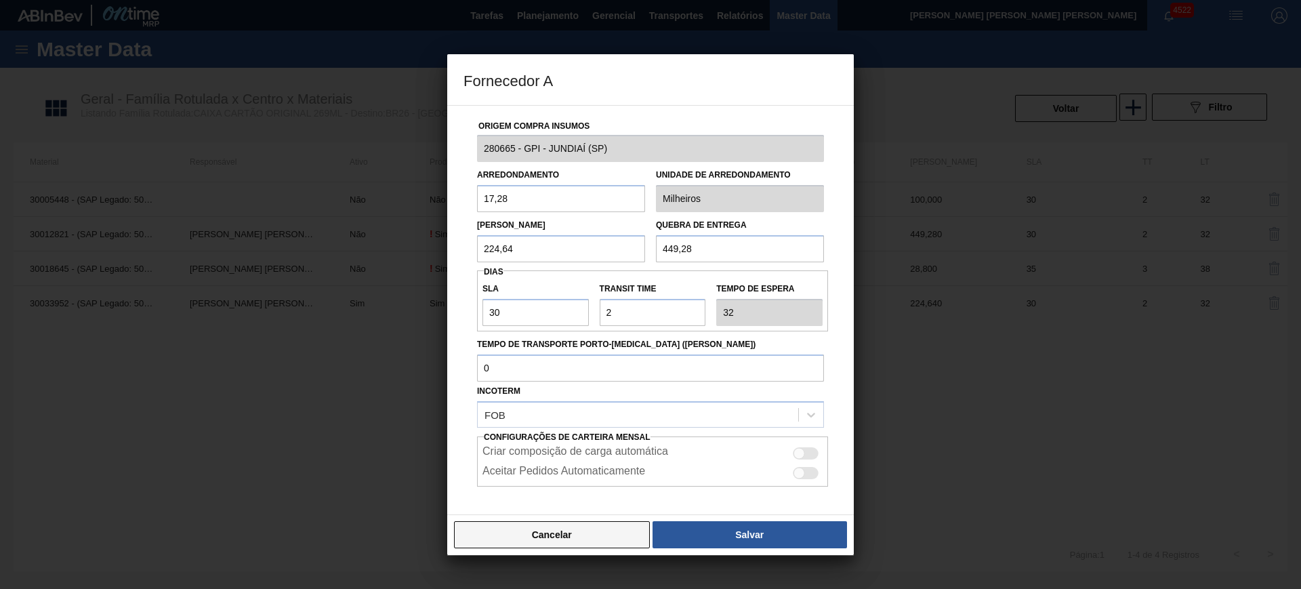
click at [575, 537] on button "Cancelar" at bounding box center [552, 534] width 196 height 27
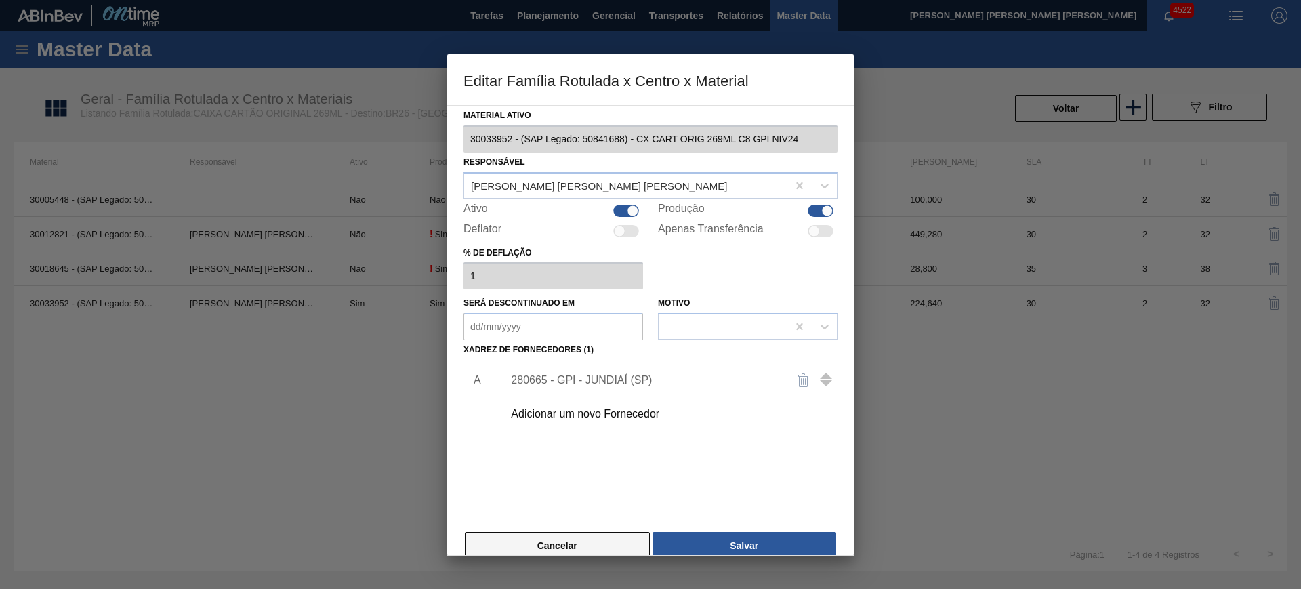
click at [556, 537] on button "Cancelar" at bounding box center [557, 545] width 185 height 27
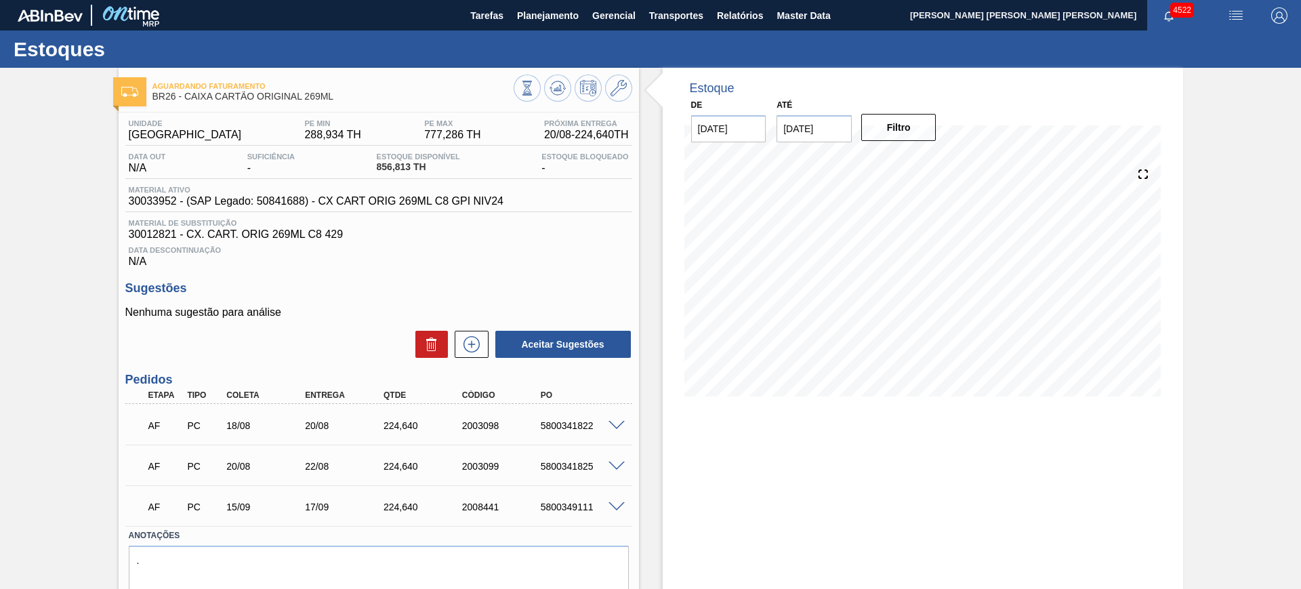
click at [621, 422] on span at bounding box center [616, 426] width 16 height 10
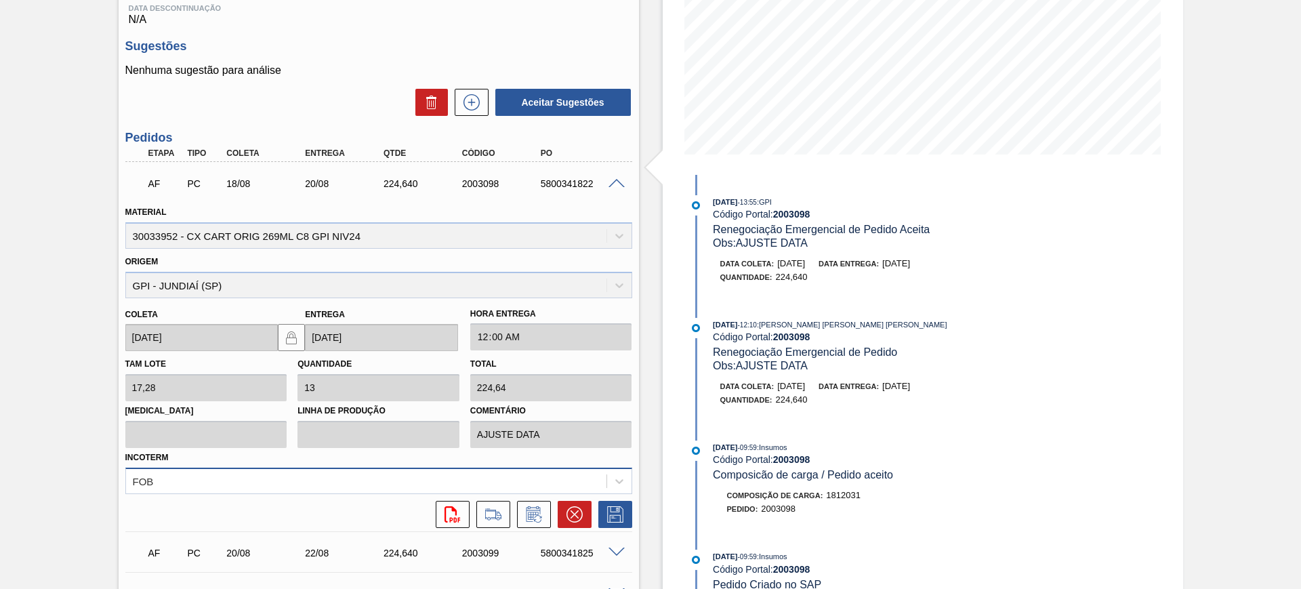
scroll to position [254, 0]
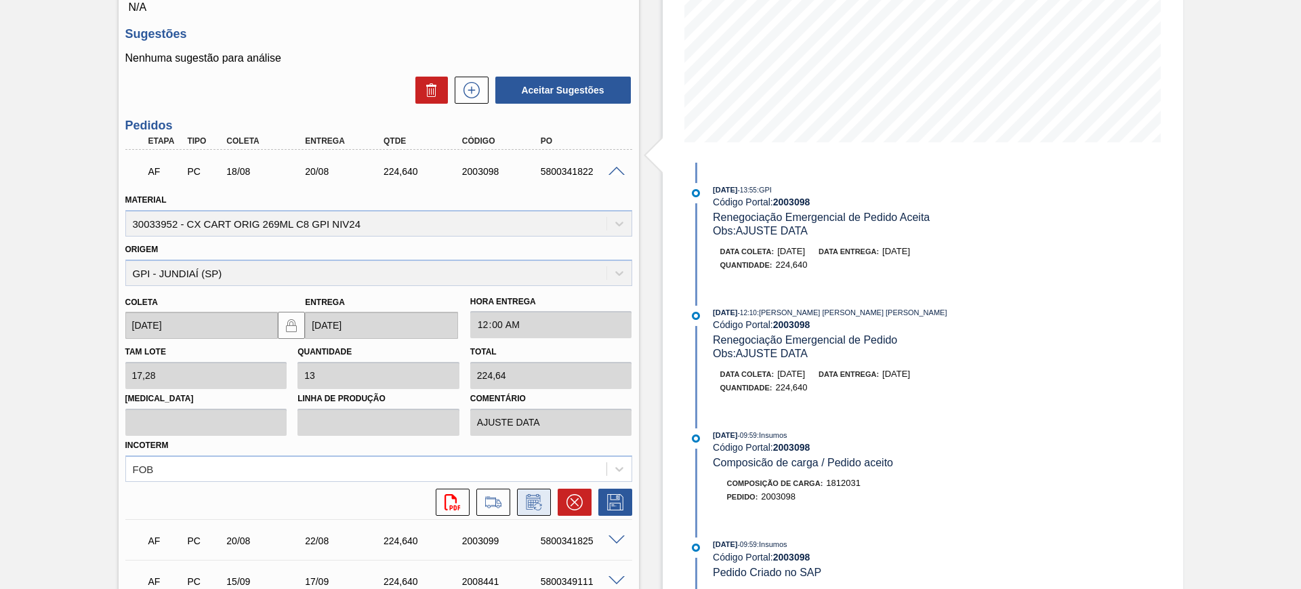
click at [535, 500] on icon at bounding box center [533, 503] width 10 height 8
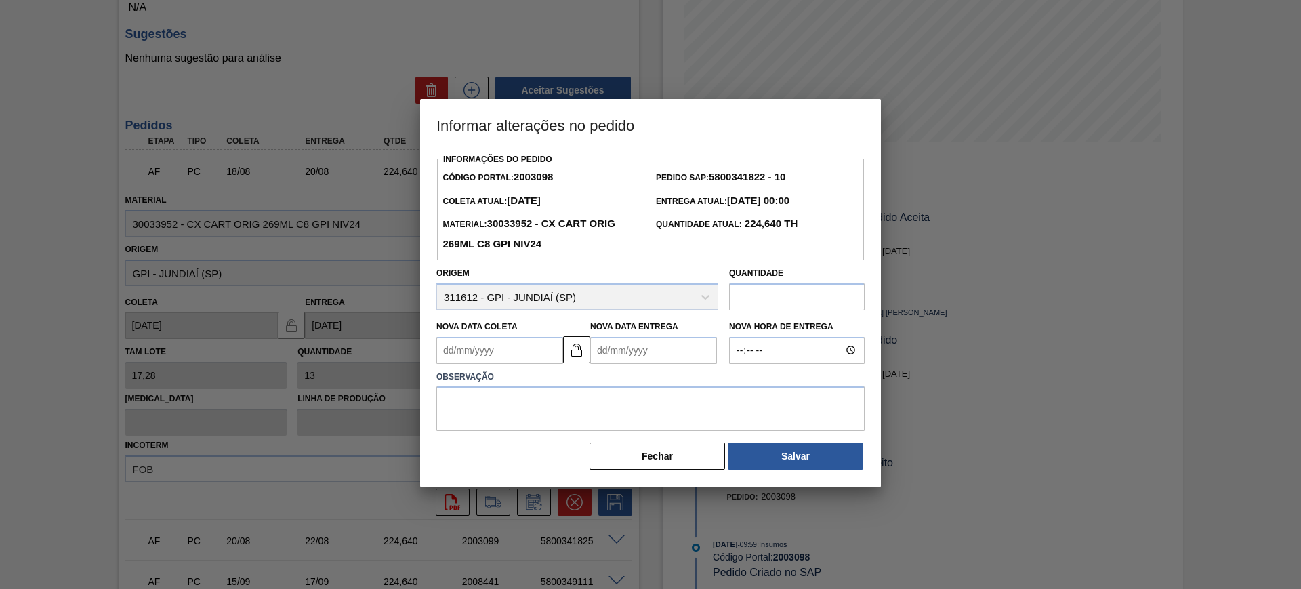
click at [765, 297] on input "text" at bounding box center [796, 296] width 135 height 27
type input "449,28"
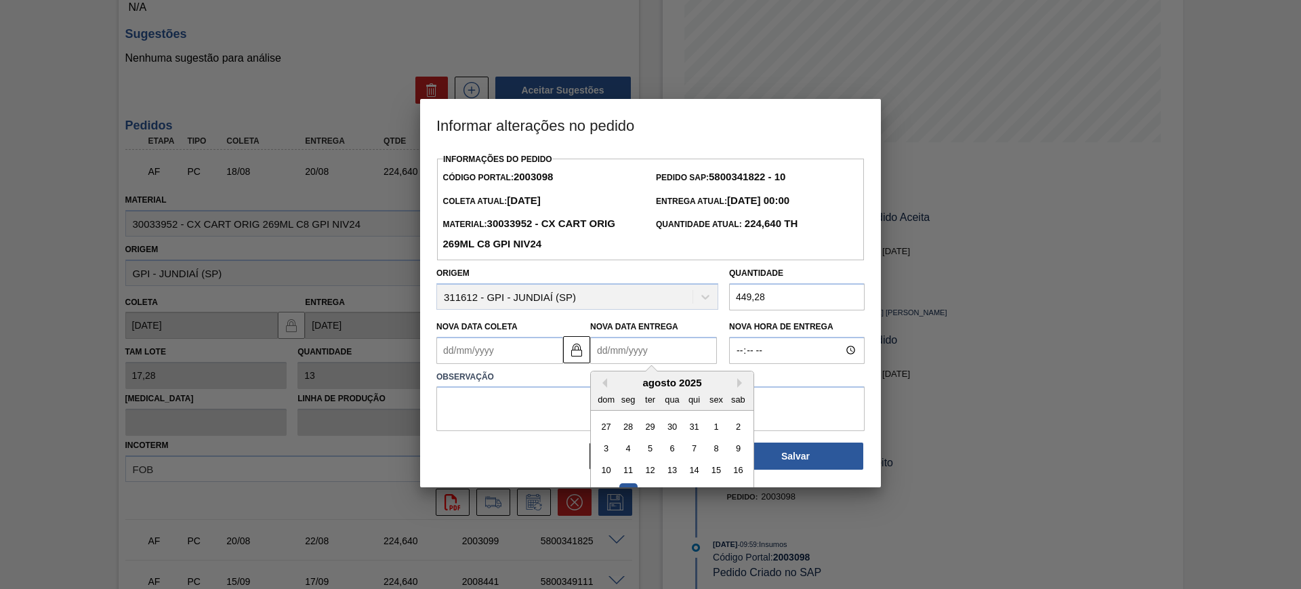
click at [670, 358] on Entrega "Nova Data Entrega" at bounding box center [653, 350] width 127 height 27
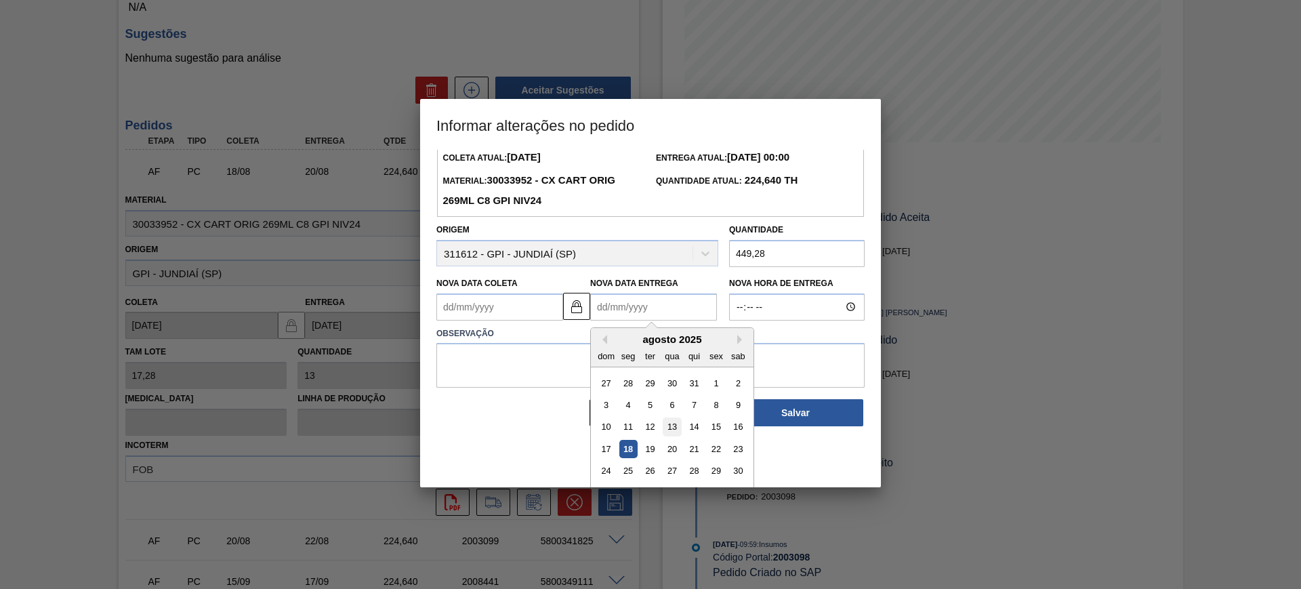
scroll to position [68, 0]
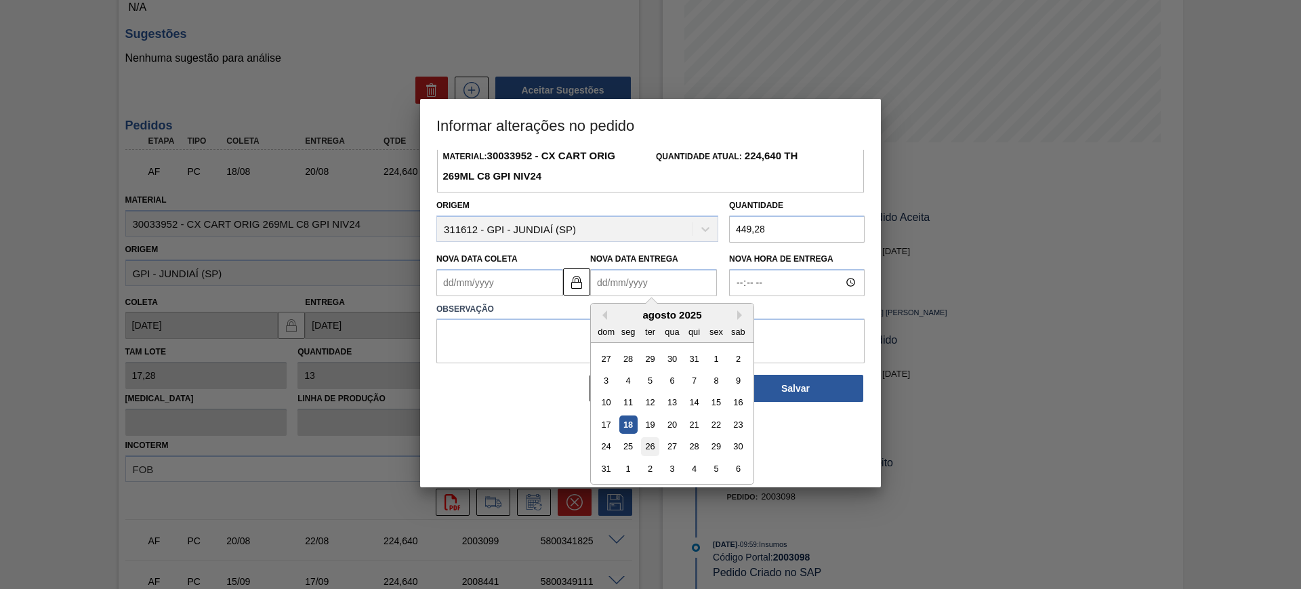
click at [650, 453] on div "26" at bounding box center [650, 446] width 18 height 18
type Coleta "24/08/2025"
type Entrega "26/08/2025"
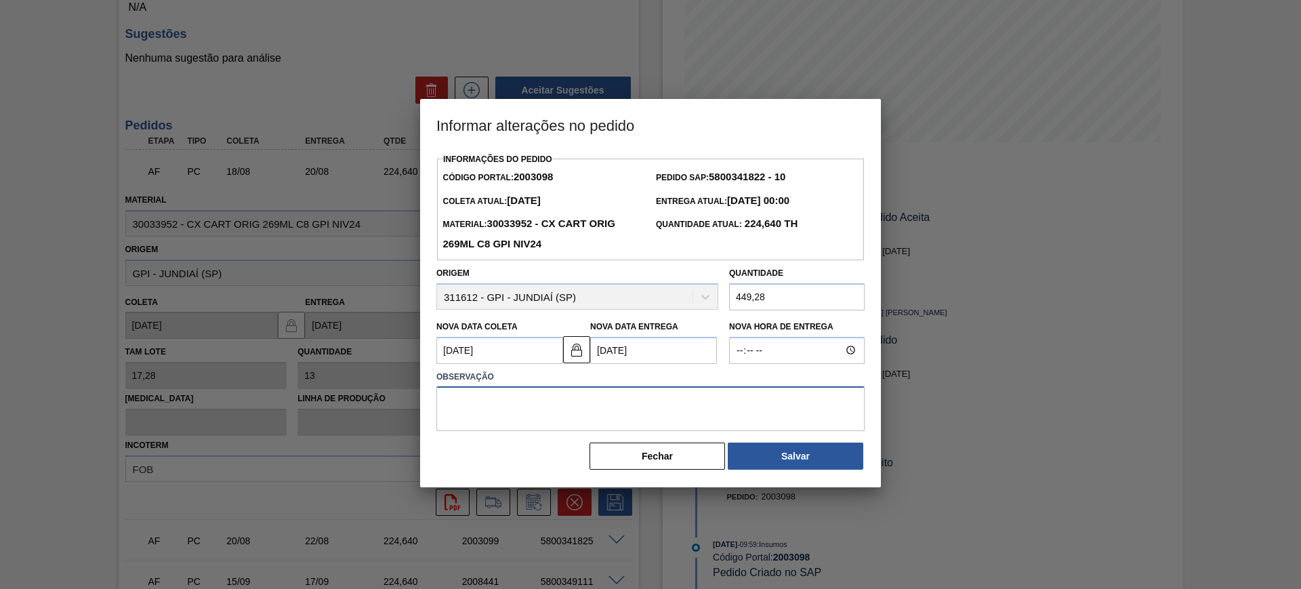
click at [602, 405] on textarea at bounding box center [650, 408] width 428 height 45
type textarea "AJUSTE DATA"
click at [791, 440] on div "Informações do Pedido Código Portal: 2003098 Pedido SAP: 5800341822 - 10 Coleta…" at bounding box center [650, 310] width 428 height 321
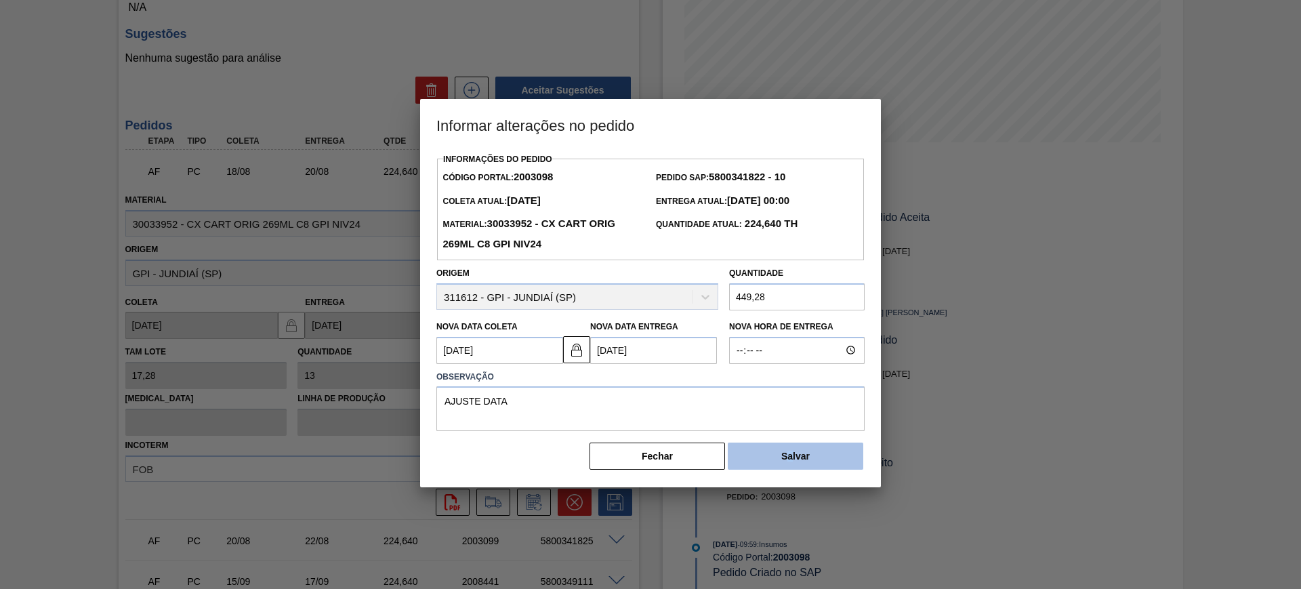
click at [810, 444] on button "Salvar" at bounding box center [795, 455] width 135 height 27
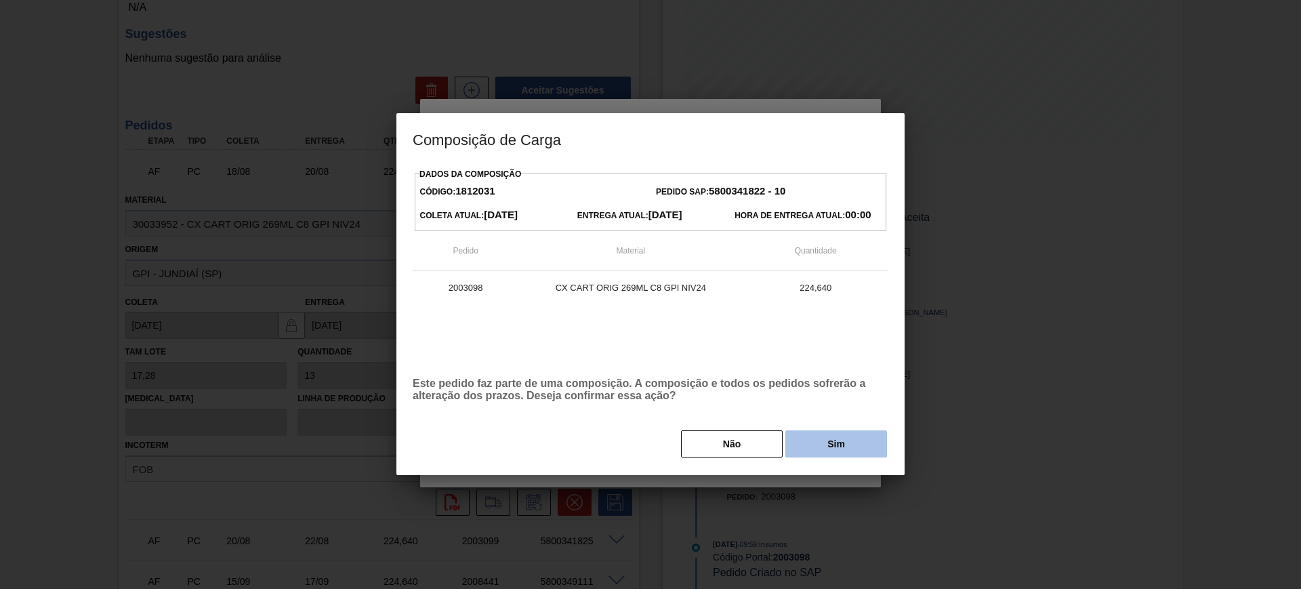
click at [837, 442] on button "Sim" at bounding box center [836, 443] width 102 height 27
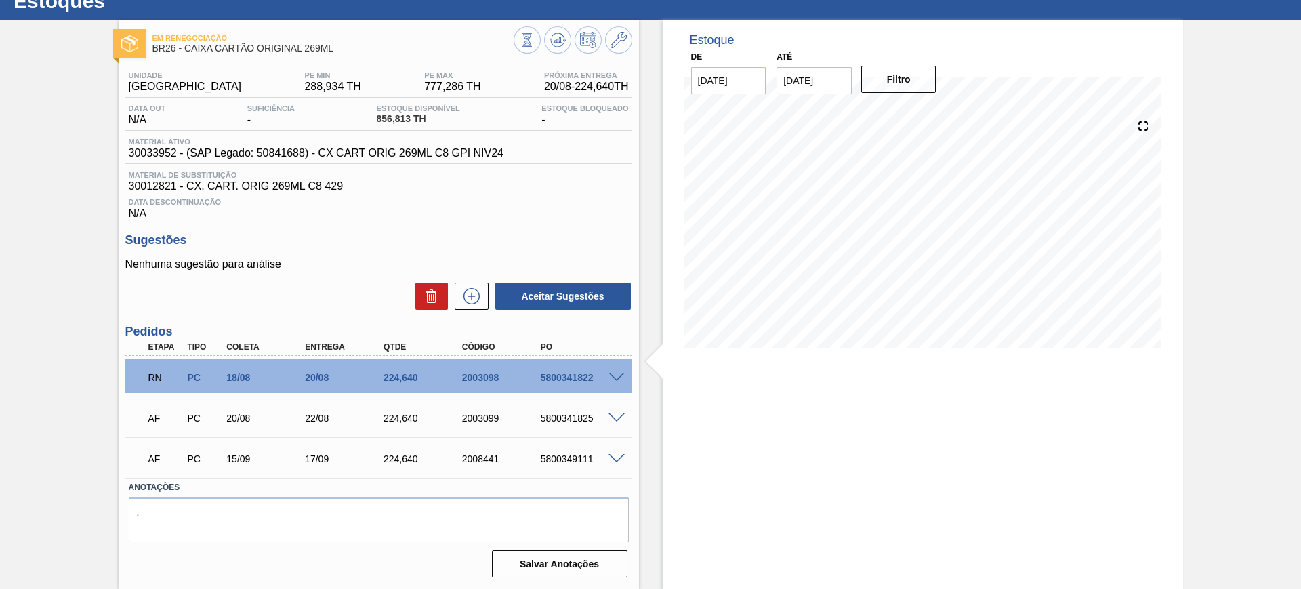
scroll to position [48, 0]
click at [618, 416] on span at bounding box center [616, 418] width 16 height 10
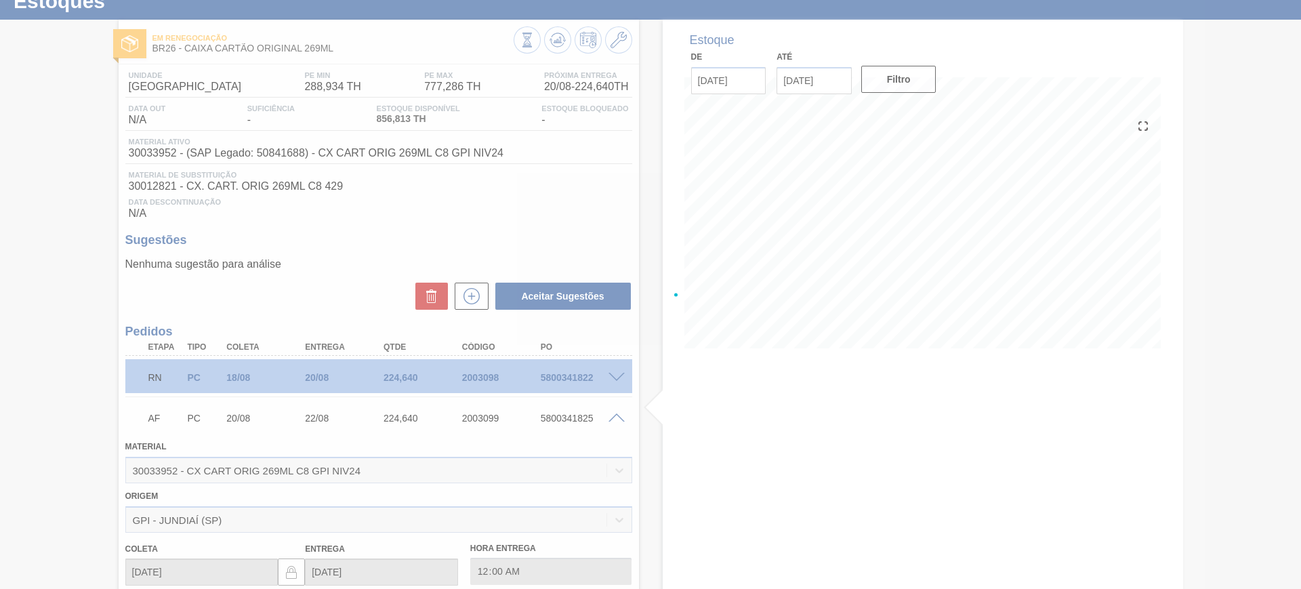
scroll to position [254, 0]
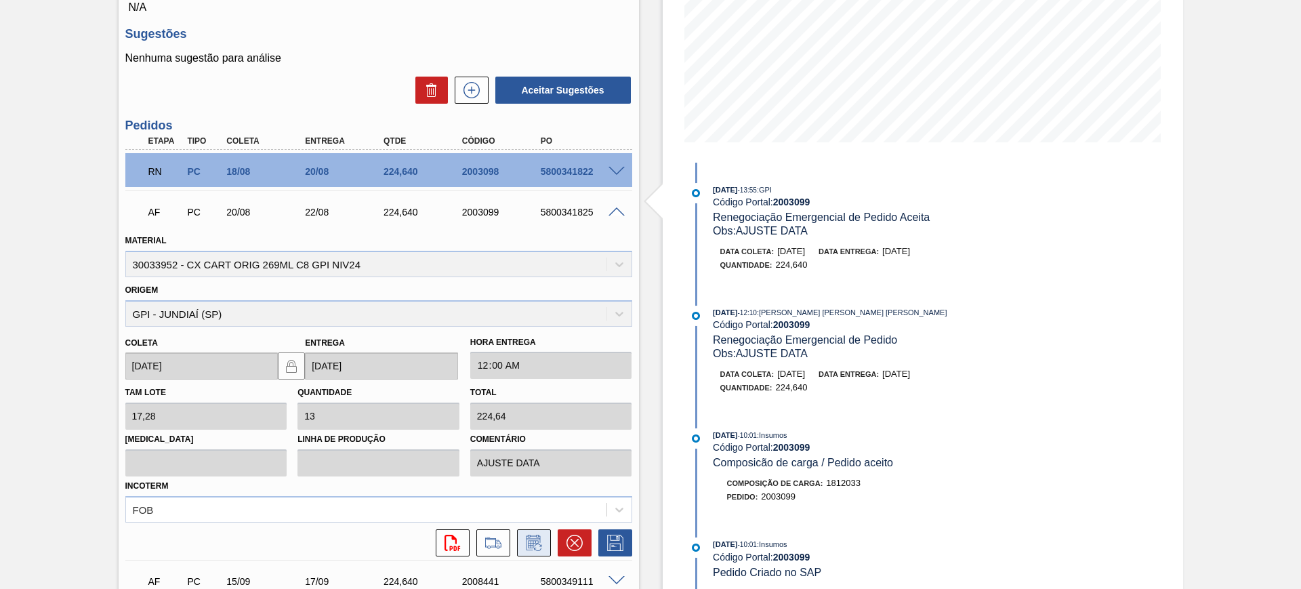
click at [546, 541] on button at bounding box center [534, 542] width 34 height 27
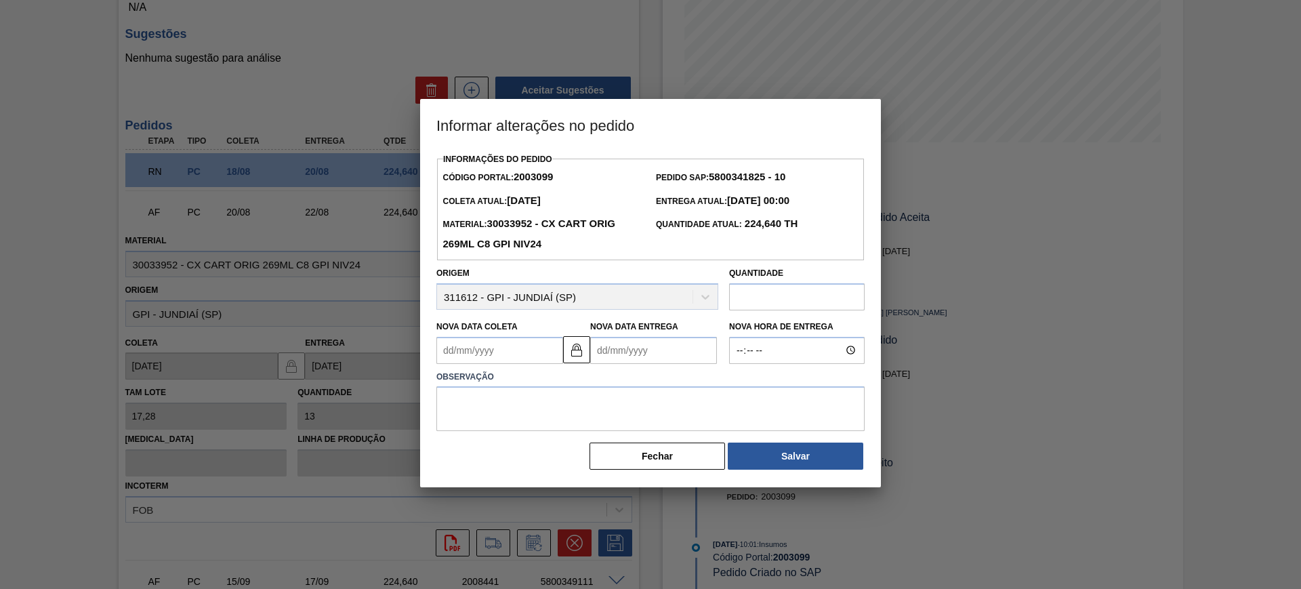
click at [628, 351] on Entrega "Nova Data Entrega" at bounding box center [653, 350] width 127 height 27
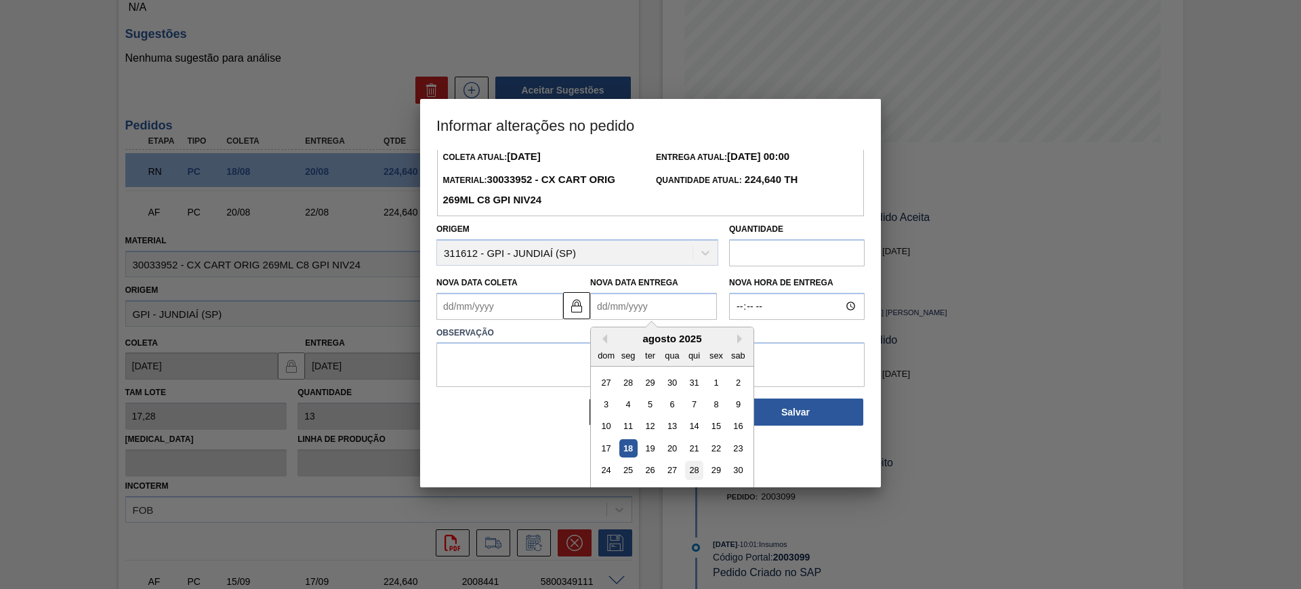
scroll to position [68, 0]
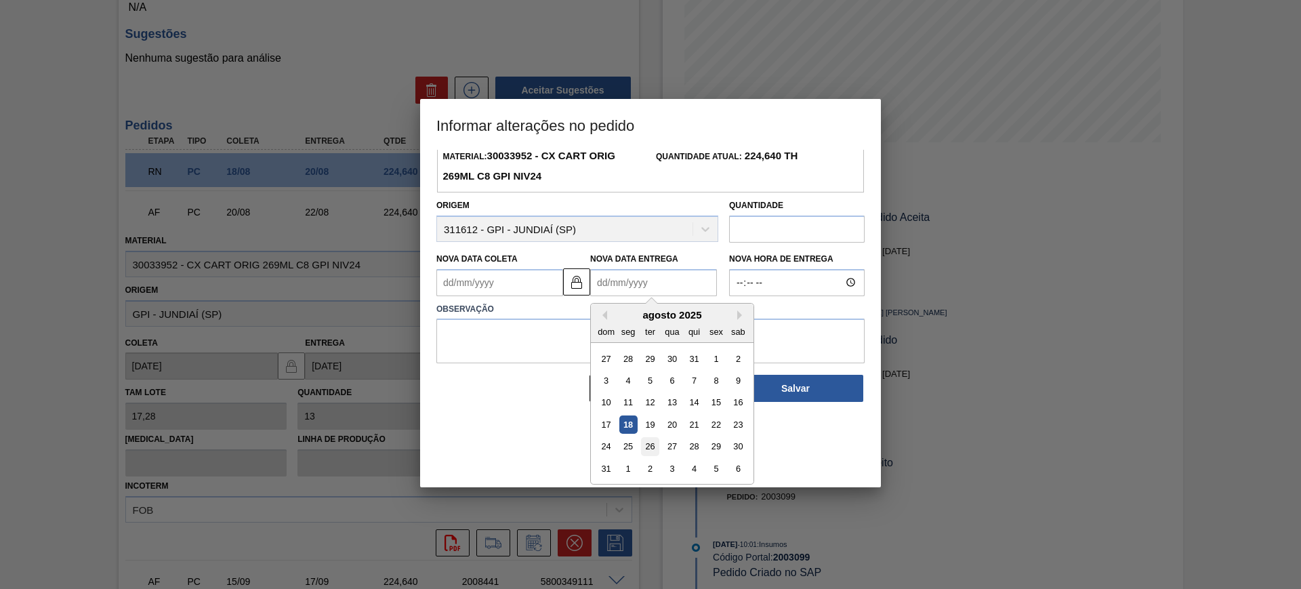
click at [646, 444] on div "26" at bounding box center [650, 446] width 18 height 18
type Coleta "24/08/2025"
type Entrega "26/08/2025"
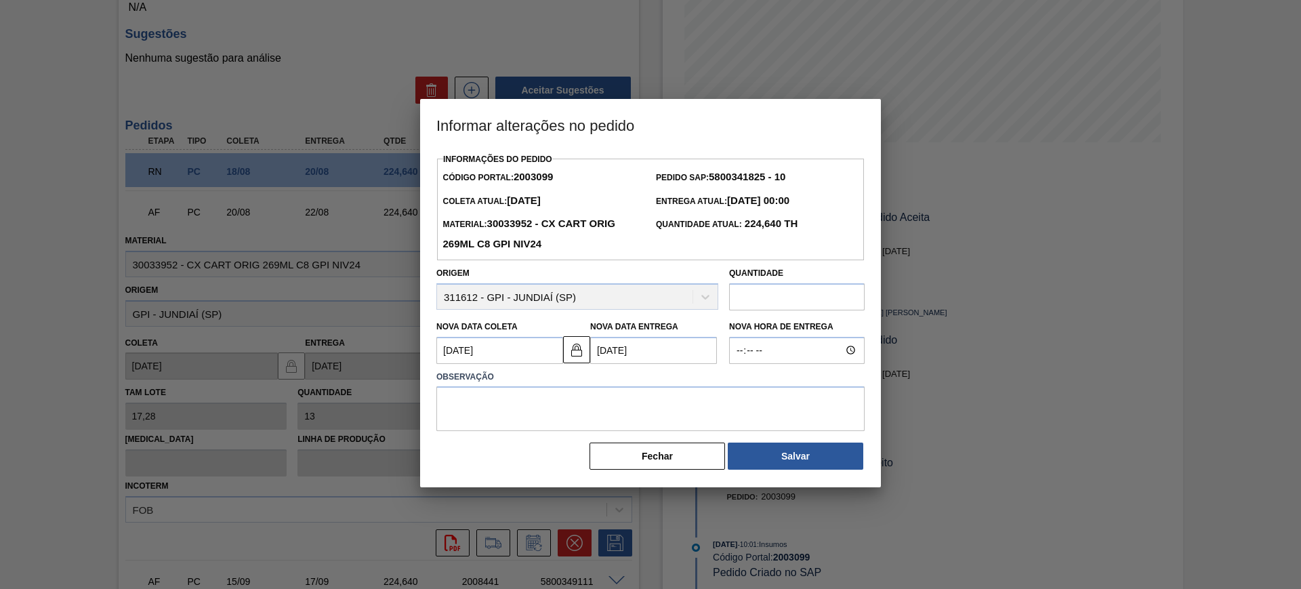
click at [774, 297] on input "text" at bounding box center [796, 296] width 135 height 27
type input "449,28"
click at [759, 401] on textarea at bounding box center [650, 408] width 428 height 45
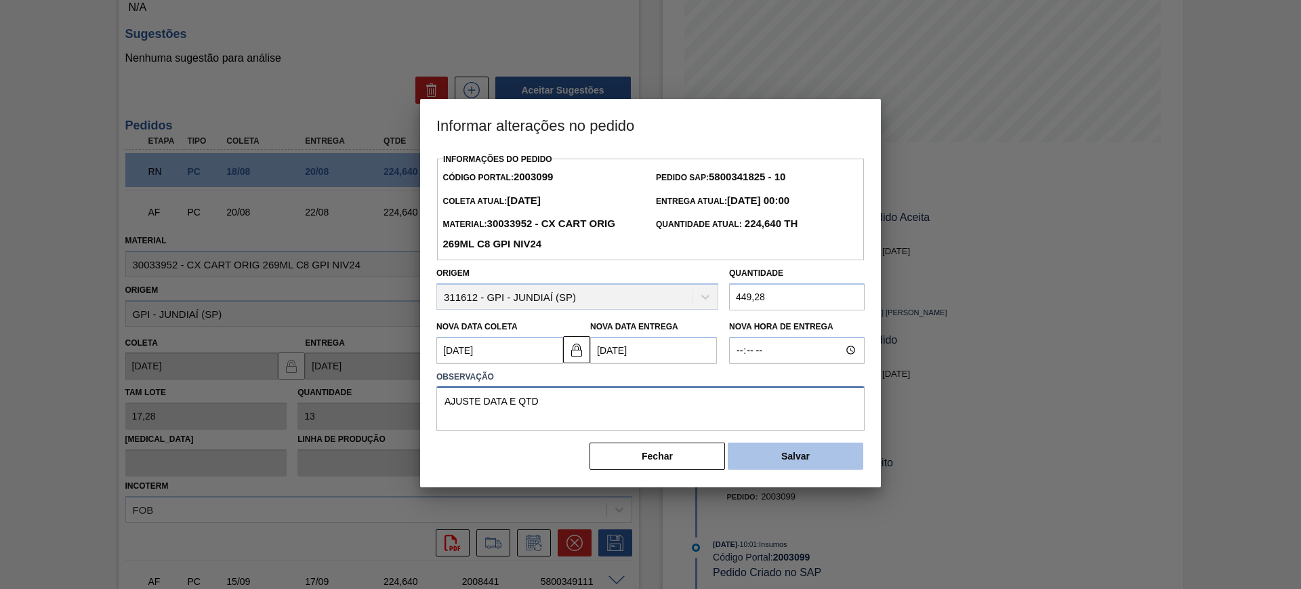
type textarea "AJUSTE DATA E QTD"
click at [824, 451] on button "Salvar" at bounding box center [795, 455] width 135 height 27
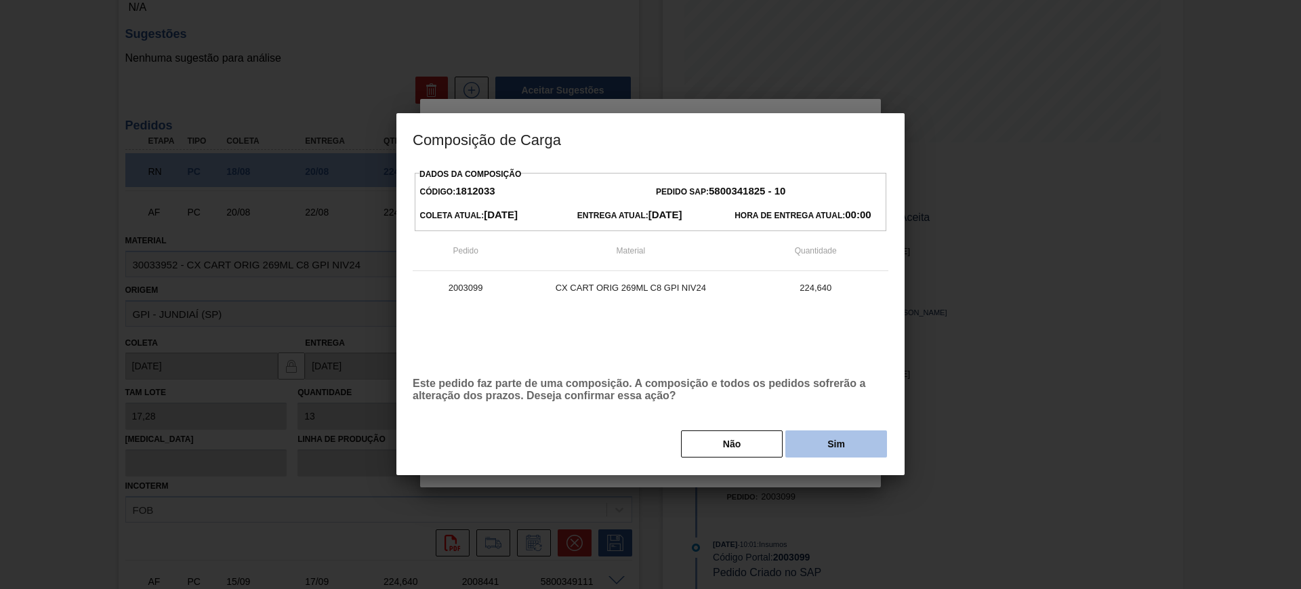
click at [845, 453] on button "Sim" at bounding box center [836, 443] width 102 height 27
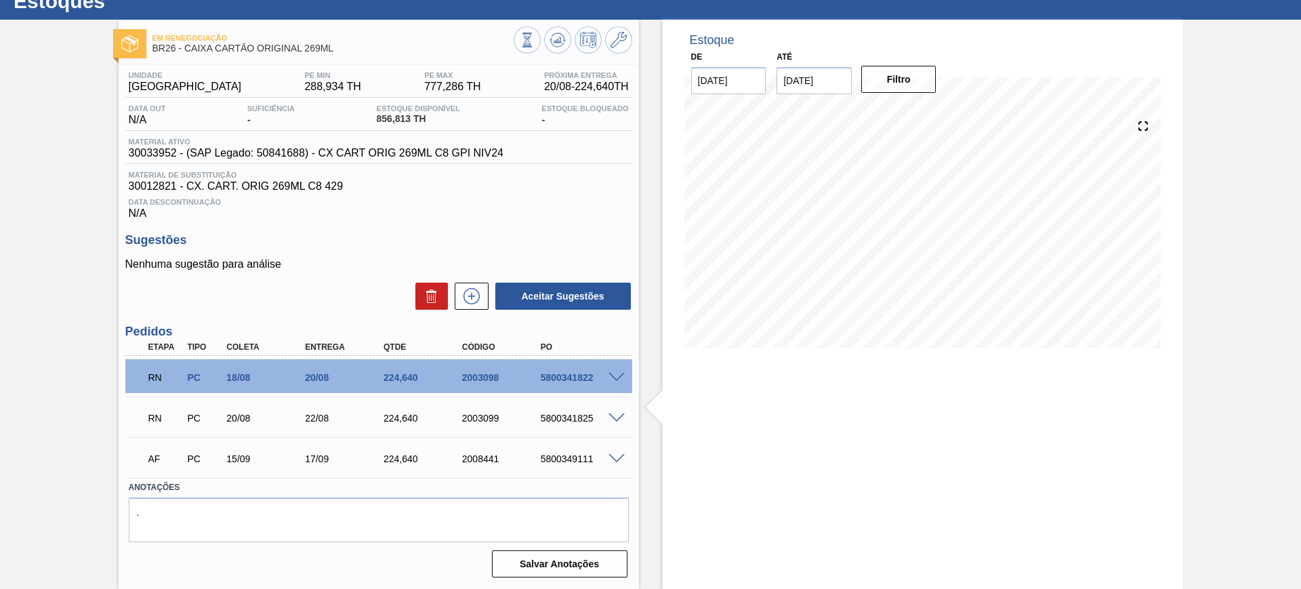
scroll to position [48, 0]
click at [479, 375] on div "2003098" at bounding box center [503, 377] width 88 height 11
copy div "2003098"
click at [484, 408] on div "RN PC 20/08 22/08 224,640 2003099 5800341825" at bounding box center [375, 416] width 471 height 27
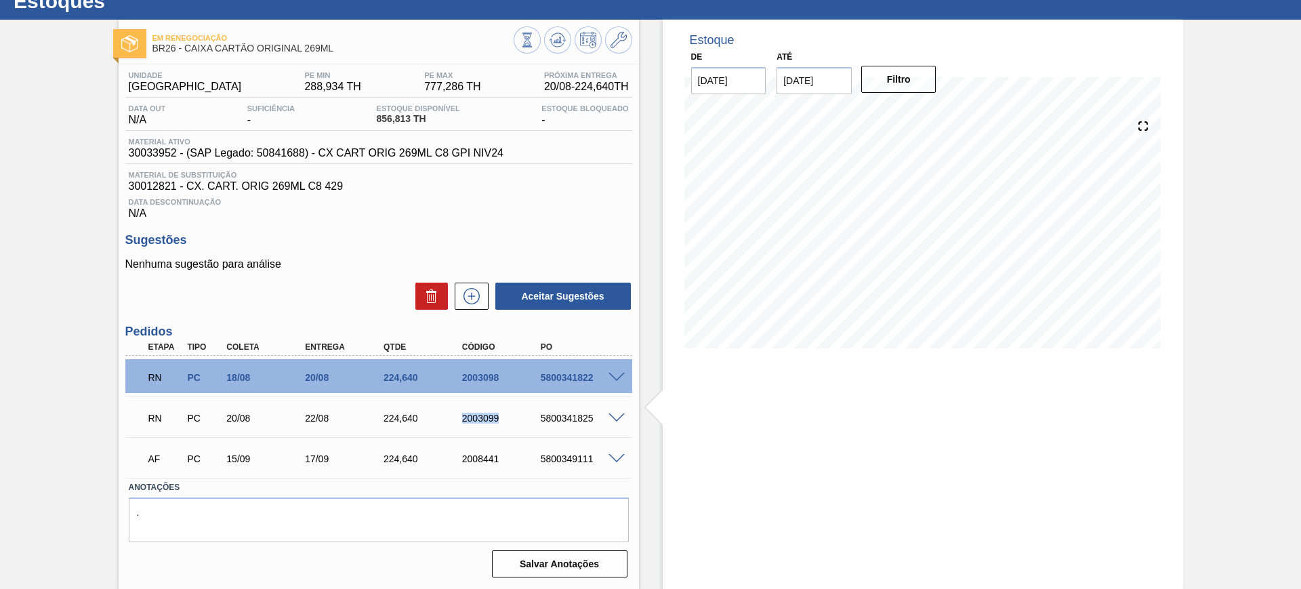
click at [484, 408] on div "RN PC 20/08 22/08 224,640 2003099 5800341825" at bounding box center [375, 416] width 471 height 27
copy div "2003099"
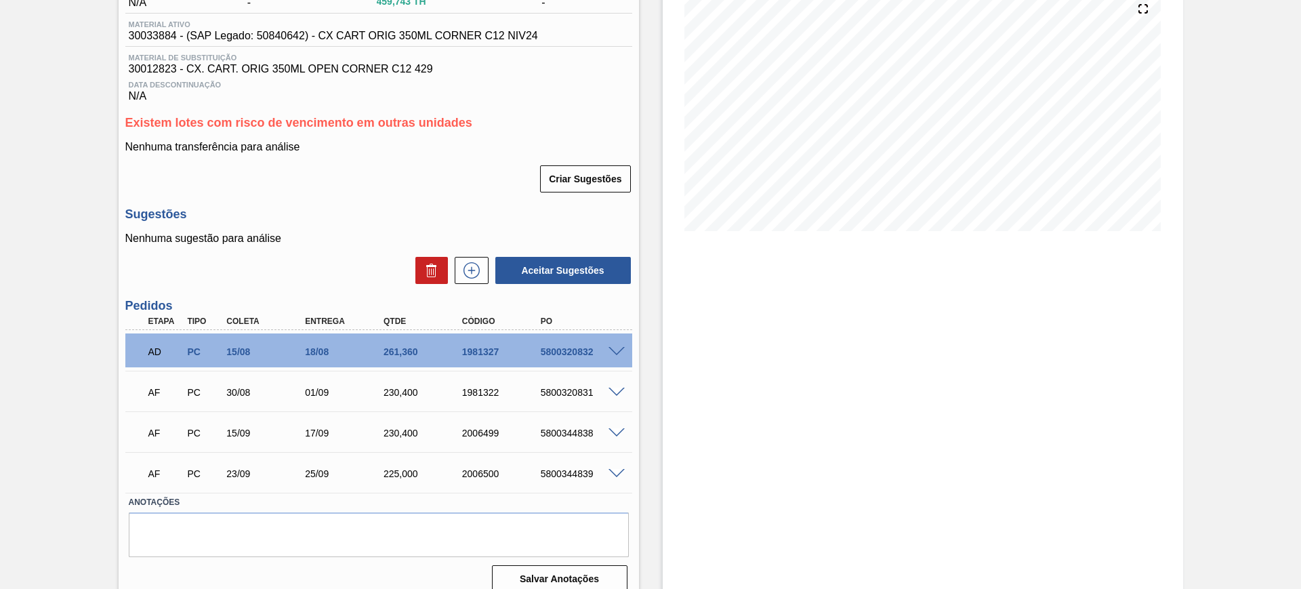
scroll to position [180, 0]
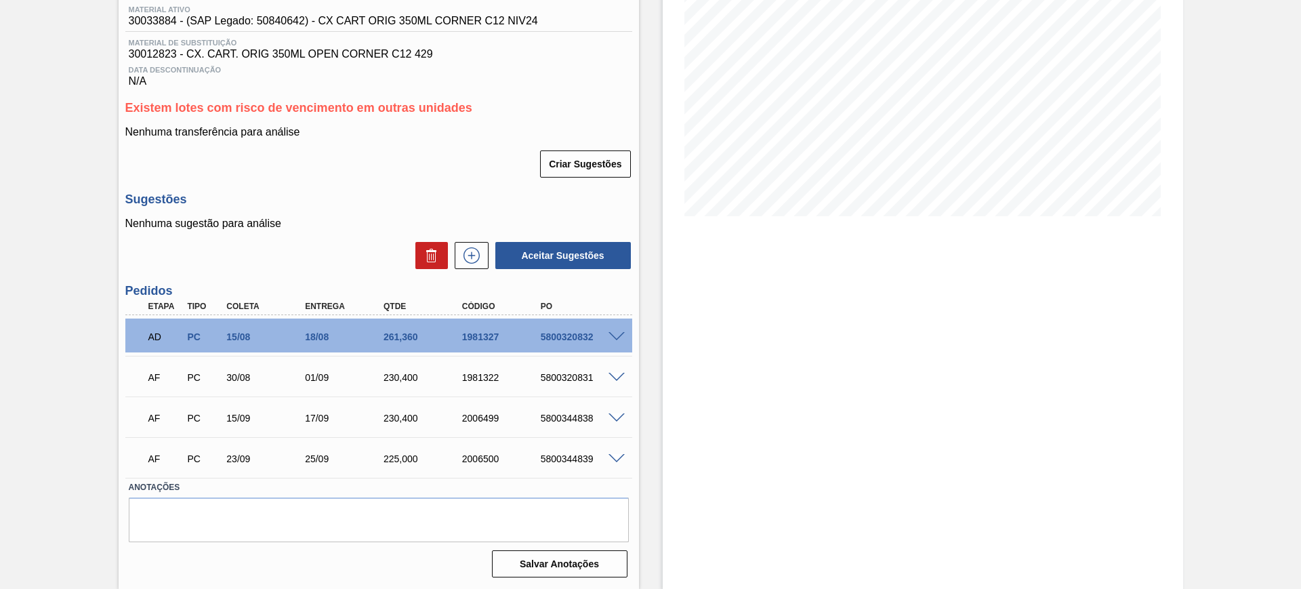
click at [619, 459] on span at bounding box center [616, 459] width 16 height 10
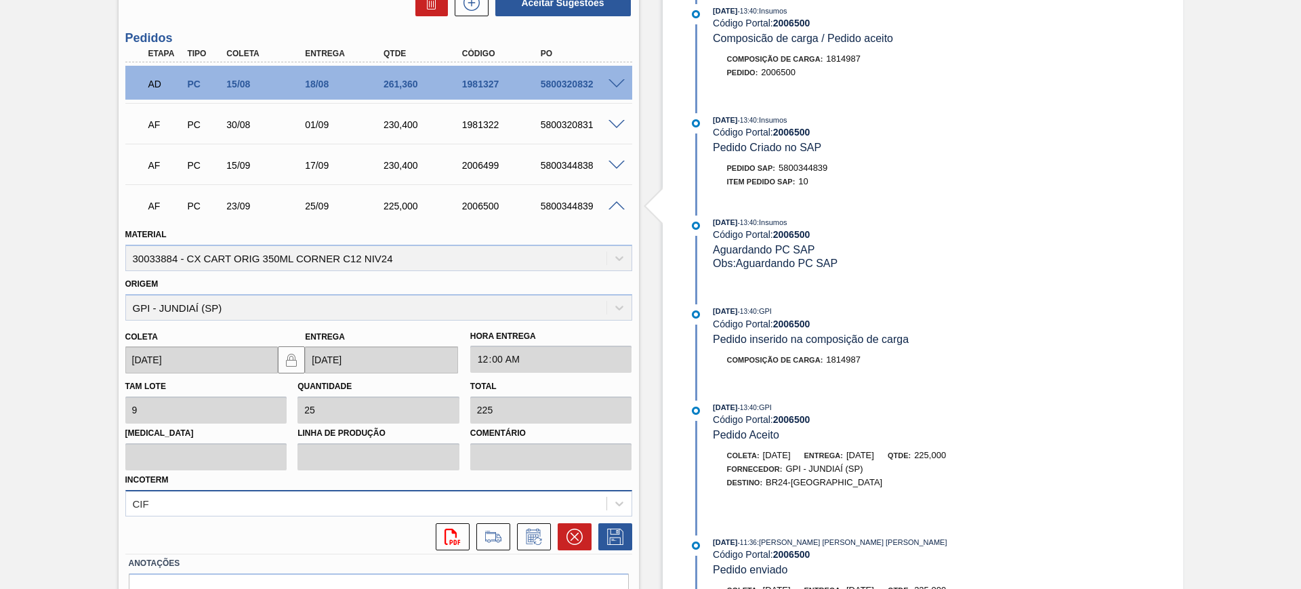
scroll to position [434, 0]
click at [571, 533] on icon at bounding box center [574, 535] width 16 height 16
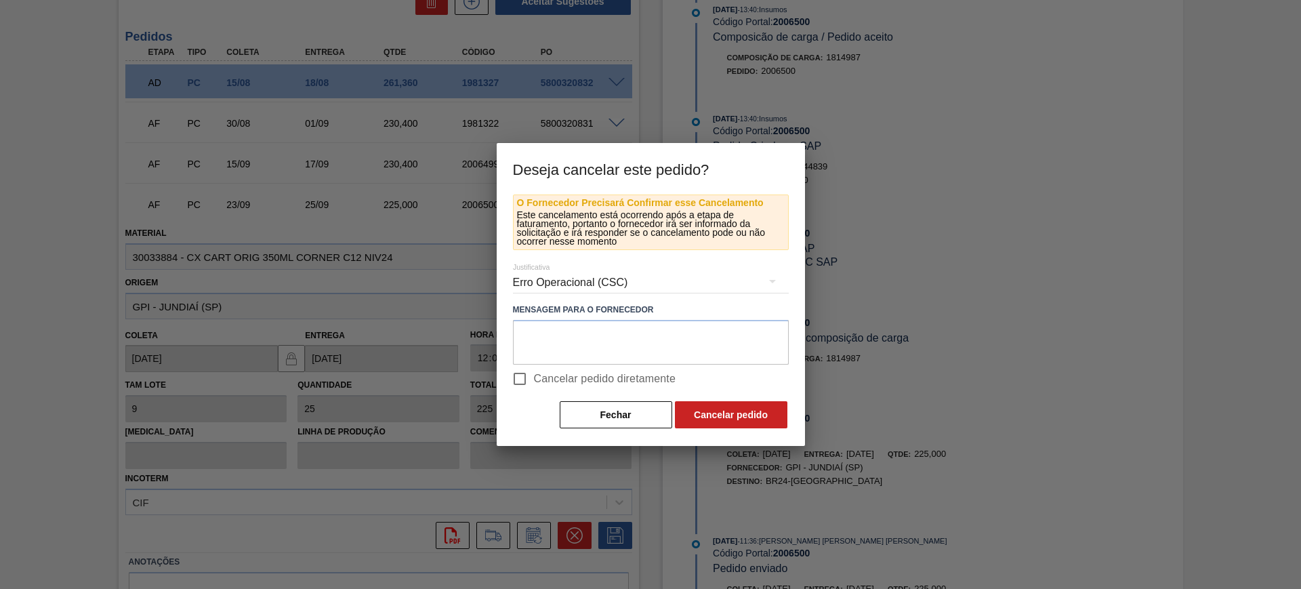
click at [548, 378] on span "Cancelar pedido diretamente" at bounding box center [605, 379] width 142 height 16
click at [534, 378] on input "Cancelar pedido diretamente" at bounding box center [519, 378] width 28 height 28
checkbox input "true"
click at [703, 415] on button "Cancelar pedido" at bounding box center [731, 414] width 112 height 27
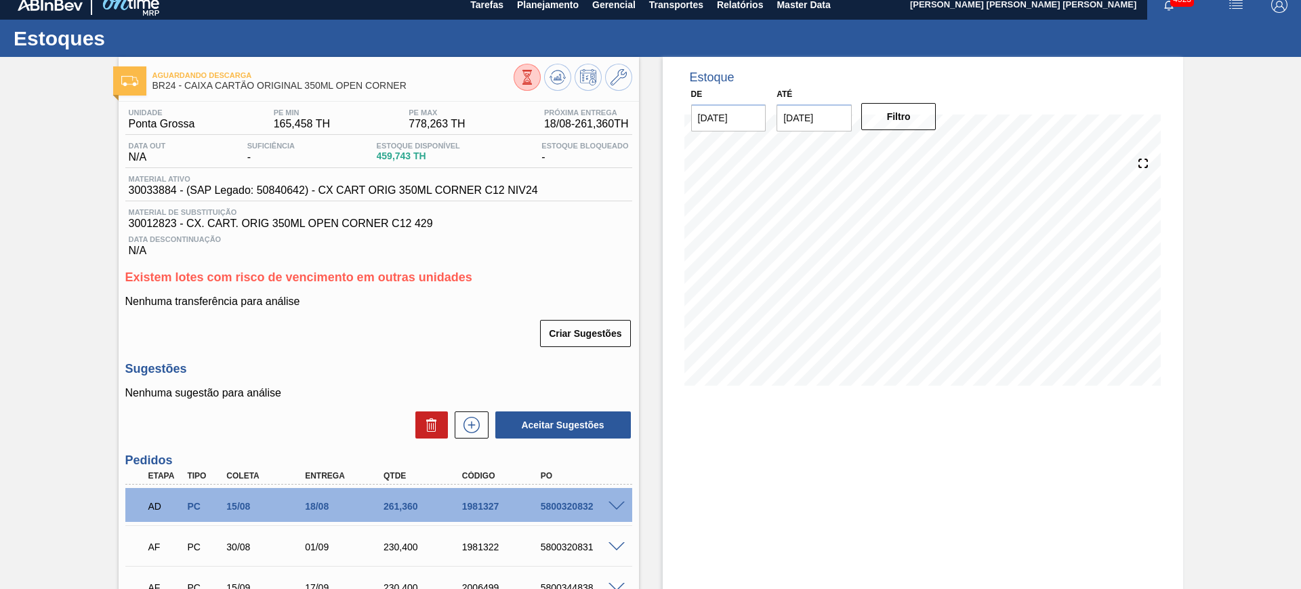
scroll to position [180, 0]
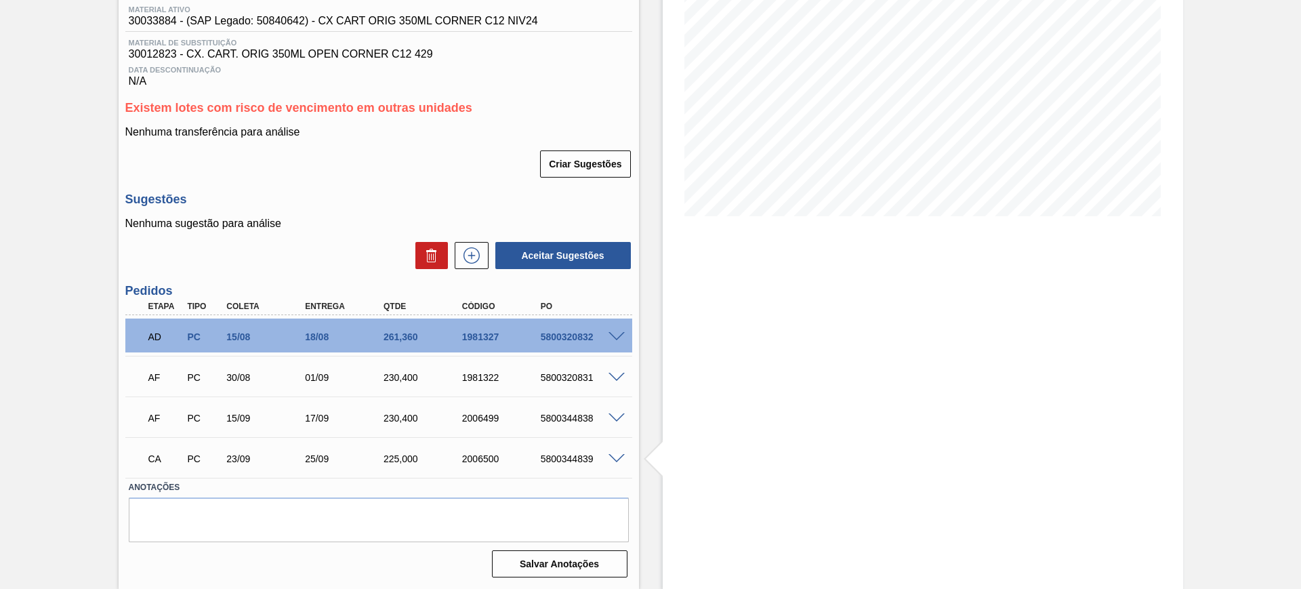
click at [574, 457] on div "5800344839" at bounding box center [581, 458] width 88 height 11
click at [573, 457] on div "5800344839" at bounding box center [581, 458] width 88 height 11
copy div "5800344839"
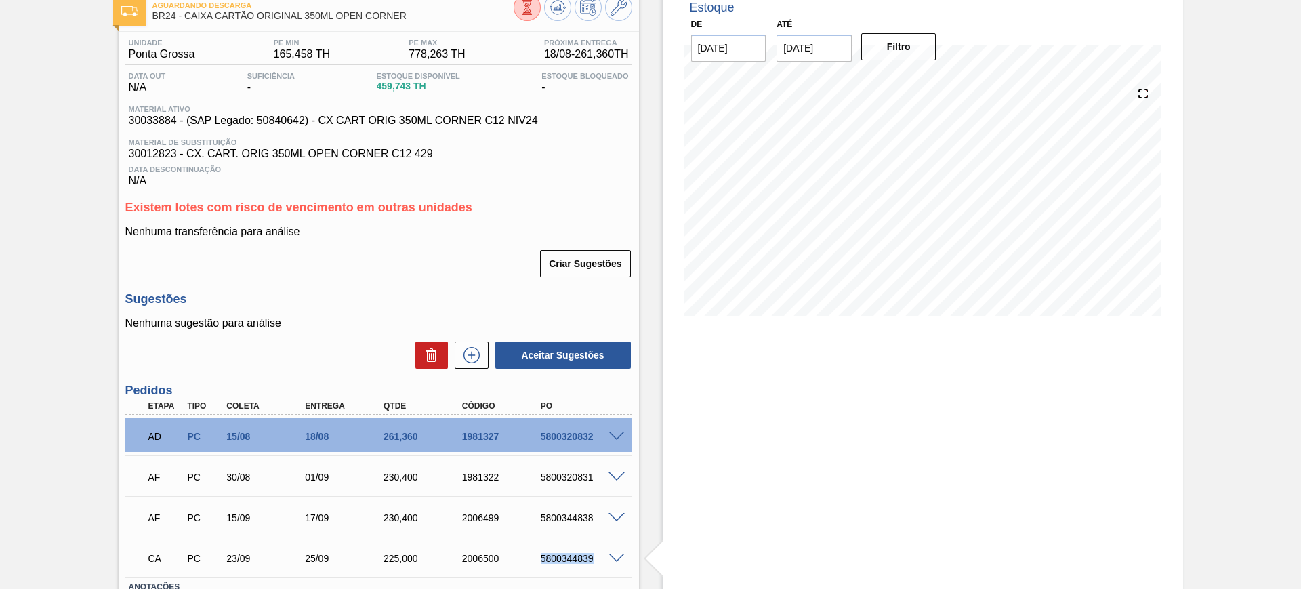
scroll to position [11, 0]
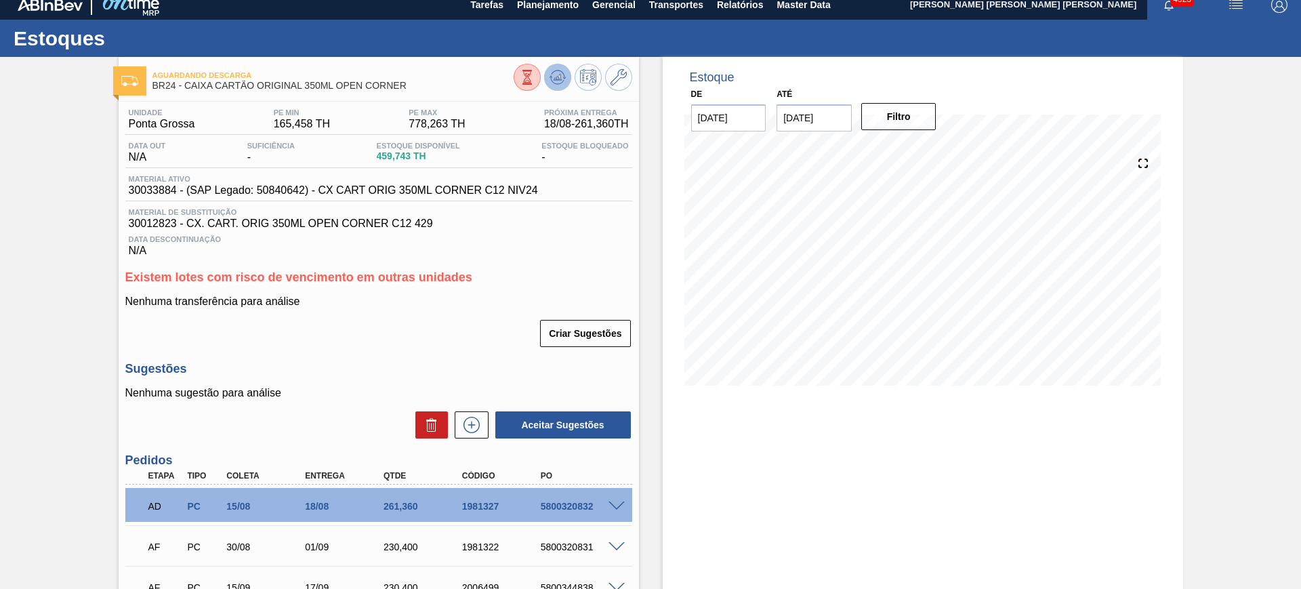
click at [547, 85] on button at bounding box center [557, 77] width 27 height 27
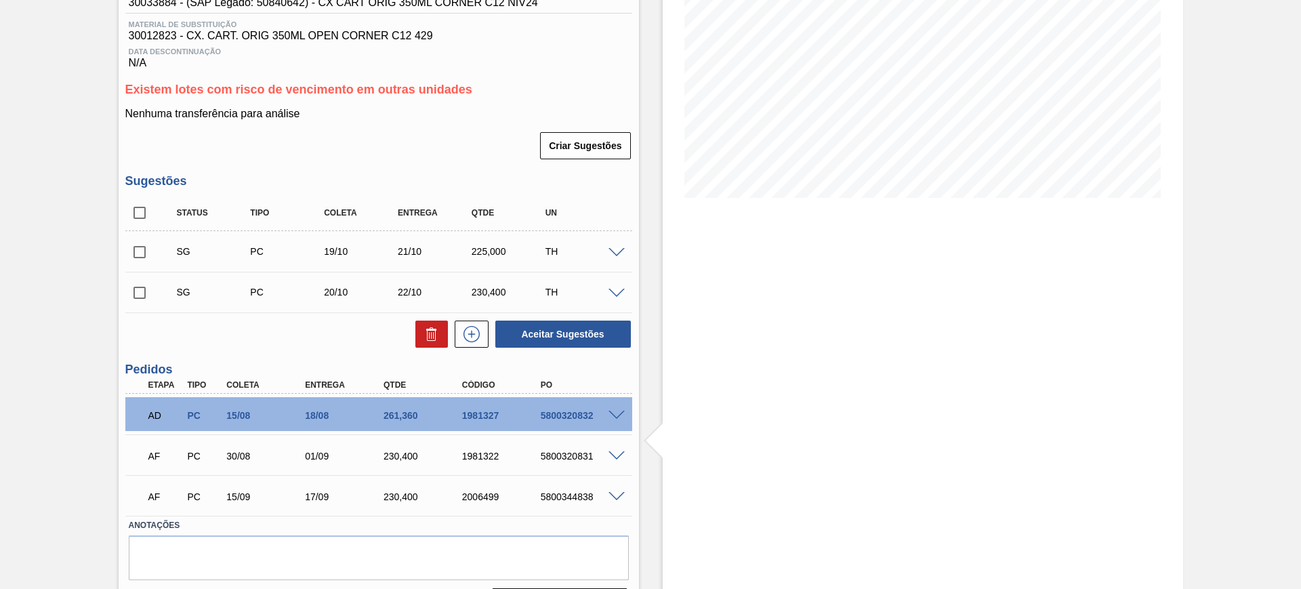
scroll to position [236, 0]
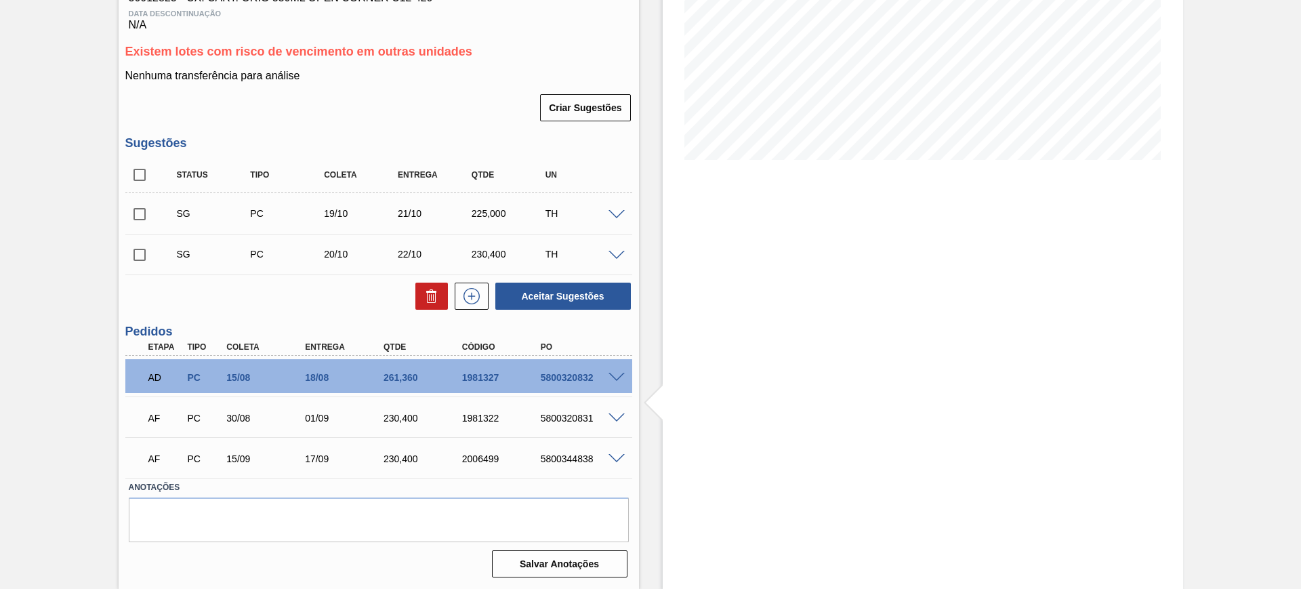
click at [617, 457] on span at bounding box center [616, 459] width 16 height 10
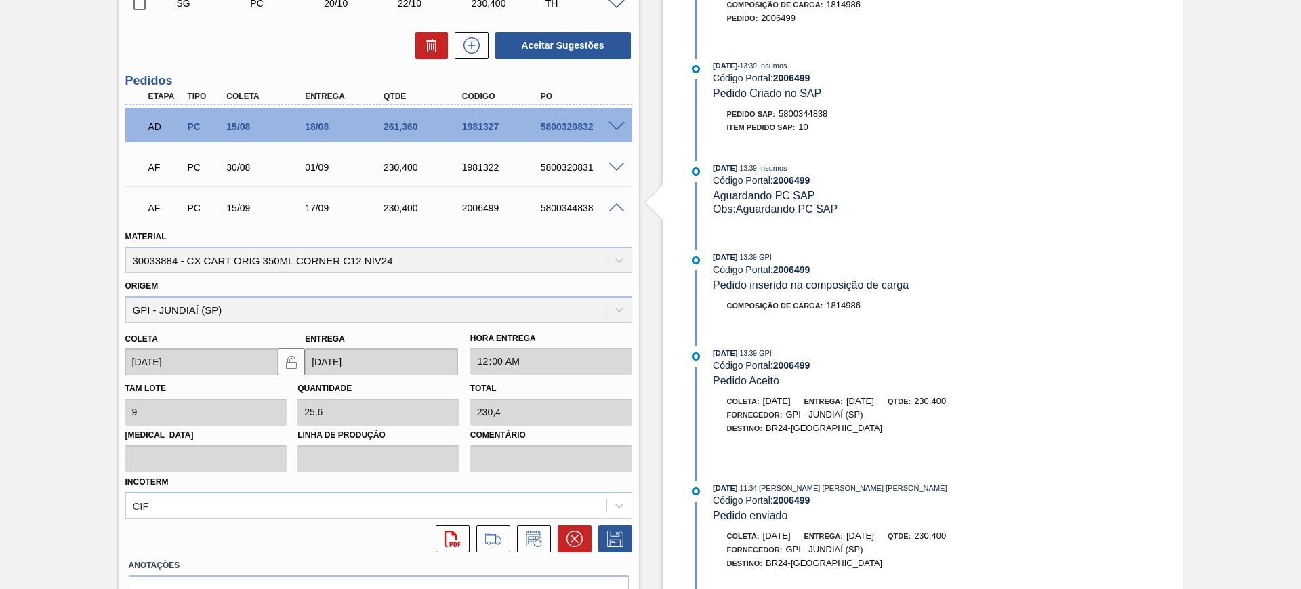
scroll to position [490, 0]
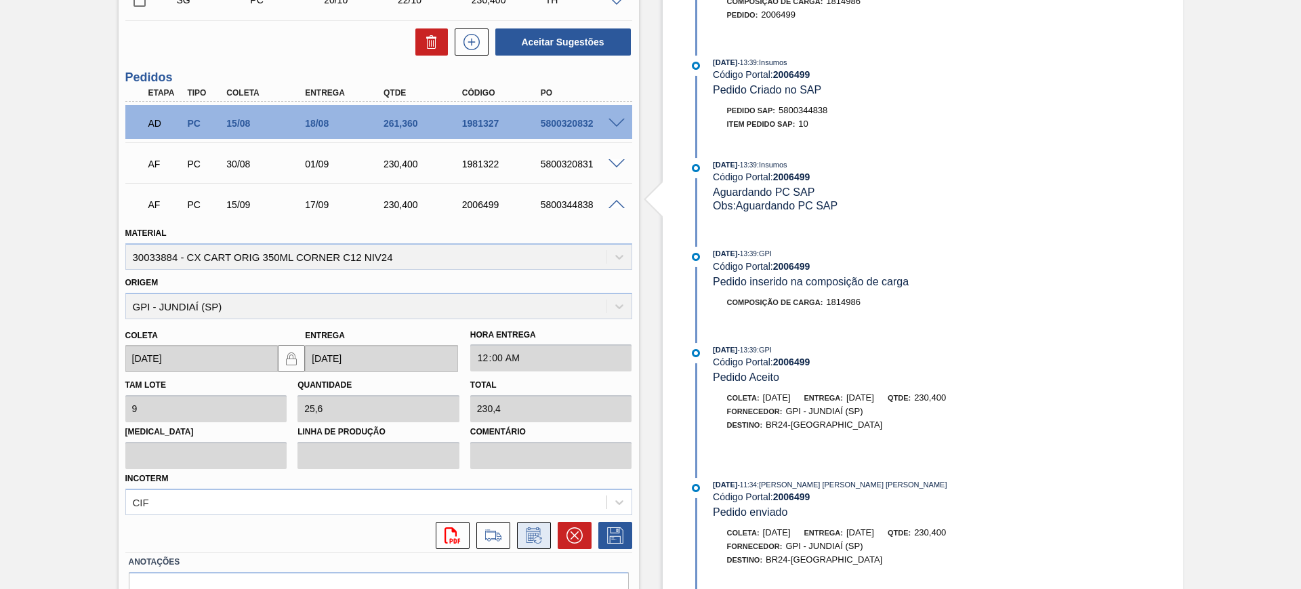
click at [536, 529] on icon at bounding box center [533, 535] width 14 height 16
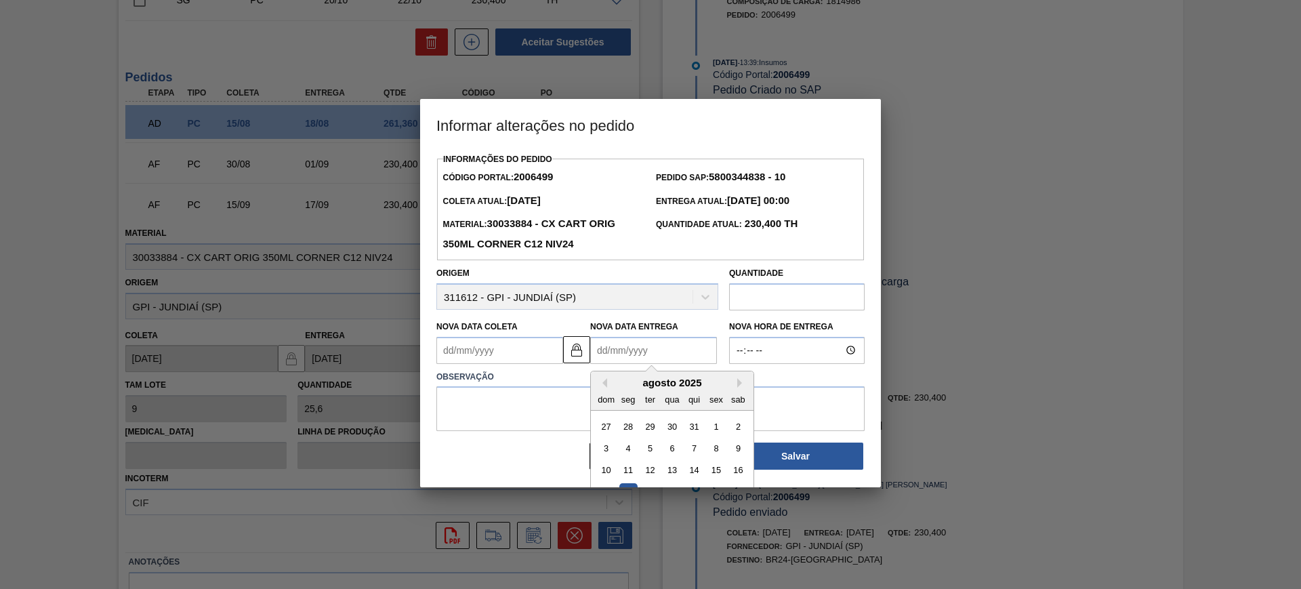
click at [640, 339] on Entrega "Nova Data Entrega" at bounding box center [653, 350] width 127 height 27
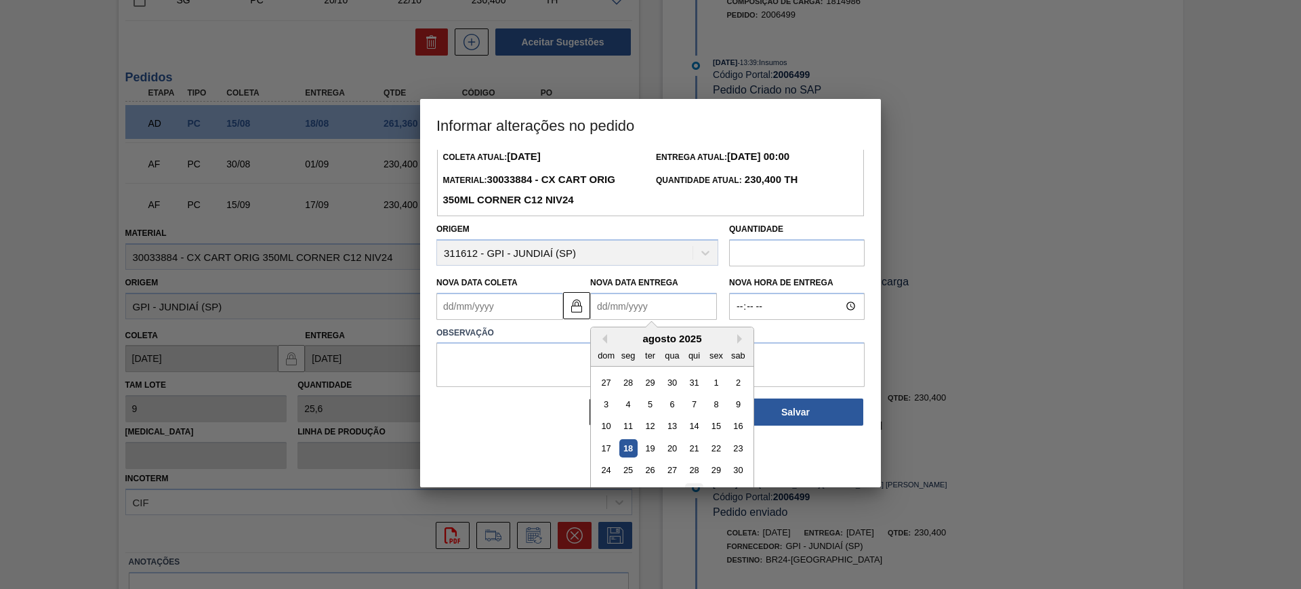
scroll to position [68, 0]
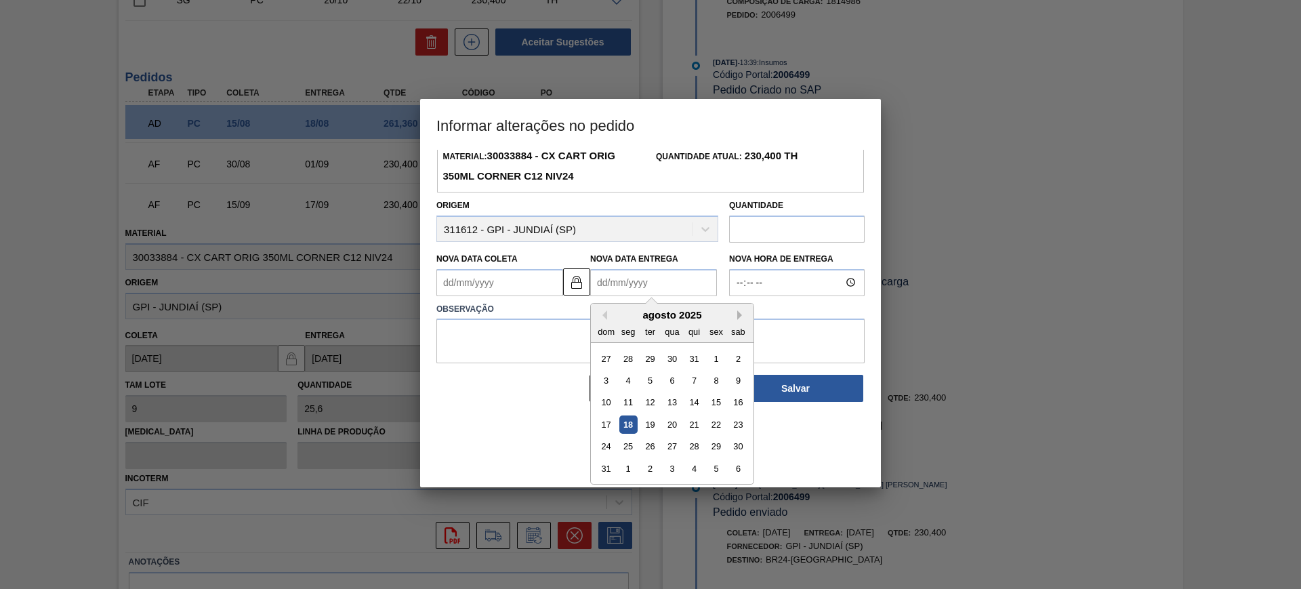
click at [740, 314] on button "Next Month" at bounding box center [741, 314] width 9 height 9
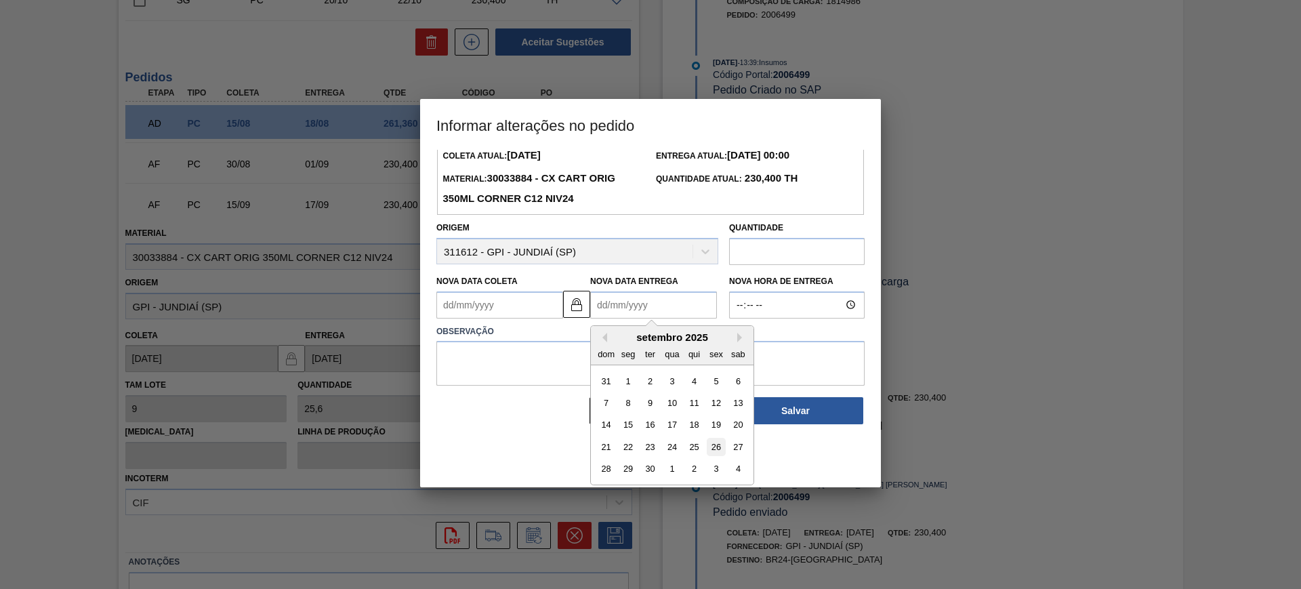
click at [708, 453] on div "26" at bounding box center [716, 447] width 18 height 18
type Coleta "24/09/2025"
type Entrega "26/09/2025"
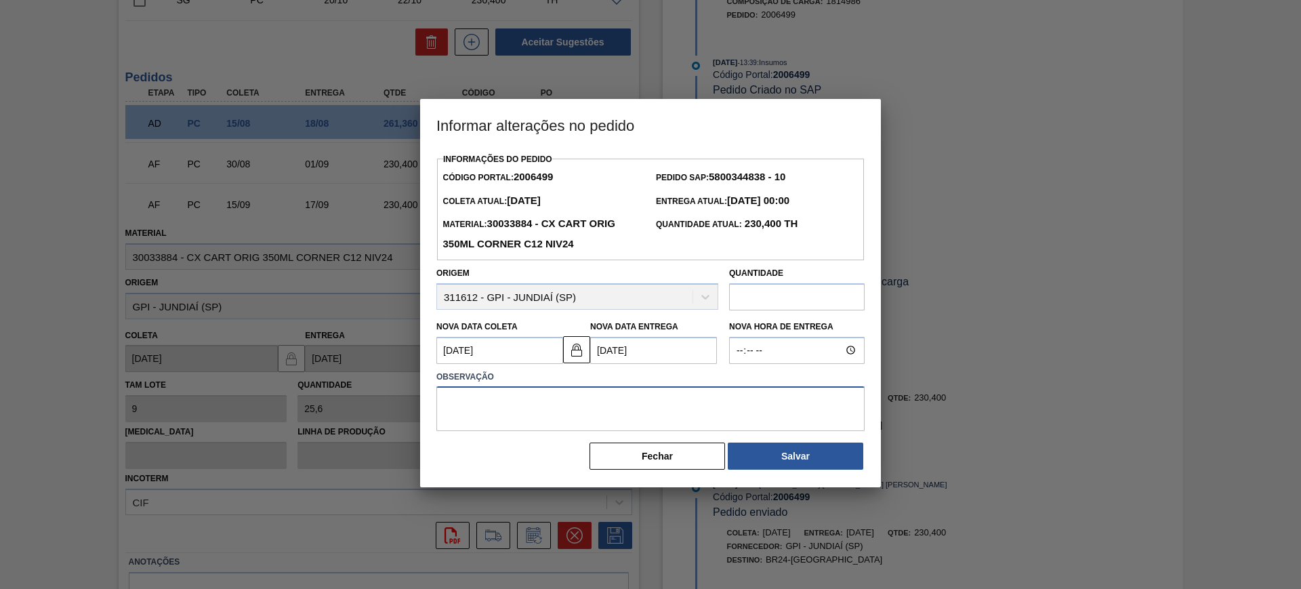
click at [617, 412] on textarea at bounding box center [650, 408] width 428 height 45
type textarea "AJUSTE DATA"
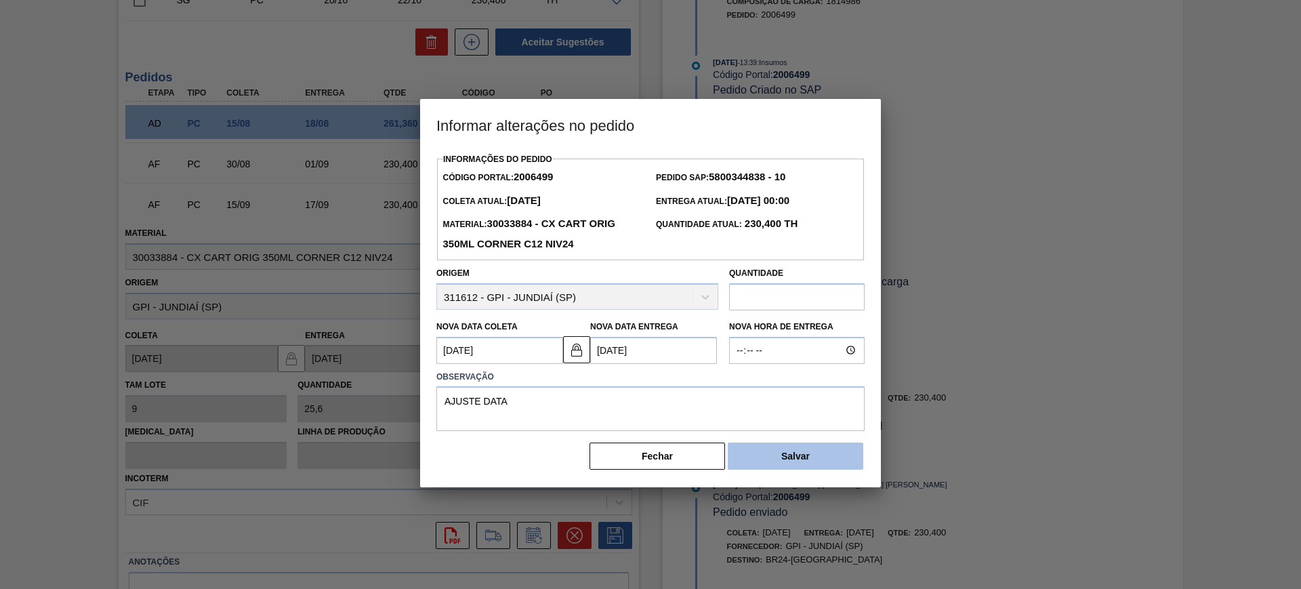
click at [840, 465] on button "Salvar" at bounding box center [795, 455] width 135 height 27
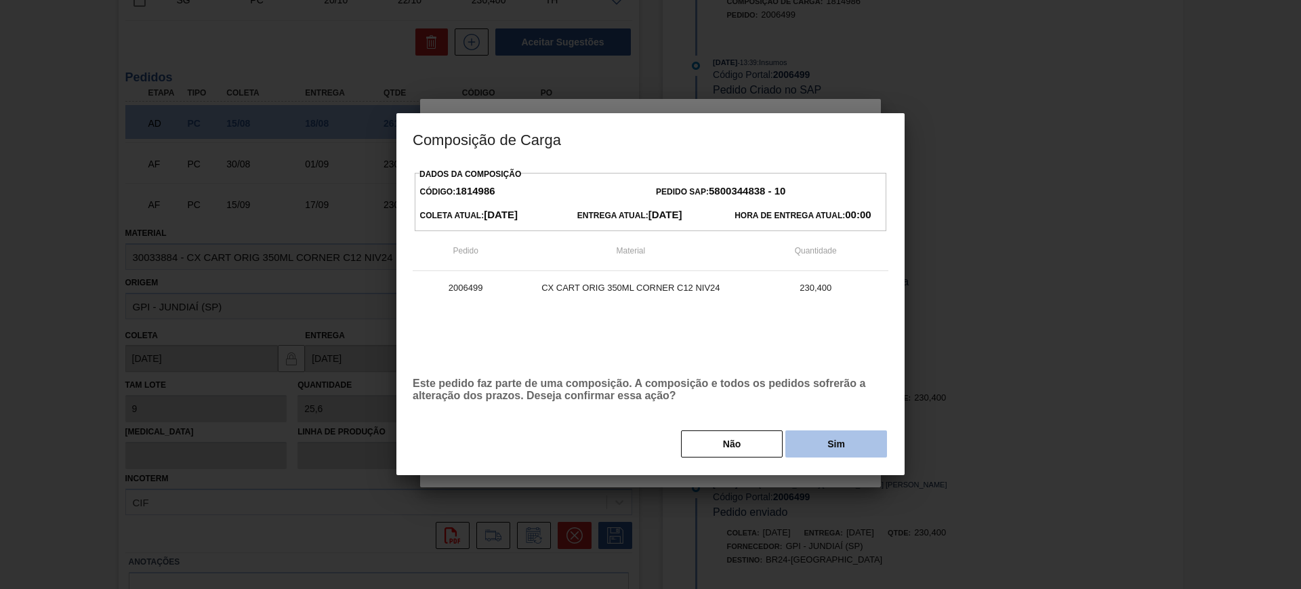
click at [824, 448] on button "Sim" at bounding box center [836, 443] width 102 height 27
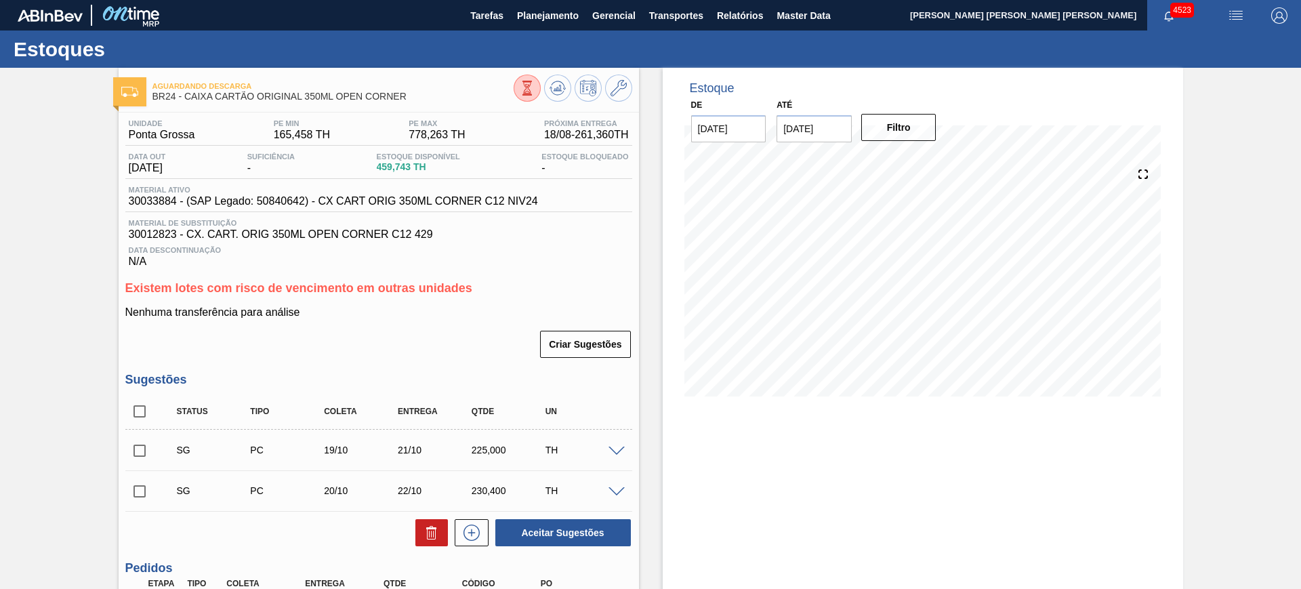
scroll to position [236, 0]
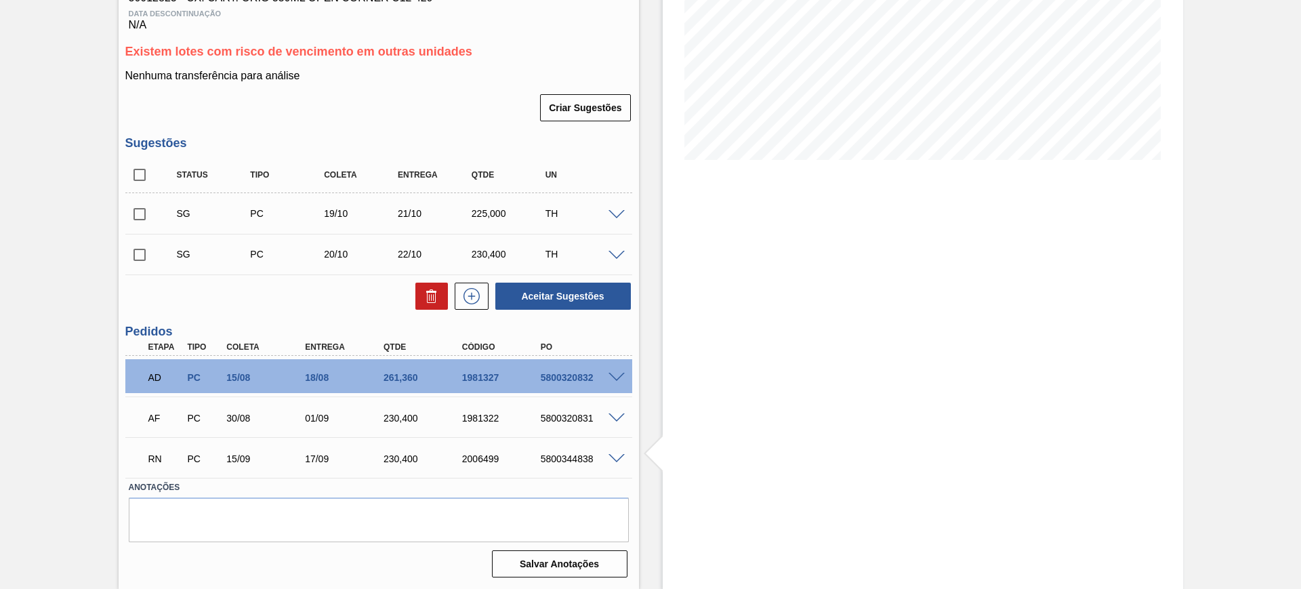
click at [551, 461] on div "5800344838" at bounding box center [581, 458] width 88 height 11
click at [469, 457] on div "2006499" at bounding box center [503, 458] width 88 height 11
copy div "2006499"
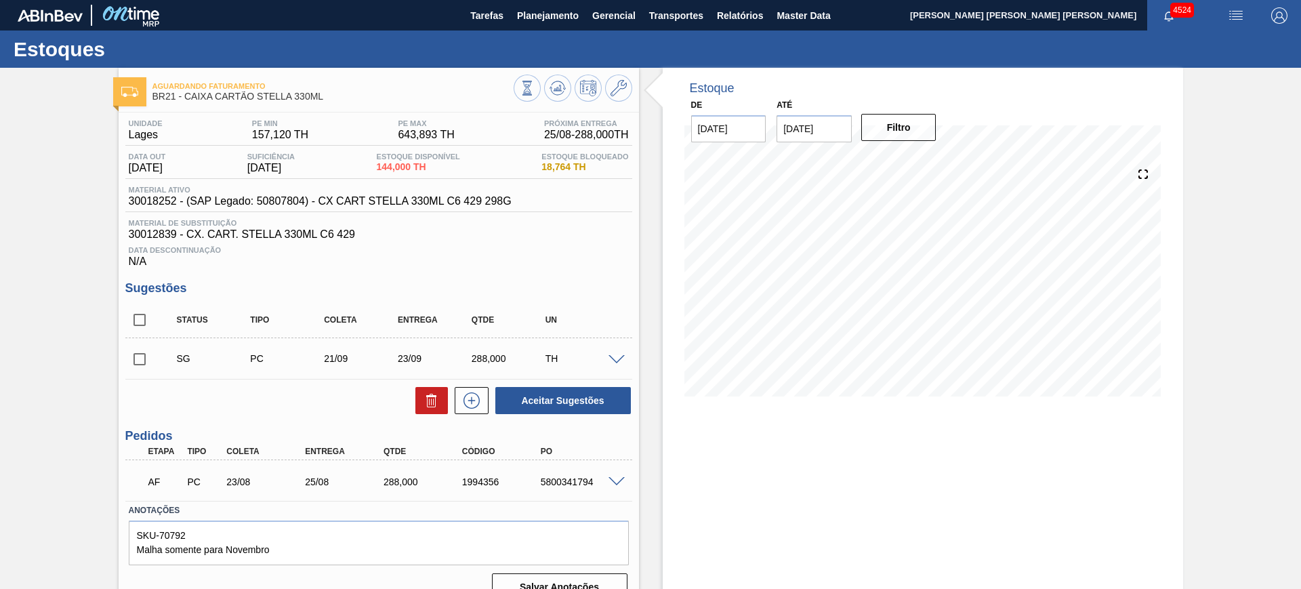
scroll to position [23, 0]
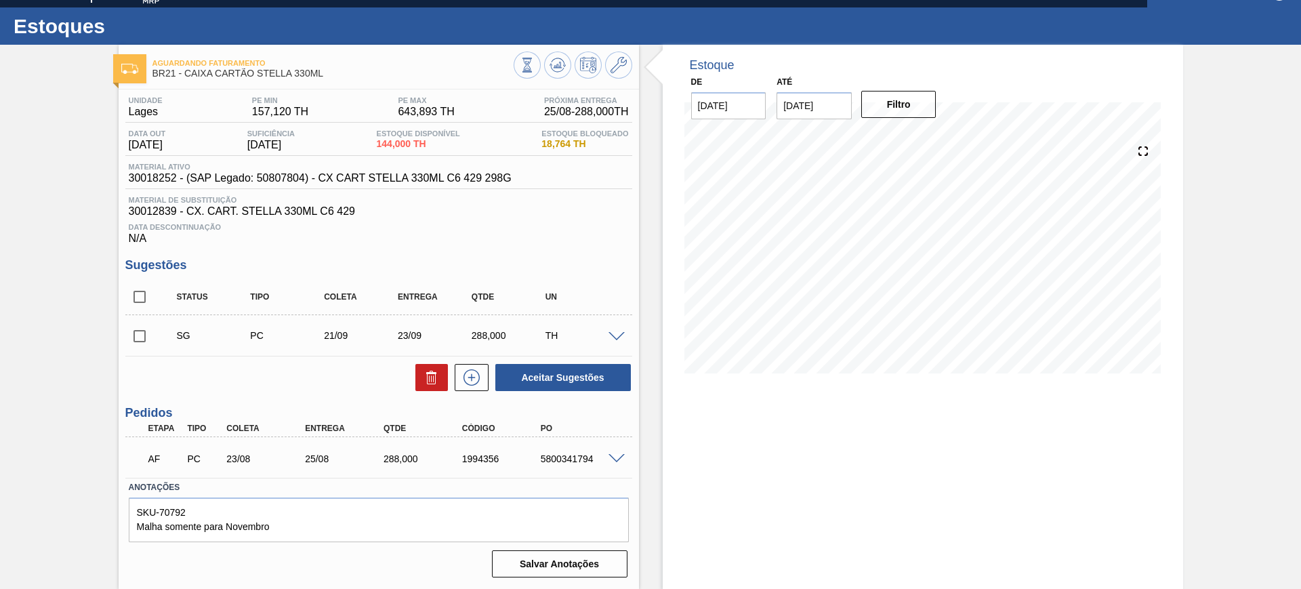
click at [492, 457] on div "1994356" at bounding box center [503, 458] width 88 height 11
copy div "1994356"
